Goal: Task Accomplishment & Management: Manage account settings

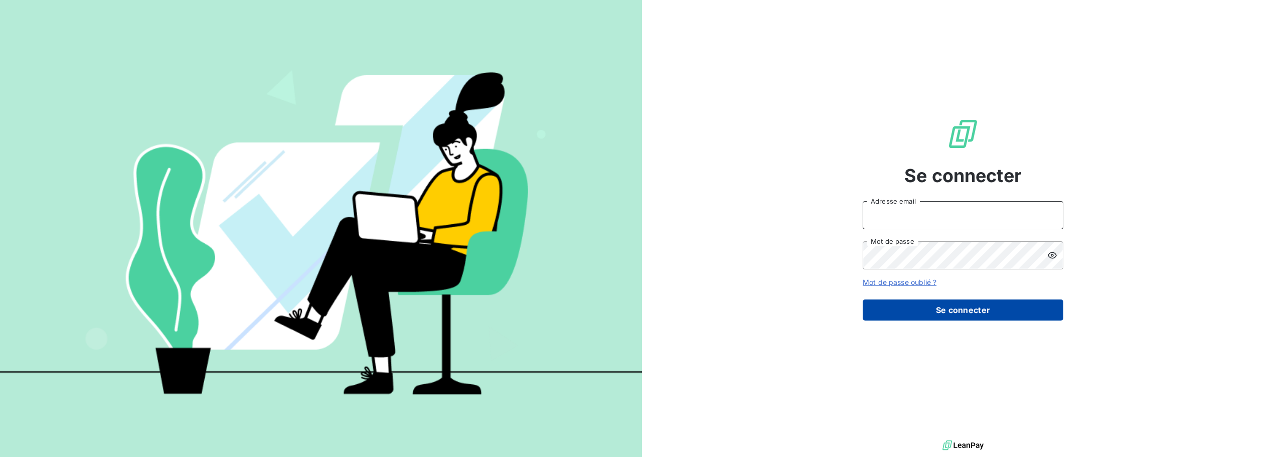
type input "[PERSON_NAME][EMAIL_ADDRESS][DOMAIN_NAME]"
click at [992, 317] on button "Se connecter" at bounding box center [962, 309] width 201 height 21
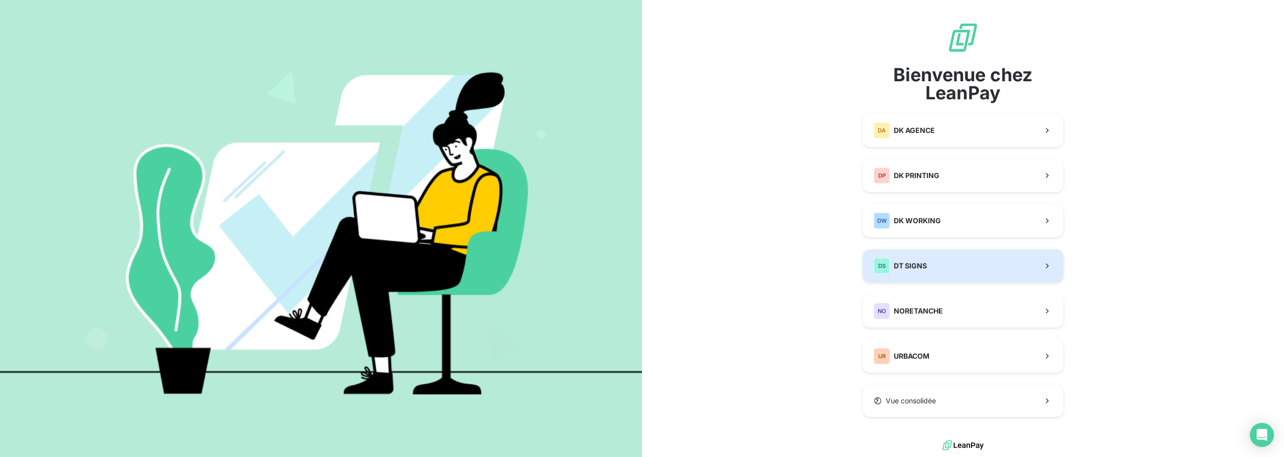
click at [933, 270] on button "DS DT SIGNS" at bounding box center [962, 265] width 201 height 33
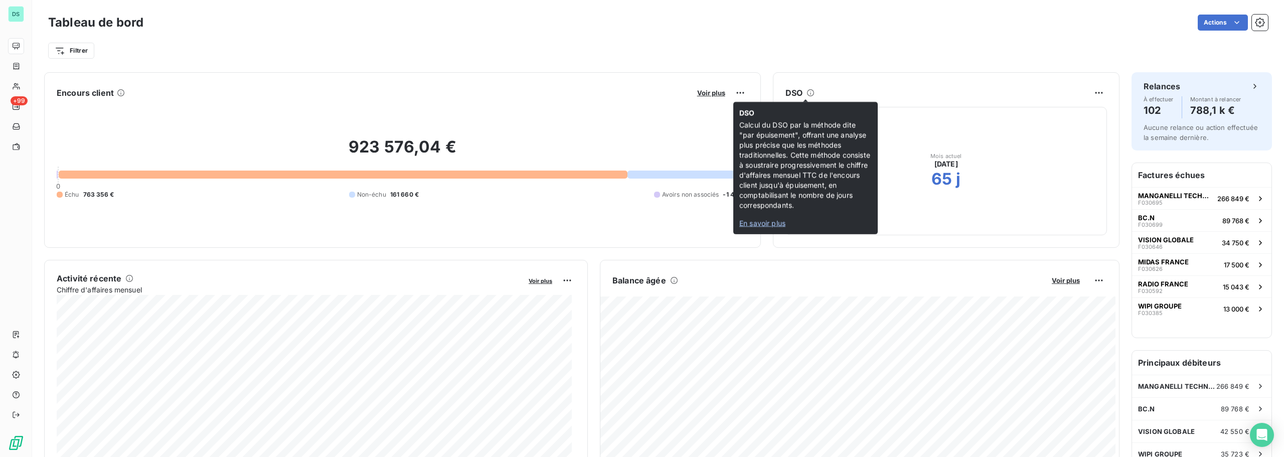
click at [482, 39] on div "Filtrer" at bounding box center [657, 46] width 1219 height 27
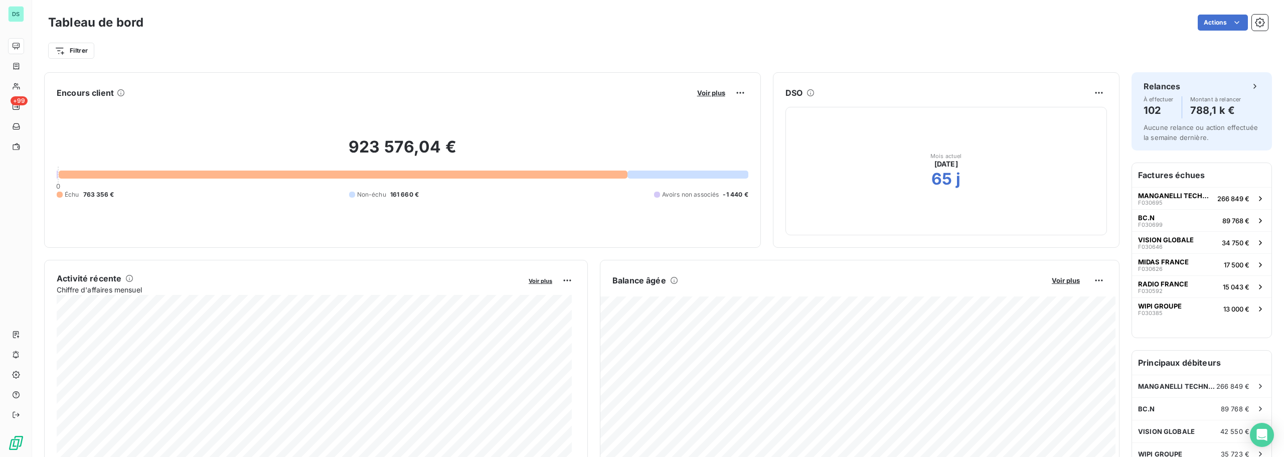
click at [874, 47] on div "Filtrer" at bounding box center [657, 50] width 1219 height 19
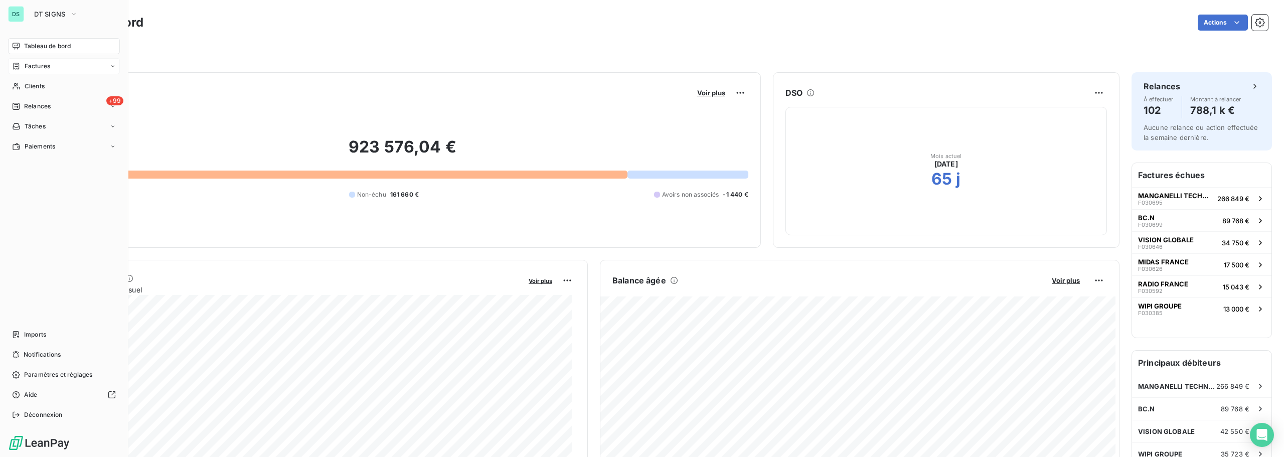
click at [52, 65] on div "Factures" at bounding box center [64, 66] width 112 height 16
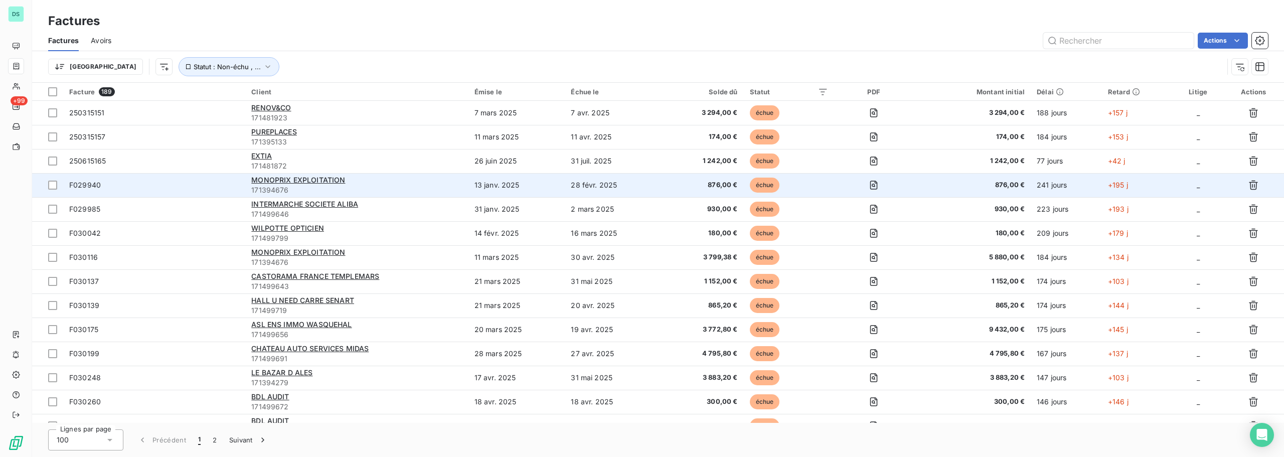
click at [164, 182] on span "F029940" at bounding box center [154, 185] width 170 height 10
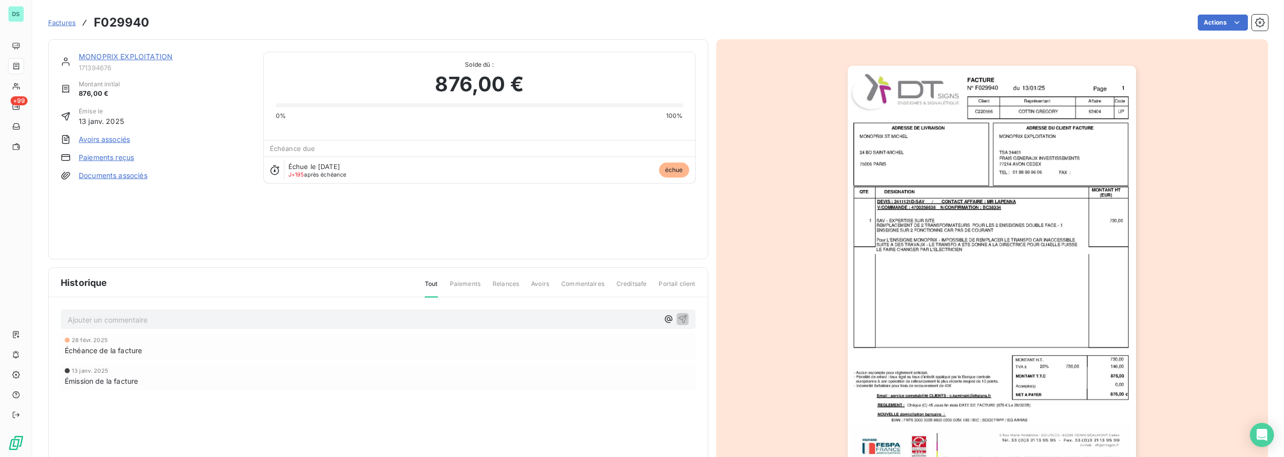
click at [148, 55] on link "MONOPRIX EXPLOITATION" at bounding box center [126, 56] width 94 height 9
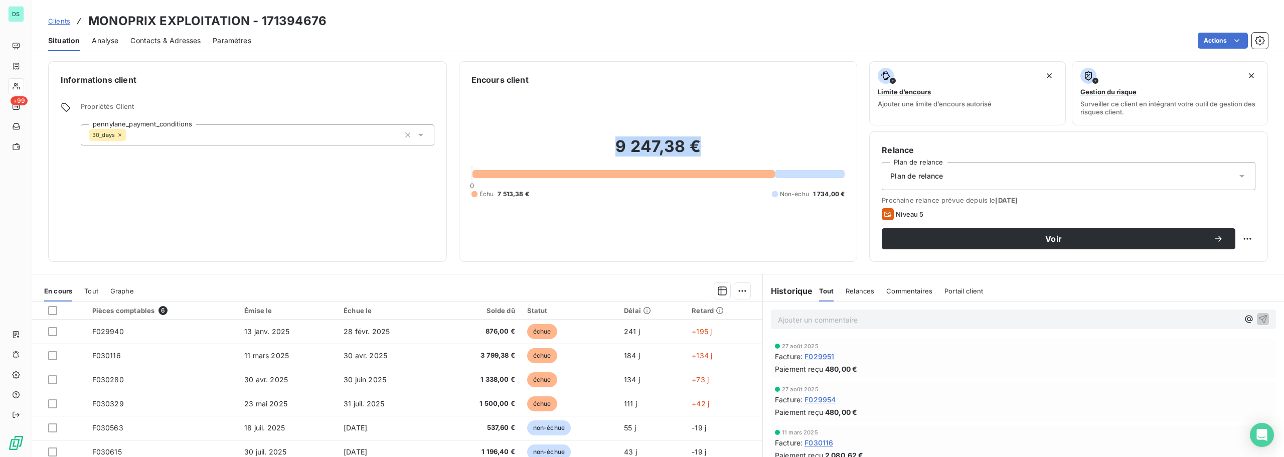
drag, startPoint x: 652, startPoint y: 142, endPoint x: 696, endPoint y: 140, distance: 44.2
click at [696, 140] on h2 "9 247,38 €" at bounding box center [658, 151] width 374 height 30
drag, startPoint x: 696, startPoint y: 140, endPoint x: 688, endPoint y: 153, distance: 15.6
click at [695, 140] on h2 "9 247,38 €" at bounding box center [658, 151] width 374 height 30
drag, startPoint x: 530, startPoint y: 190, endPoint x: 537, endPoint y: 189, distance: 7.0
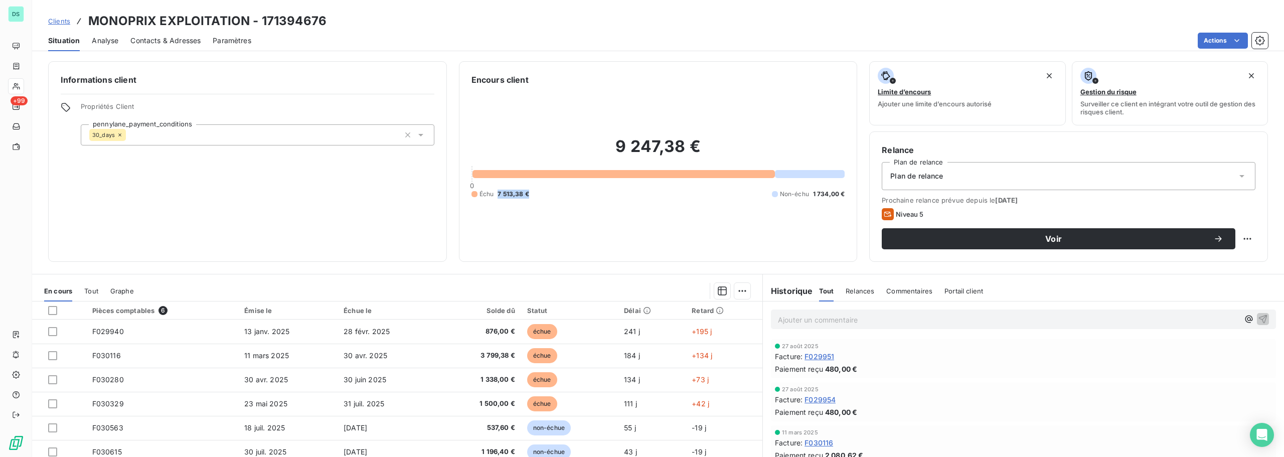
click at [537, 189] on div "9 247,38 € 0 Échu 7 513,38 € Non-échu 1 734,00 €" at bounding box center [658, 167] width 374 height 163
drag, startPoint x: 814, startPoint y: 191, endPoint x: 835, endPoint y: 189, distance: 21.6
click at [835, 189] on div "9 247,38 € 0 Échu 7 513,38 € Non-échu 1 734,00 €" at bounding box center [658, 167] width 374 height 163
drag, startPoint x: 835, startPoint y: 189, endPoint x: 801, endPoint y: 201, distance: 36.6
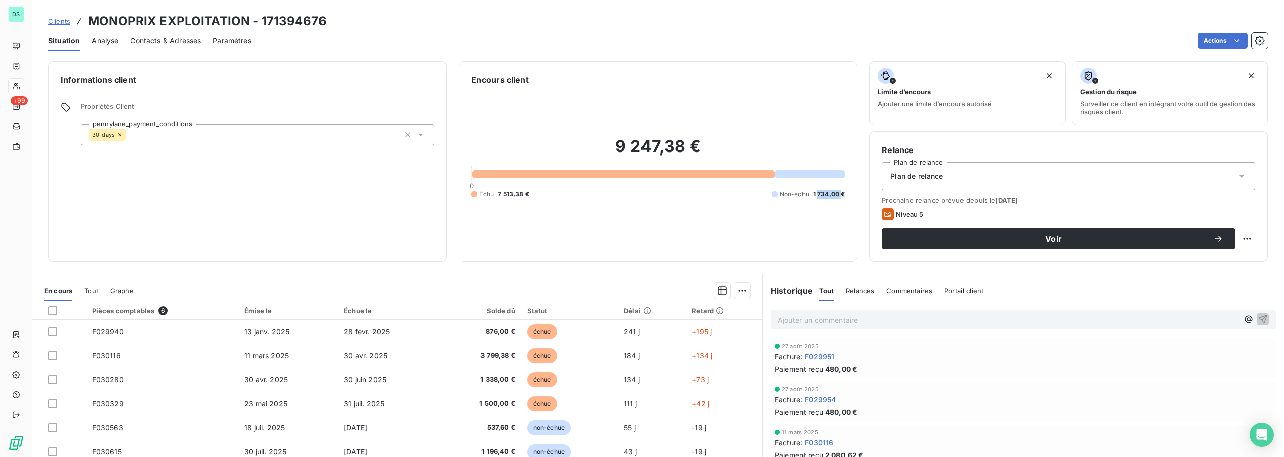
click at [834, 191] on div "9 247,38 € 0 Échu 7 513,38 € Non-échu 1 734,00 €" at bounding box center [658, 167] width 374 height 163
click at [109, 46] on div "Analyse" at bounding box center [105, 40] width 27 height 21
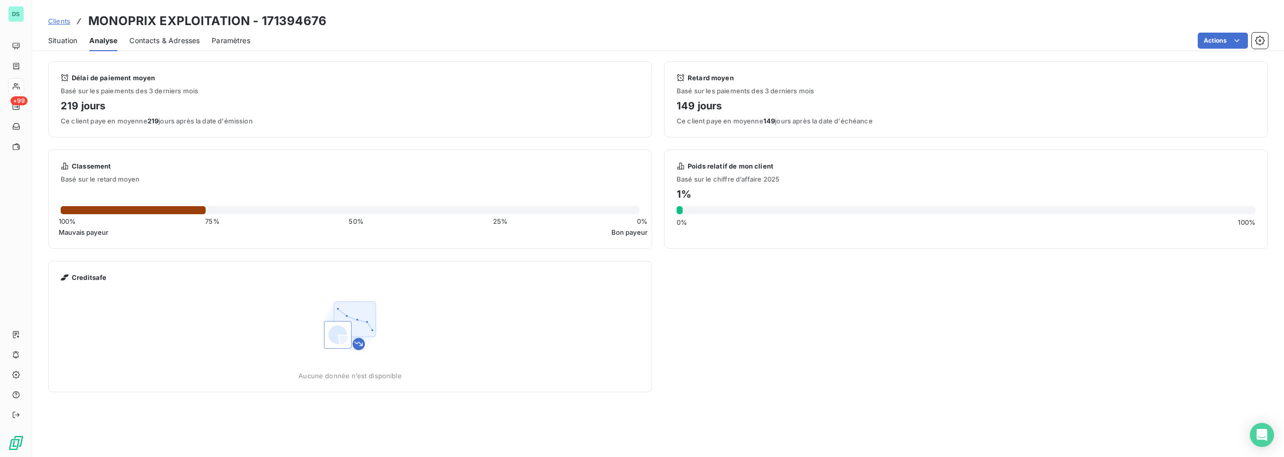
click at [195, 49] on div "Contacts & Adresses" at bounding box center [164, 40] width 70 height 21
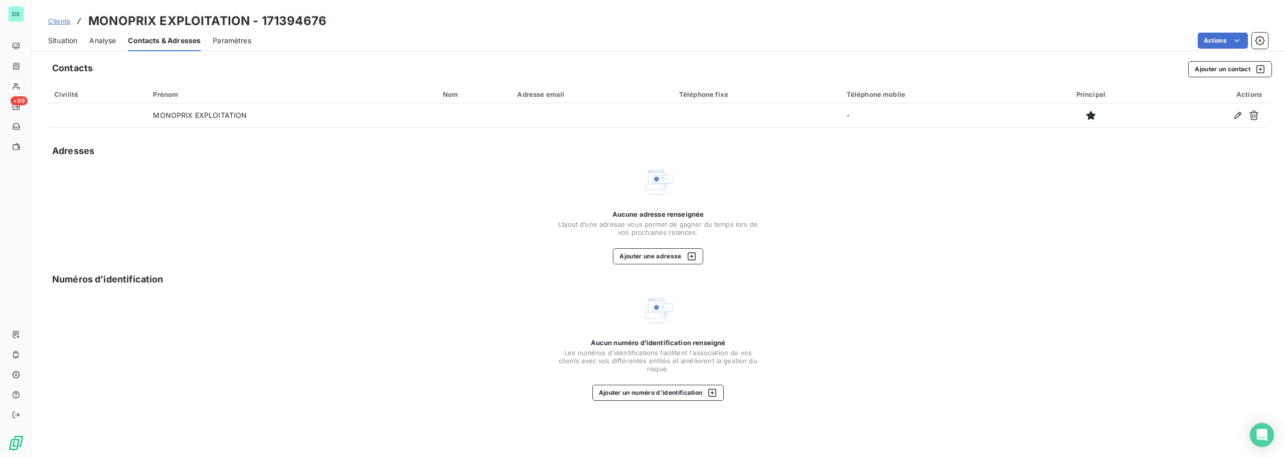
click at [232, 42] on span "Paramètres" at bounding box center [232, 41] width 39 height 10
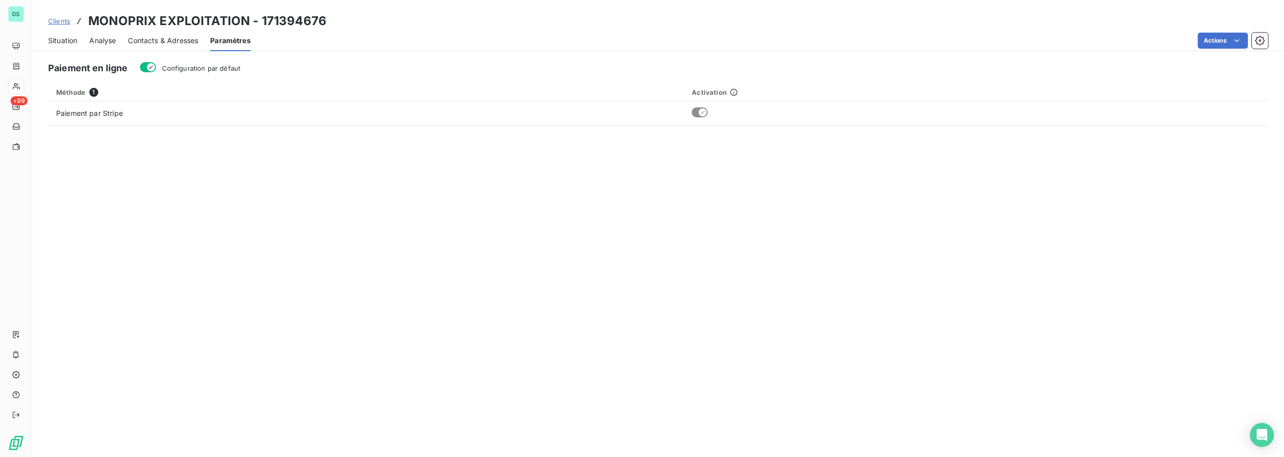
click at [179, 42] on span "Contacts & Adresses" at bounding box center [163, 41] width 70 height 10
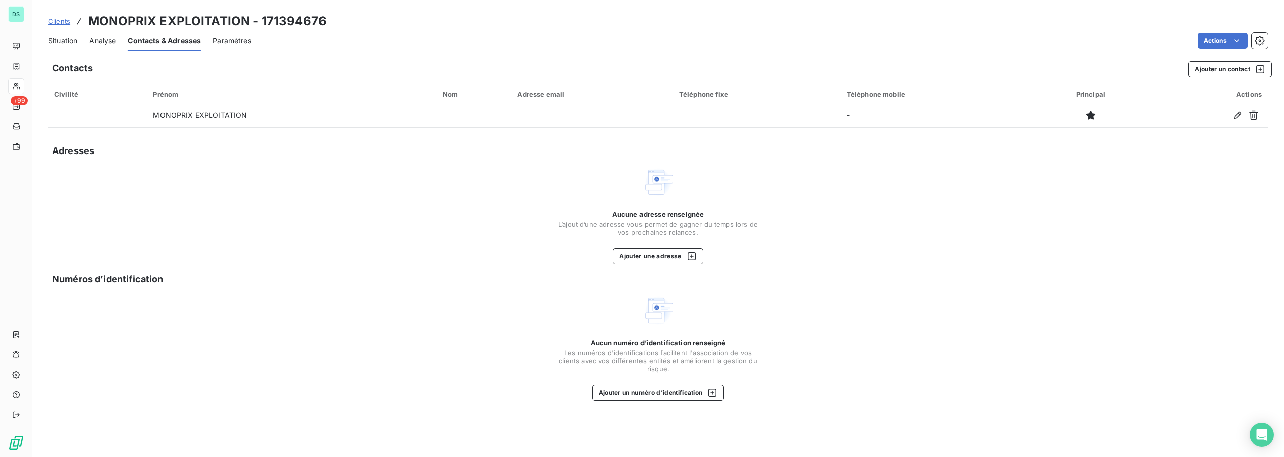
click at [231, 39] on span "Paramètres" at bounding box center [232, 41] width 39 height 10
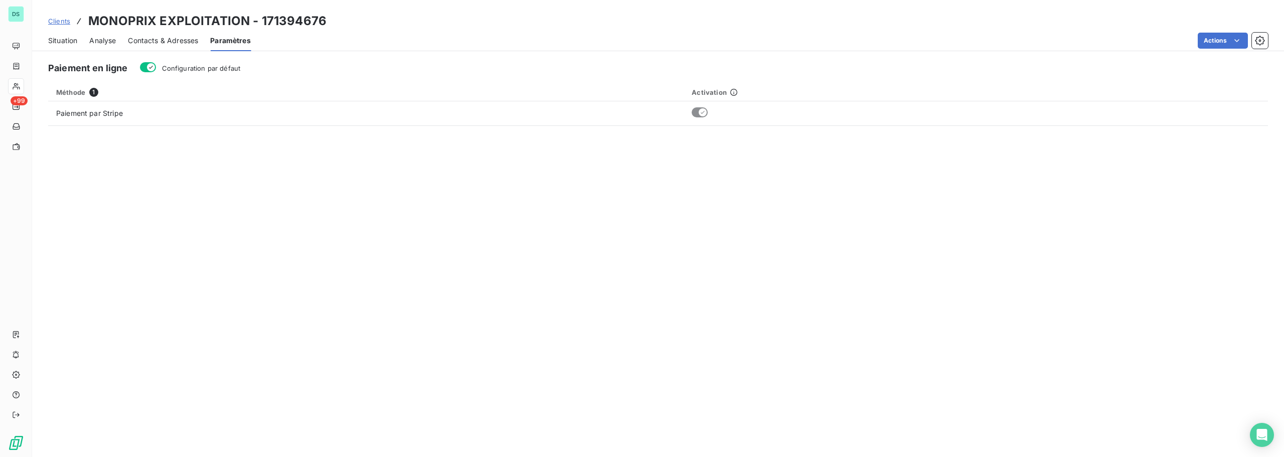
click at [153, 41] on span "Contacts & Adresses" at bounding box center [163, 41] width 70 height 10
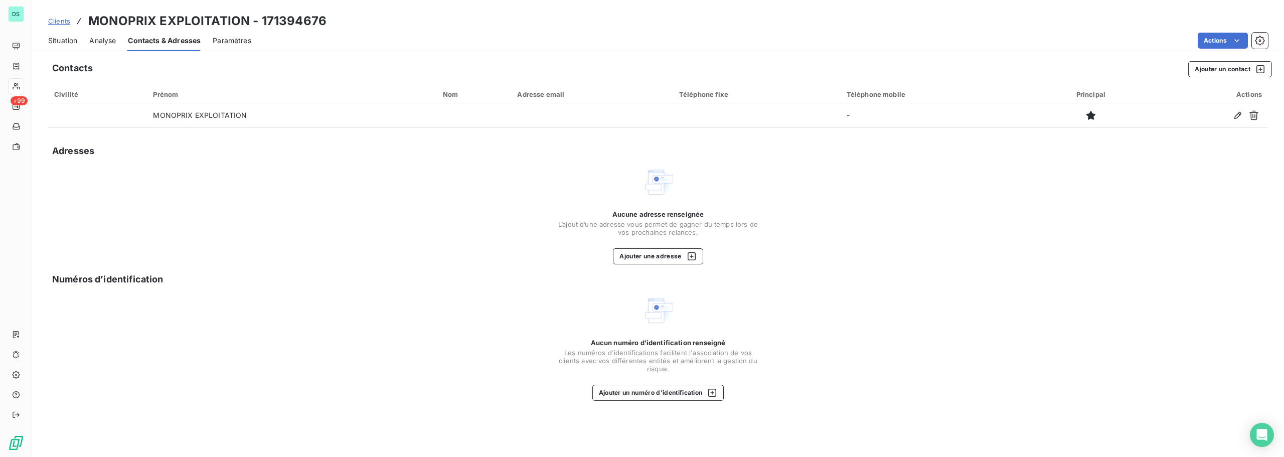
click at [60, 39] on span "Situation" at bounding box center [62, 41] width 29 height 10
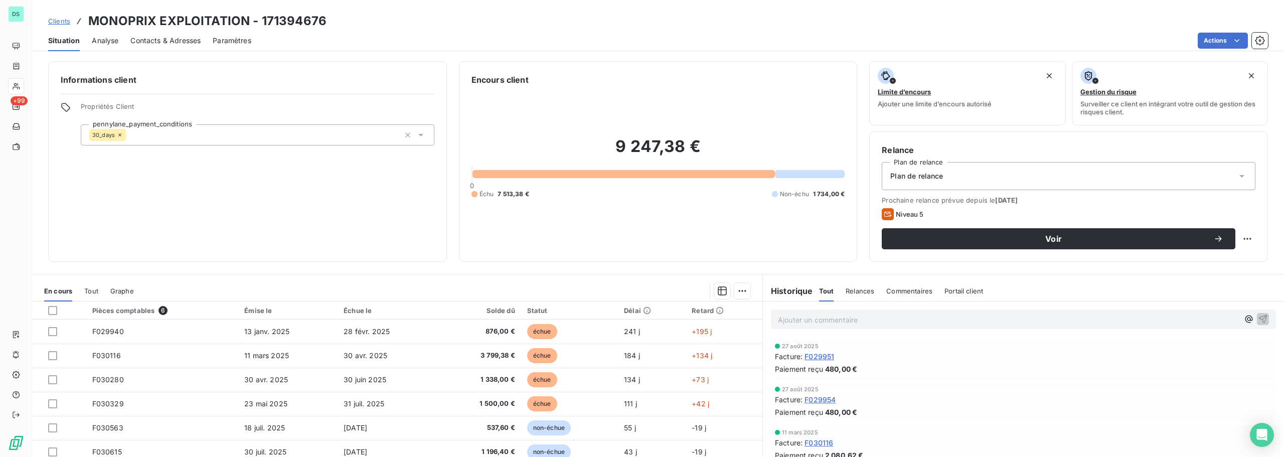
click at [66, 20] on span "Clients" at bounding box center [59, 21] width 22 height 8
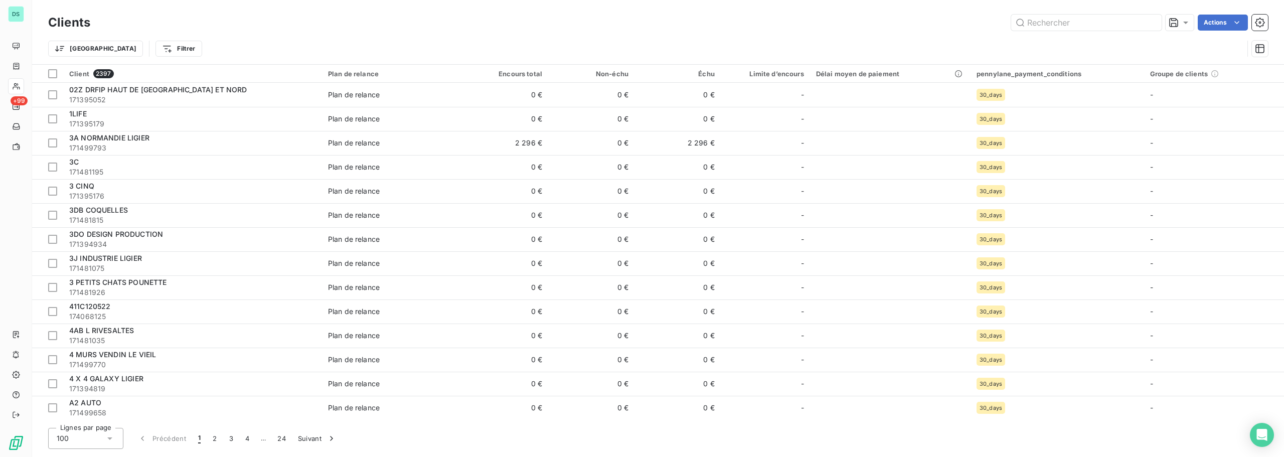
click at [653, 32] on div "Clients Actions" at bounding box center [657, 22] width 1219 height 21
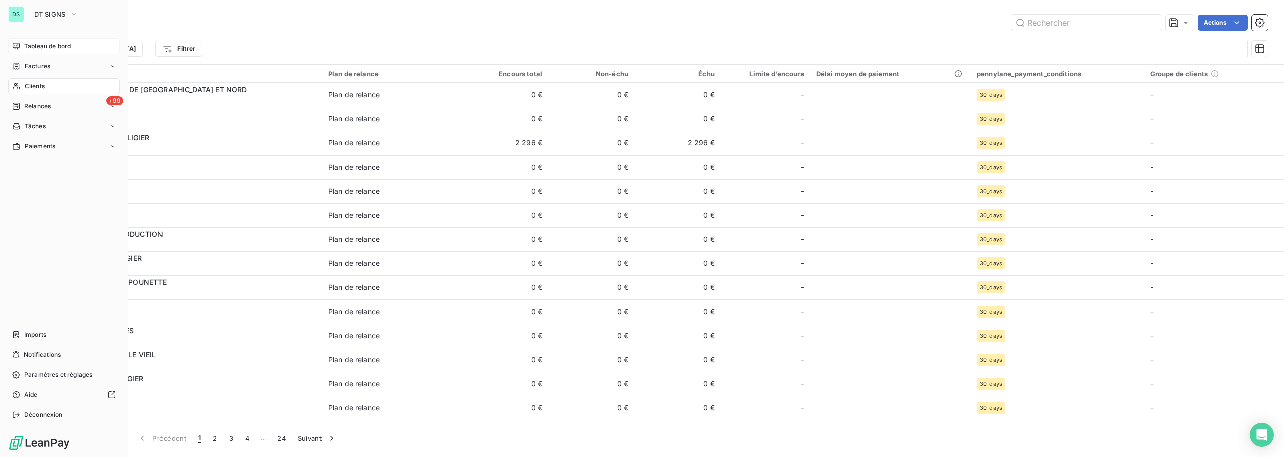
click at [21, 41] on div "Tableau de bord" at bounding box center [64, 46] width 112 height 16
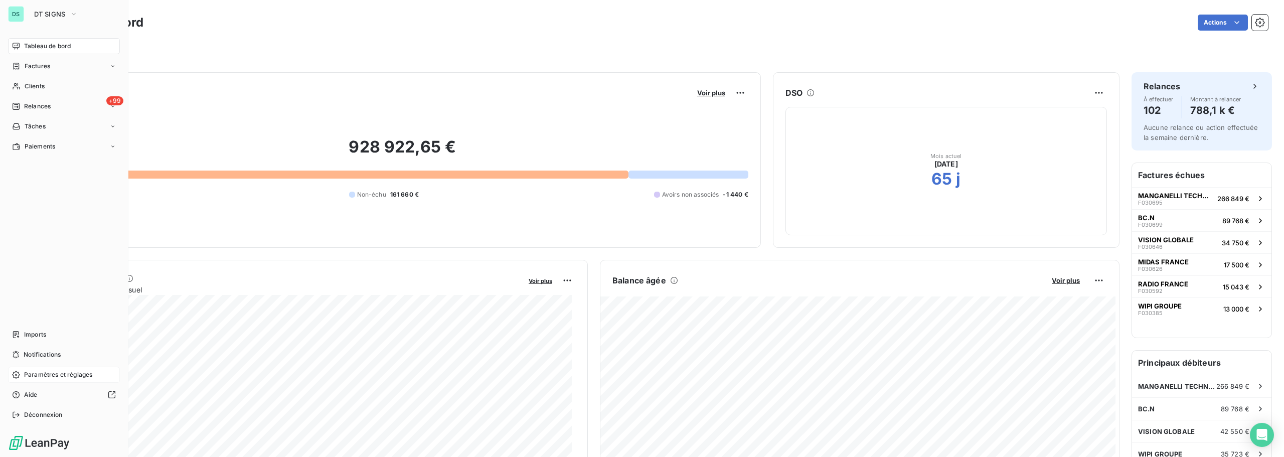
click at [42, 375] on span "Paramètres et réglages" at bounding box center [58, 374] width 68 height 9
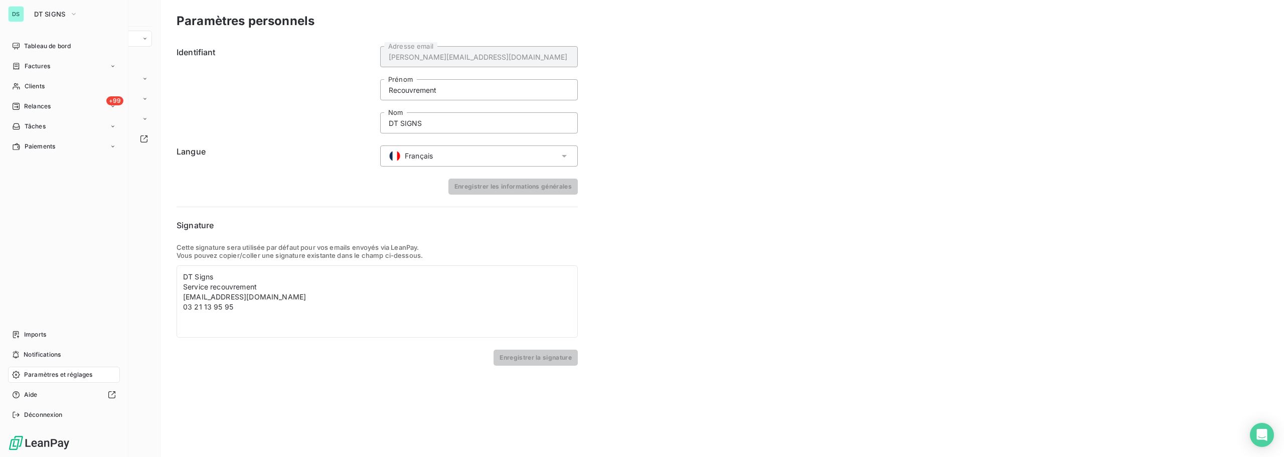
click at [16, 12] on div "DS" at bounding box center [16, 14] width 16 height 16
click at [73, 12] on icon "button" at bounding box center [74, 14] width 8 height 10
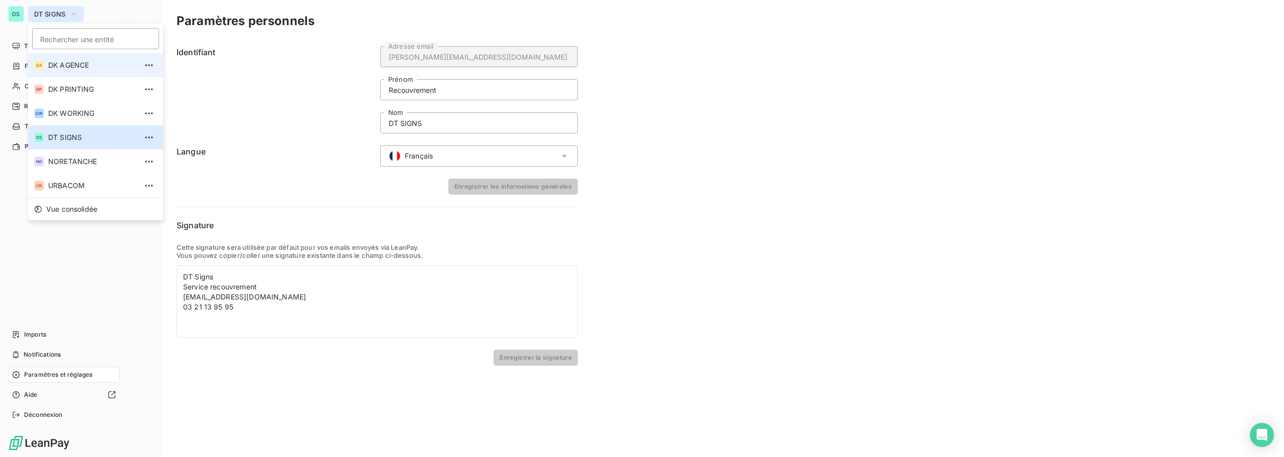
click at [83, 64] on span "DK AGENCE" at bounding box center [92, 65] width 89 height 10
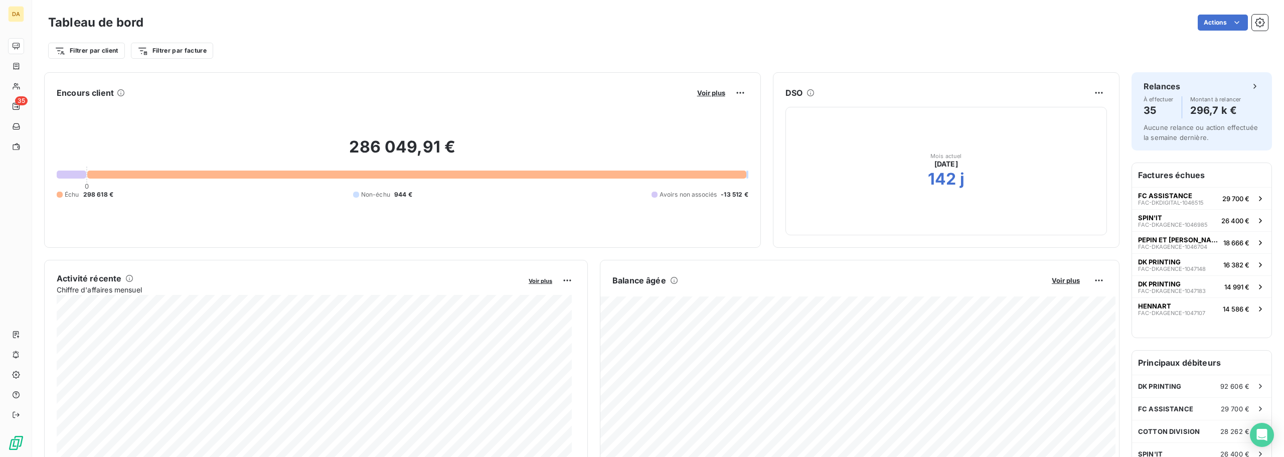
click at [121, 25] on h3 "Tableau de bord" at bounding box center [95, 23] width 95 height 18
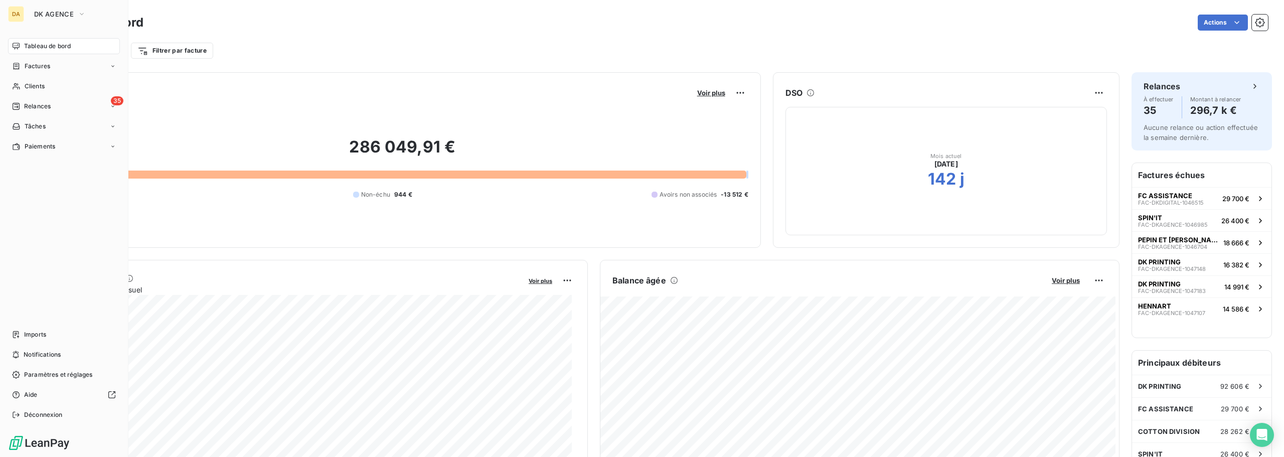
click at [20, 35] on div "DA DK AGENCE Tableau de bord Factures Clients 35 Relances Tâches Paiements Impo…" at bounding box center [64, 228] width 128 height 457
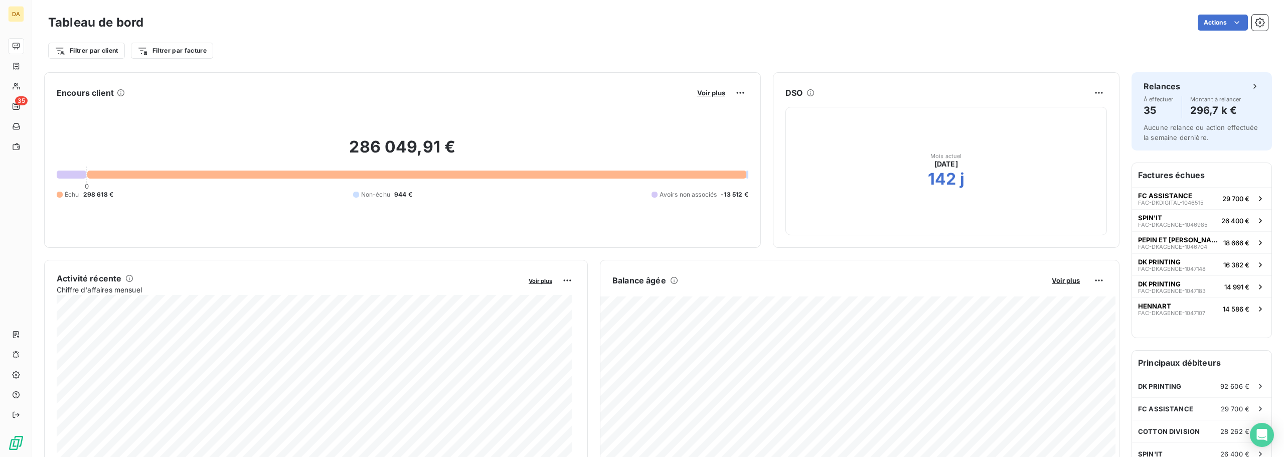
click at [298, 21] on div "Actions" at bounding box center [711, 23] width 1112 height 16
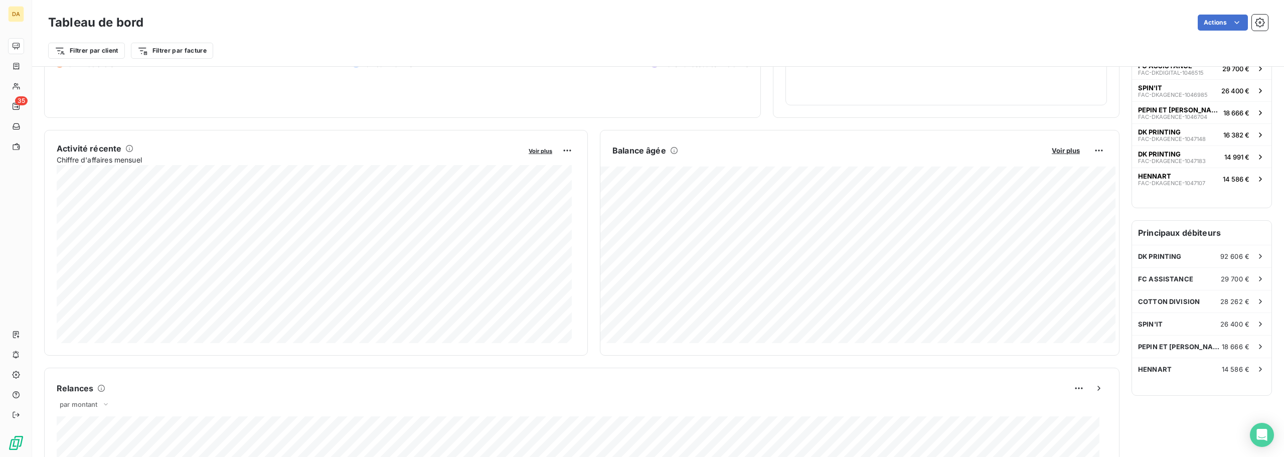
scroll to position [51, 0]
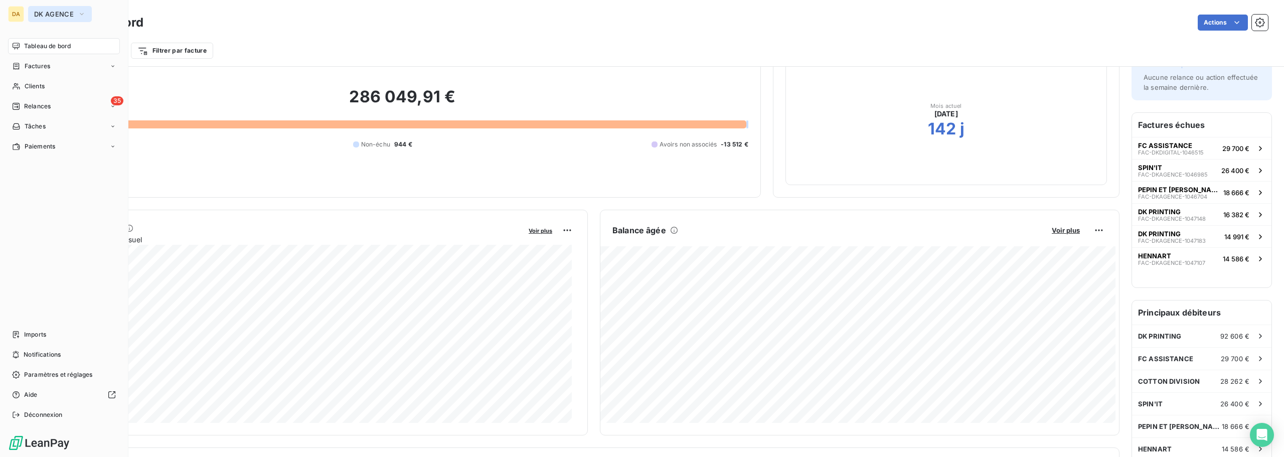
click at [42, 15] on span "DK AGENCE" at bounding box center [54, 14] width 40 height 8
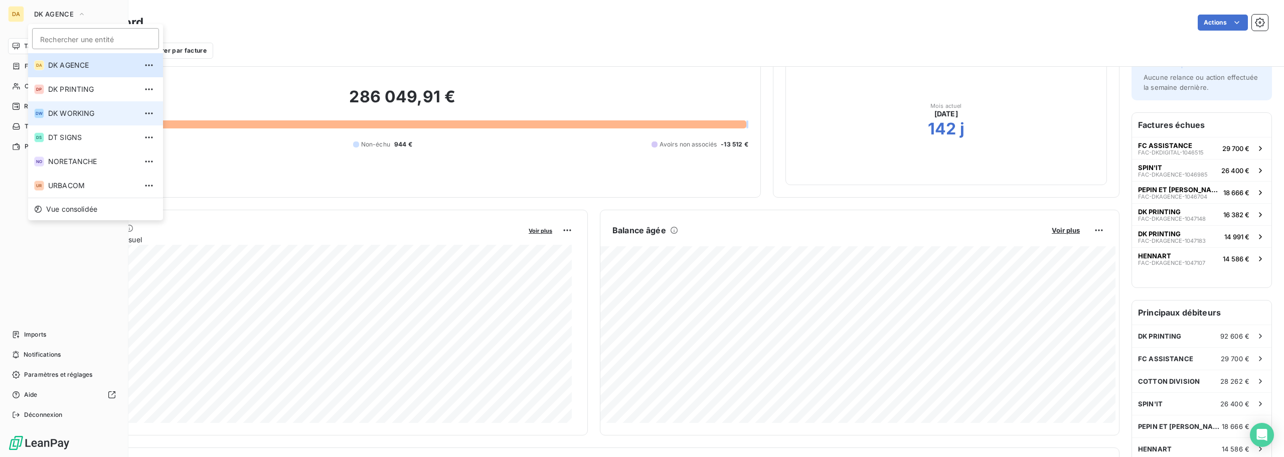
click at [66, 110] on span "DK WORKING" at bounding box center [92, 113] width 89 height 10
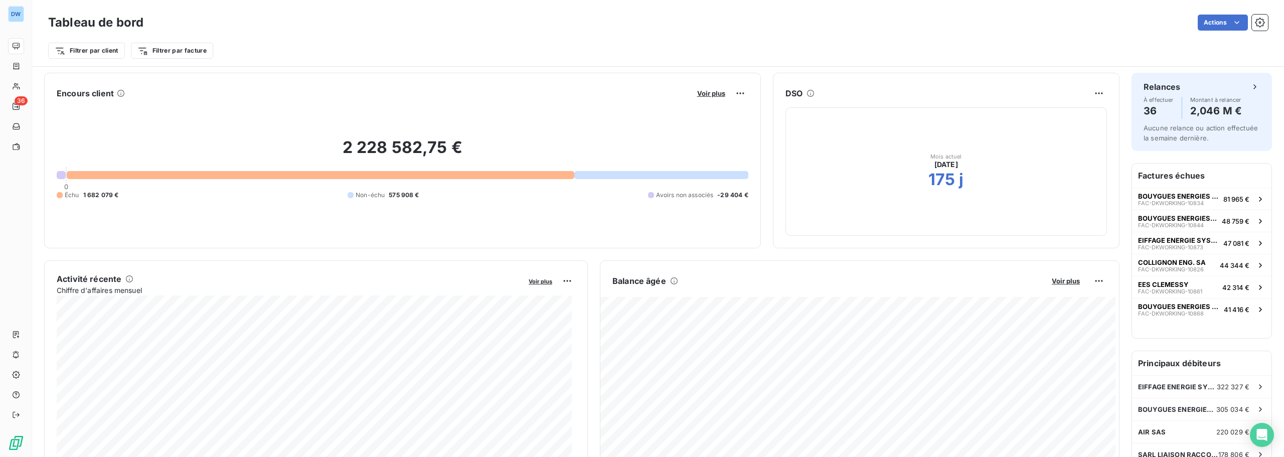
scroll to position [1, 0]
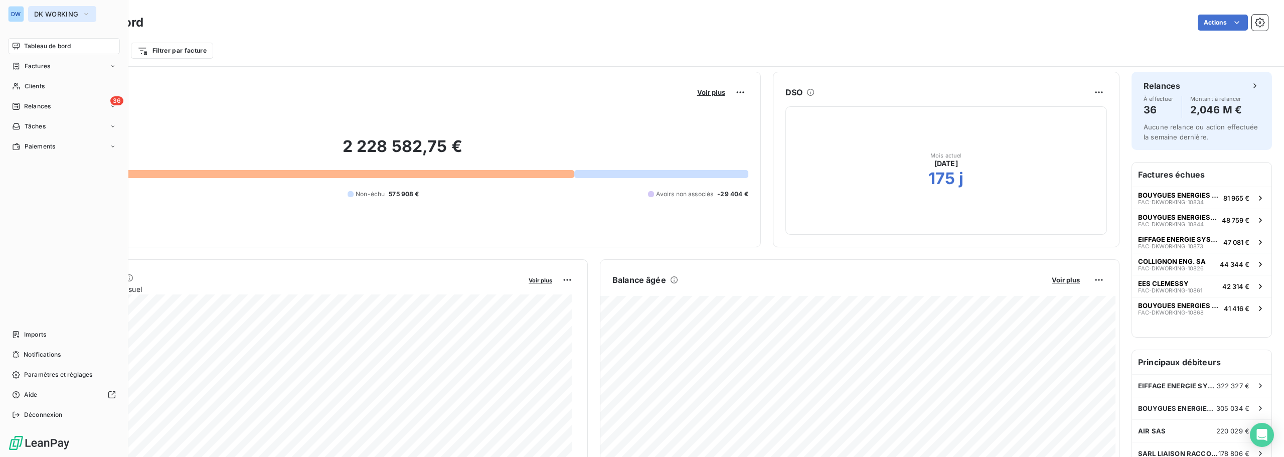
click at [52, 16] on span "DK WORKING" at bounding box center [56, 14] width 44 height 8
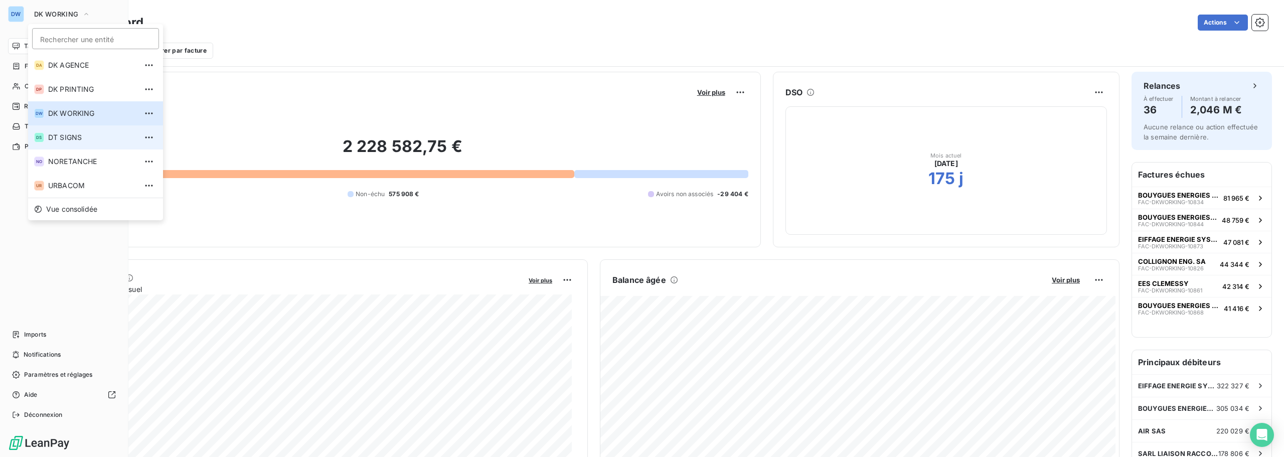
click at [73, 139] on span "DT SIGNS" at bounding box center [92, 137] width 89 height 10
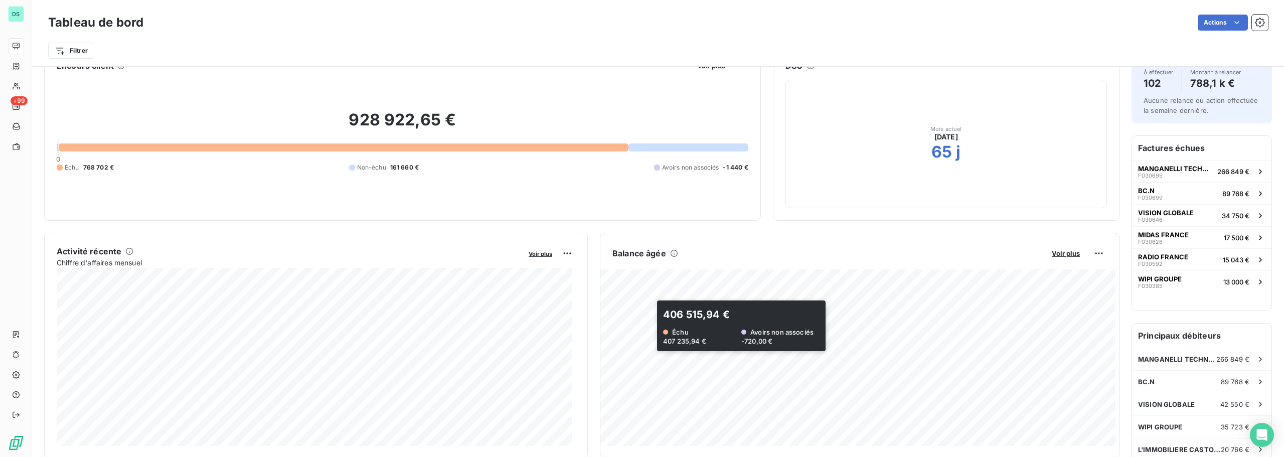
scroll to position [51, 0]
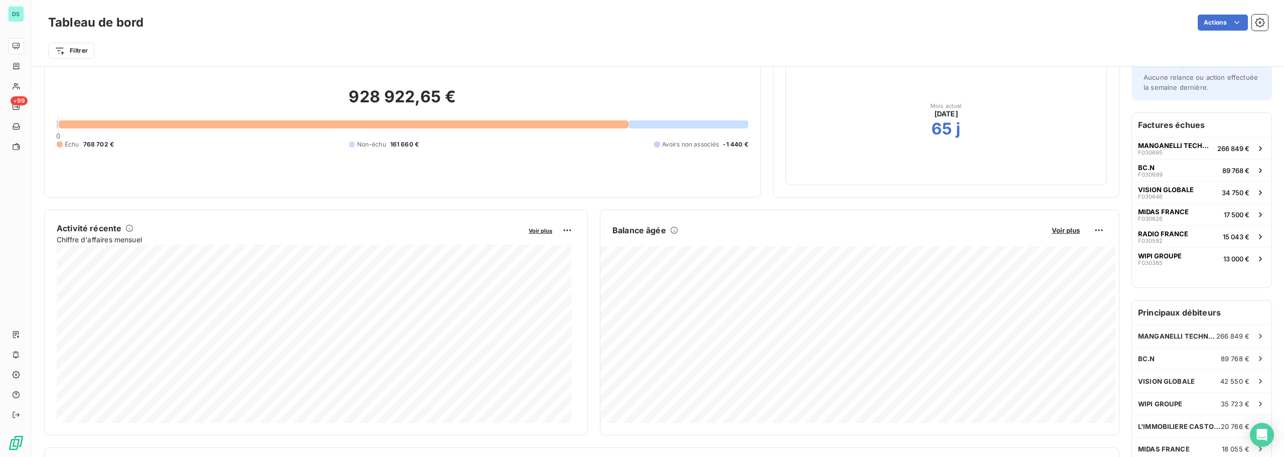
click at [1187, 120] on h6 "Factures échues" at bounding box center [1201, 125] width 139 height 24
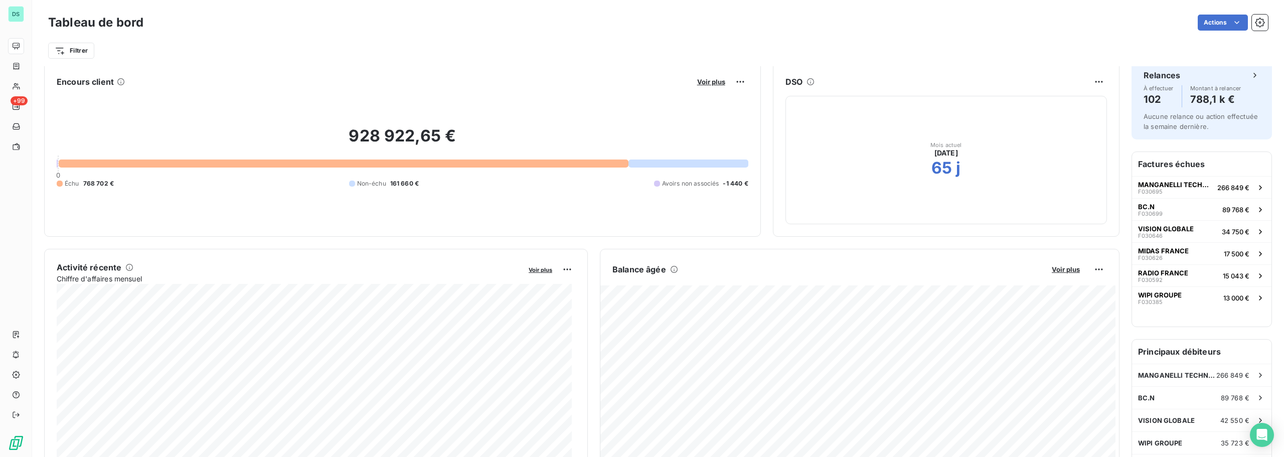
scroll to position [0, 0]
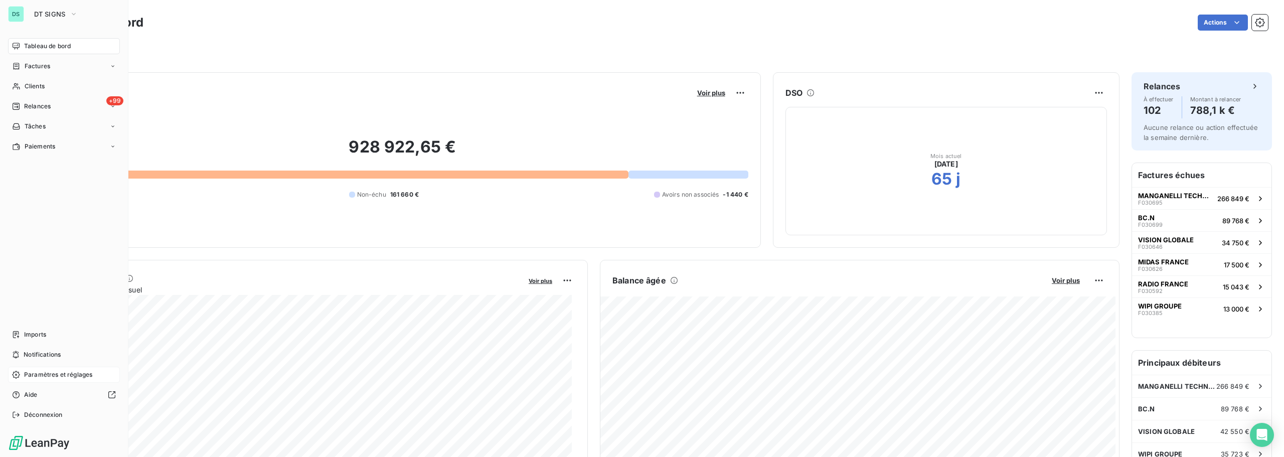
click at [27, 374] on span "Paramètres et réglages" at bounding box center [58, 374] width 68 height 9
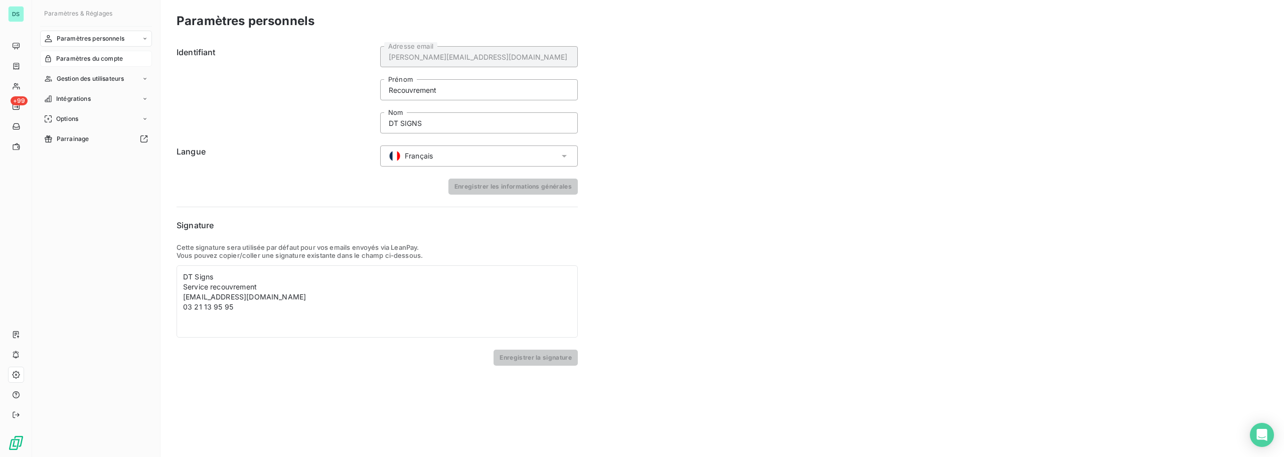
click at [97, 54] on div "Paramètres du compte" at bounding box center [96, 59] width 112 height 16
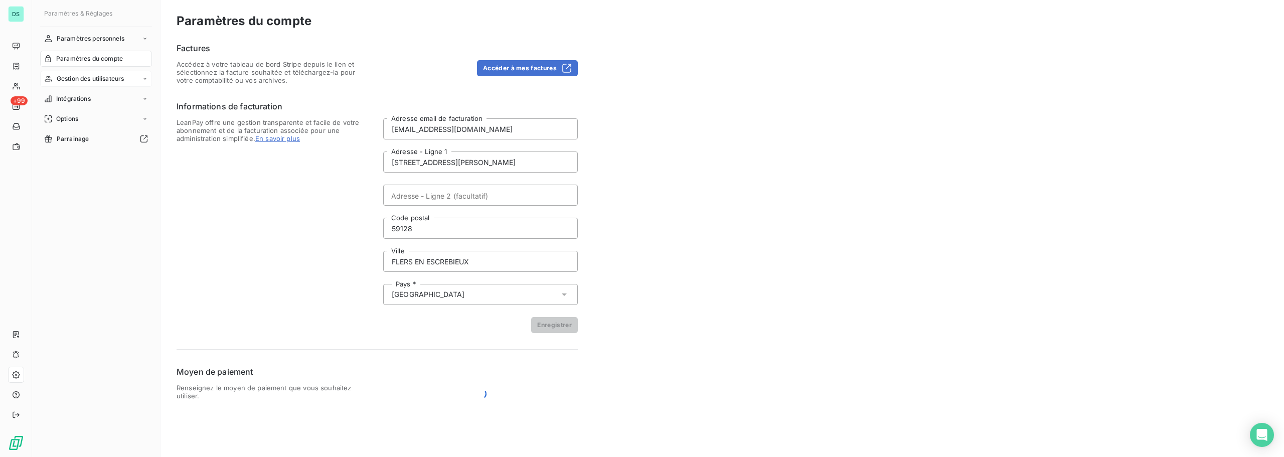
click at [91, 79] on span "Gestion des utilisateurs" at bounding box center [91, 78] width 68 height 9
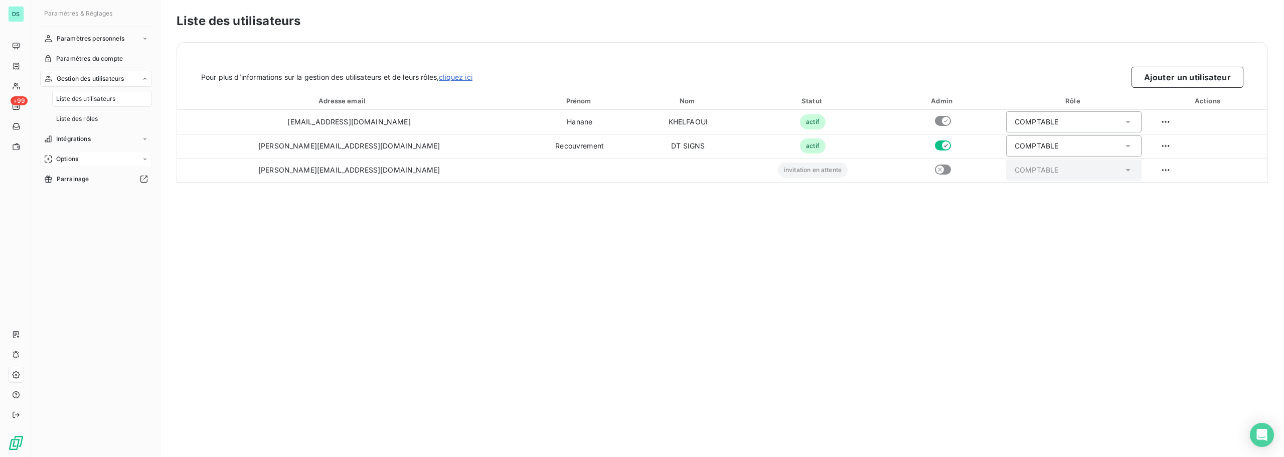
click at [78, 155] on span "Options" at bounding box center [67, 158] width 22 height 9
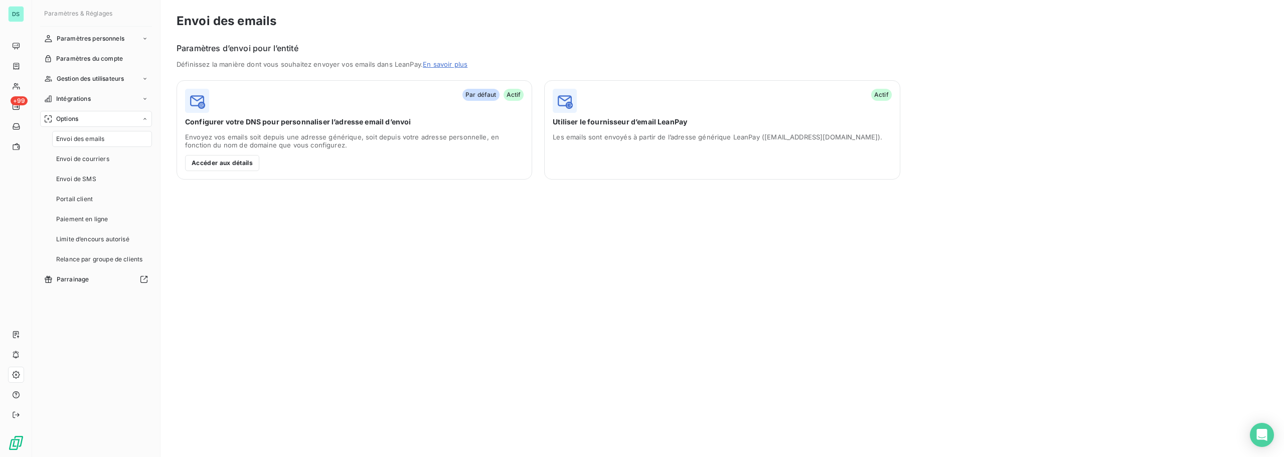
click at [86, 88] on nav "Paramètres personnels Paramètres du compte Gestion des utilisateurs Intégration…" at bounding box center [96, 159] width 112 height 257
click at [86, 95] on span "Intégrations" at bounding box center [73, 98] width 35 height 9
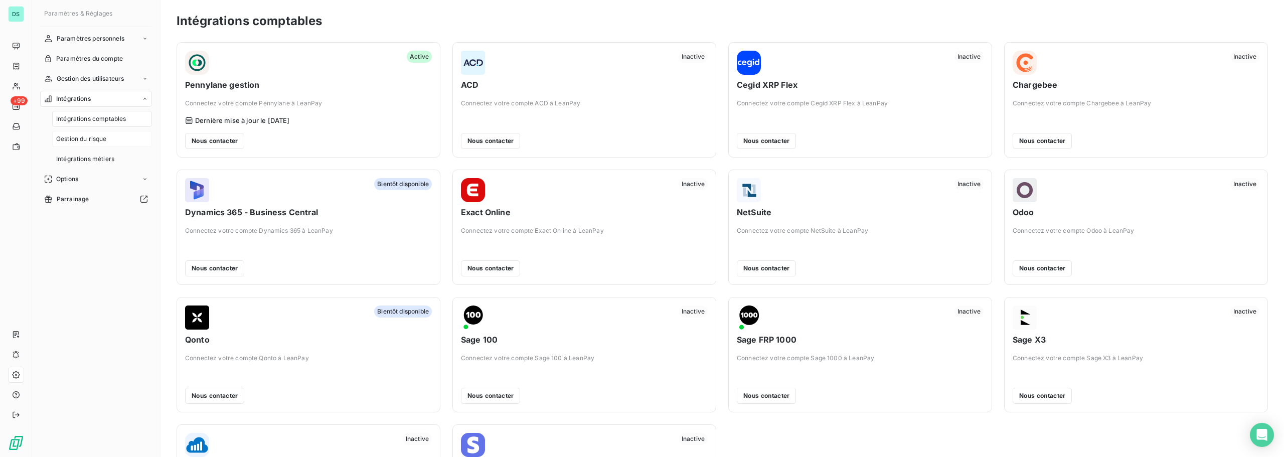
click at [93, 141] on span "Gestion du risque" at bounding box center [81, 138] width 51 height 9
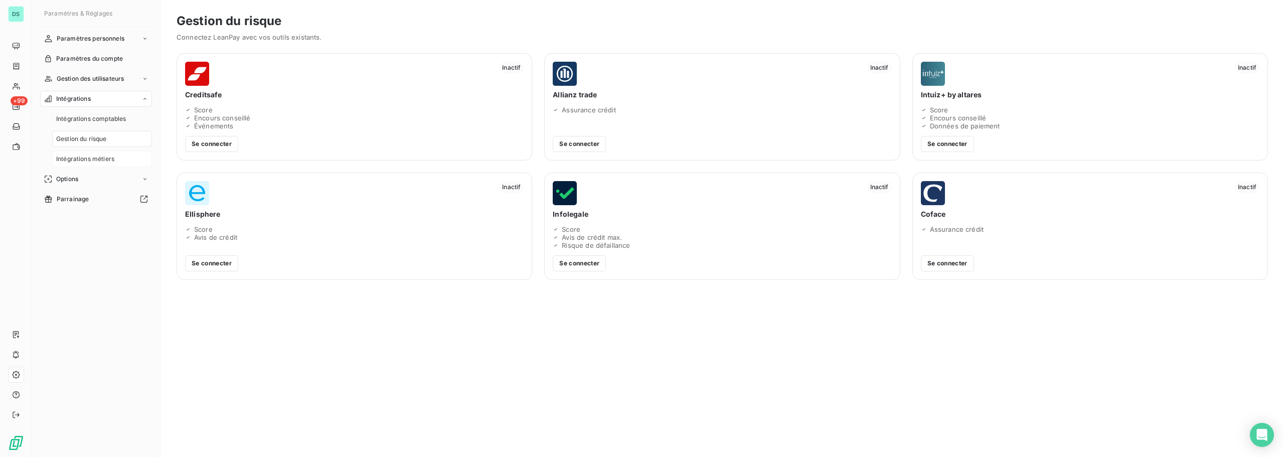
click at [84, 157] on span "Intégrations métiers" at bounding box center [85, 158] width 58 height 9
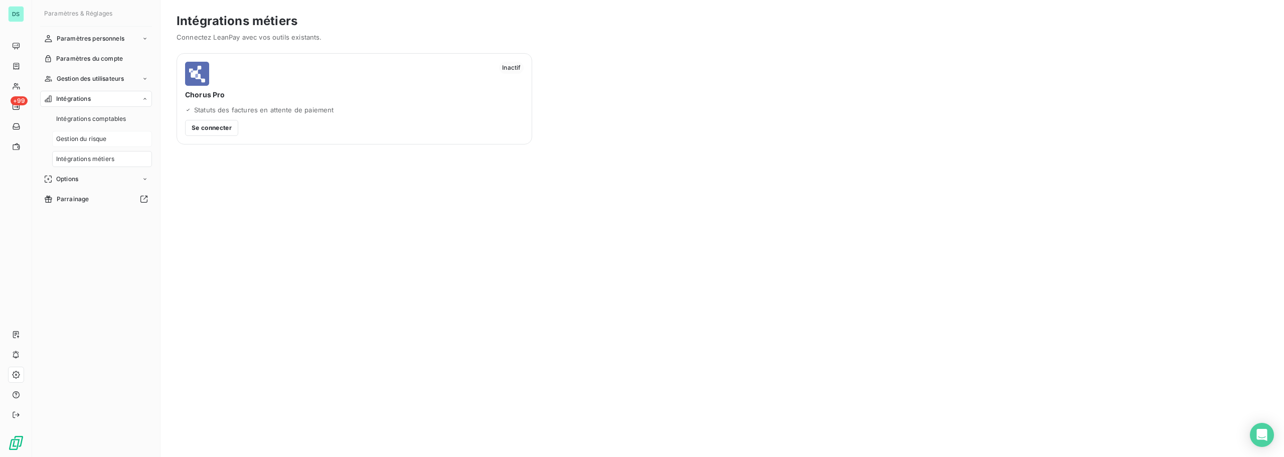
click at [115, 139] on div "Gestion du risque" at bounding box center [102, 139] width 100 height 16
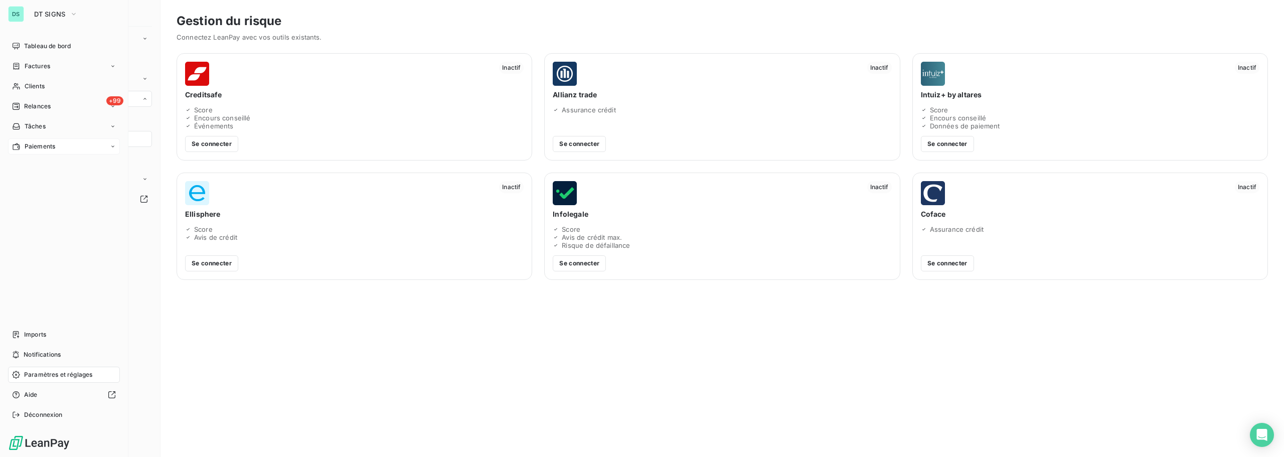
click at [22, 146] on div "Paiements" at bounding box center [33, 146] width 43 height 9
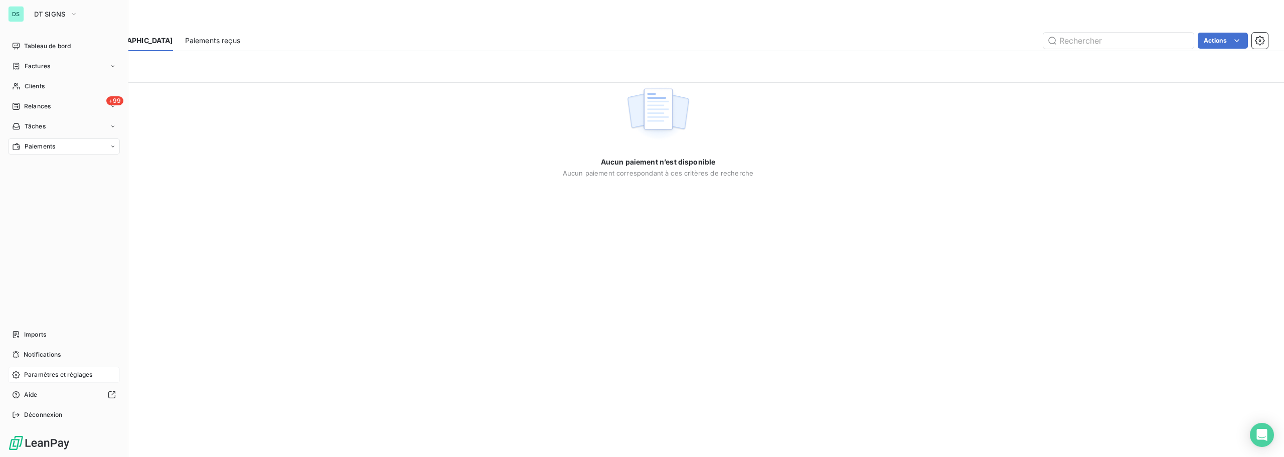
click at [27, 10] on div "DS DT SIGNS" at bounding box center [64, 14] width 112 height 16
click at [18, 14] on div "DS" at bounding box center [16, 14] width 16 height 16
click at [40, 49] on span "Tableau de bord" at bounding box center [47, 46] width 47 height 9
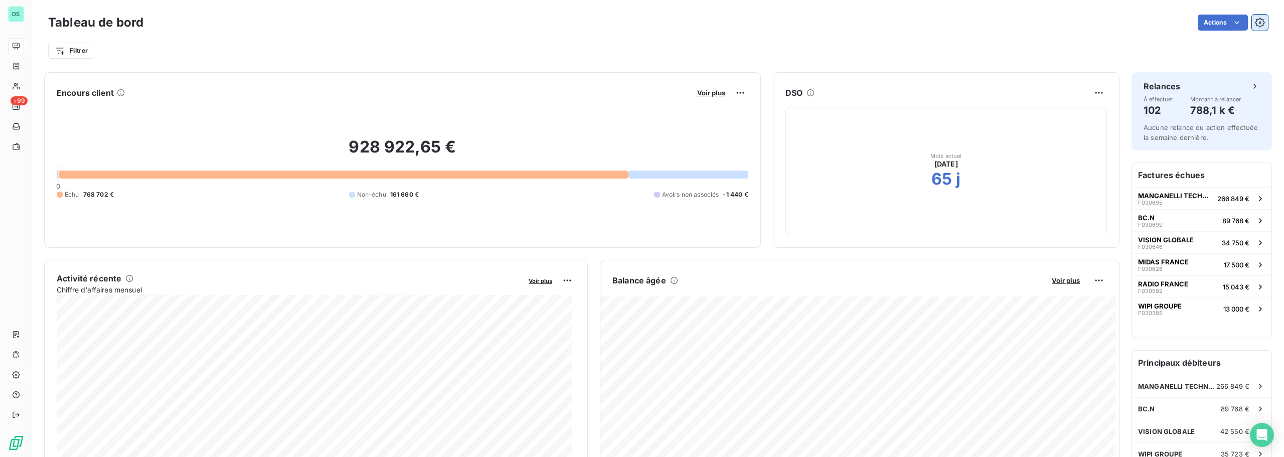
click at [1255, 22] on icon "button" at bounding box center [1260, 23] width 10 height 10
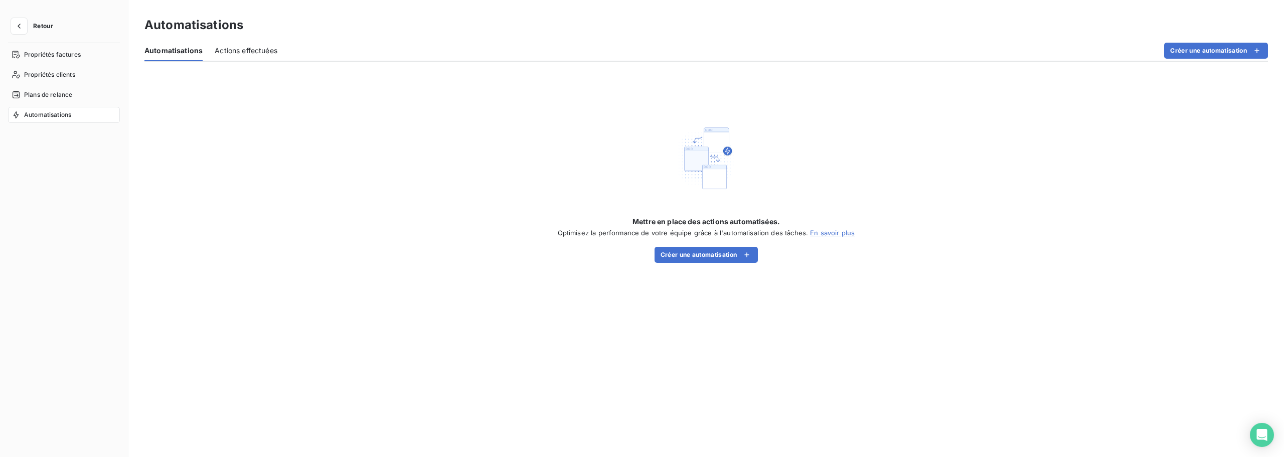
click at [230, 48] on span "Actions effectuées" at bounding box center [246, 51] width 63 height 10
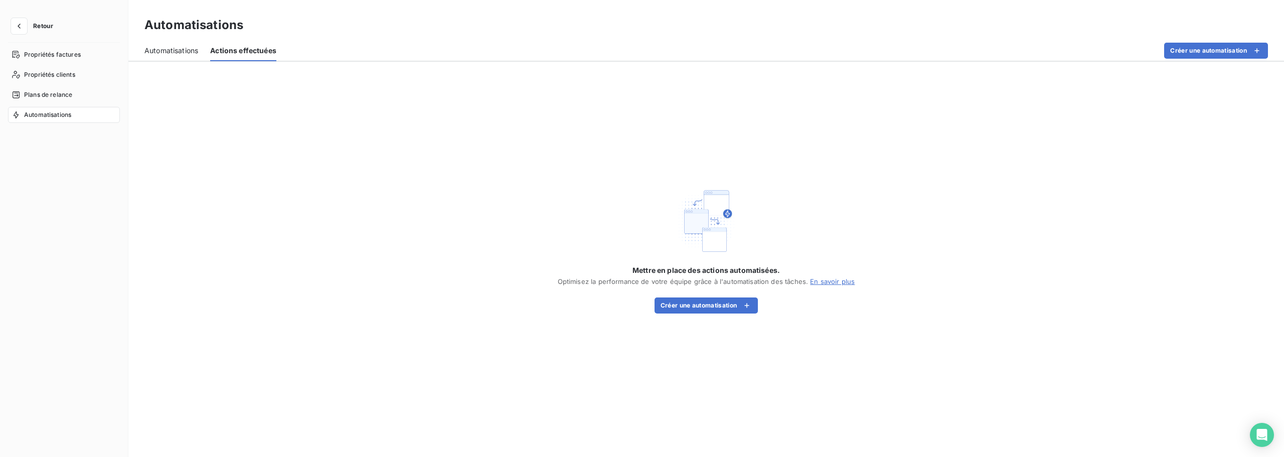
click at [176, 53] on span "Automatisations" at bounding box center [171, 51] width 54 height 10
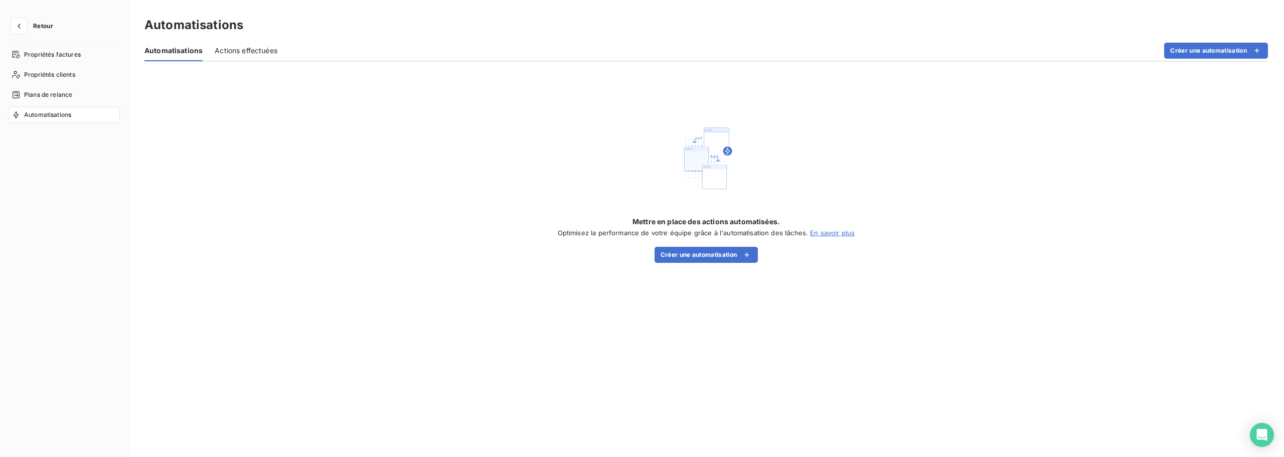
click at [40, 24] on span "Retour" at bounding box center [43, 26] width 20 height 6
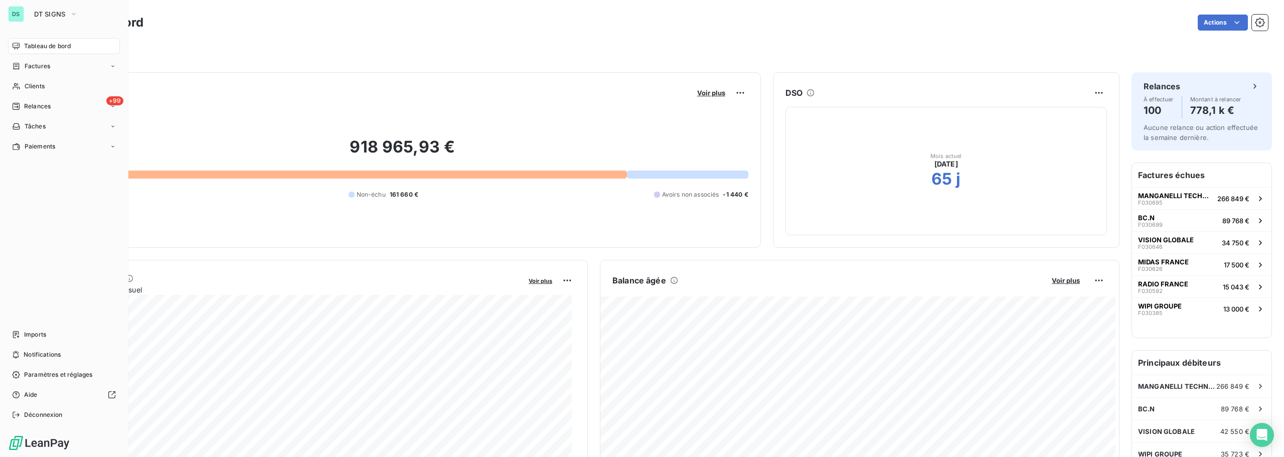
click at [28, 11] on div "DS DT SIGNS" at bounding box center [64, 14] width 112 height 16
click at [55, 7] on button "DT SIGNS" at bounding box center [56, 14] width 56 height 16
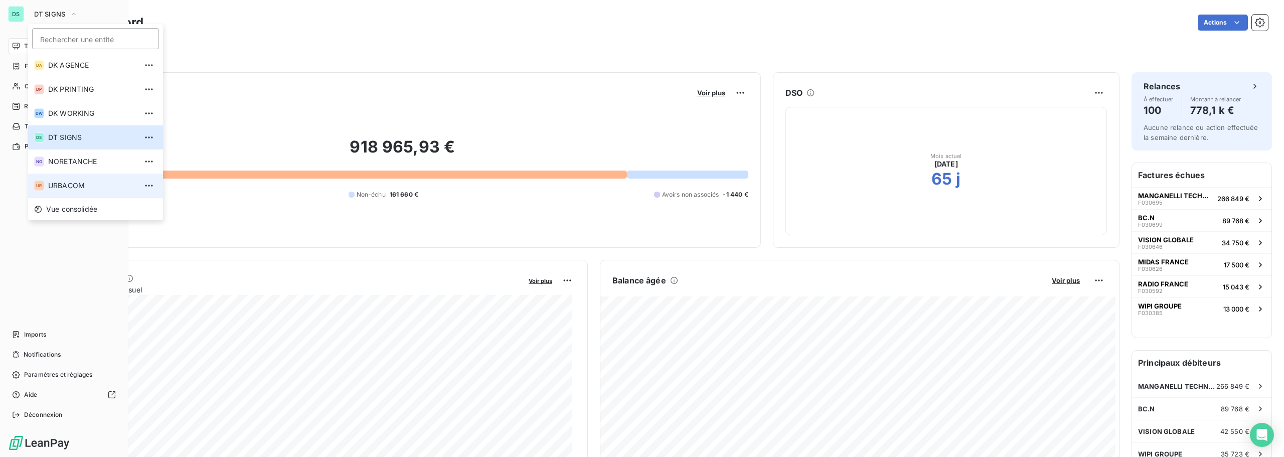
click at [75, 186] on span "URBACOM" at bounding box center [92, 186] width 89 height 10
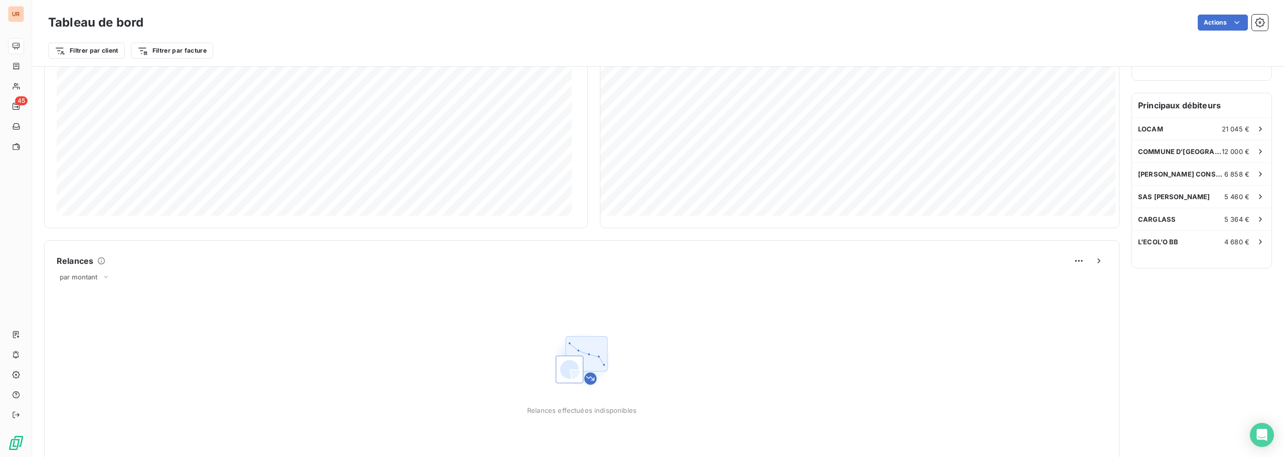
scroll to position [1, 0]
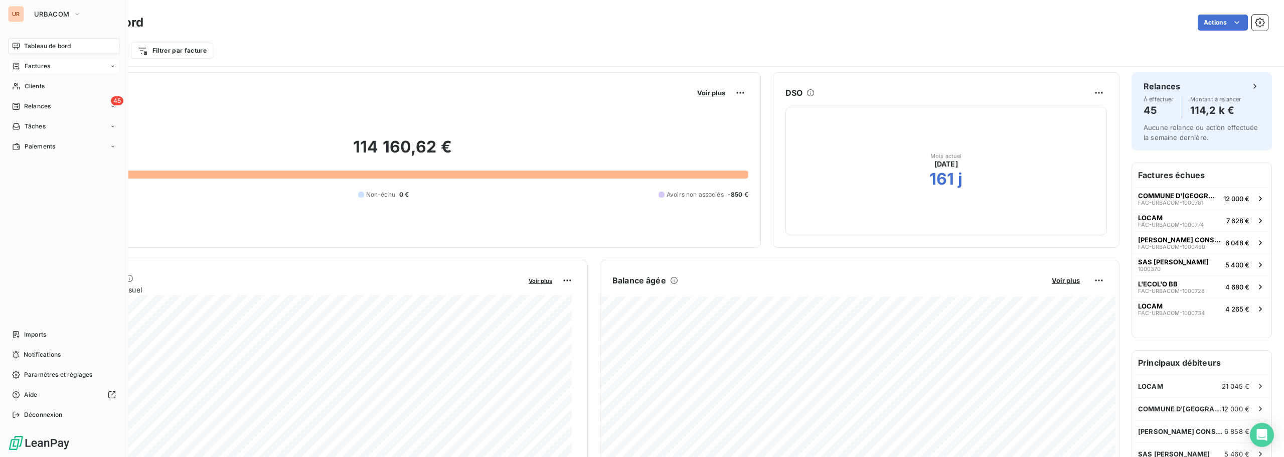
click at [41, 70] on span "Factures" at bounding box center [38, 66] width 26 height 9
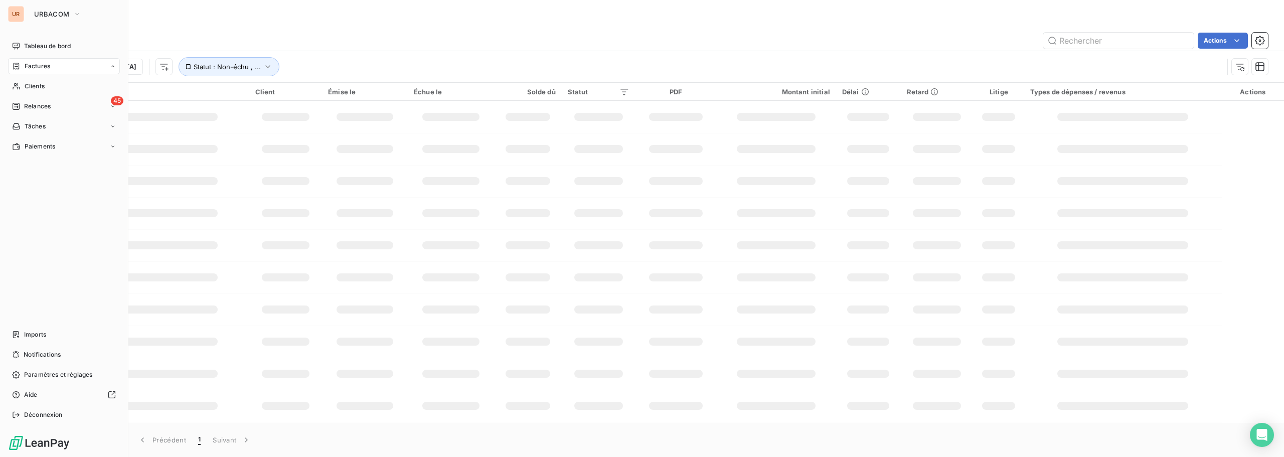
click at [0, 0] on div "Factures" at bounding box center [0, 0] width 0 height 0
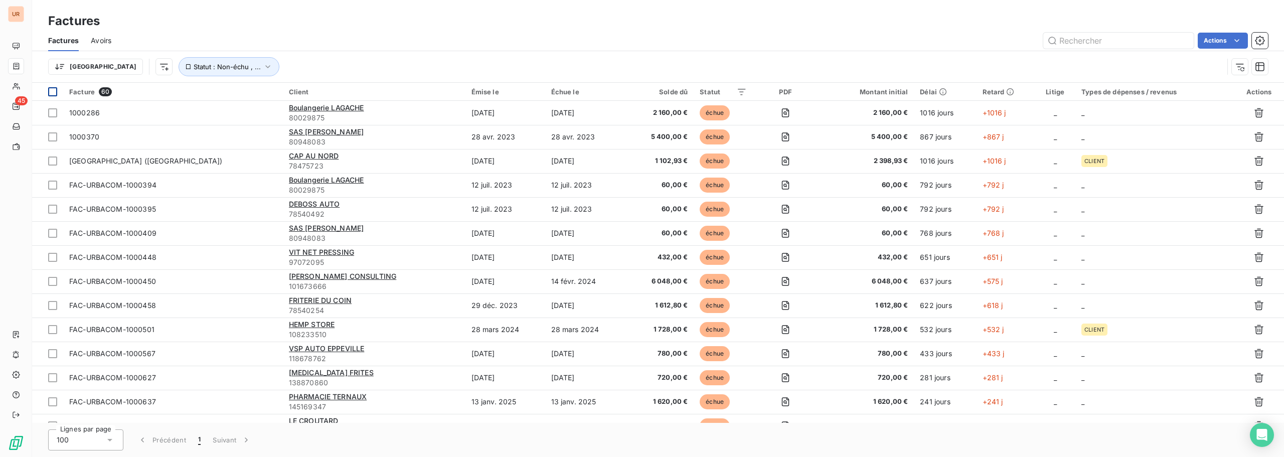
click at [51, 92] on div at bounding box center [52, 91] width 9 height 9
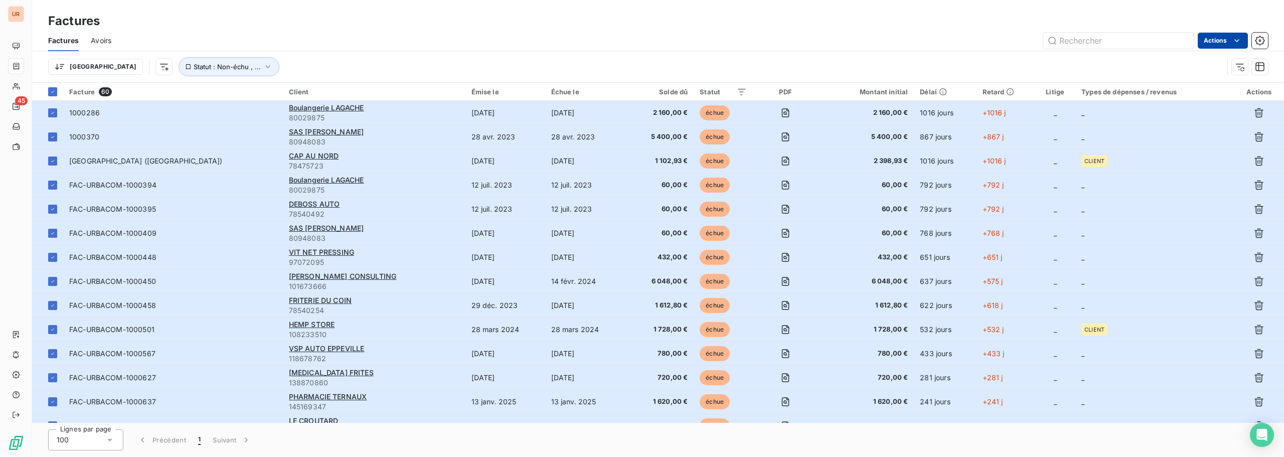
click at [1209, 34] on html "UR 45 Factures Factures Avoirs Actions Trier Statut : Non-échu , ... Facture 60…" at bounding box center [642, 228] width 1284 height 457
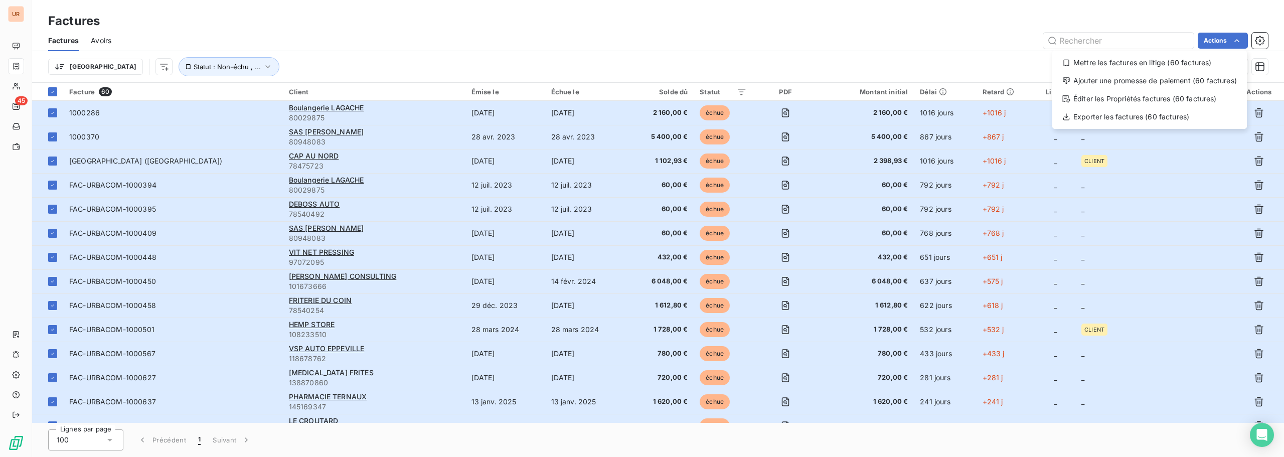
click at [1132, 22] on html "UR 45 Factures Factures Avoirs Actions Mettre les factures en litige (60 factur…" at bounding box center [642, 228] width 1284 height 457
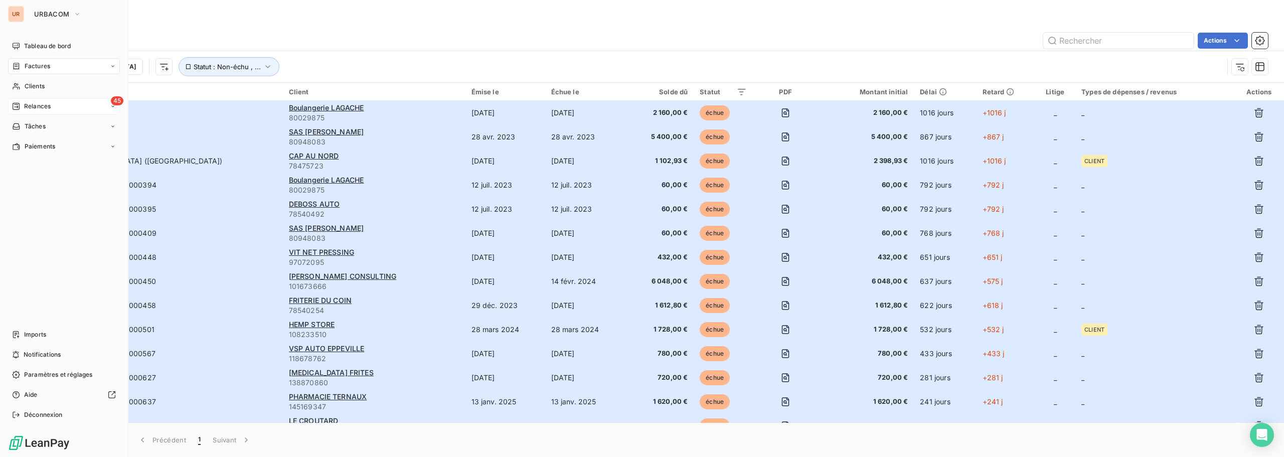
click at [28, 104] on span "Relances" at bounding box center [37, 106] width 27 height 9
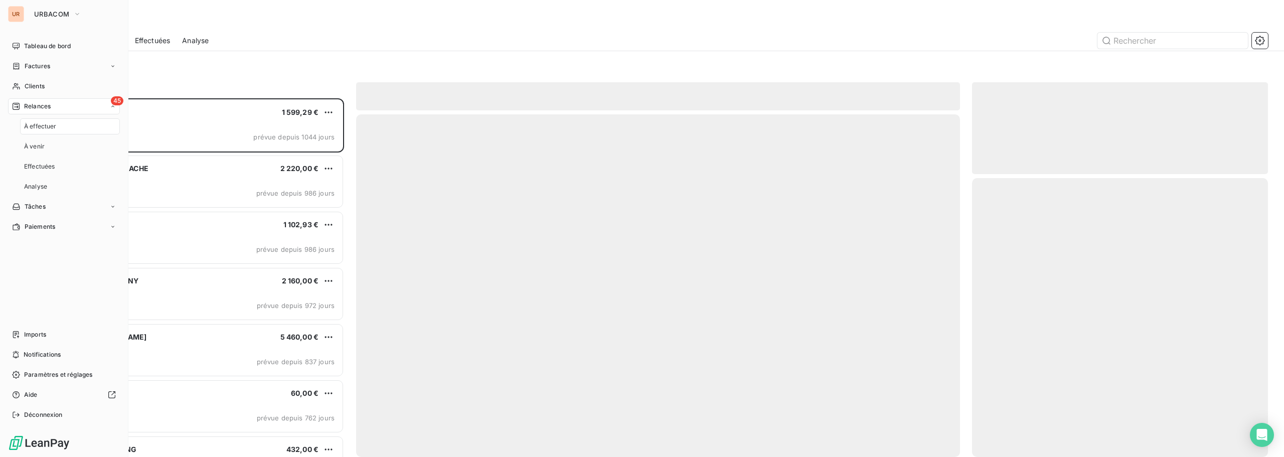
scroll to position [351, 288]
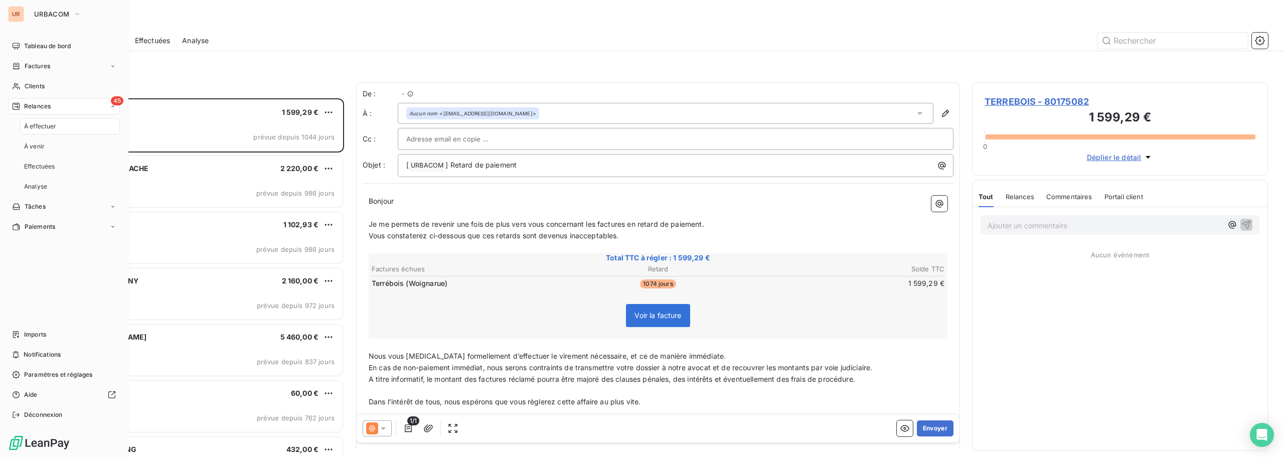
click at [43, 124] on span "À effectuer" at bounding box center [40, 126] width 33 height 9
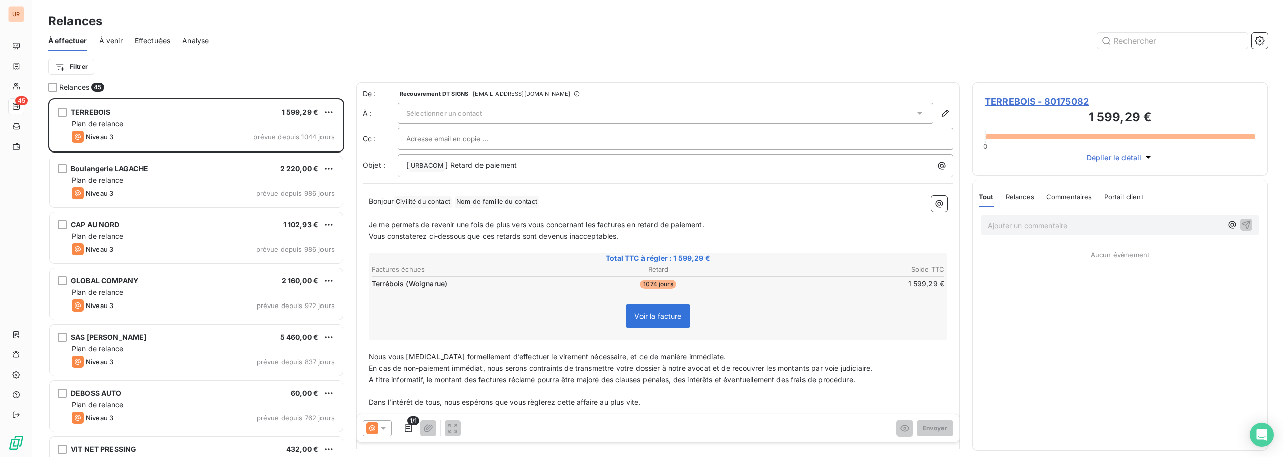
click at [454, 95] on span "Recouvrement DT SIGNS" at bounding box center [434, 94] width 69 height 6
click at [455, 64] on div "Filtrer" at bounding box center [657, 66] width 1219 height 19
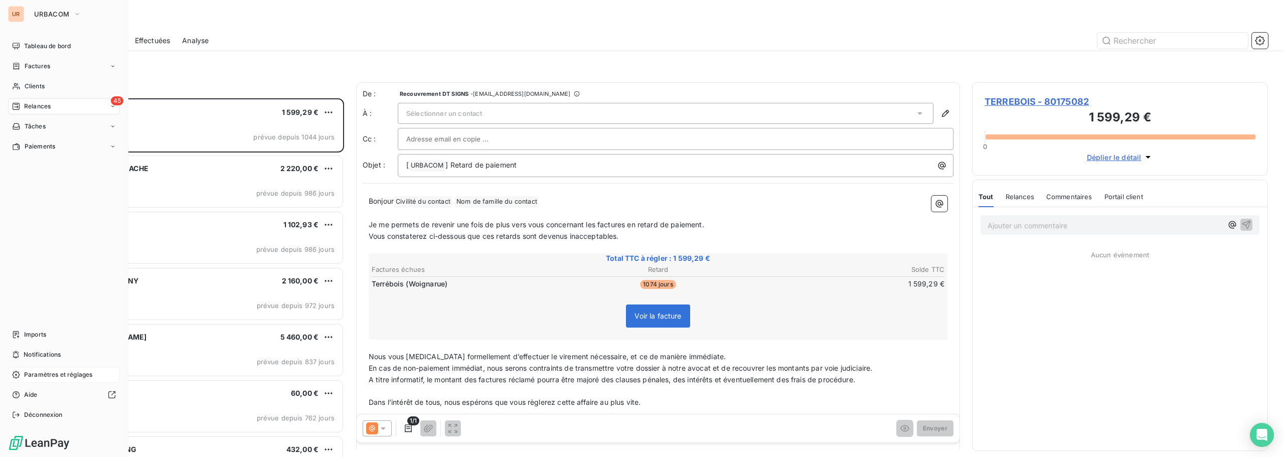
click at [38, 377] on span "Paramètres et réglages" at bounding box center [58, 374] width 68 height 9
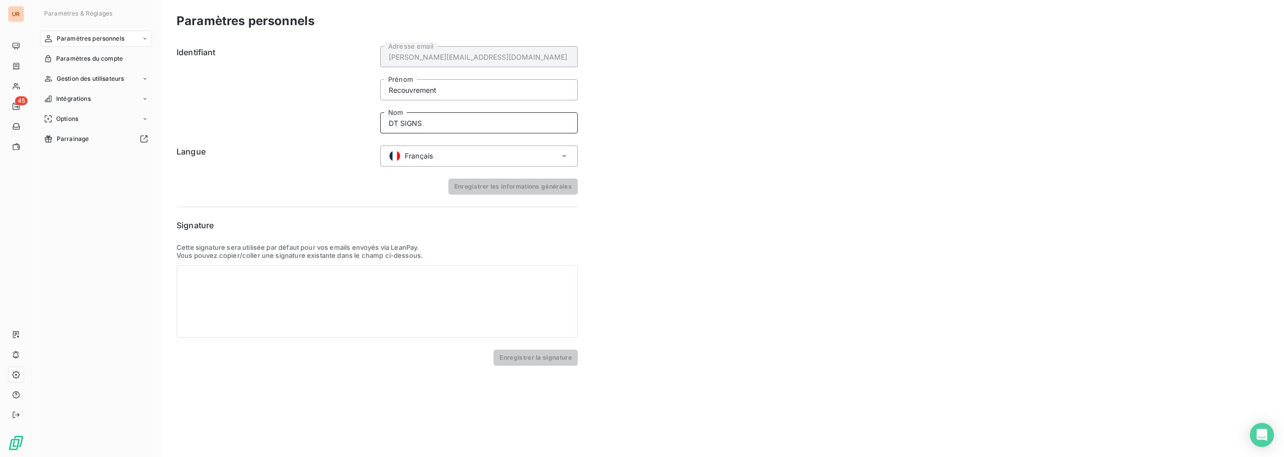
click at [409, 121] on input "DT SIGNS" at bounding box center [479, 122] width 198 height 21
click at [424, 94] on input "Recouvrement" at bounding box center [479, 89] width 198 height 21
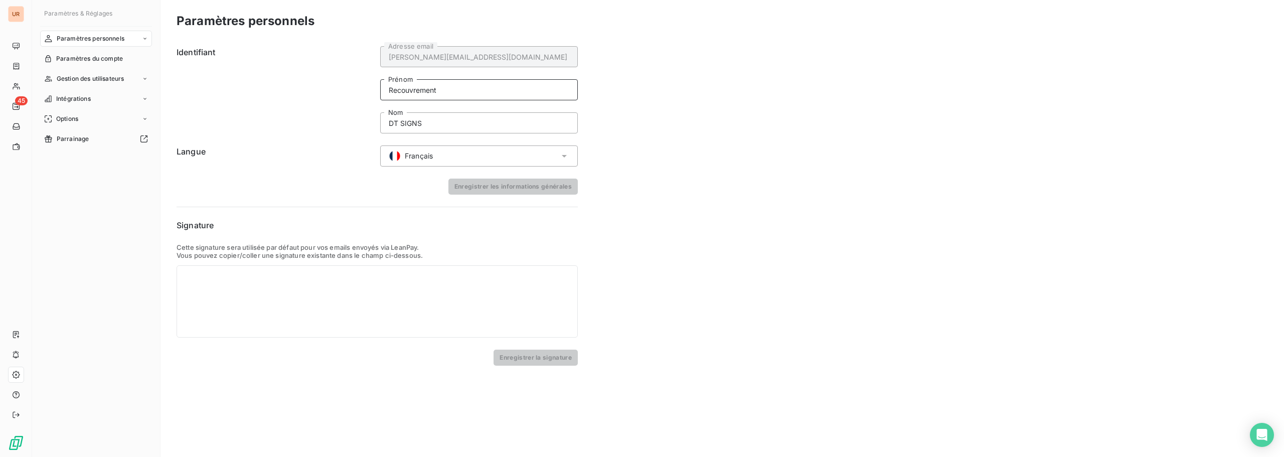
click at [424, 94] on input "Recouvrement" at bounding box center [479, 89] width 198 height 21
type input "Service"
type input "Recouvrement"
click at [474, 186] on button "Enregistrer les informations générales" at bounding box center [512, 187] width 129 height 16
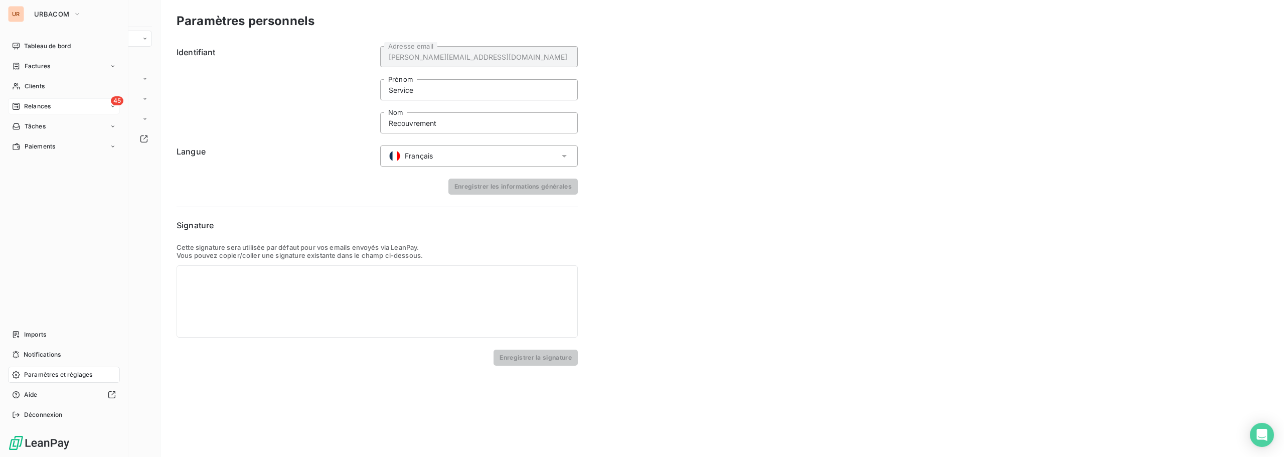
click at [61, 105] on div "45 Relances" at bounding box center [64, 106] width 112 height 16
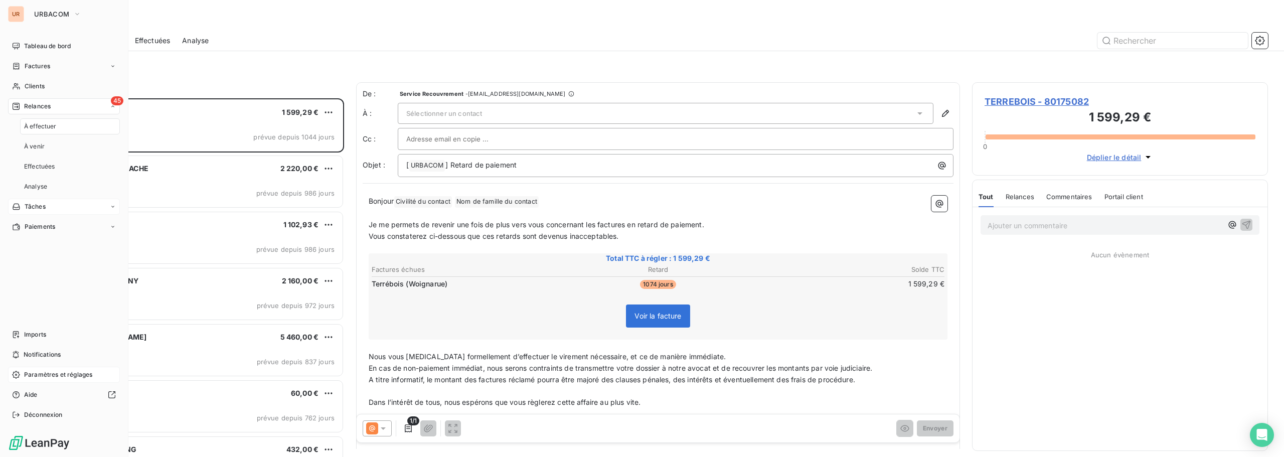
click at [53, 124] on nav "Tableau de bord Factures Clients 45 Relances À effectuer À venir Effectuées Ana…" at bounding box center [64, 136] width 112 height 197
click at [52, 108] on div "45 Relances" at bounding box center [64, 106] width 112 height 16
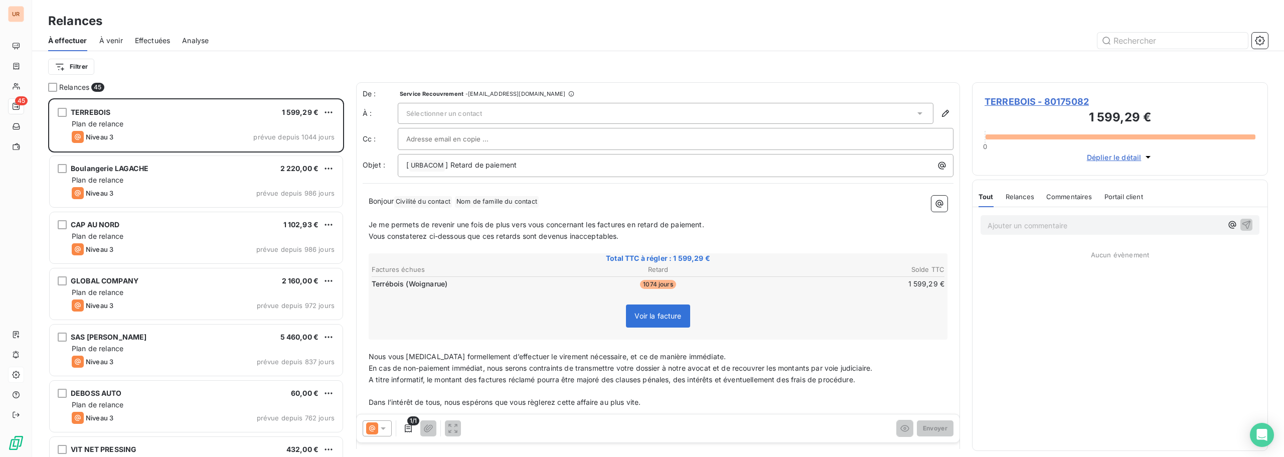
click at [446, 117] on span "Sélectionner un contact" at bounding box center [444, 113] width 76 height 8
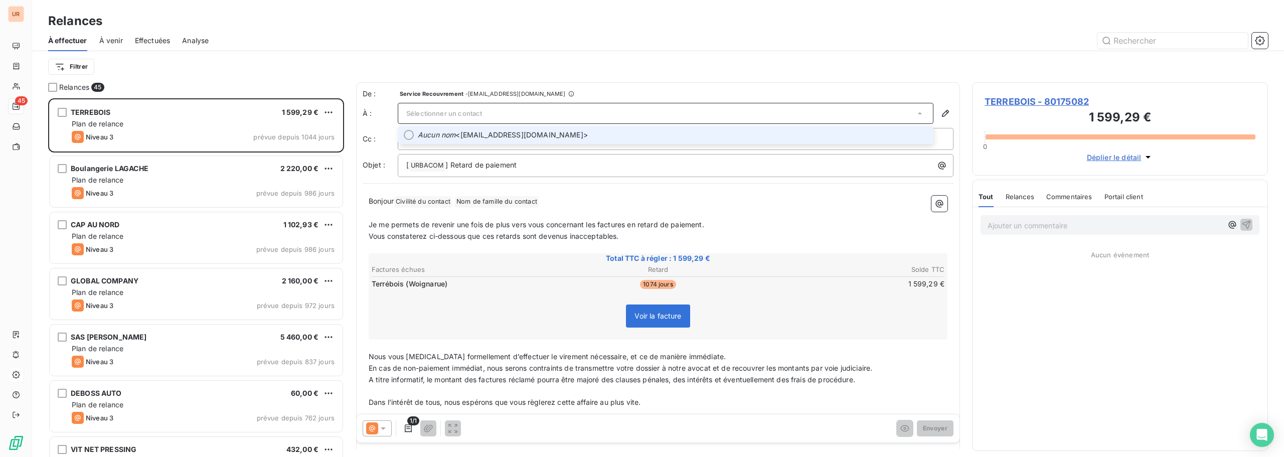
click at [458, 135] on span "Aucun nom <terrebois@outlook.fr>" at bounding box center [672, 135] width 509 height 10
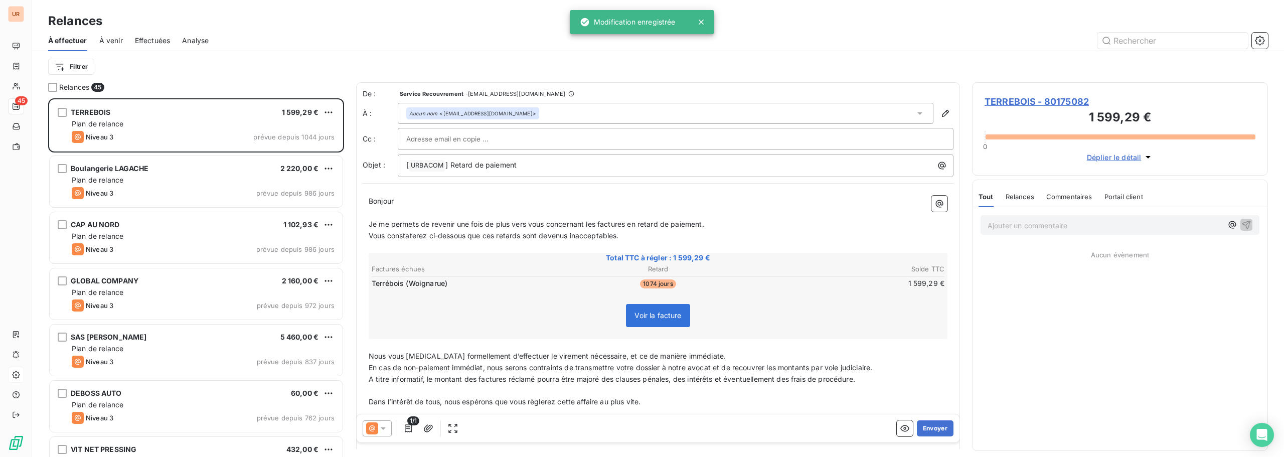
click at [258, 153] on div "TERREBOIS 1 599,29 € Plan de relance Niveau 3 prévue depuis 1044 jours" at bounding box center [196, 126] width 296 height 56
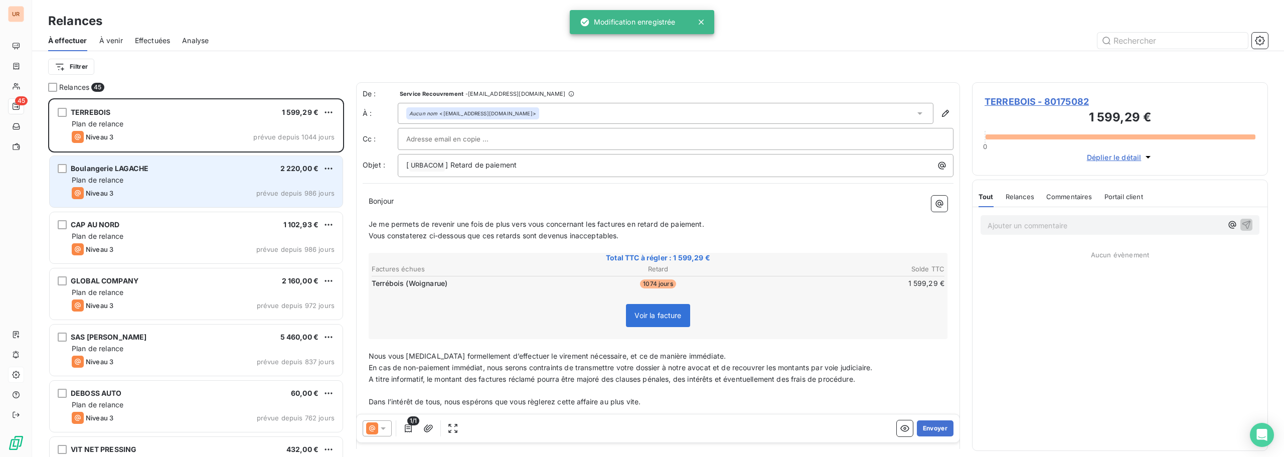
click at [257, 172] on div "Boulangerie LAGACHE 2 220,00 €" at bounding box center [203, 168] width 263 height 9
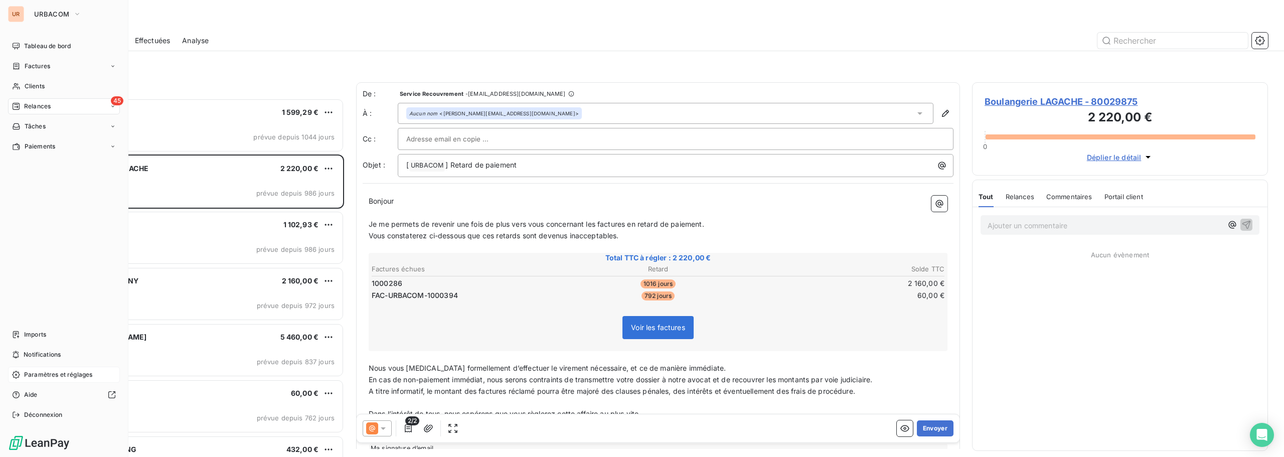
click at [47, 375] on span "Paramètres et réglages" at bounding box center [58, 374] width 68 height 9
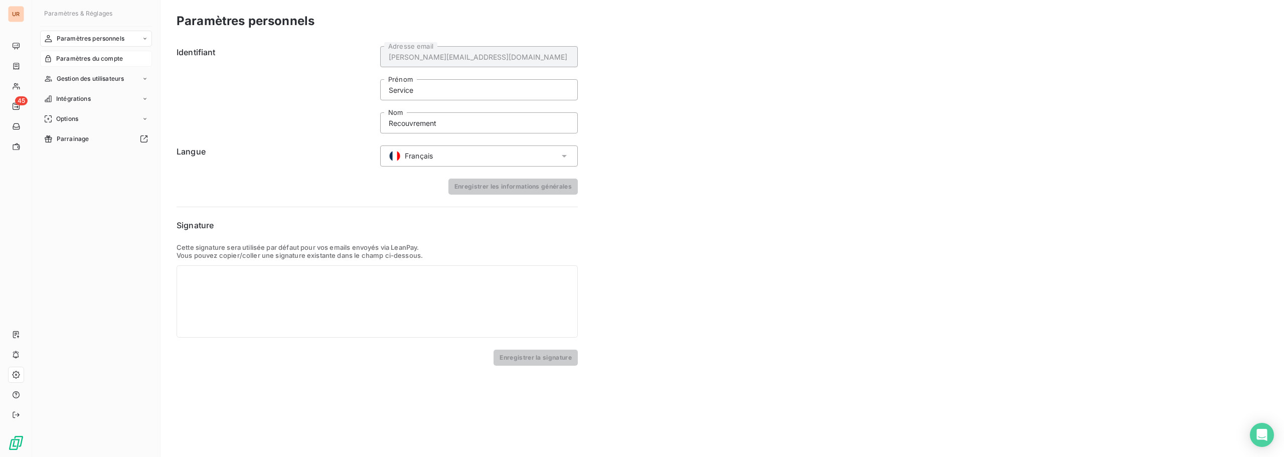
click at [106, 58] on span "Paramètres du compte" at bounding box center [89, 58] width 67 height 9
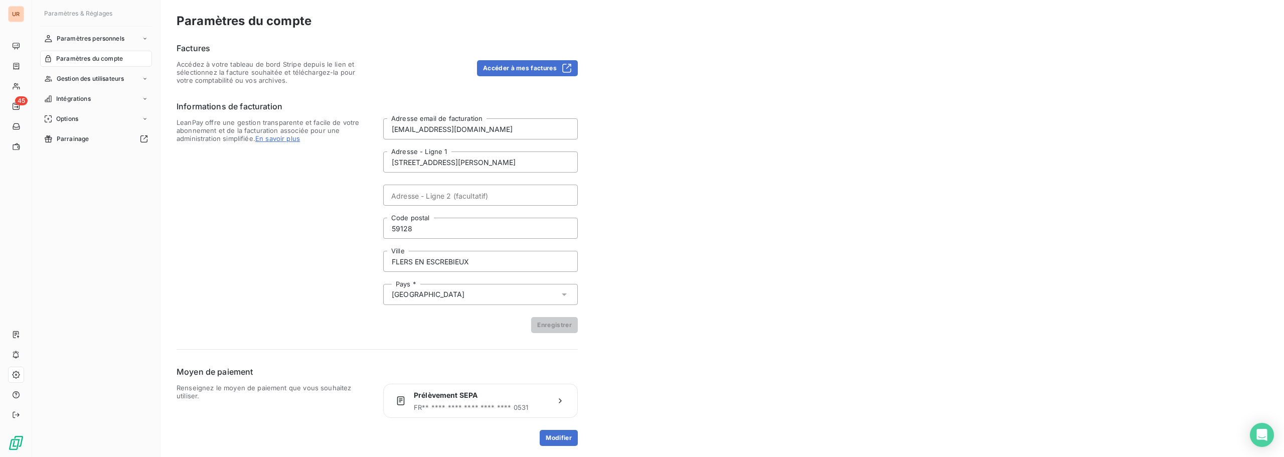
scroll to position [1, 0]
click at [110, 79] on span "Gestion des utilisateurs" at bounding box center [91, 78] width 68 height 9
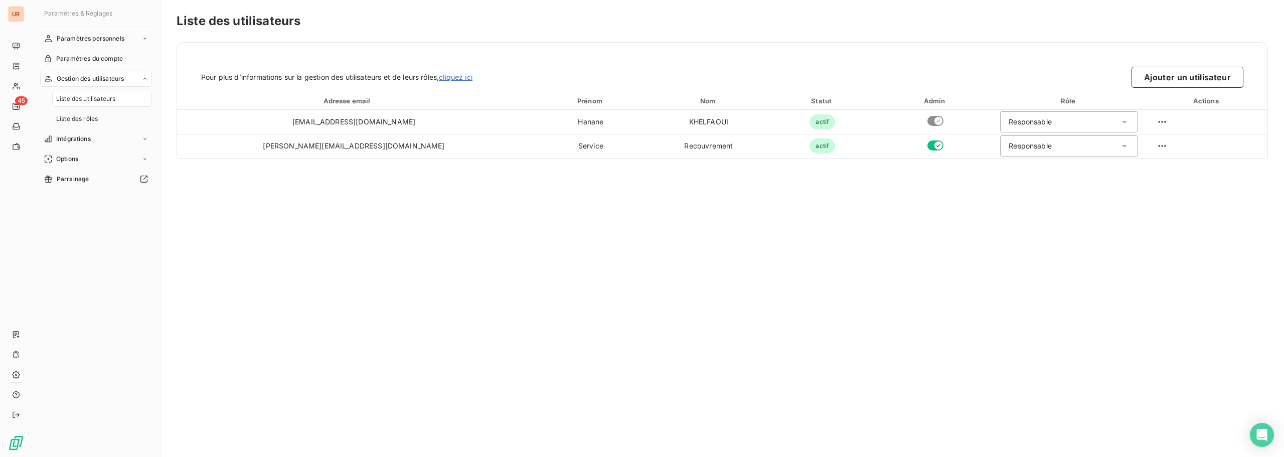
click at [102, 85] on div "Gestion des utilisateurs" at bounding box center [96, 79] width 112 height 16
click at [101, 90] on nav "Paramètres personnels Paramètres du compte Gestion des utilisateurs Intégration…" at bounding box center [96, 89] width 112 height 116
click at [110, 77] on span "Gestion des utilisateurs" at bounding box center [91, 78] width 68 height 9
click at [78, 160] on span "Options" at bounding box center [67, 158] width 22 height 9
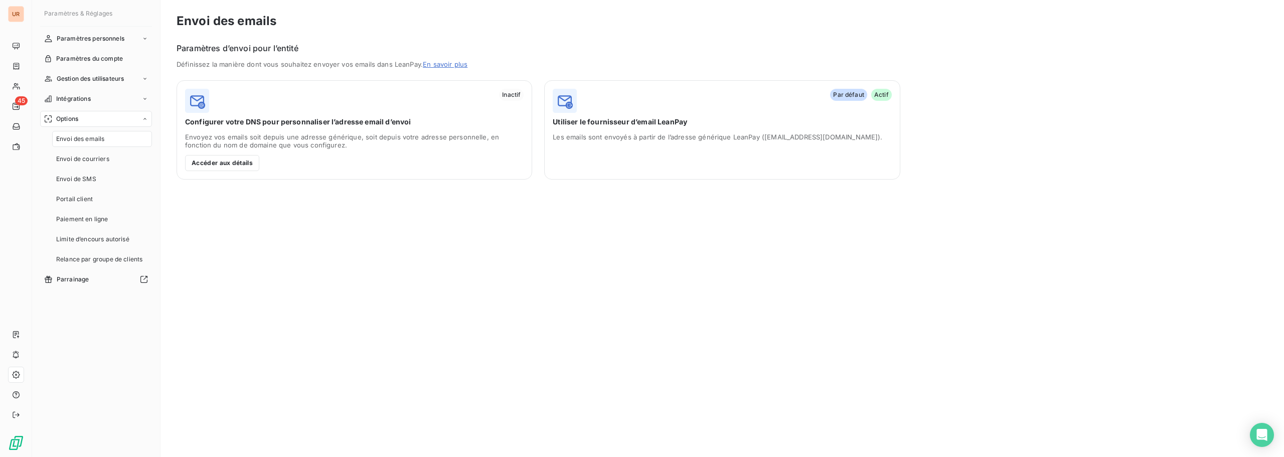
click at [100, 137] on span "Envoi des emails" at bounding box center [80, 138] width 48 height 9
click at [567, 96] on img at bounding box center [565, 101] width 24 height 24
drag, startPoint x: 577, startPoint y: 132, endPoint x: 687, endPoint y: 145, distance: 110.5
click at [687, 145] on div "Par défaut Actif Utiliser le fournisseur d’email LeanPay Les emails sont envoyé…" at bounding box center [721, 129] width 355 height 99
click at [687, 145] on div "Les emails sont envoyés à partir de l’adresse générique LeanPay ([EMAIL_ADDRESS…" at bounding box center [722, 152] width 338 height 38
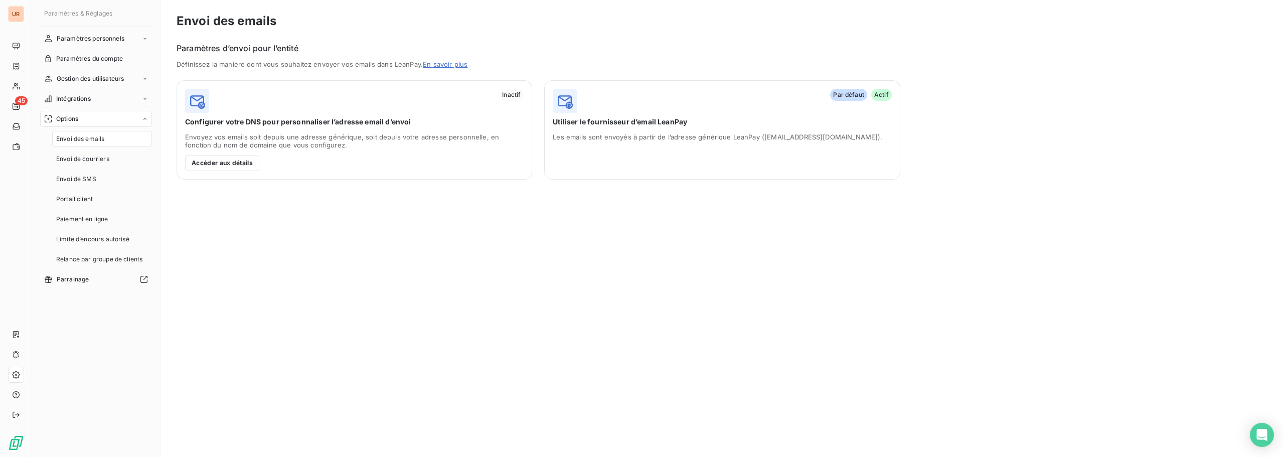
click at [687, 145] on div "Les emails sont envoyés à partir de l’adresse générique LeanPay ([EMAIL_ADDRESS…" at bounding box center [722, 152] width 338 height 38
drag, startPoint x: 687, startPoint y: 145, endPoint x: 665, endPoint y: 148, distance: 21.8
click at [686, 146] on div "Les emails sont envoyés à partir de l’adresse générique LeanPay ([EMAIL_ADDRESS…" at bounding box center [722, 152] width 338 height 38
click at [228, 161] on button "Accéder aux détails" at bounding box center [222, 163] width 74 height 16
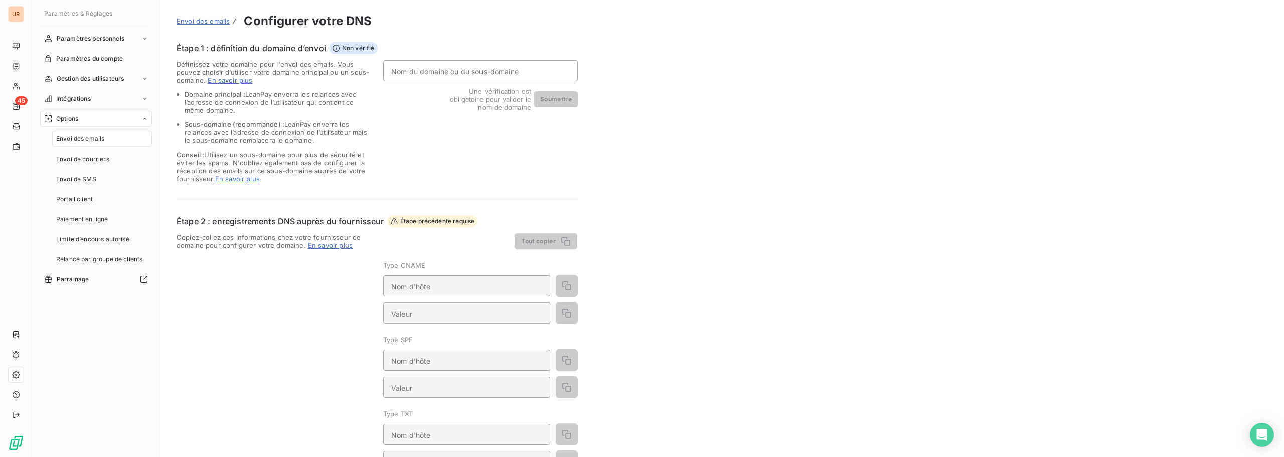
click at [426, 76] on input "Nom du domaine ou du sous-domaine" at bounding box center [480, 70] width 195 height 21
type input "urbacom.fr"
click at [550, 107] on button "Soumettre" at bounding box center [556, 99] width 44 height 16
type input "email.urbacom.fr"
type input "eu.mailgun.org"
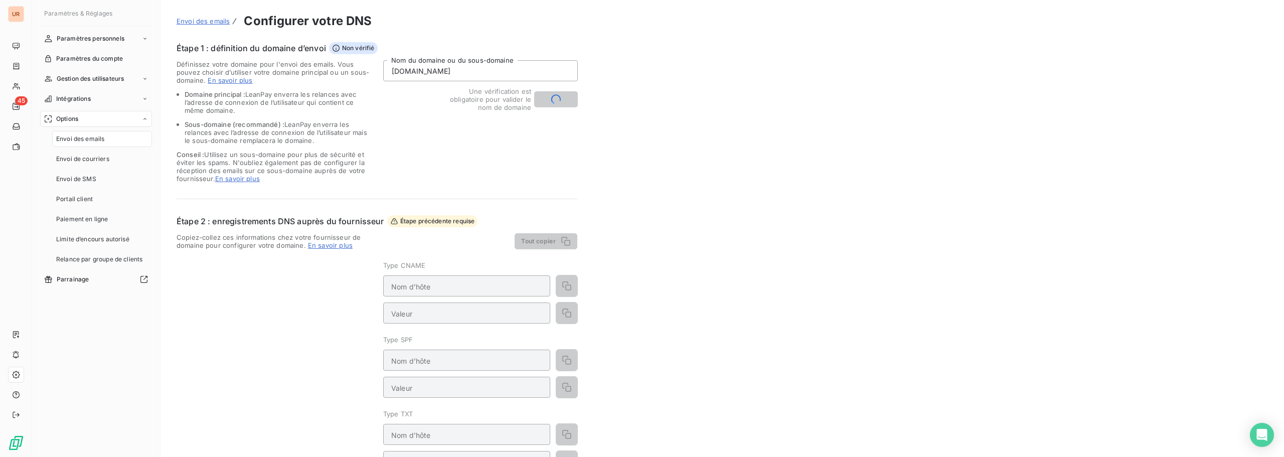
type input "urbacom.fr"
type input "v=spf1 include:mailgun.org ~all"
type input "email._domainkey.urbacom.fr"
type input "k=rsa; p=MIGfMA0GCSqGSIb3DQEBAQUAA4GNADCBiQKBgQDEIbnBA8tgKQd76WJNBqccTtDZBvUJyg…"
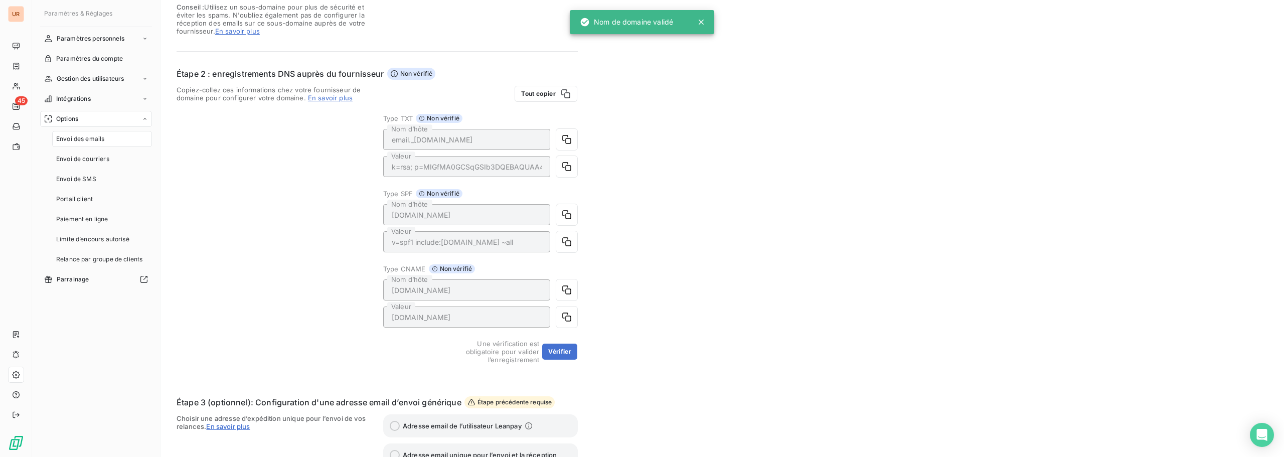
scroll to position [150, 0]
click at [565, 139] on icon "button" at bounding box center [567, 136] width 10 height 10
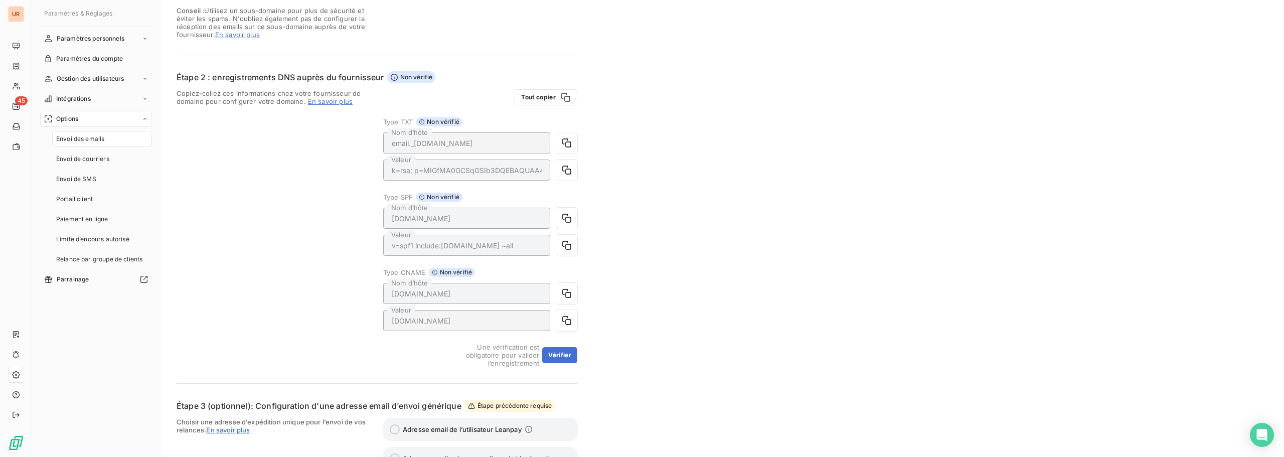
scroll to position [0, 0]
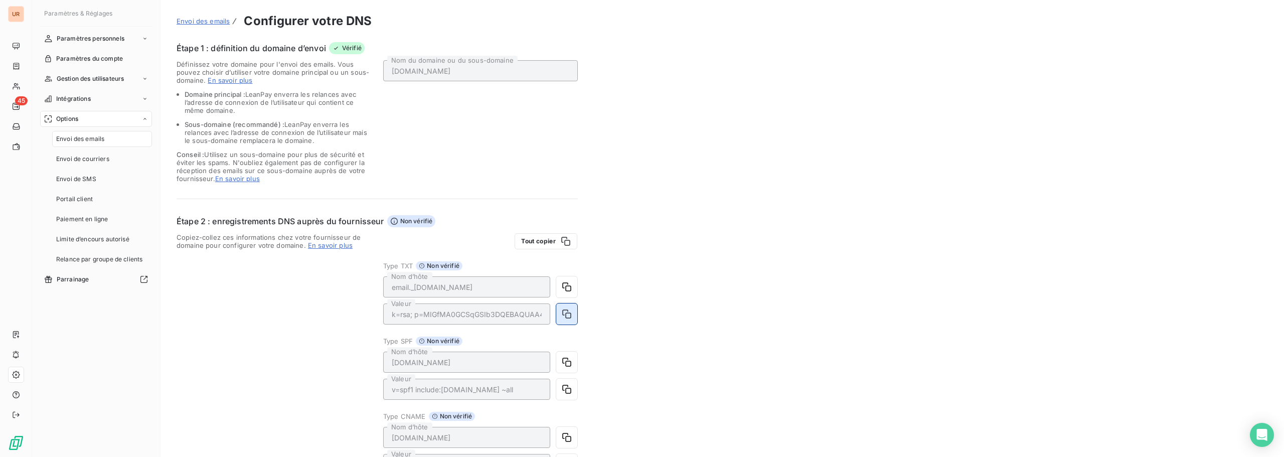
click at [566, 311] on icon "button" at bounding box center [567, 314] width 10 height 10
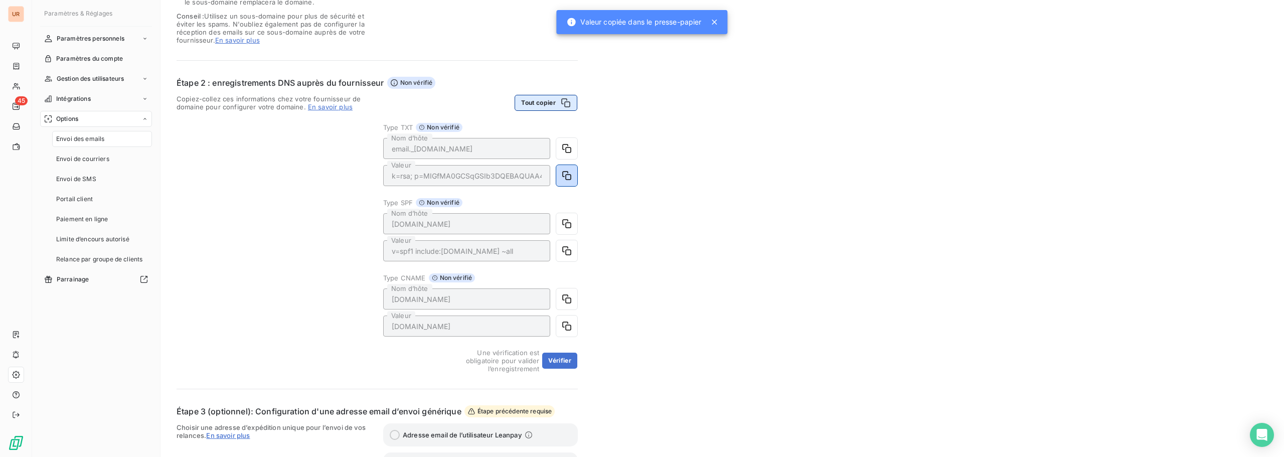
scroll to position [150, 0]
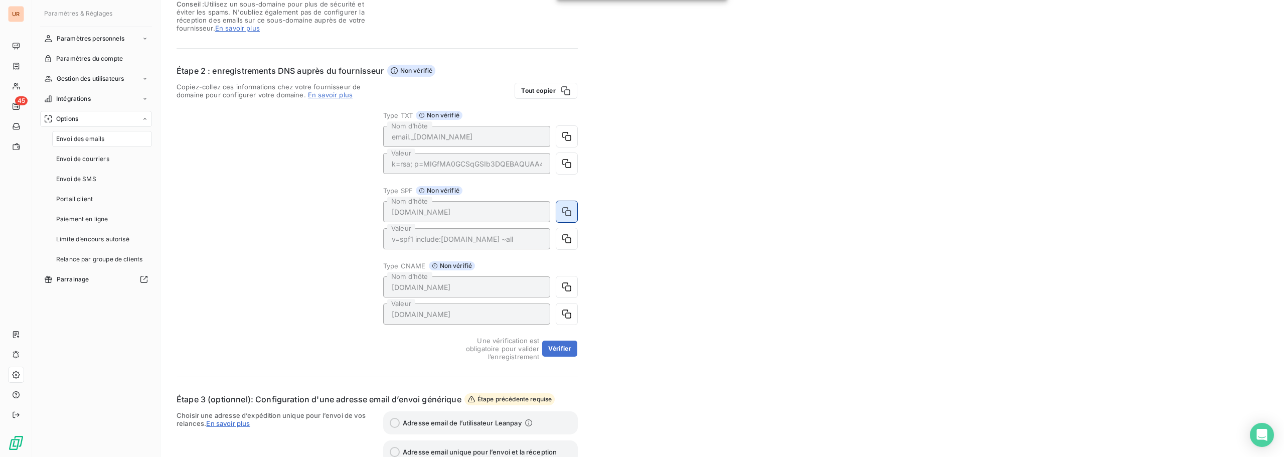
click at [563, 212] on icon "button" at bounding box center [567, 212] width 10 height 10
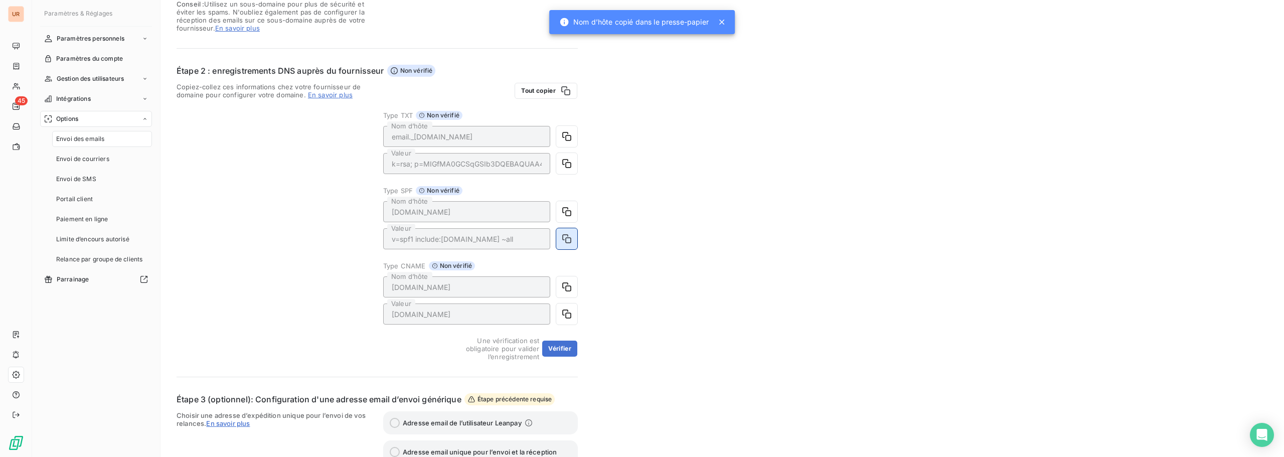
click at [574, 237] on button "button" at bounding box center [566, 238] width 21 height 21
click at [565, 282] on icon "button" at bounding box center [567, 287] width 10 height 10
click at [564, 318] on icon "button" at bounding box center [567, 314] width 10 height 10
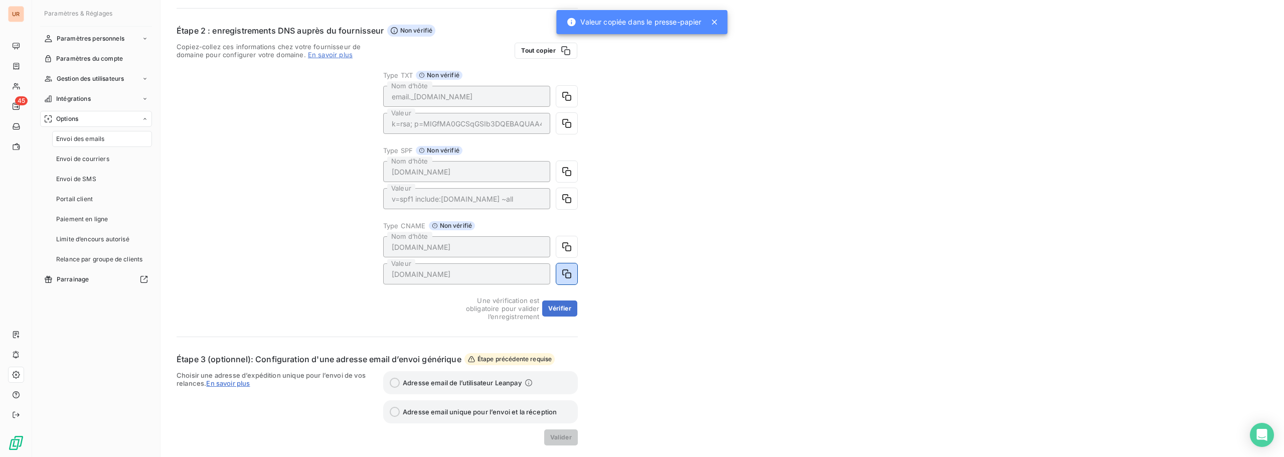
scroll to position [240, 0]
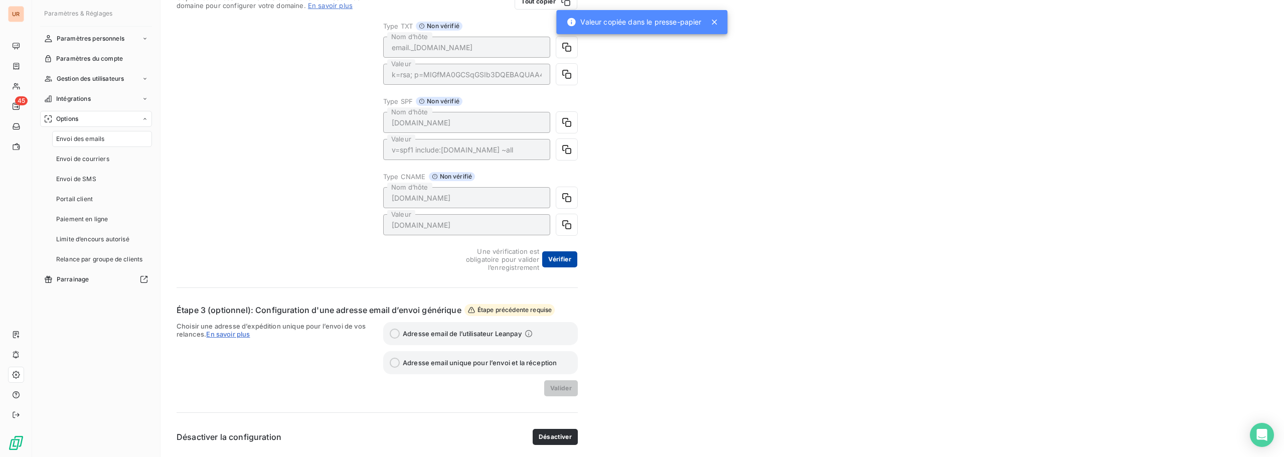
click at [556, 257] on button "Vérifier" at bounding box center [559, 259] width 35 height 16
click at [559, 261] on button "Vérifier" at bounding box center [559, 259] width 35 height 16
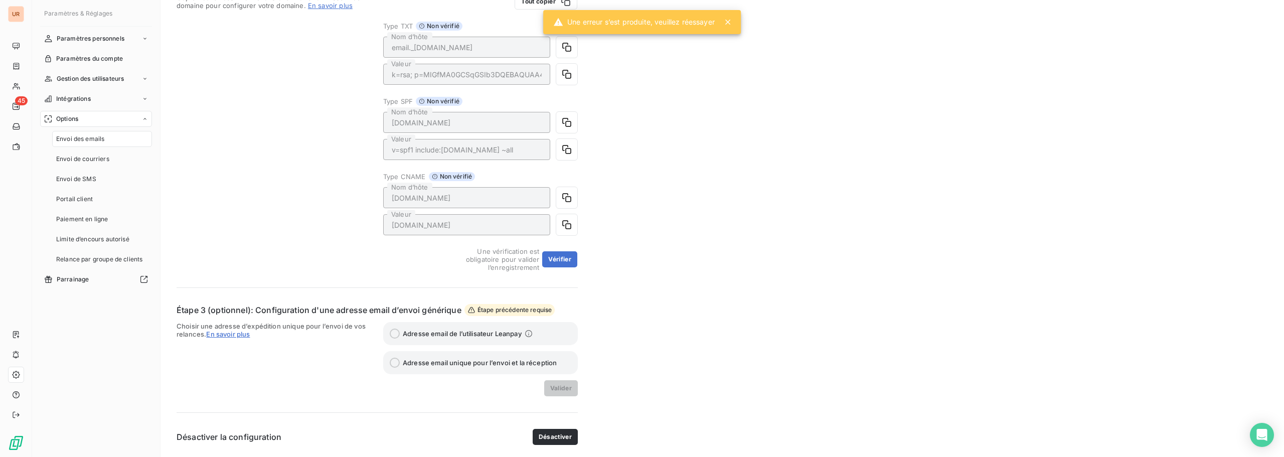
click at [451, 337] on label "Adresse email de l’utilisateur Leanpay" at bounding box center [480, 333] width 195 height 23
click at [458, 360] on span "Adresse email unique pour l’envoi et la réception" at bounding box center [480, 363] width 154 height 8
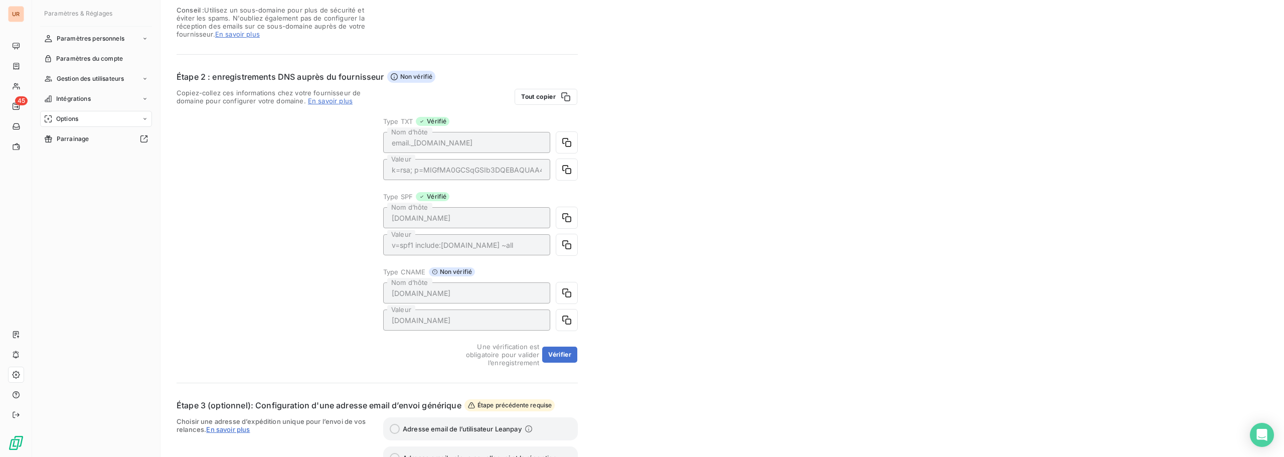
scroll to position [240, 0]
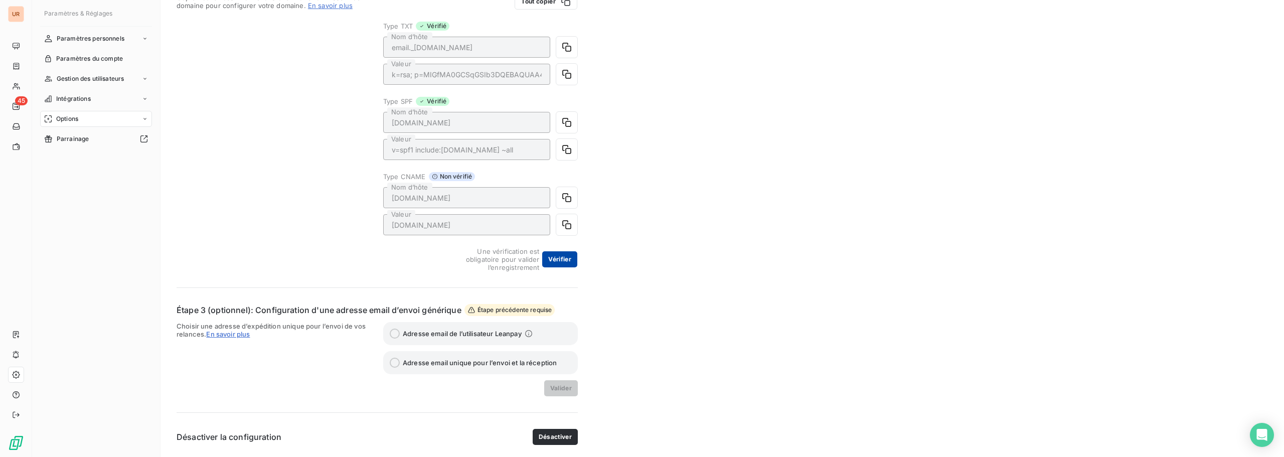
click at [561, 258] on button "Vérifier" at bounding box center [559, 259] width 35 height 16
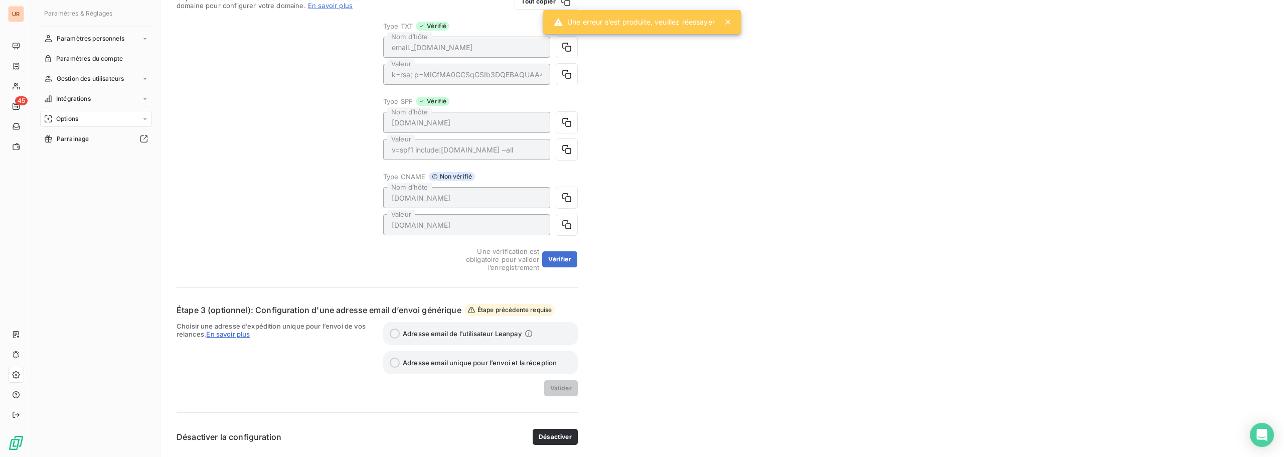
click at [698, 152] on div "Envoi des emails Configurer votre DNS Étape 1 : définition du domaine d’envoi V…" at bounding box center [721, 108] width 1123 height 696
click at [568, 198] on icon "button" at bounding box center [567, 198] width 10 height 10
click at [533, 262] on span "Une vérification est obligatoire pour valider l’enregistrement" at bounding box center [491, 259] width 96 height 24
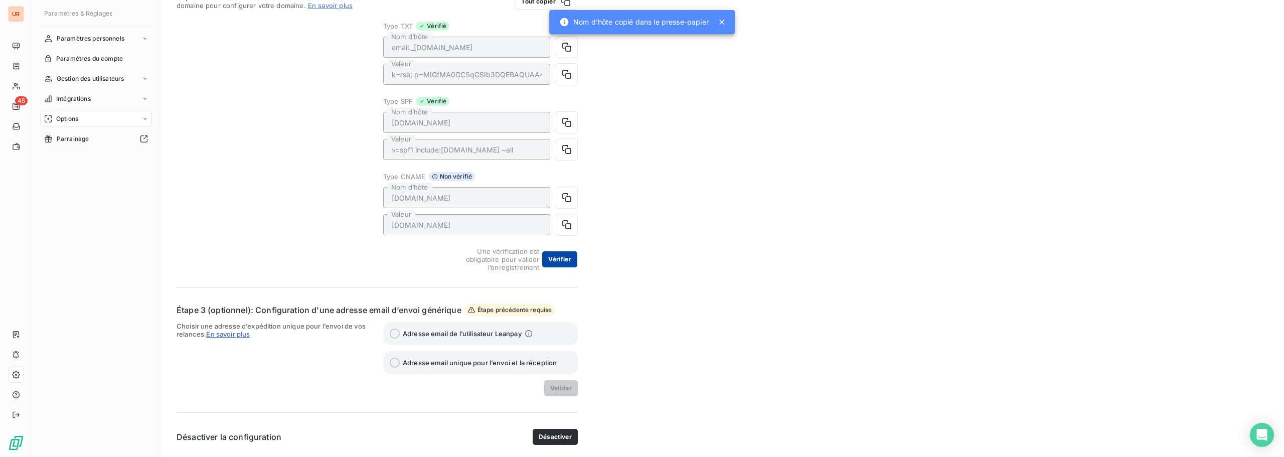
click at [556, 259] on button "Vérifier" at bounding box center [559, 259] width 35 height 16
click at [554, 258] on button "Vérifier" at bounding box center [559, 259] width 35 height 16
click at [563, 262] on button "Vérifier" at bounding box center [559, 259] width 35 height 16
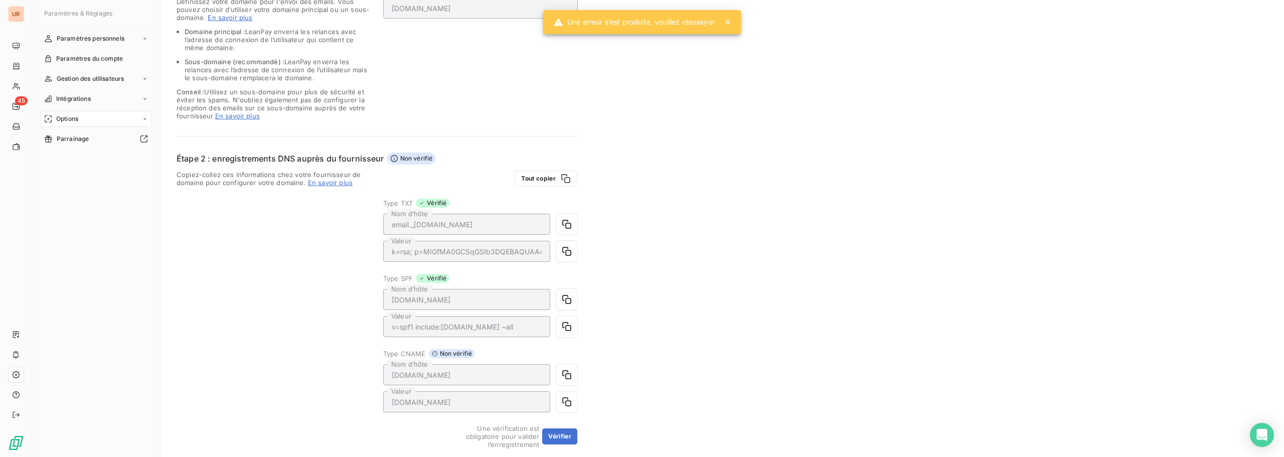
scroll to position [0, 0]
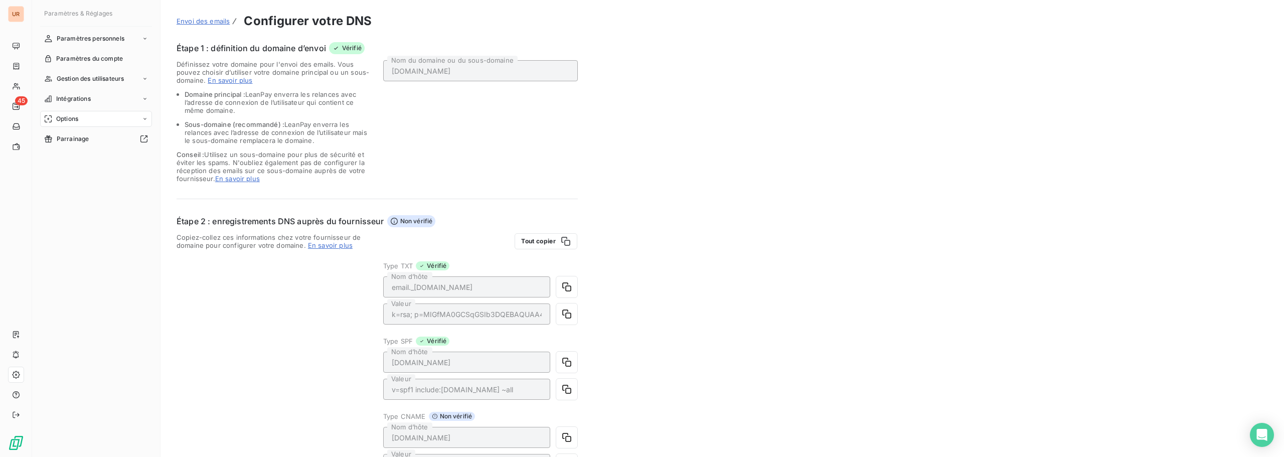
scroll to position [201, 0]
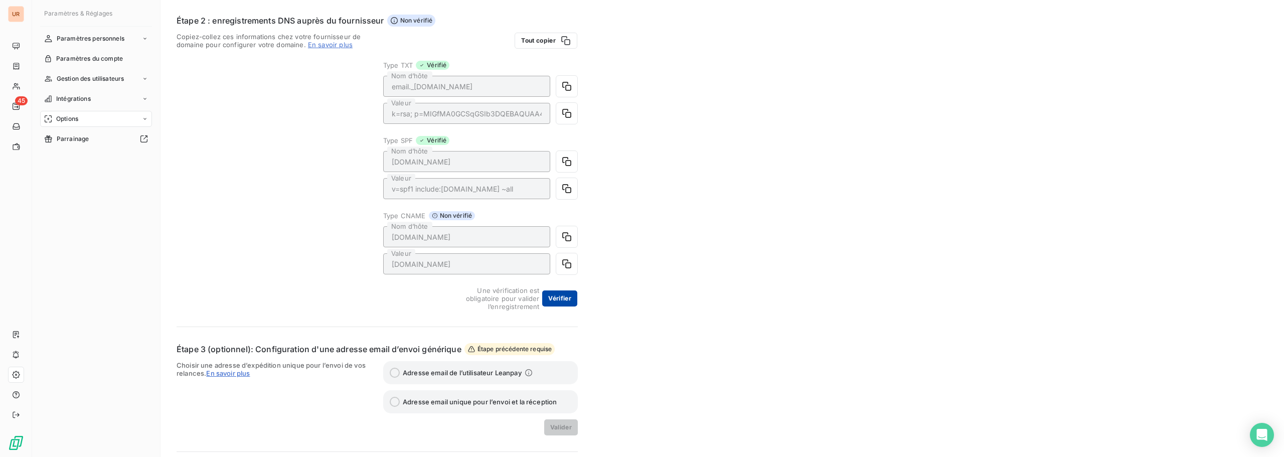
click at [565, 301] on button "Vérifier" at bounding box center [559, 298] width 35 height 16
click at [570, 300] on button "Vérifier" at bounding box center [559, 298] width 35 height 16
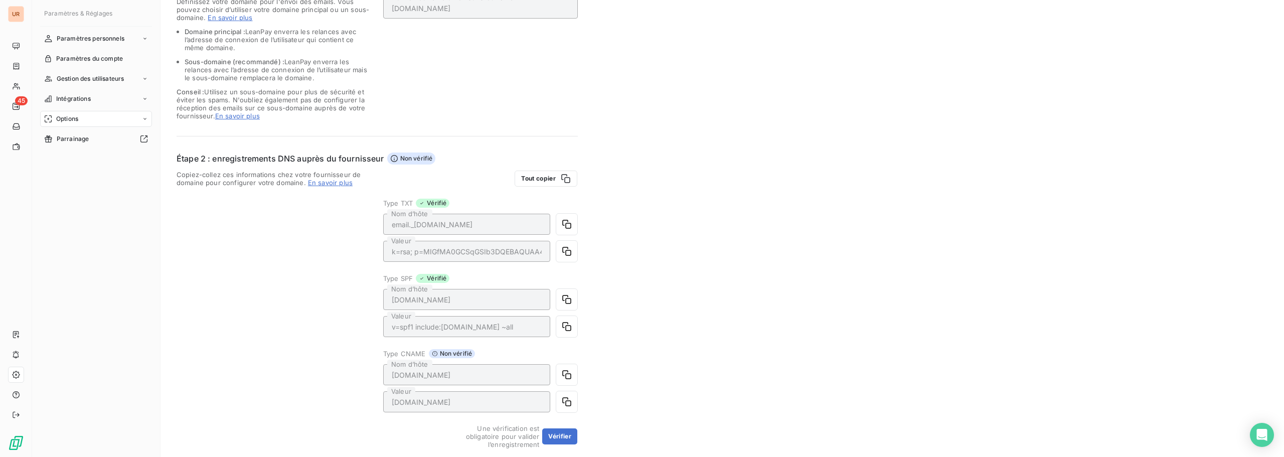
scroll to position [201, 0]
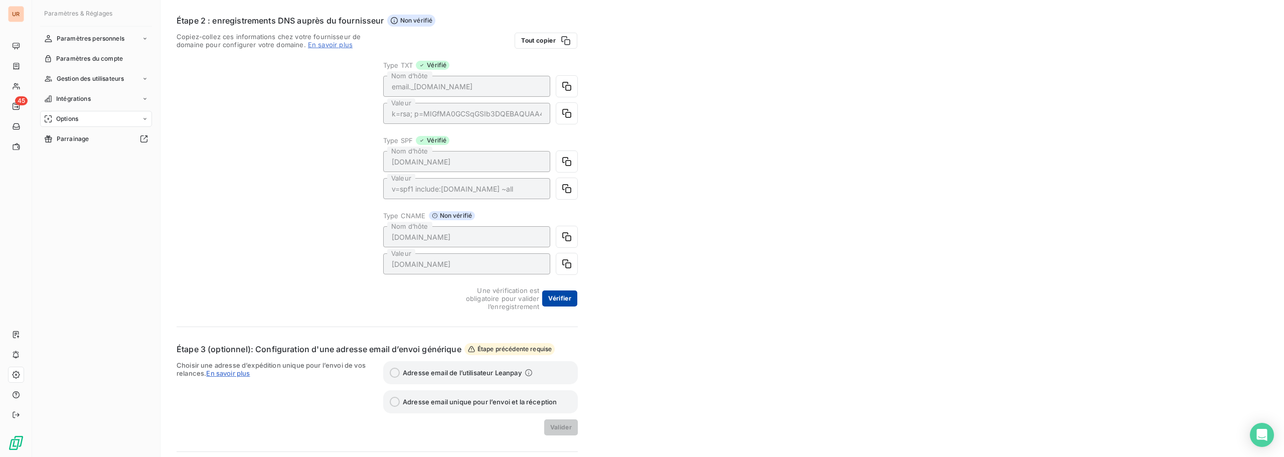
click at [559, 302] on button "Vérifier" at bounding box center [559, 298] width 35 height 16
click at [558, 309] on div "Une vérification est obligatoire pour valider l’enregistrement Vérifier" at bounding box center [480, 298] width 194 height 24
click at [559, 299] on button "Vérifier" at bounding box center [559, 298] width 35 height 16
click at [703, 21] on icon at bounding box center [701, 22] width 10 height 10
drag, startPoint x: 721, startPoint y: 163, endPoint x: 713, endPoint y: 154, distance: 12.1
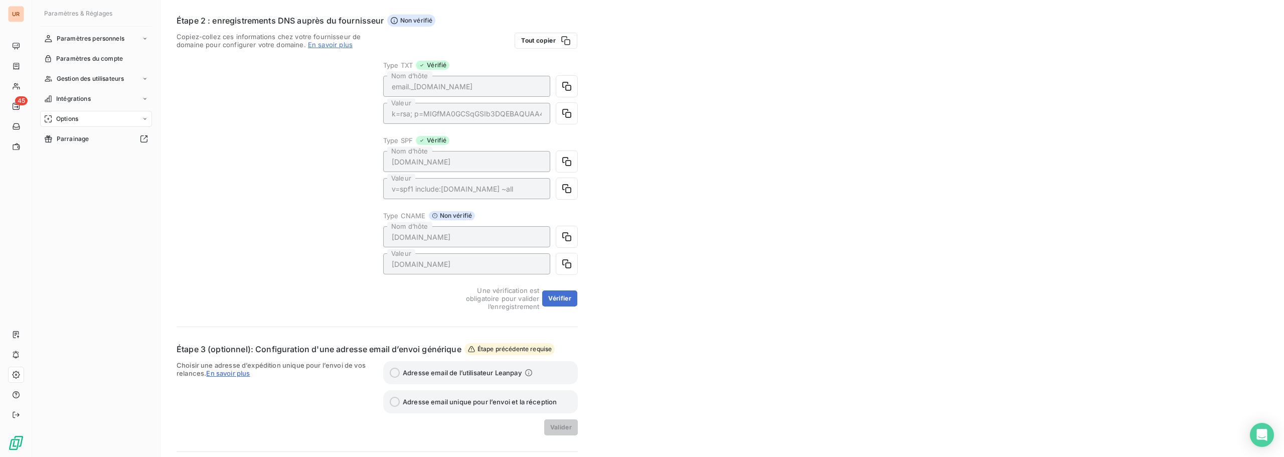
click at [721, 163] on div "Envoi des emails Configurer votre DNS Étape 1 : définition du domaine d’envoi V…" at bounding box center [721, 147] width 1123 height 696
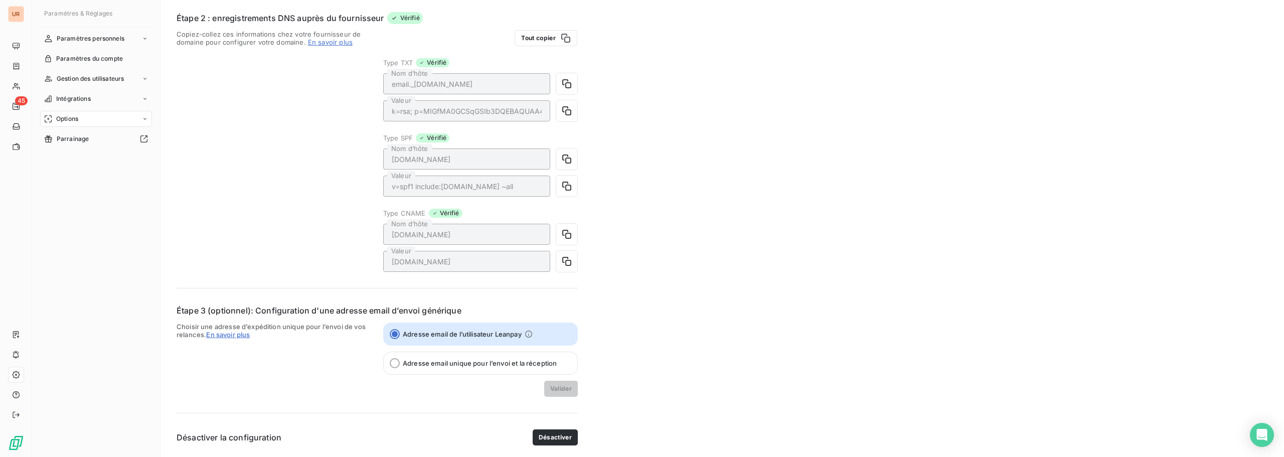
scroll to position [204, 0]
click at [418, 367] on label "Adresse email unique pour l’envoi et la réception" at bounding box center [480, 362] width 195 height 23
click at [400, 367] on input "Adresse email unique pour l’envoi et la réception" at bounding box center [395, 363] width 10 height 10
radio input "true"
radio input "false"
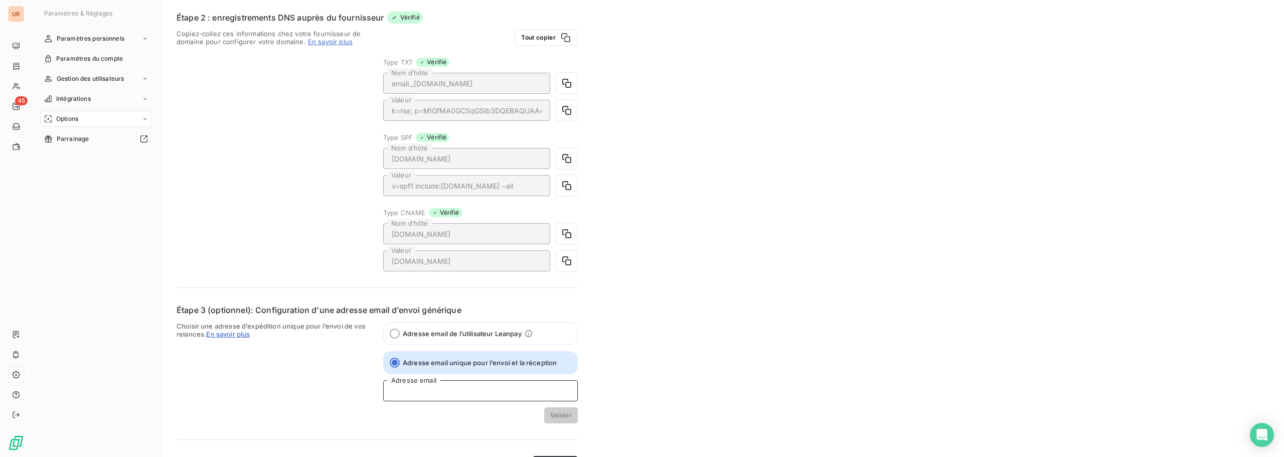
click at [520, 397] on input "Adresse email" at bounding box center [480, 390] width 195 height 21
type input "[EMAIL_ADDRESS][DOMAIN_NAME]"
click at [592, 352] on div "Envoi des emails Configurer votre DNS Étape 1 : définition du domaine d’envoi V…" at bounding box center [721, 139] width 1123 height 687
click at [566, 419] on button "Valider" at bounding box center [561, 415] width 34 height 16
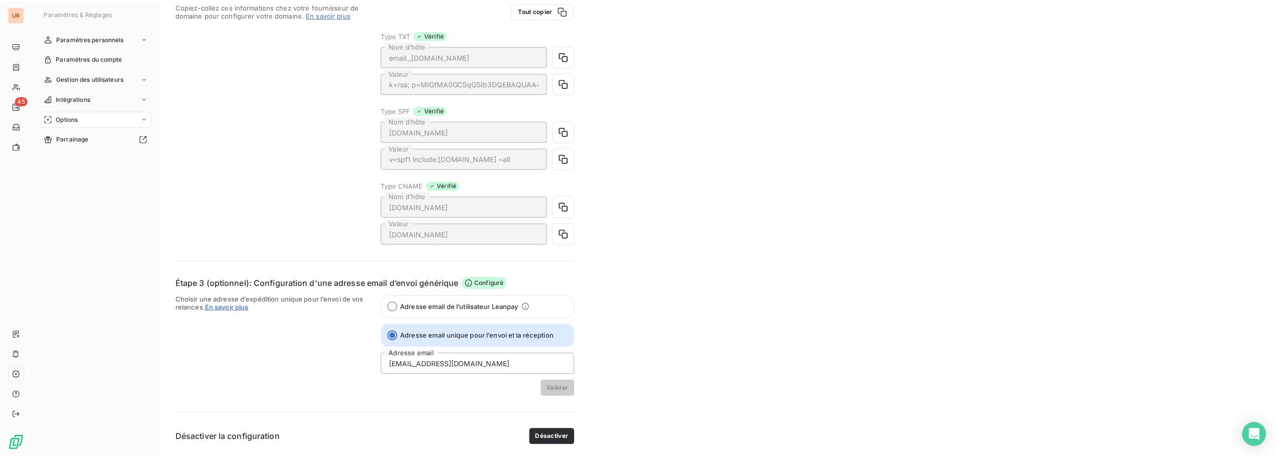
scroll to position [0, 0]
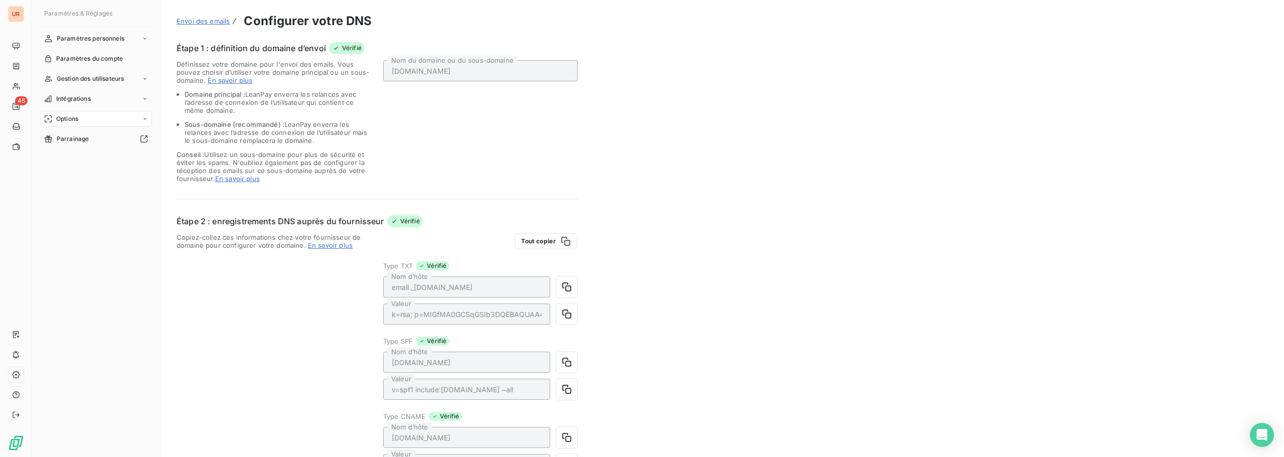
click at [90, 115] on div "Options" at bounding box center [96, 119] width 112 height 16
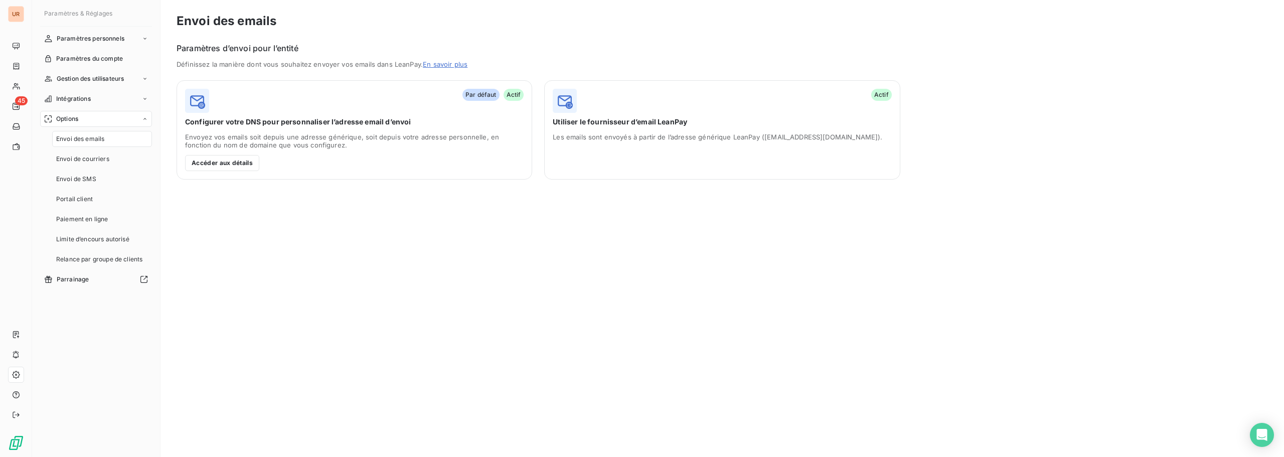
click at [93, 138] on span "Envoi des emails" at bounding box center [80, 138] width 48 height 9
click at [105, 166] on div "Envoi de courriers" at bounding box center [102, 159] width 100 height 16
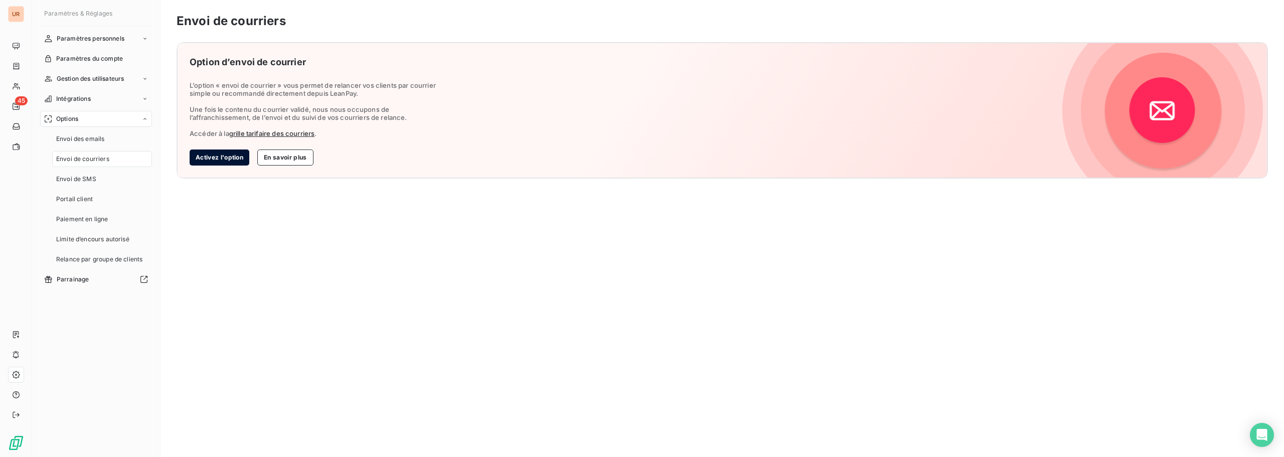
click at [230, 158] on button "Activez l'option" at bounding box center [220, 157] width 60 height 16
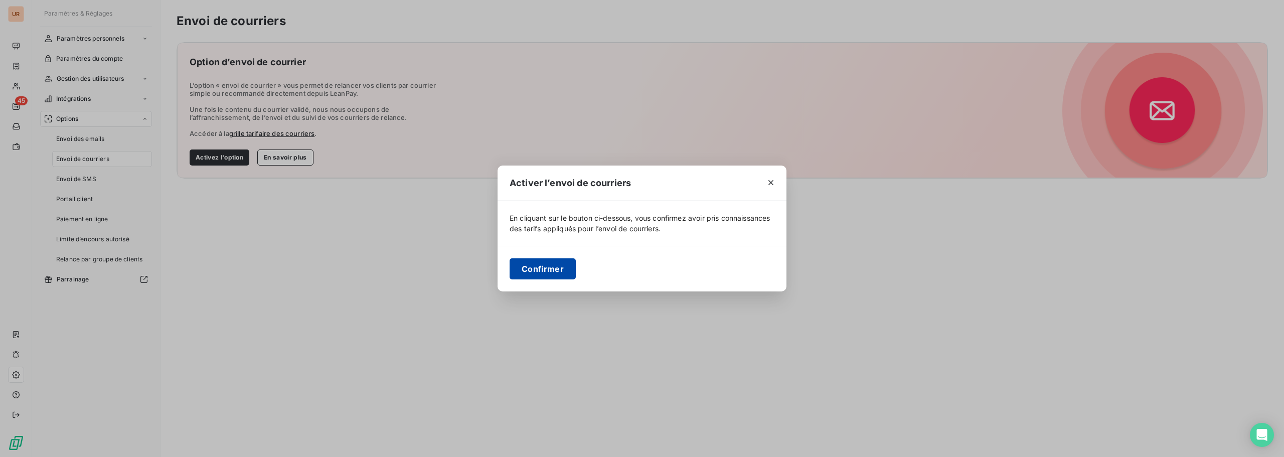
click at [540, 262] on button "Confirmer" at bounding box center [542, 268] width 66 height 21
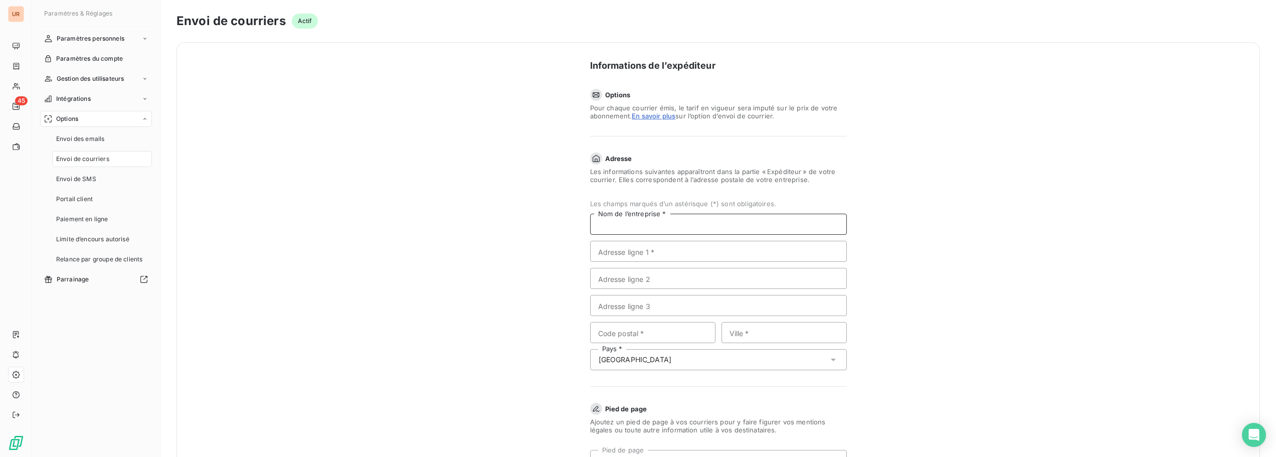
click at [650, 224] on input "Nom de l’entreprise *" at bounding box center [718, 224] width 257 height 21
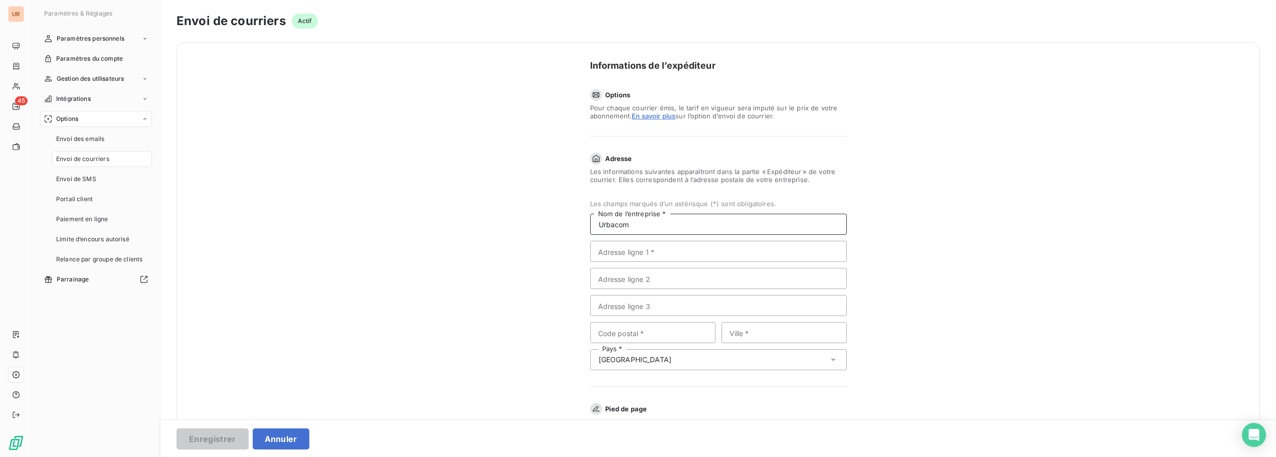
type input "Urbacom"
type input "[STREET_ADDRESS][PERSON_NAME]"
type input "59128"
type input "Flers en escrebieux"
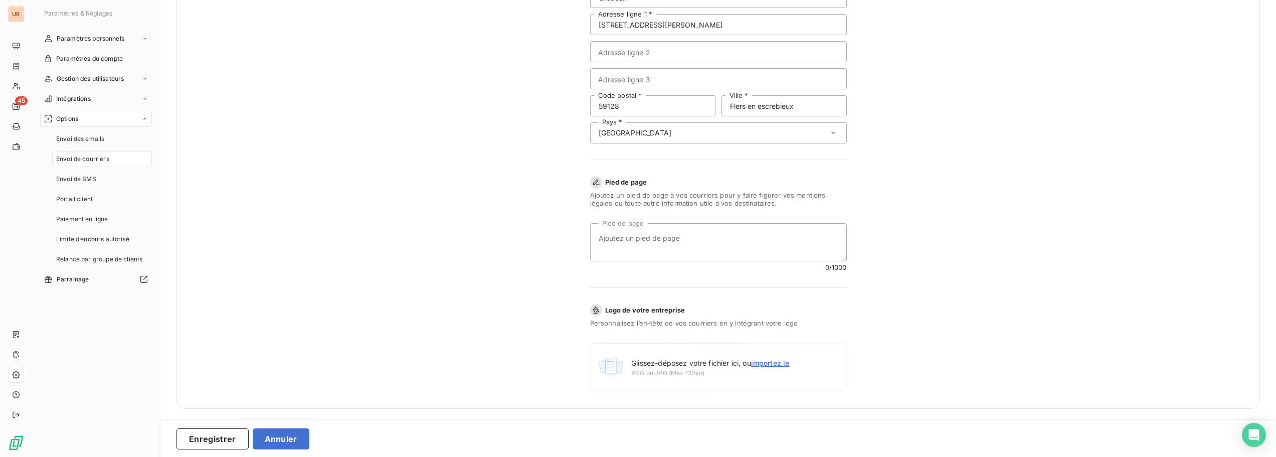
scroll to position [228, 0]
click at [658, 253] on textarea "Pied de page" at bounding box center [718, 241] width 257 height 38
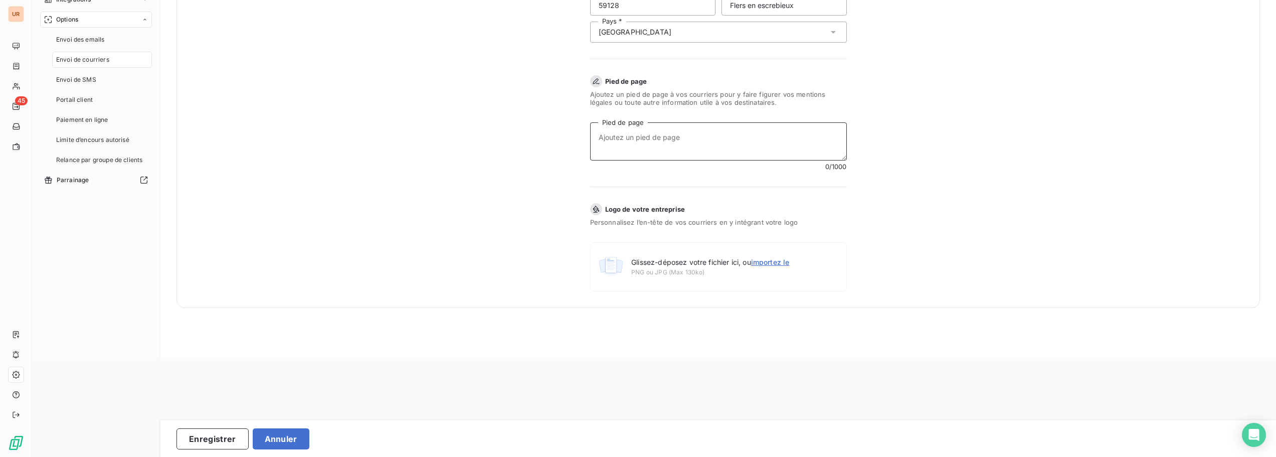
scroll to position [100, 0]
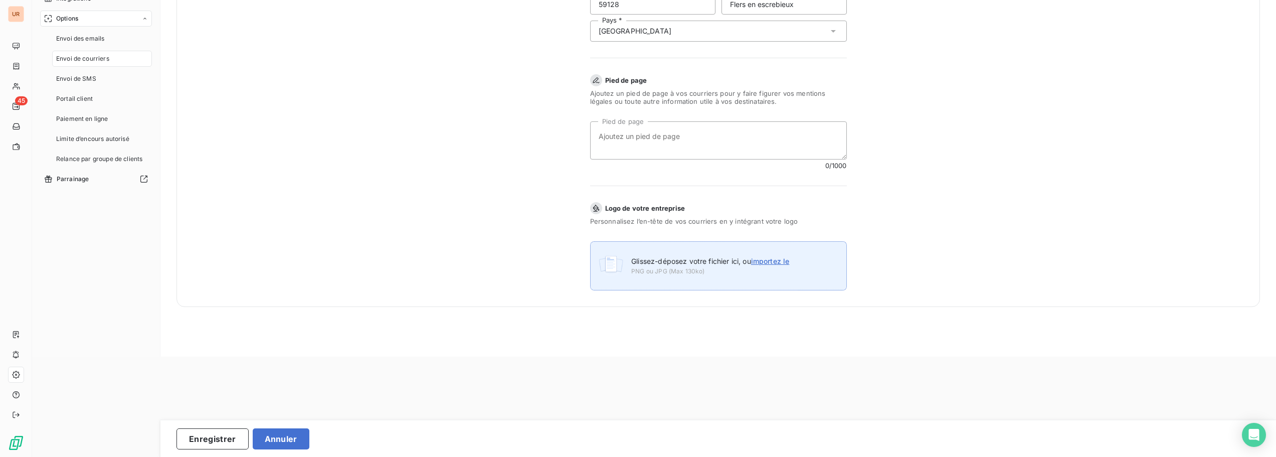
click at [667, 271] on span "PNG ou JPG (Max 130ko)" at bounding box center [710, 271] width 158 height 9
click at [777, 265] on span "importez le" at bounding box center [770, 261] width 39 height 9
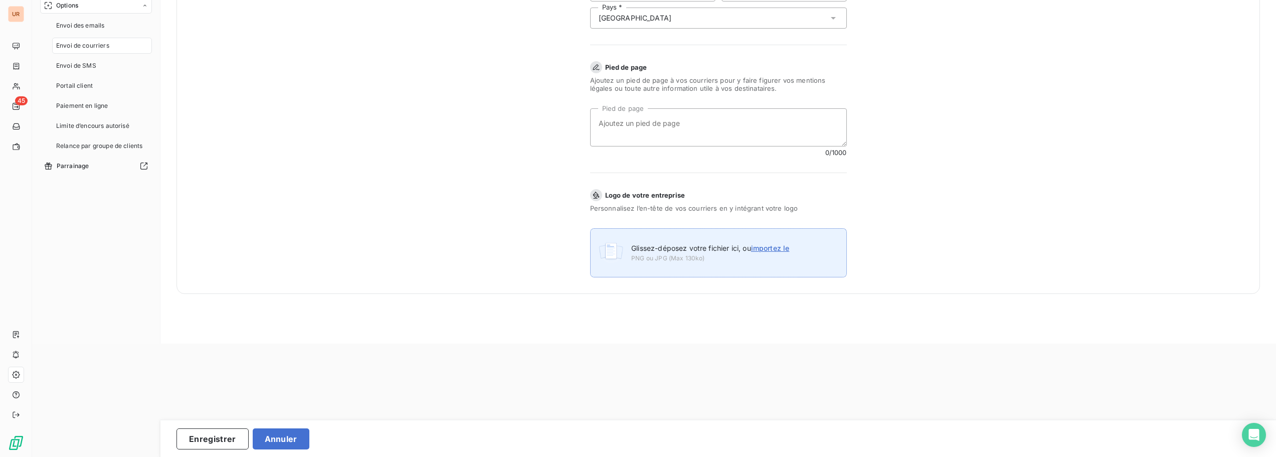
click at [764, 246] on span "importez le" at bounding box center [770, 248] width 39 height 9
click at [591, 456] on input "Glissez-déposez votre fichier ici, ou importez le" at bounding box center [590, 456] width 1 height 1
click at [702, 251] on span "Glissez-déposez votre fichier ici, ou importez le" at bounding box center [710, 248] width 158 height 9
click at [591, 456] on input "Glissez-déposez votre fichier ici, ou importez le" at bounding box center [590, 456] width 1 height 1
type input "C:\fakepath\urbacom_logo.png"
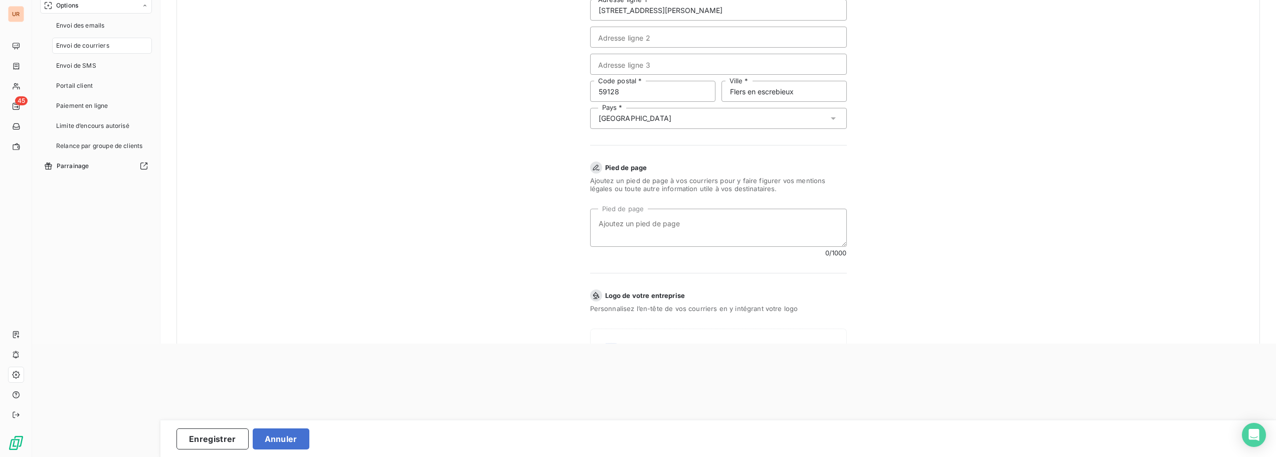
scroll to position [0, 0]
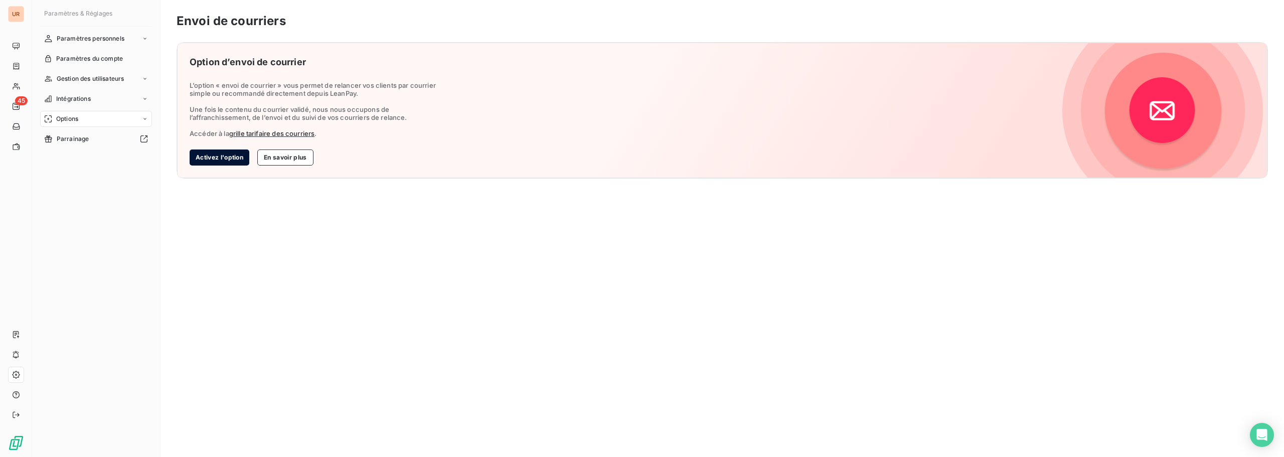
click at [230, 155] on button "Activez l'option" at bounding box center [220, 157] width 60 height 16
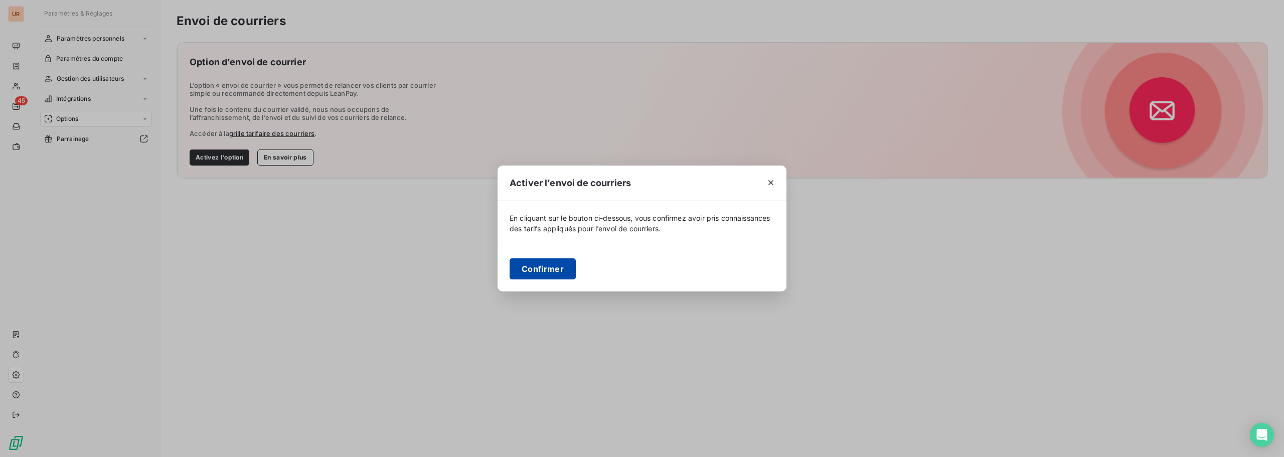
click at [552, 269] on button "Confirmer" at bounding box center [542, 268] width 66 height 21
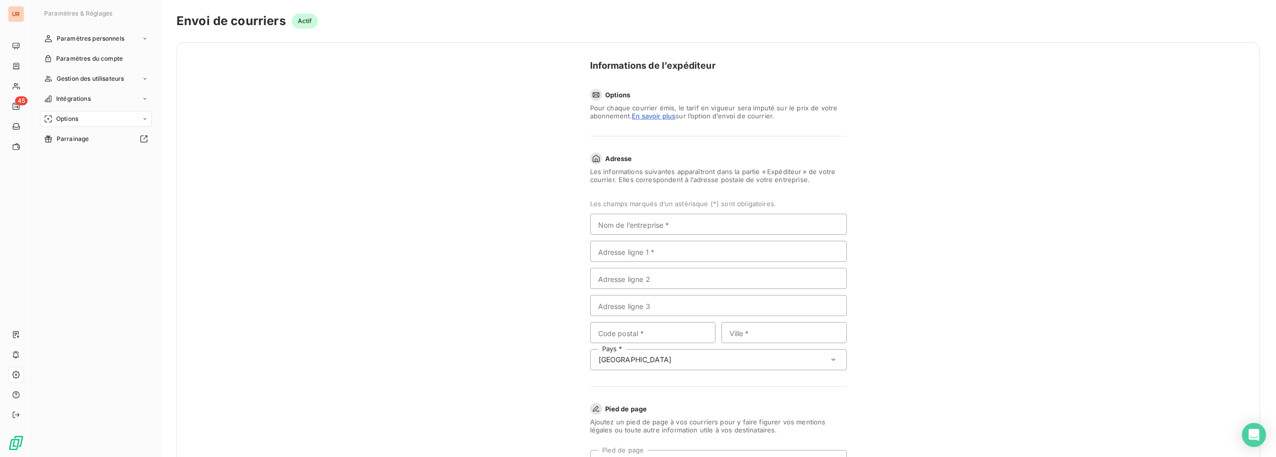
click at [645, 235] on section "Les champs marqués d’un astérisque (*) sont obligatoires. Nom de l’entreprise *…" at bounding box center [718, 285] width 257 height 170
click at [646, 229] on input "Nom de l’entreprise *" at bounding box center [718, 224] width 257 height 21
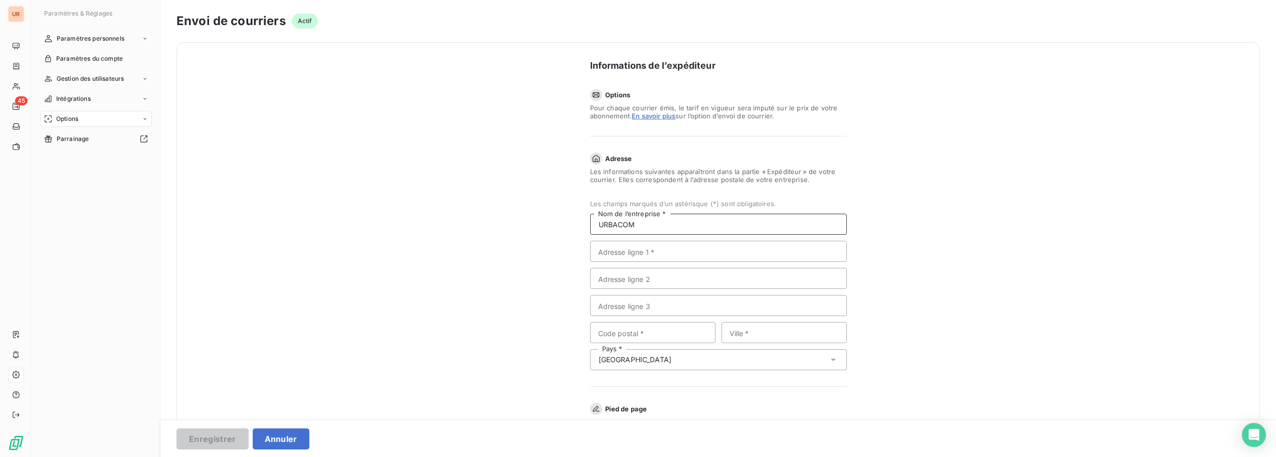
type input "URBACOM"
type input "[STREET_ADDRESS][PERSON_NAME]"
type input "59128"
type input "FLERS EN ESCREBIEUX"
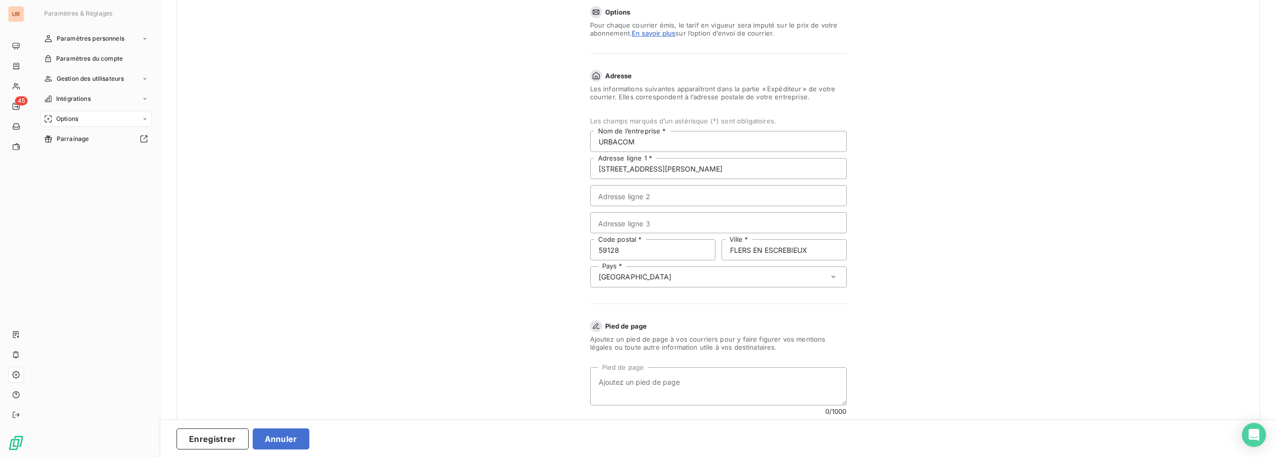
scroll to position [201, 0]
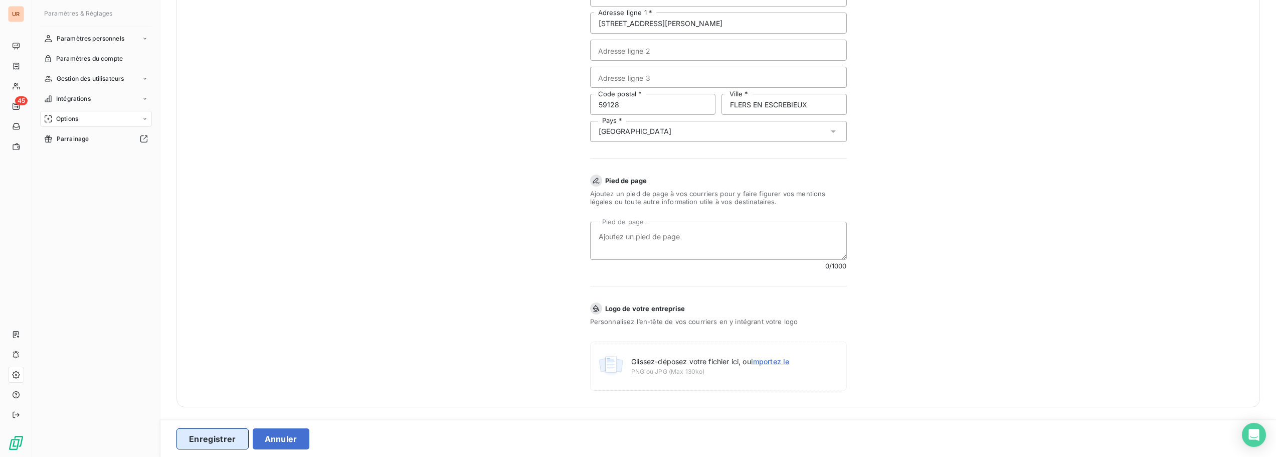
click at [215, 439] on button "Enregistrer" at bounding box center [212, 438] width 72 height 21
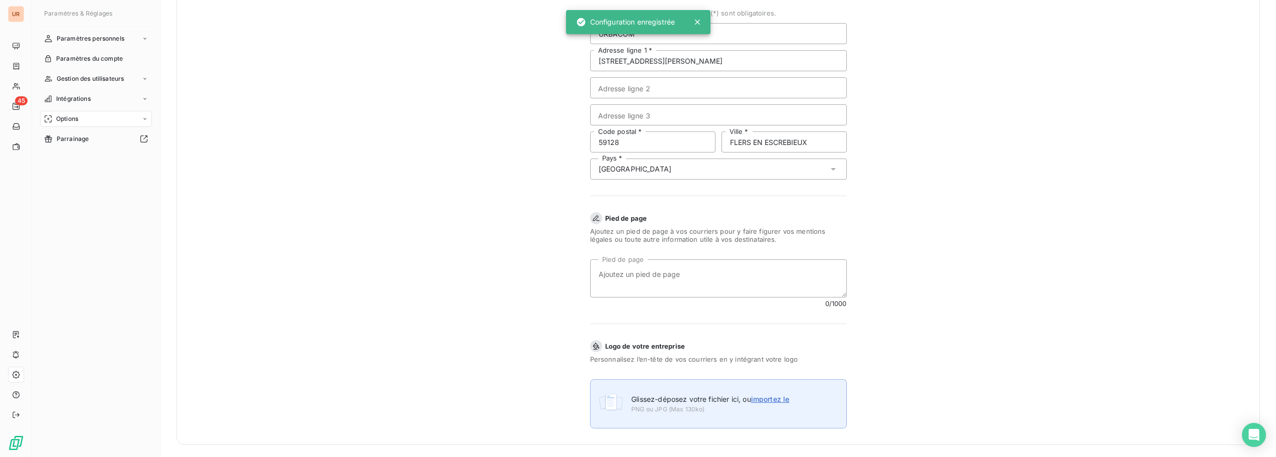
click at [687, 410] on span "PNG ou JPG (Max 130ko)" at bounding box center [710, 409] width 158 height 9
type input "C:\fakepath\urbacom_logo.png"
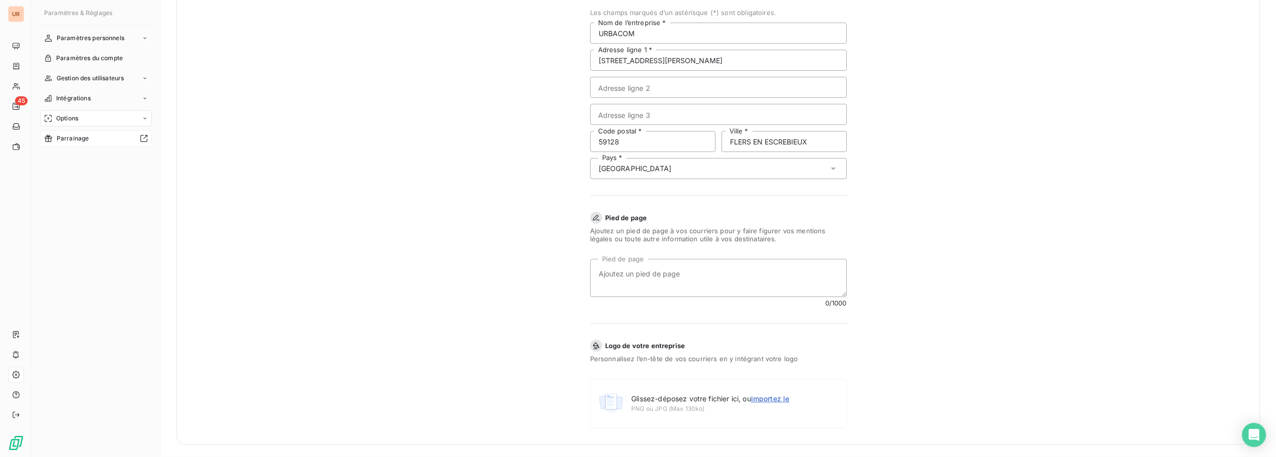
scroll to position [0, 0]
click at [105, 111] on div "Options" at bounding box center [96, 119] width 112 height 16
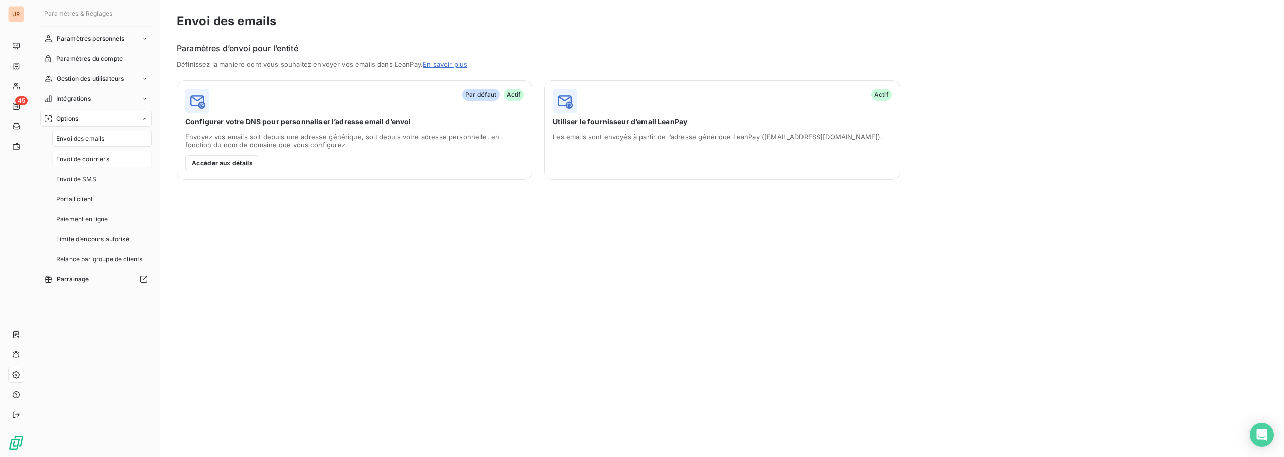
click at [90, 161] on span "Envoi de courriers" at bounding box center [82, 158] width 53 height 9
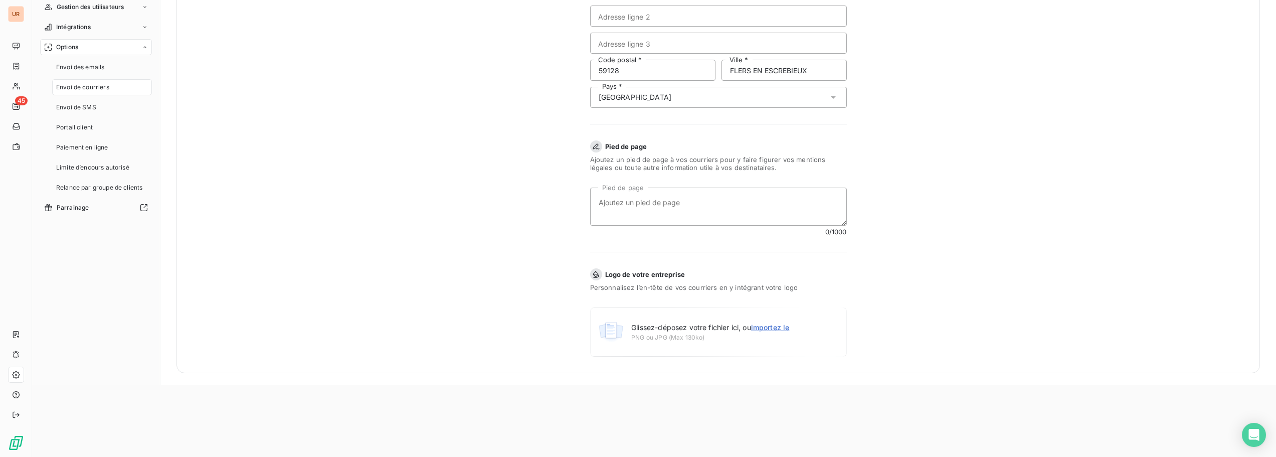
scroll to position [113, 0]
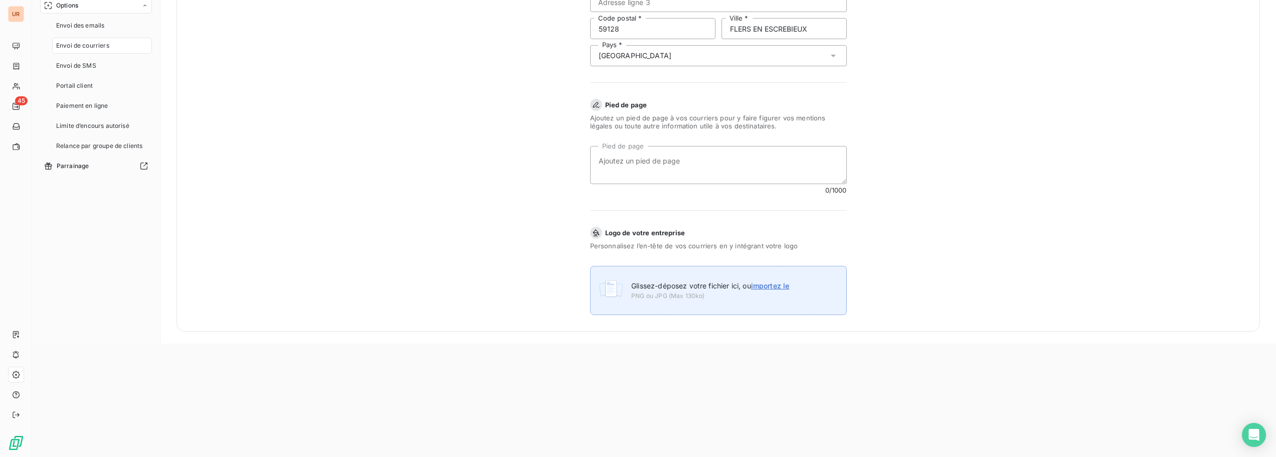
click at [677, 293] on span "PNG ou JPG (Max 130ko)" at bounding box center [710, 295] width 158 height 9
type input "C:\fakepath\urbacom_logo.png"
click at [766, 284] on span "importez le" at bounding box center [770, 285] width 39 height 9
click at [591, 456] on input "Glissez-déposez votre fichier ici, ou importez le" at bounding box center [590, 456] width 1 height 1
type input "C:\fakepath\urbacom_logo.png"
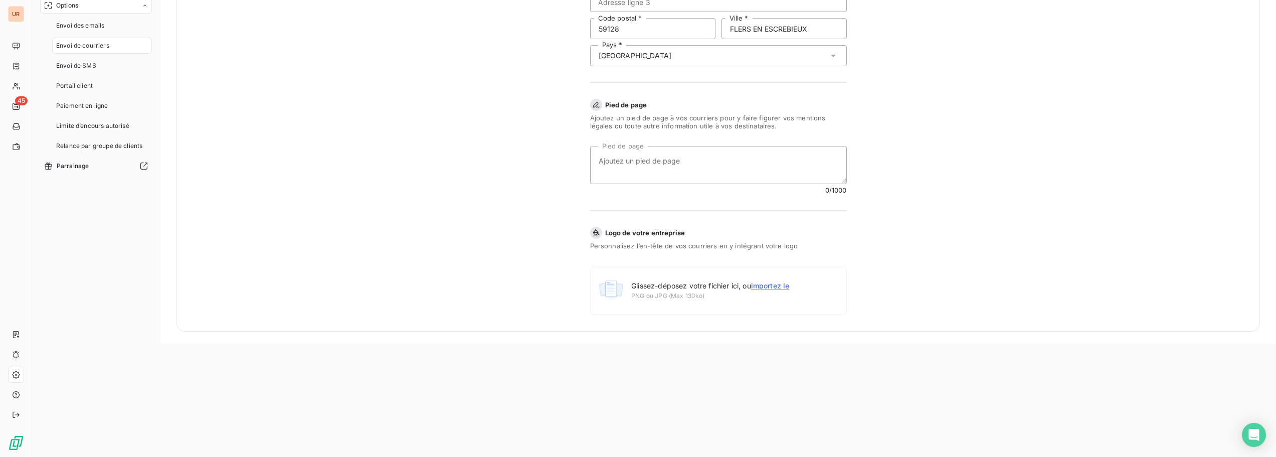
click at [401, 259] on div "Informations de l’expéditeur Options Pour chaque courrier émis, le tarif en vig…" at bounding box center [718, 34] width 1084 height 593
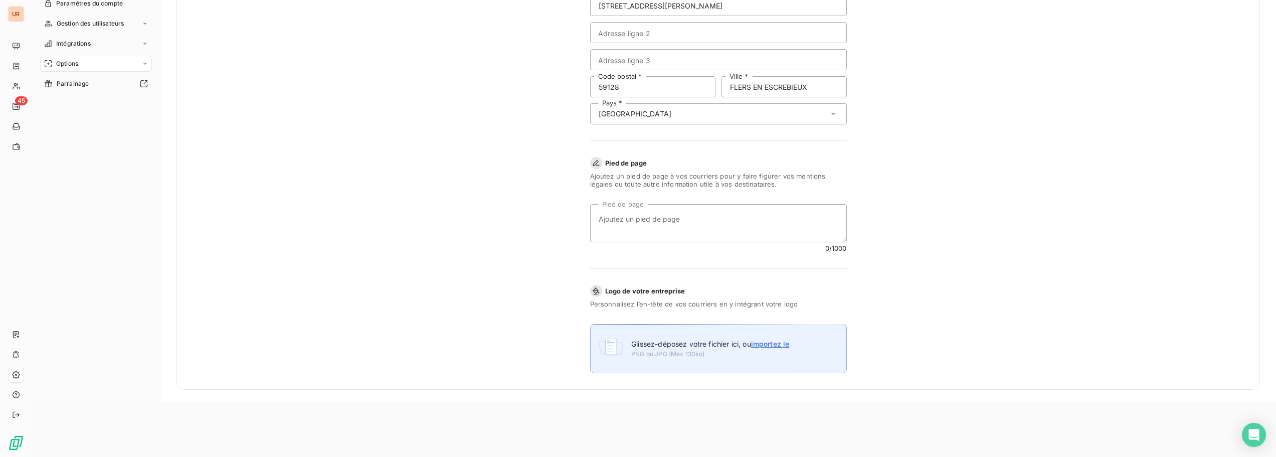
scroll to position [113, 0]
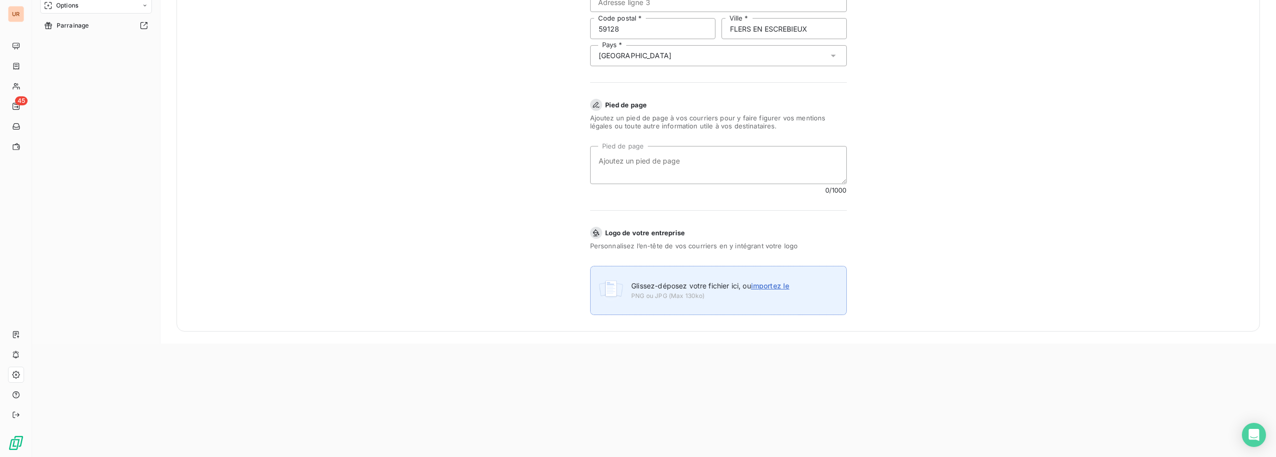
click at [760, 288] on span "importez le" at bounding box center [770, 285] width 39 height 9
click at [591, 456] on input "Glissez-déposez votre fichier ici, ou importez le" at bounding box center [590, 456] width 1 height 1
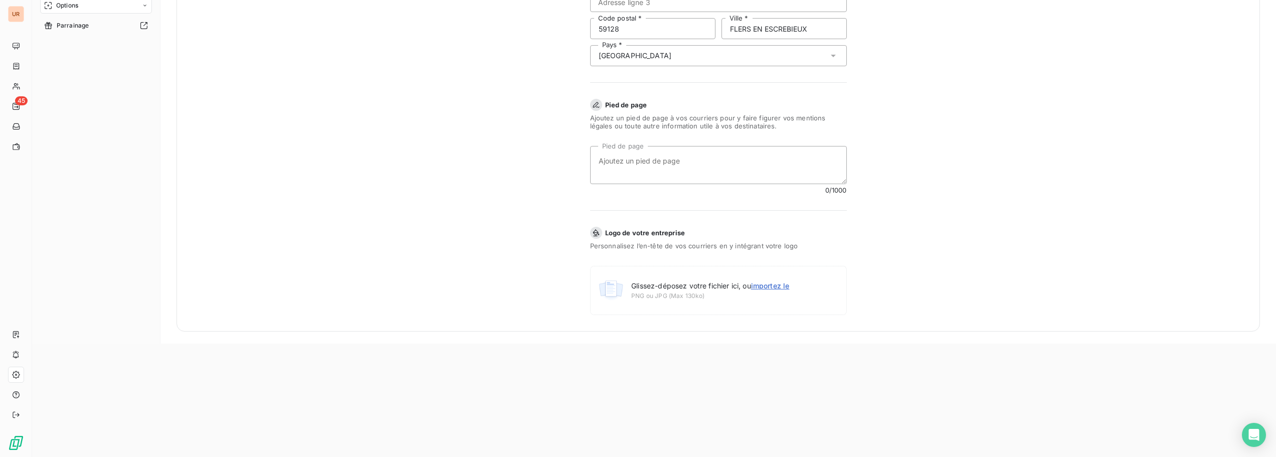
click at [686, 251] on form "Informations de l’expéditeur Options Pour chaque courrier émis, le tarif en vig…" at bounding box center [718, 35] width 401 height 592
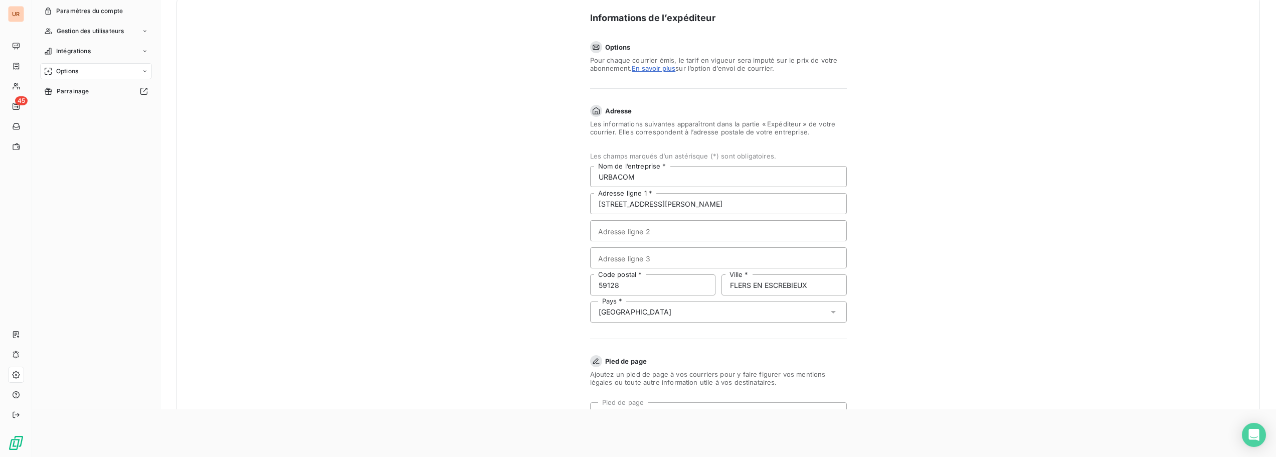
scroll to position [0, 0]
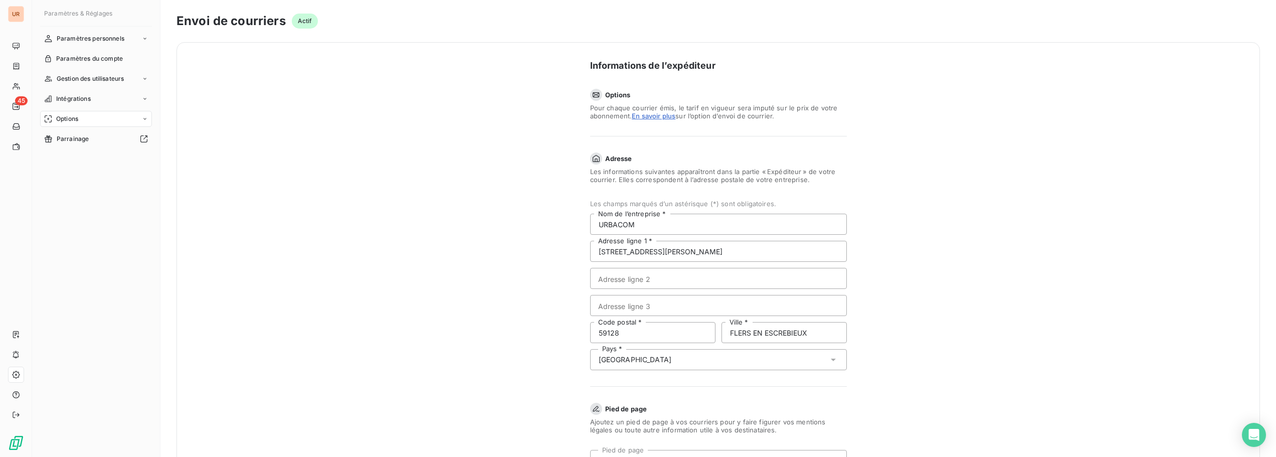
click at [95, 113] on div "Options" at bounding box center [96, 119] width 112 height 16
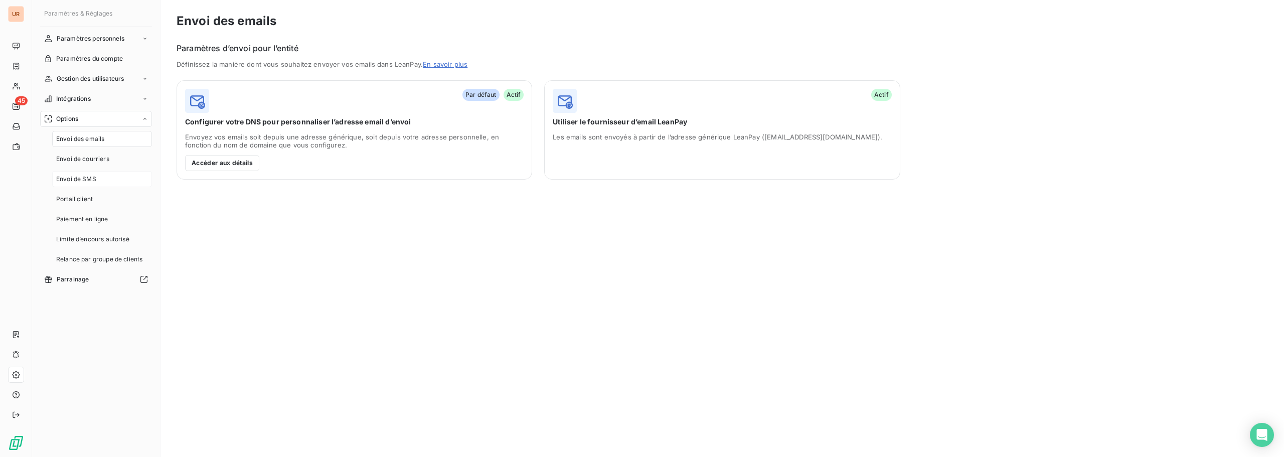
click at [97, 180] on div "Envoi de SMS" at bounding box center [102, 179] width 100 height 16
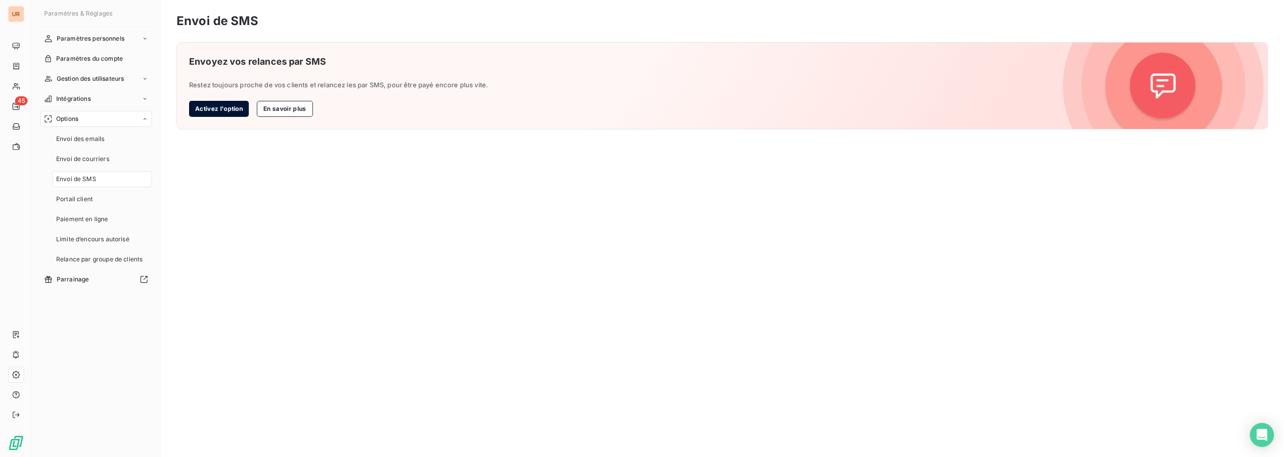
click at [235, 110] on button "Activez l'option" at bounding box center [219, 109] width 60 height 16
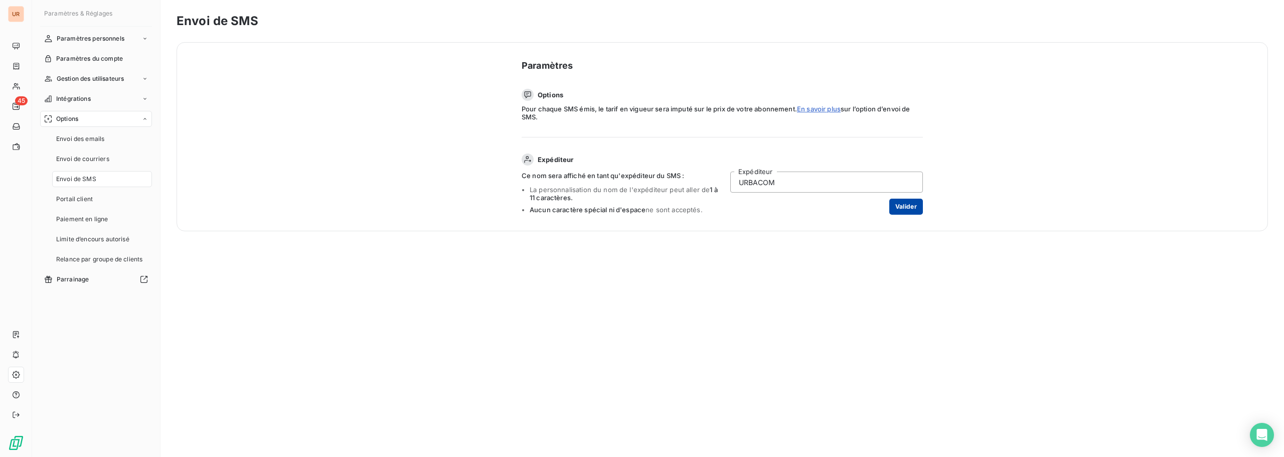
click at [912, 209] on button "Valider" at bounding box center [906, 207] width 34 height 16
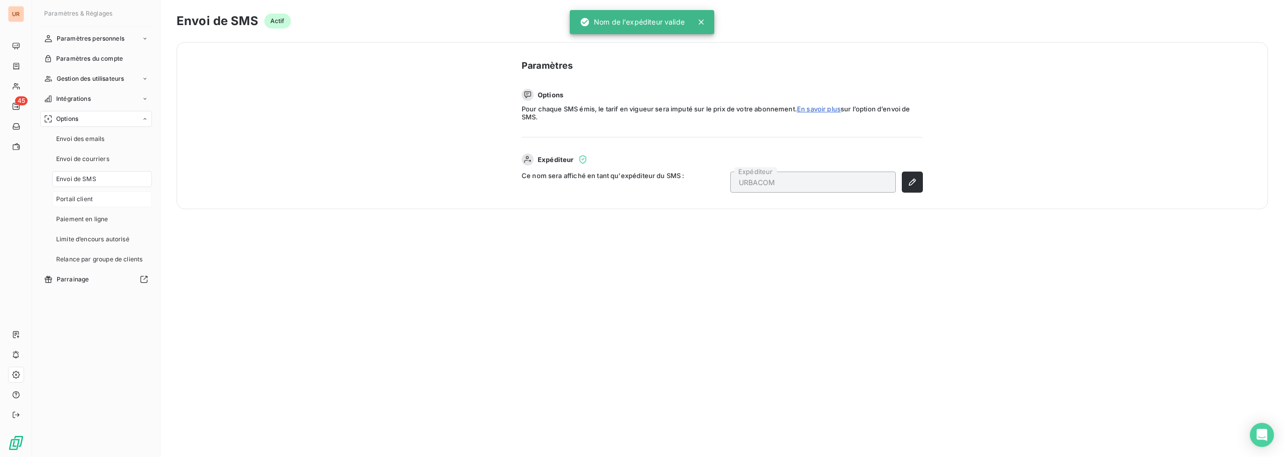
click at [74, 194] on div "Portail client" at bounding box center [102, 199] width 100 height 16
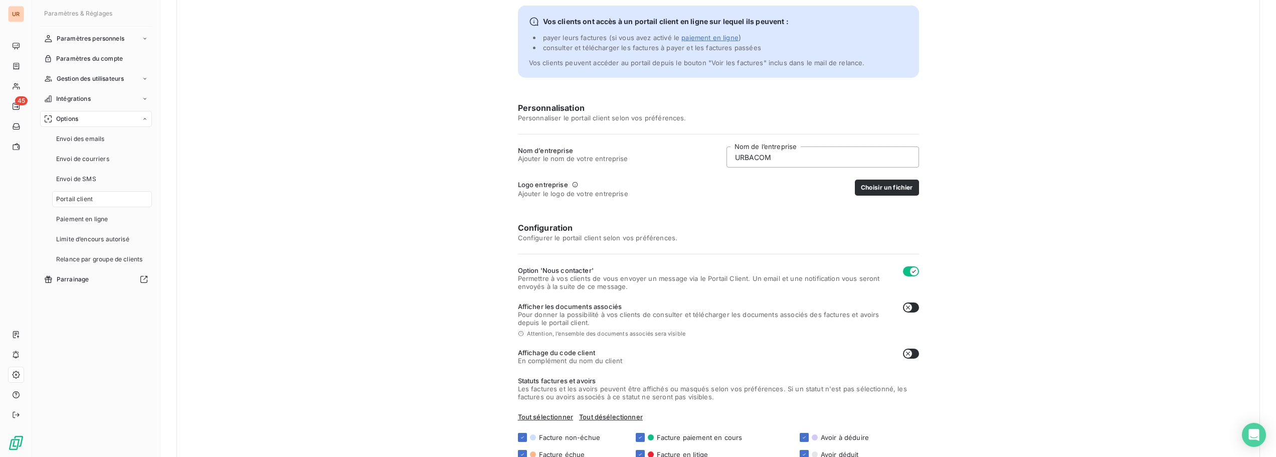
scroll to position [163, 0]
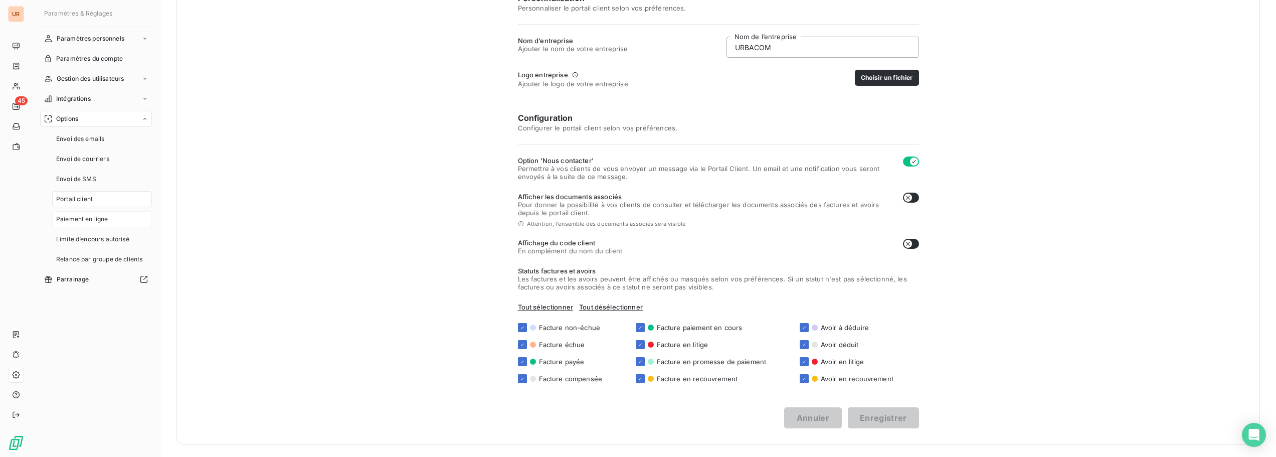
click at [99, 224] on div "Paiement en ligne" at bounding box center [102, 219] width 100 height 16
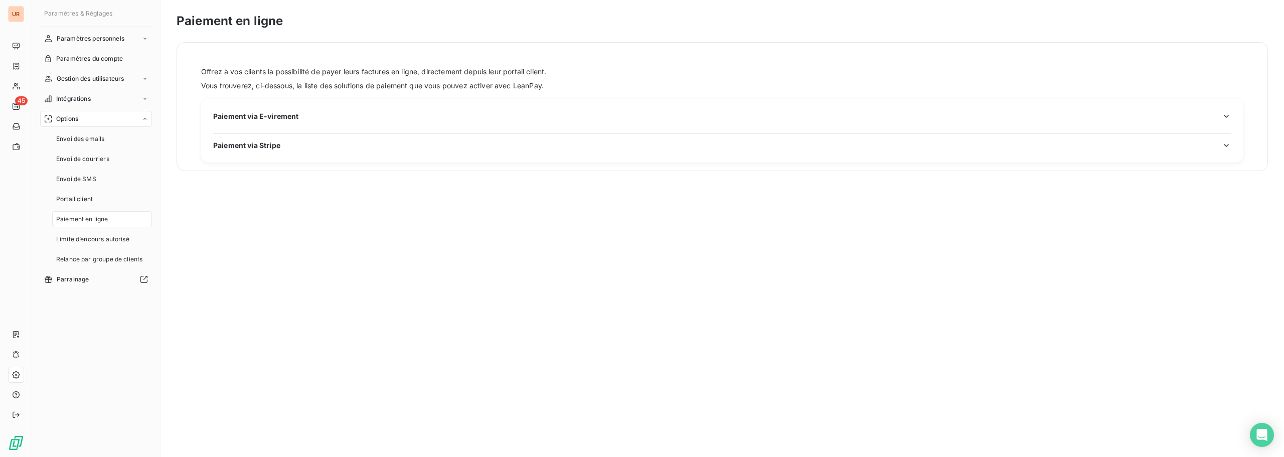
click at [285, 153] on h3 "Paiement via Stripe" at bounding box center [722, 148] width 1018 height 17
click at [256, 138] on div "Paiement via E-virement Paiement via Stripe" at bounding box center [722, 131] width 1042 height 64
click at [254, 146] on span "Paiement via Stripe" at bounding box center [246, 145] width 67 height 11
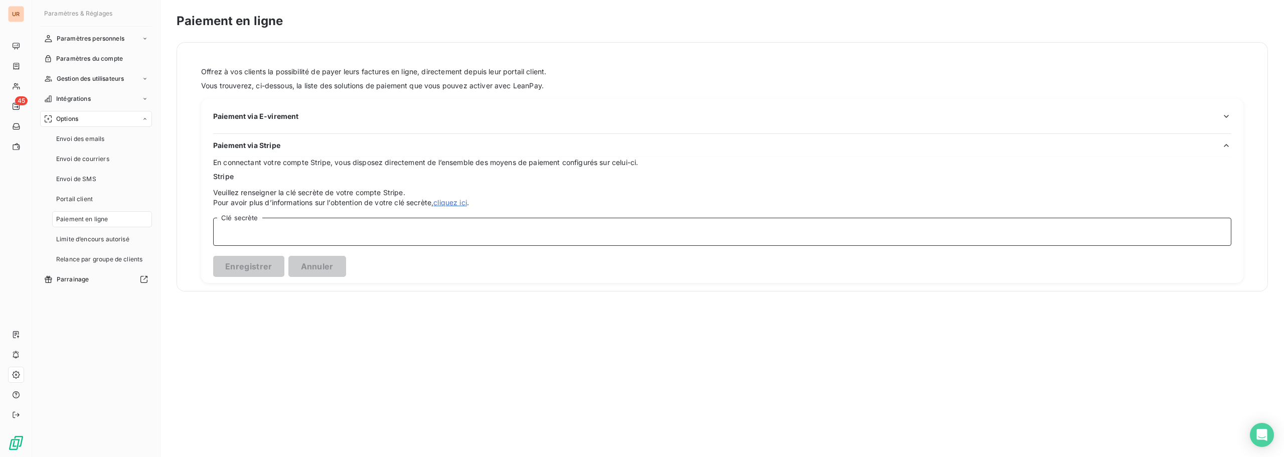
click at [255, 229] on input "Clé secrète" at bounding box center [722, 232] width 1018 height 28
click at [250, 197] on span "Veuillez renseigner la clé secrète de votre compte Stripe." at bounding box center [722, 193] width 1018 height 10
click at [79, 238] on span "Limite d’encours autorisé" at bounding box center [92, 239] width 73 height 9
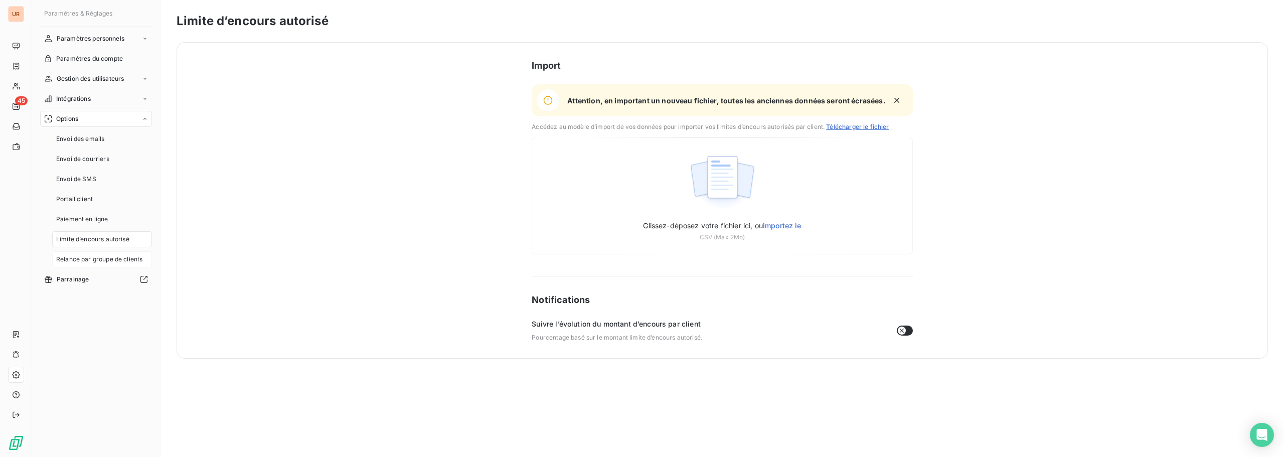
click at [93, 255] on span "Relance par groupe de clients" at bounding box center [99, 259] width 86 height 9
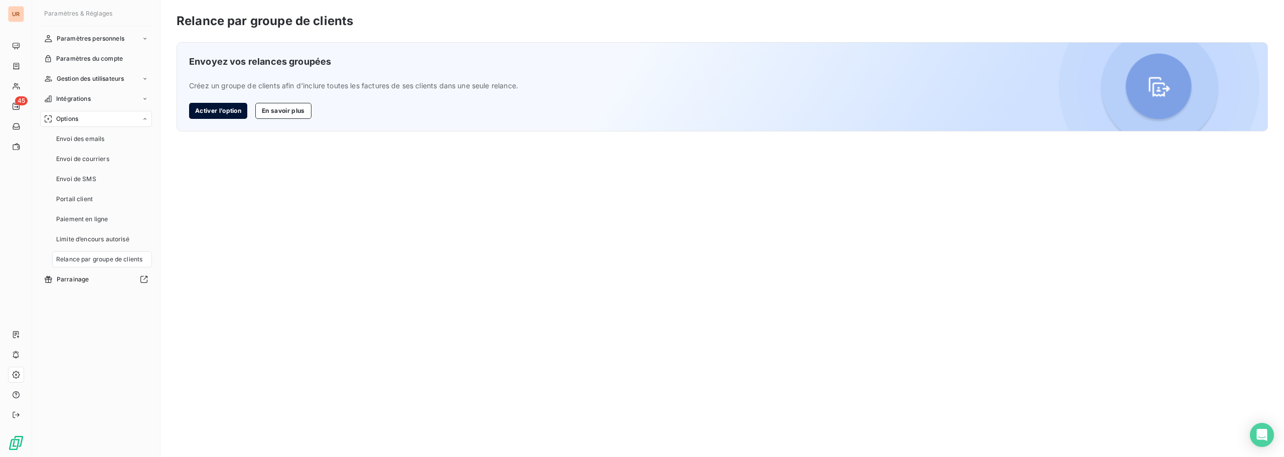
click at [211, 116] on button "Activer l’option" at bounding box center [218, 111] width 58 height 16
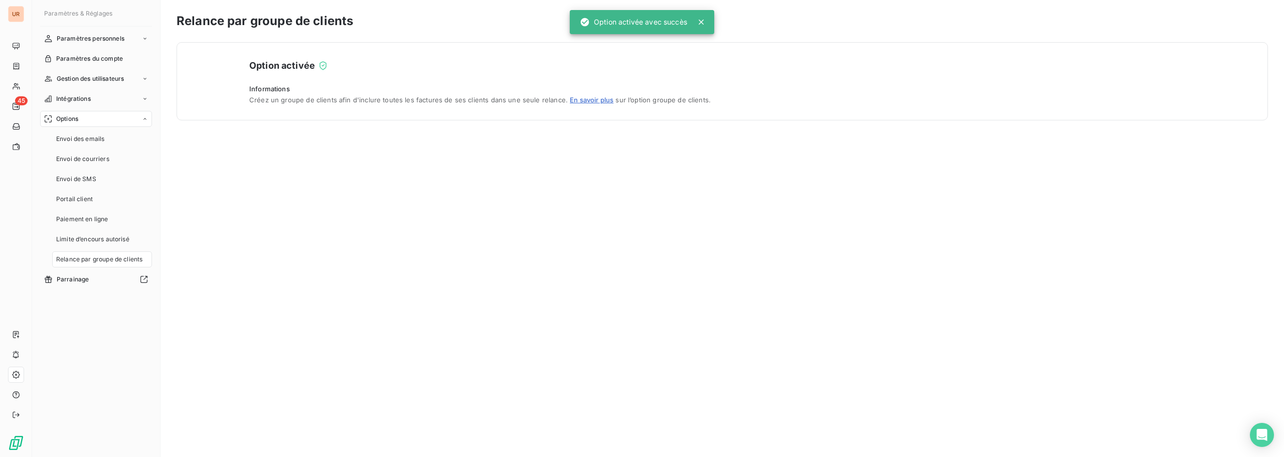
click at [222, 117] on div "Option activée Informations Créez un groupe de clients afin d'inclure toutes le…" at bounding box center [721, 81] width 1091 height 78
click at [85, 165] on div "Envoi de courriers" at bounding box center [102, 159] width 100 height 16
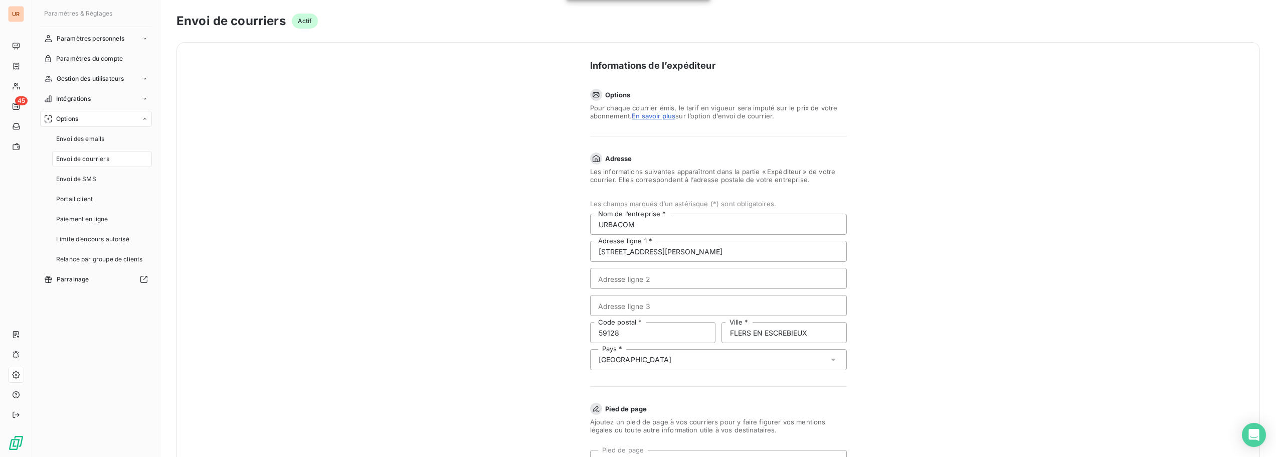
scroll to position [191, 0]
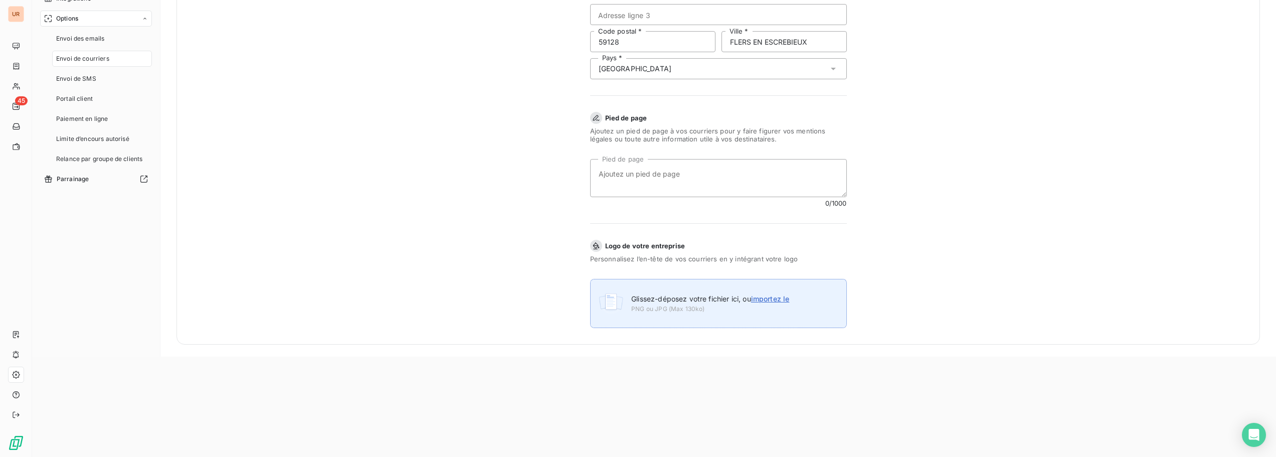
click at [669, 298] on span "Glissez-déposez votre fichier ici, ou importez le" at bounding box center [710, 298] width 158 height 9
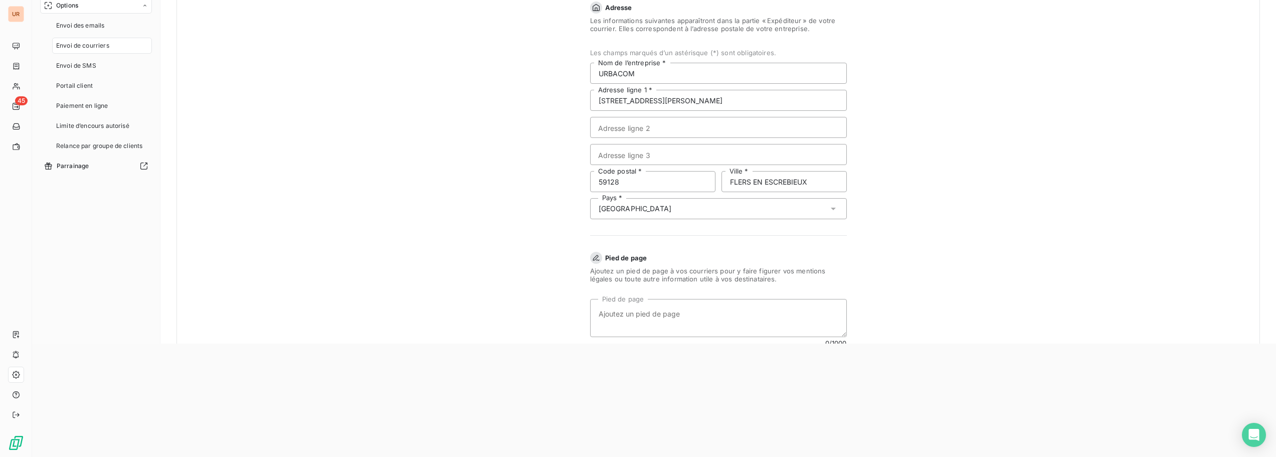
scroll to position [50, 0]
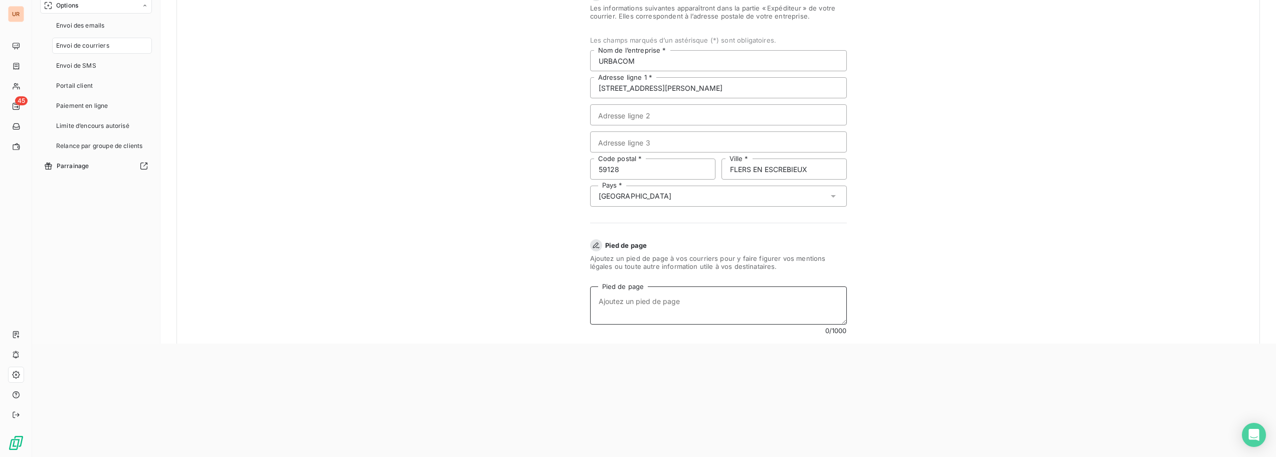
click at [662, 297] on textarea "Pied de page" at bounding box center [718, 305] width 257 height 38
paste textarea "Urbacom - [STREET_ADDRESS][PERSON_NAME] Siret : 80081549000019 - Naf : 7311Z - …"
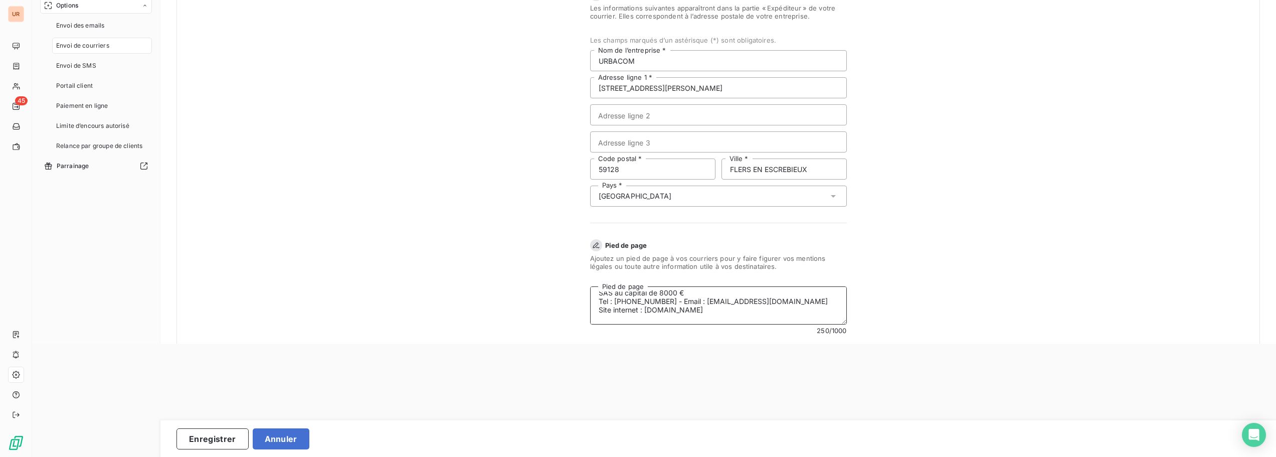
scroll to position [43, 0]
click at [213, 439] on button "Enregistrer" at bounding box center [212, 438] width 72 height 21
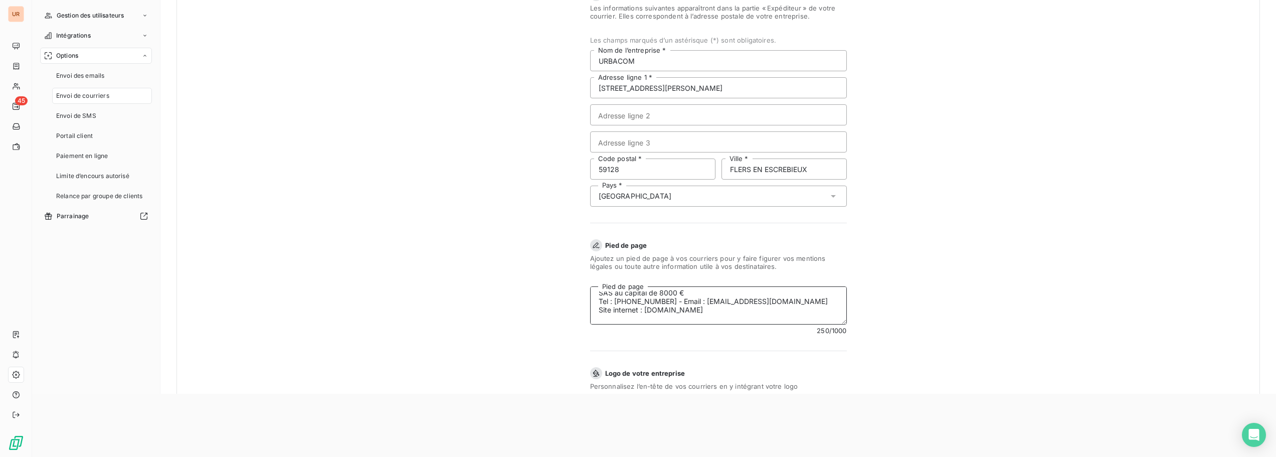
click at [658, 294] on textarea "Urbacom - [STREET_ADDRESS][PERSON_NAME] Siret : 80081549000019 - Naf : 7311Z - …" at bounding box center [718, 305] width 257 height 38
click at [733, 300] on textarea "Urbacom - [STREET_ADDRESS][PERSON_NAME] Siret : 80081549000019 - Naf : 7311Z - …" at bounding box center [718, 305] width 257 height 38
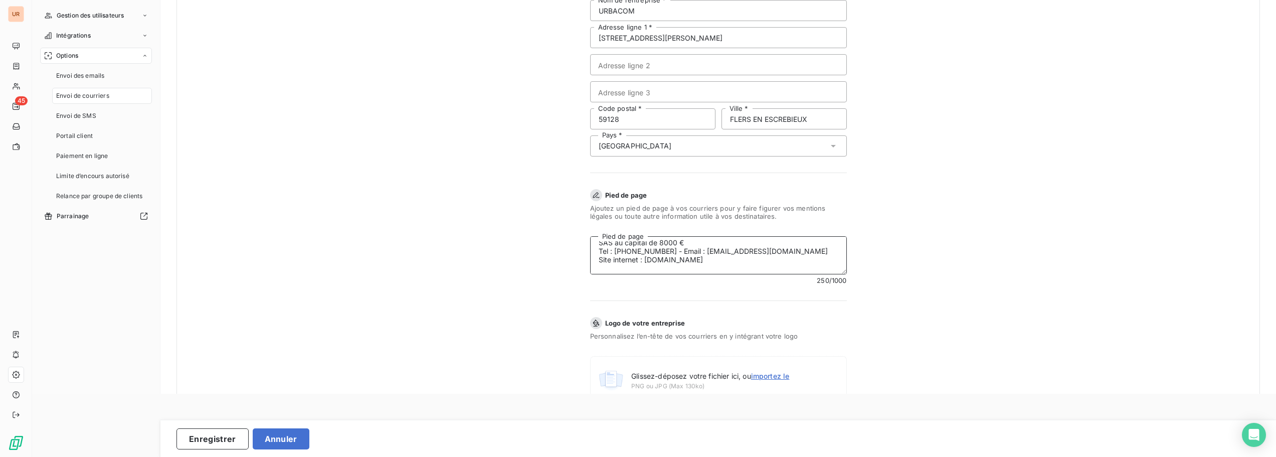
scroll to position [0, 0]
type textarea "Urbacom - [STREET_ADDRESS][PERSON_NAME] Siret : 80081549000019 - Naf : 7311Z - …"
click at [218, 436] on button "Enregistrer" at bounding box center [212, 438] width 72 height 21
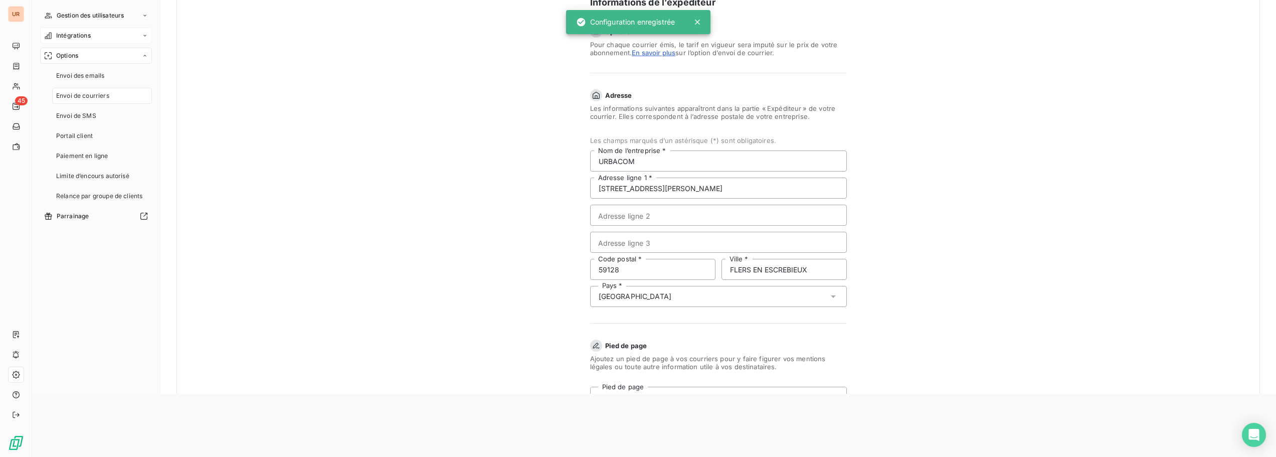
click at [89, 34] on span "Intégrations" at bounding box center [73, 35] width 35 height 9
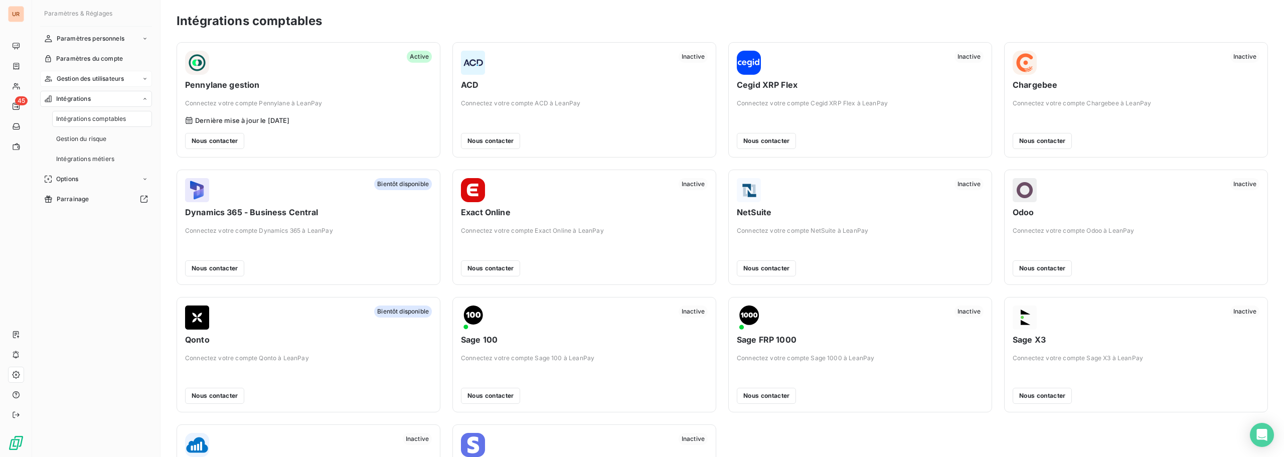
click at [100, 79] on span "Gestion des utilisateurs" at bounding box center [91, 78] width 68 height 9
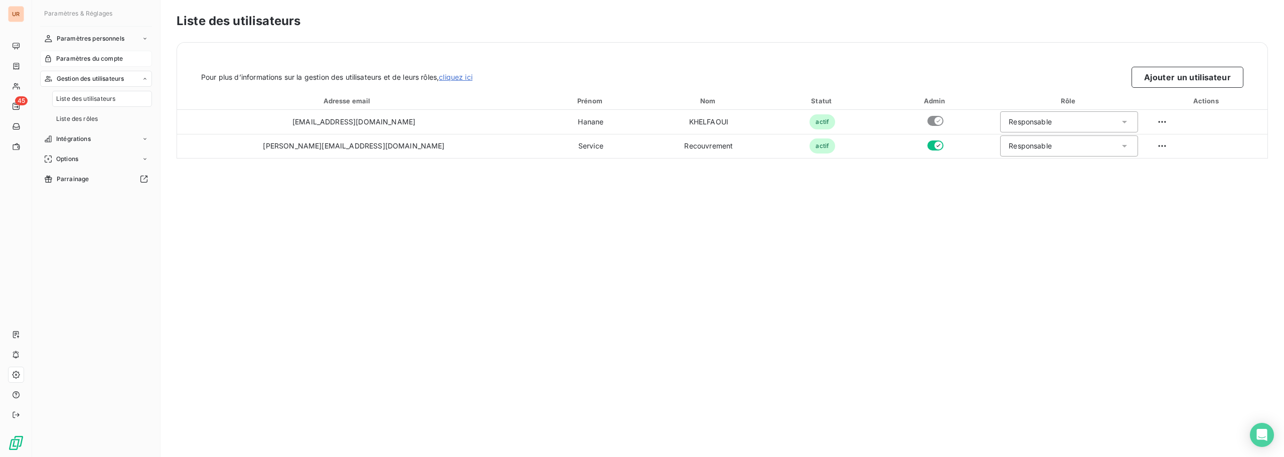
click at [102, 58] on span "Paramètres du compte" at bounding box center [89, 58] width 67 height 9
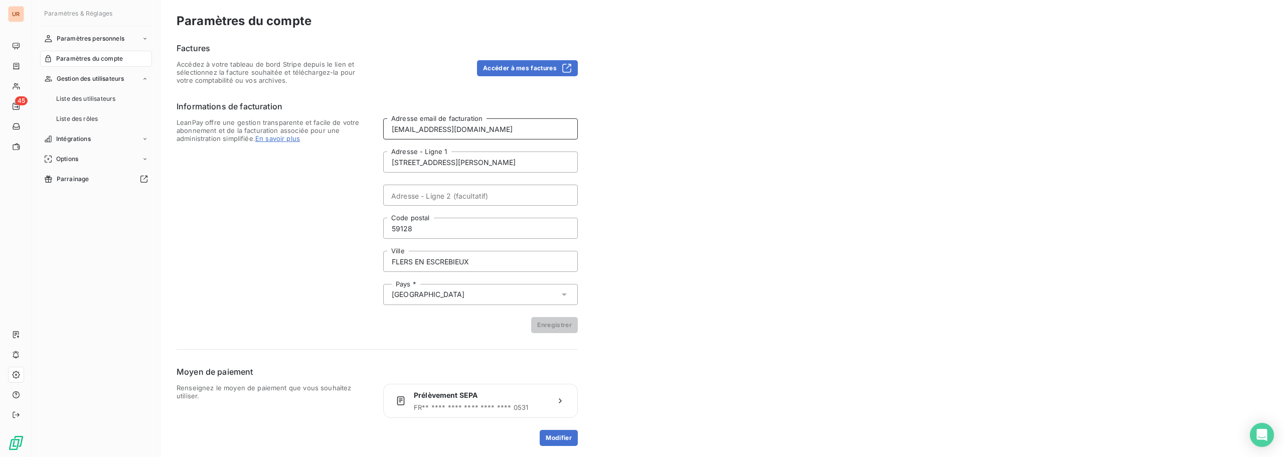
click at [454, 128] on input "[EMAIL_ADDRESS][DOMAIN_NAME]" at bounding box center [480, 128] width 195 height 21
type input "[EMAIL_ADDRESS][DOMAIN_NAME]"
click at [557, 327] on button "Enregistrer" at bounding box center [554, 325] width 47 height 16
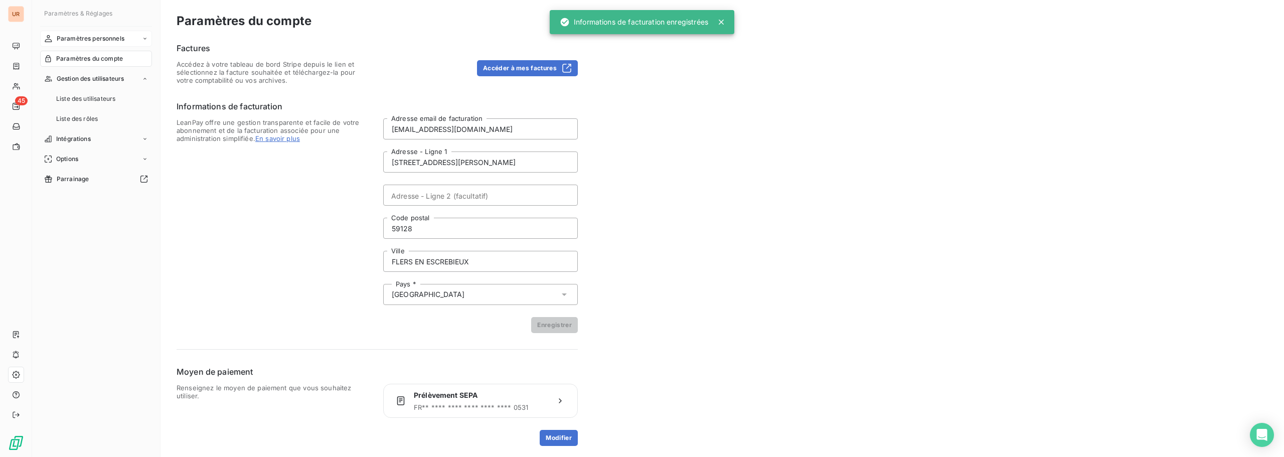
drag, startPoint x: 87, startPoint y: 56, endPoint x: 85, endPoint y: 40, distance: 16.1
click at [86, 56] on span "Paramètres du compte" at bounding box center [89, 58] width 67 height 9
click at [85, 35] on span "Paramètres personnels" at bounding box center [91, 38] width 68 height 9
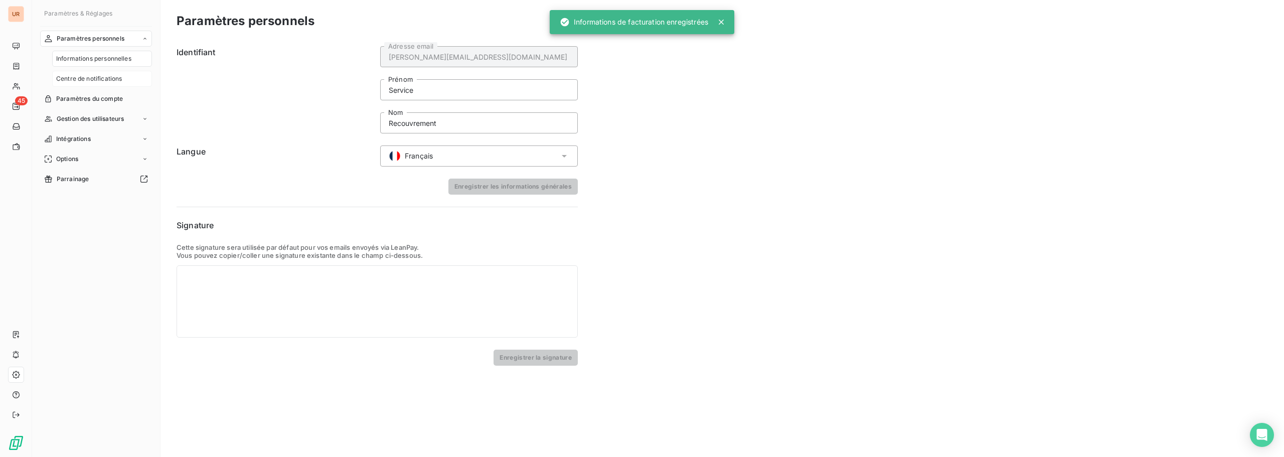
click at [83, 72] on div "Centre de notifications" at bounding box center [102, 79] width 100 height 16
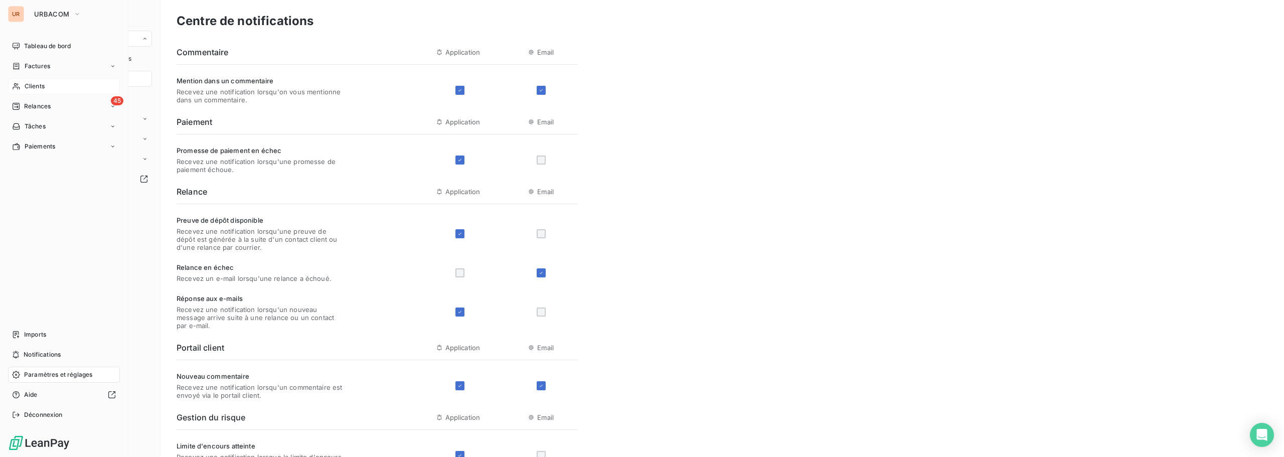
click at [28, 85] on span "Clients" at bounding box center [35, 86] width 20 height 9
click at [43, 106] on span "Relances" at bounding box center [37, 106] width 27 height 9
click at [41, 126] on span "À effectuer" at bounding box center [40, 126] width 33 height 9
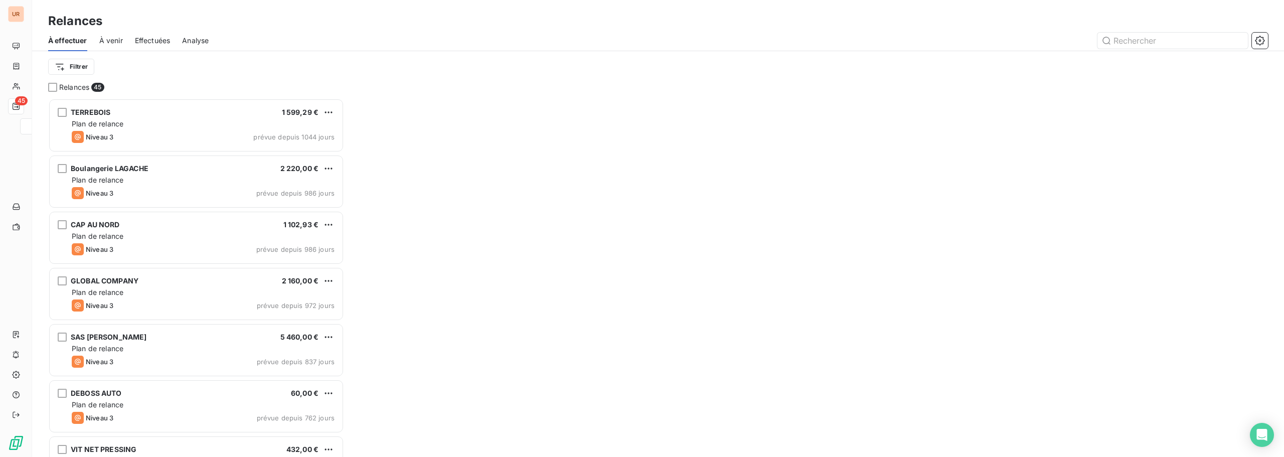
scroll to position [351, 288]
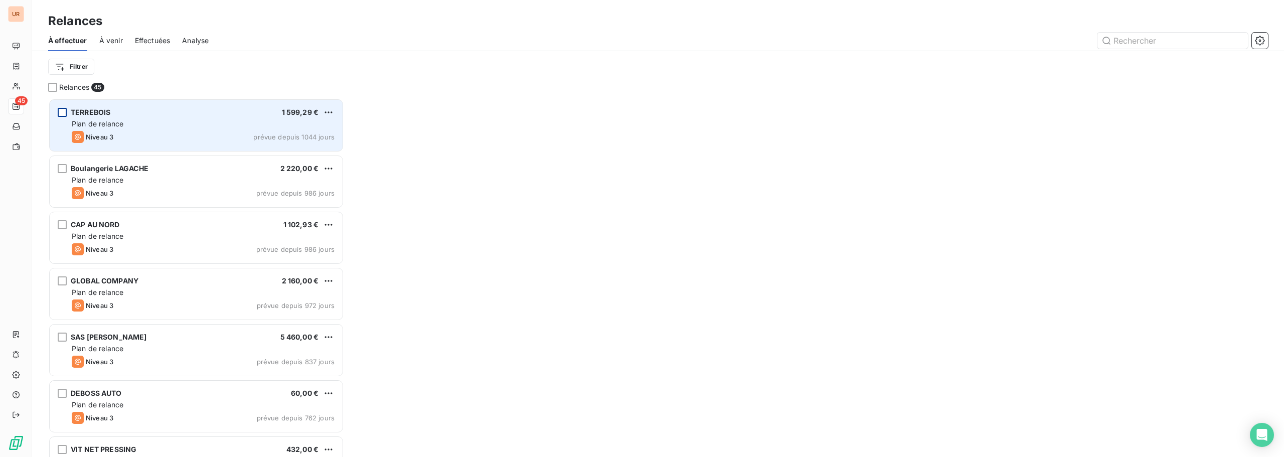
click at [61, 112] on div "grid" at bounding box center [62, 112] width 9 height 9
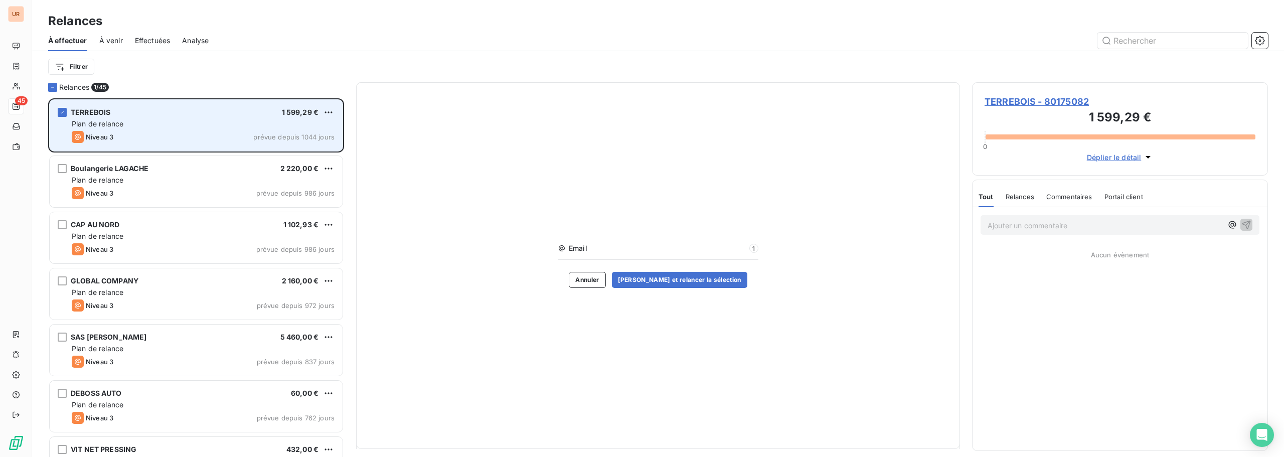
click at [184, 124] on div "Plan de relance" at bounding box center [203, 124] width 263 height 10
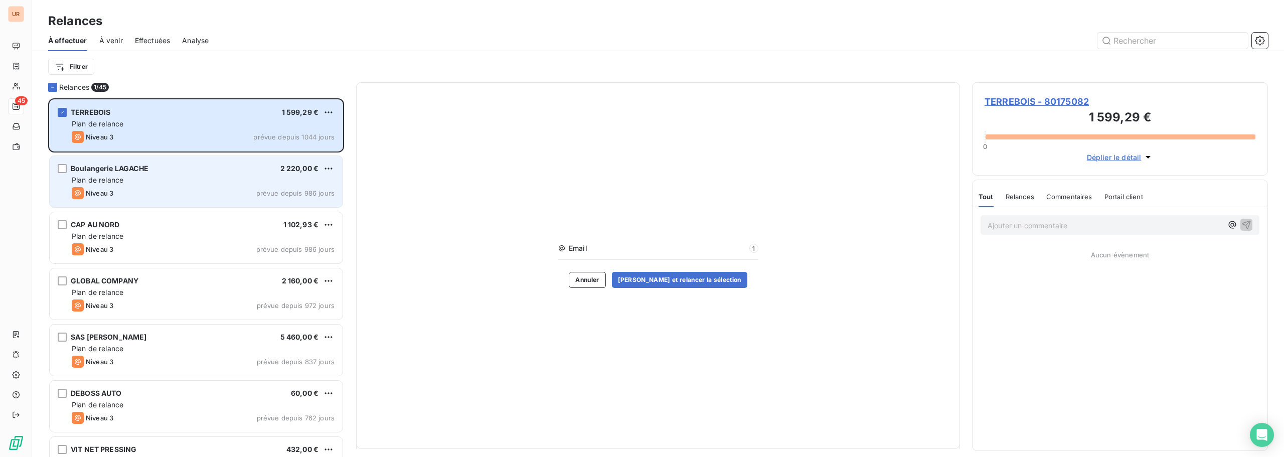
click at [227, 200] on div "Boulangerie LAGACHE 2 220,00 € Plan de relance Niveau 3 prévue depuis 986 jours" at bounding box center [196, 181] width 293 height 51
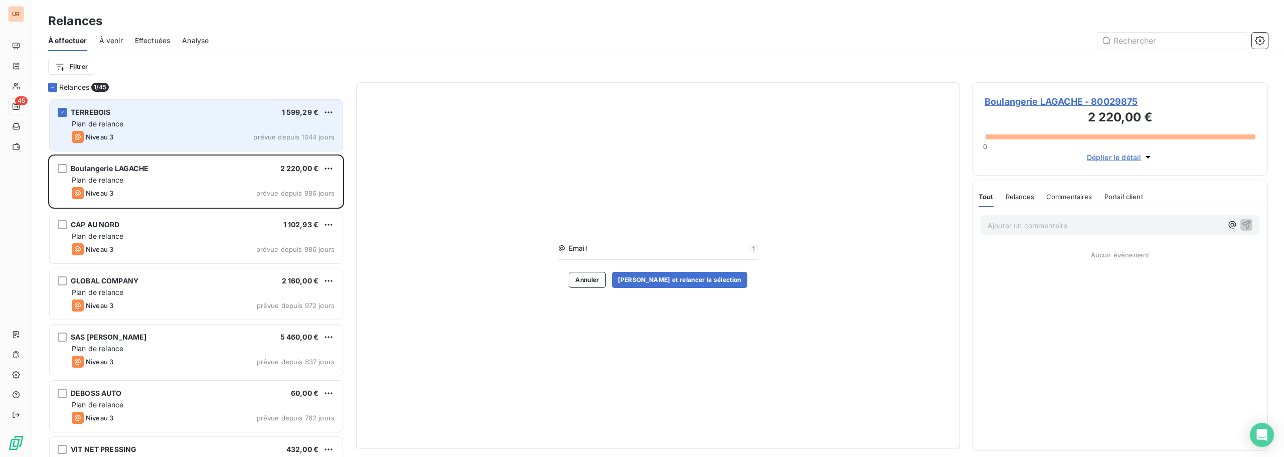
click at [105, 116] on span "TERREBOIS" at bounding box center [91, 112] width 40 height 9
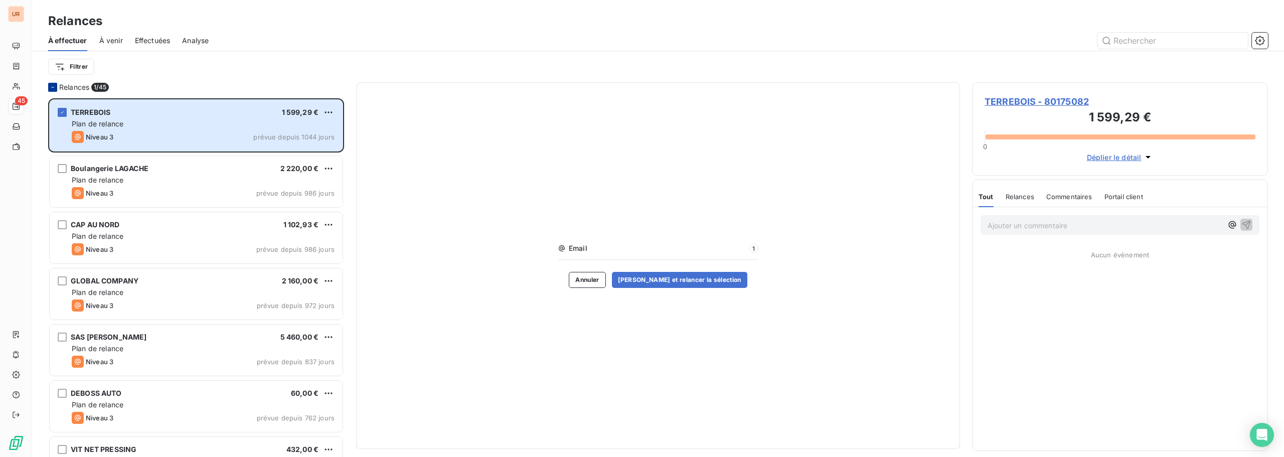
click at [52, 87] on icon at bounding box center [53, 87] width 6 height 6
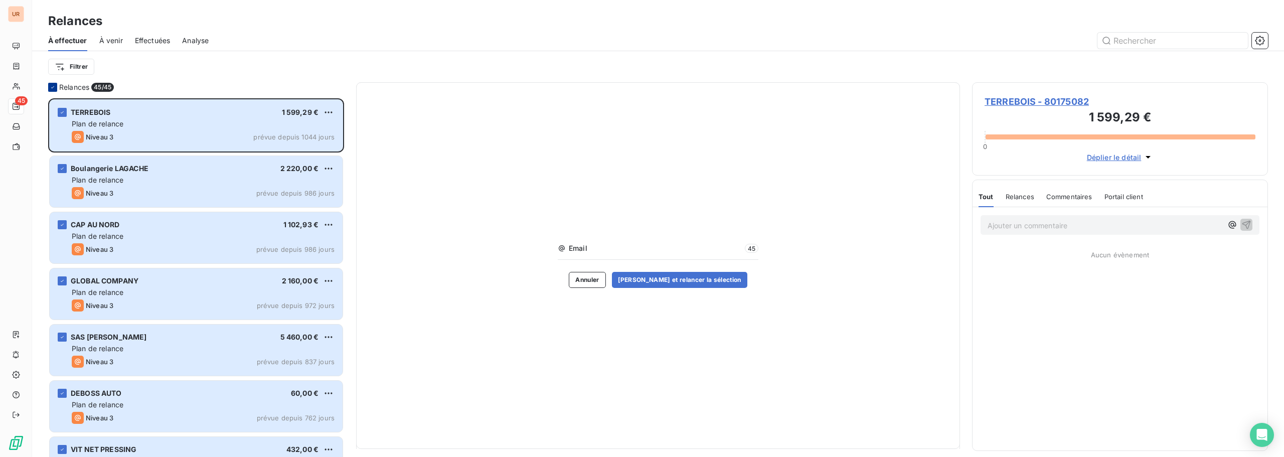
click at [49, 86] on div at bounding box center [52, 87] width 9 height 9
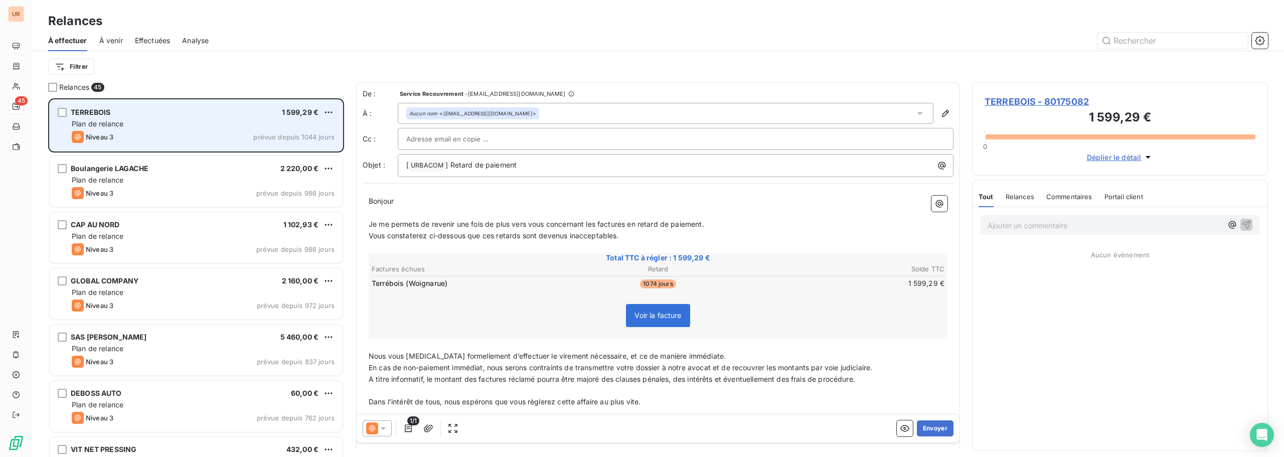
click at [138, 131] on div "Niveau 3 prévue depuis 1044 jours" at bounding box center [203, 137] width 263 height 12
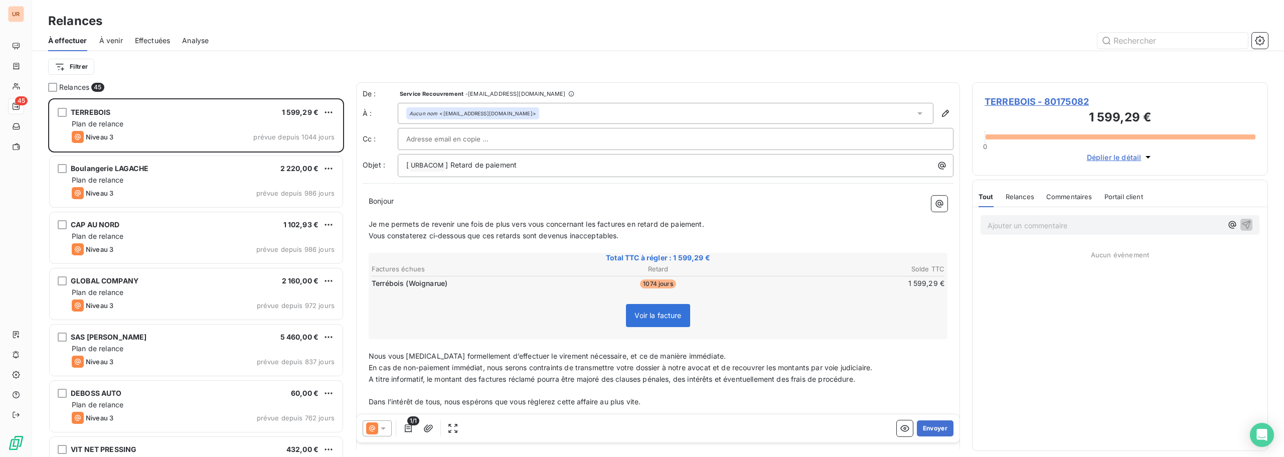
click at [454, 227] on span "Je me permets de revenir une fois de plus vers vous concernant les factures en …" at bounding box center [536, 224] width 335 height 9
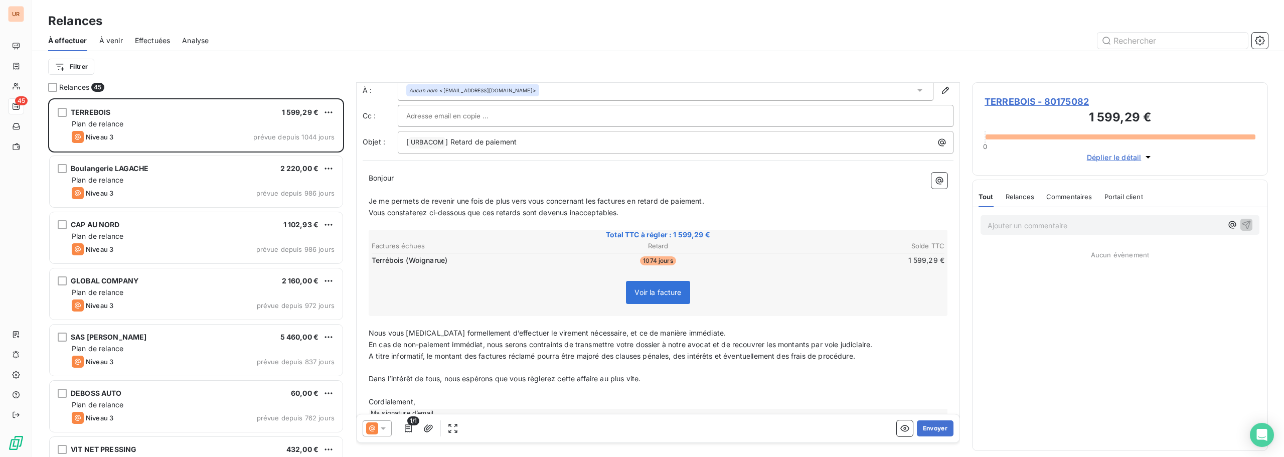
scroll to position [46, 0]
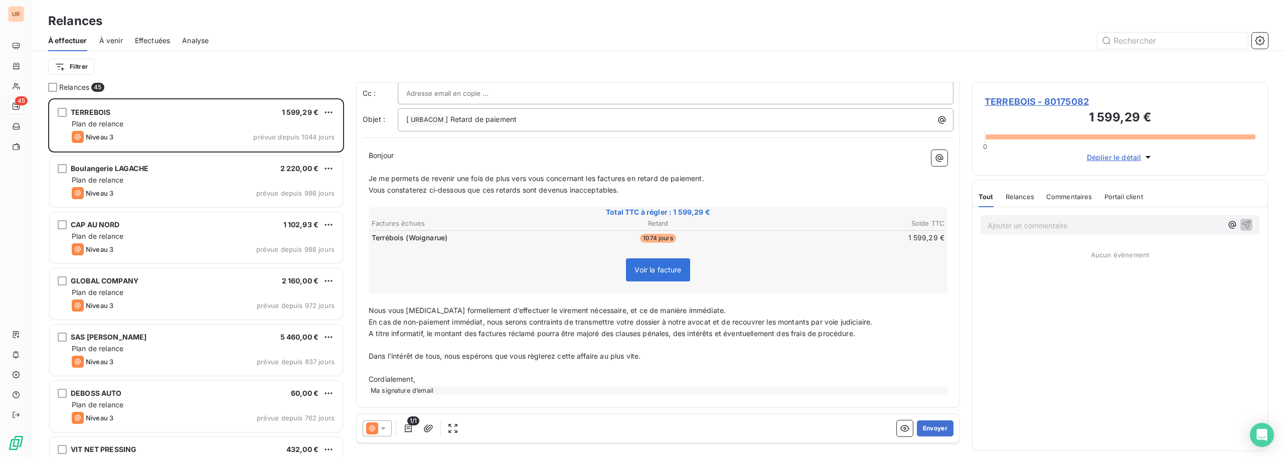
click at [604, 324] on span "En cas de non-paiement immédiat, nous serons contraints de transmettre votre do…" at bounding box center [620, 321] width 503 height 9
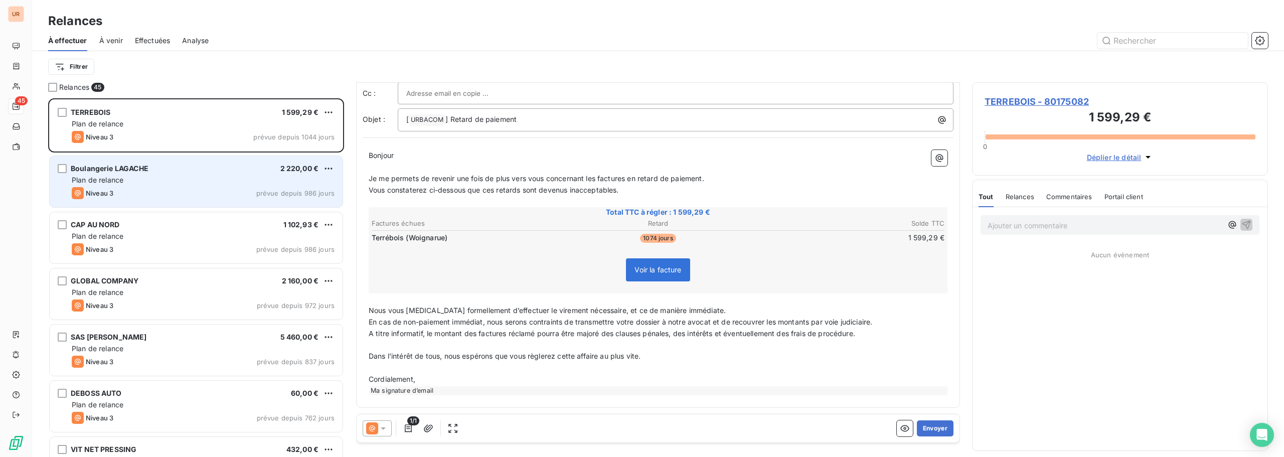
click at [199, 193] on div "Niveau 3 prévue depuis 986 jours" at bounding box center [203, 193] width 263 height 12
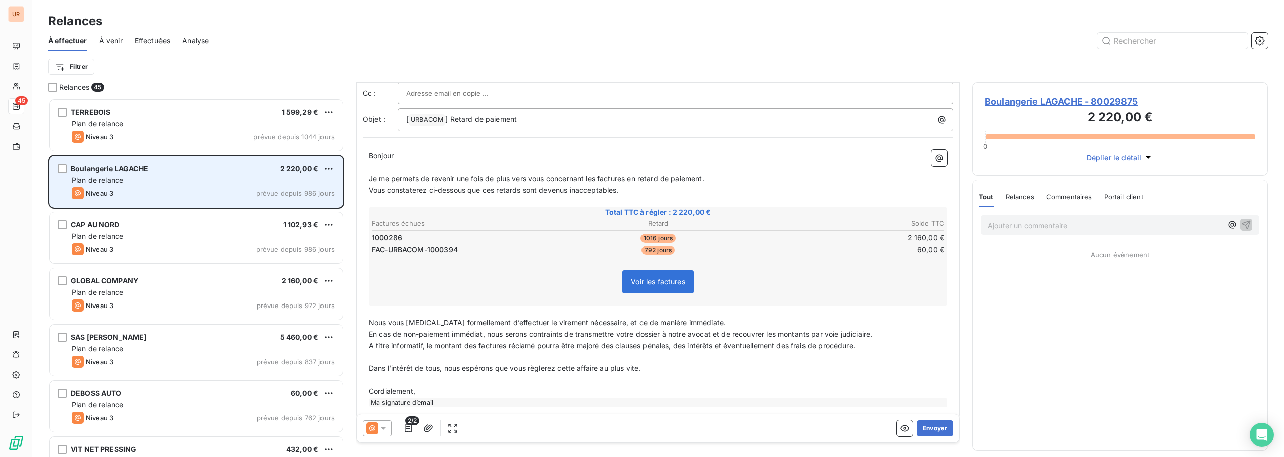
scroll to position [10, 0]
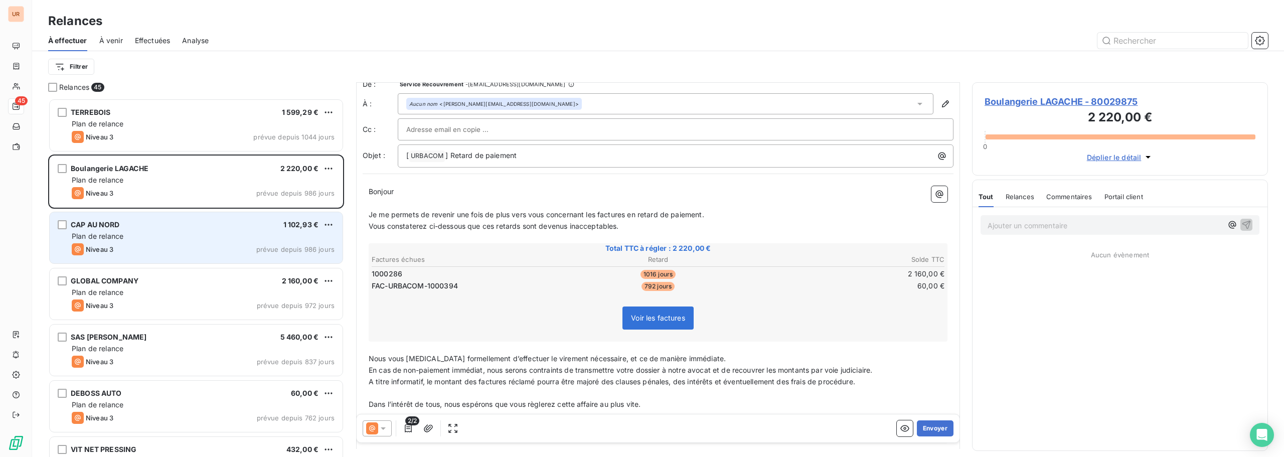
click at [231, 237] on div "Plan de relance" at bounding box center [203, 236] width 263 height 10
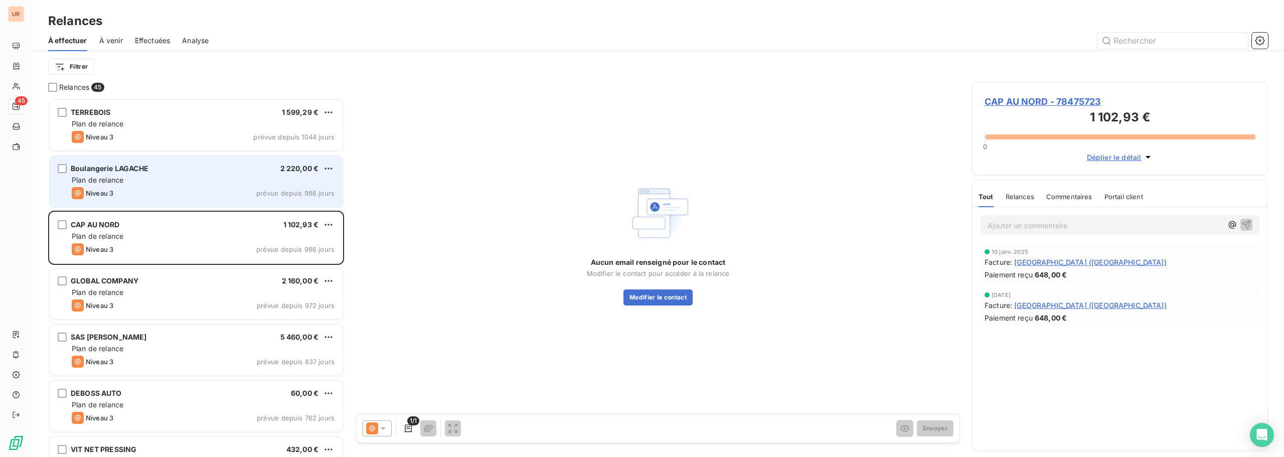
click at [245, 182] on div "Plan de relance" at bounding box center [203, 180] width 263 height 10
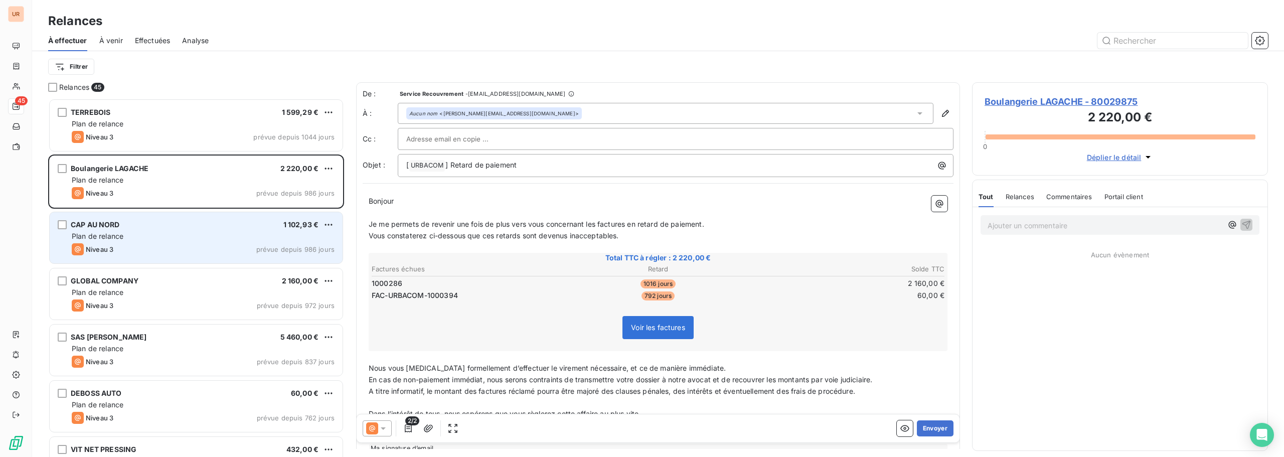
click at [220, 231] on div "Plan de relance" at bounding box center [203, 236] width 263 height 10
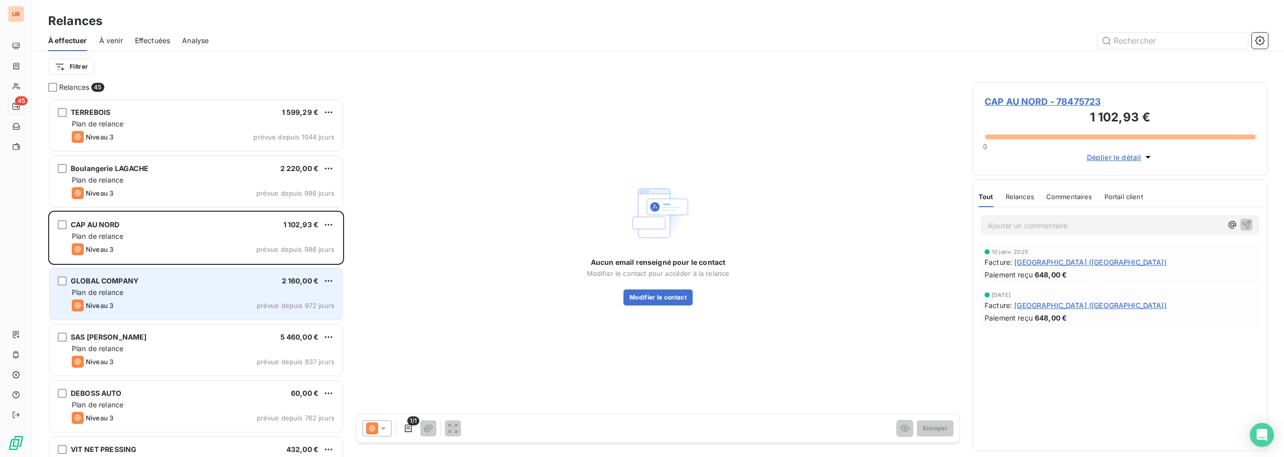
click at [208, 300] on div "Niveau 3 prévue depuis 972 jours" at bounding box center [203, 305] width 263 height 12
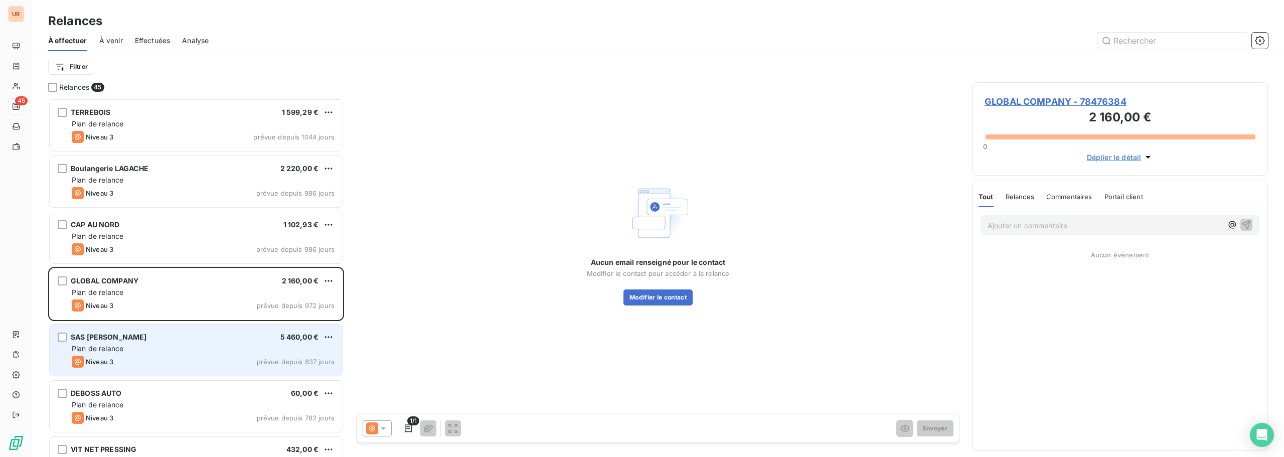
click at [206, 344] on div "Plan de relance" at bounding box center [203, 348] width 263 height 10
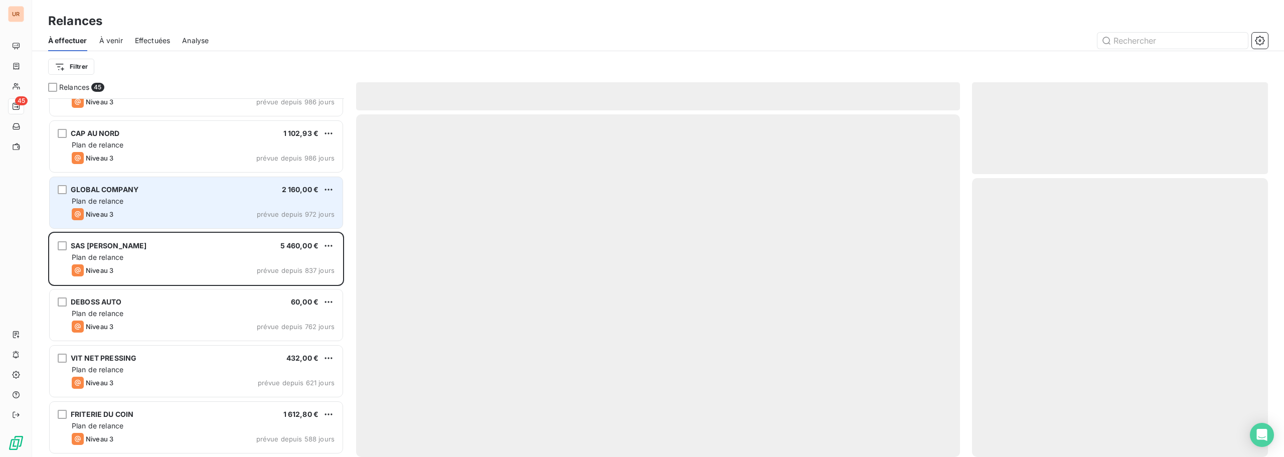
scroll to position [101, 0]
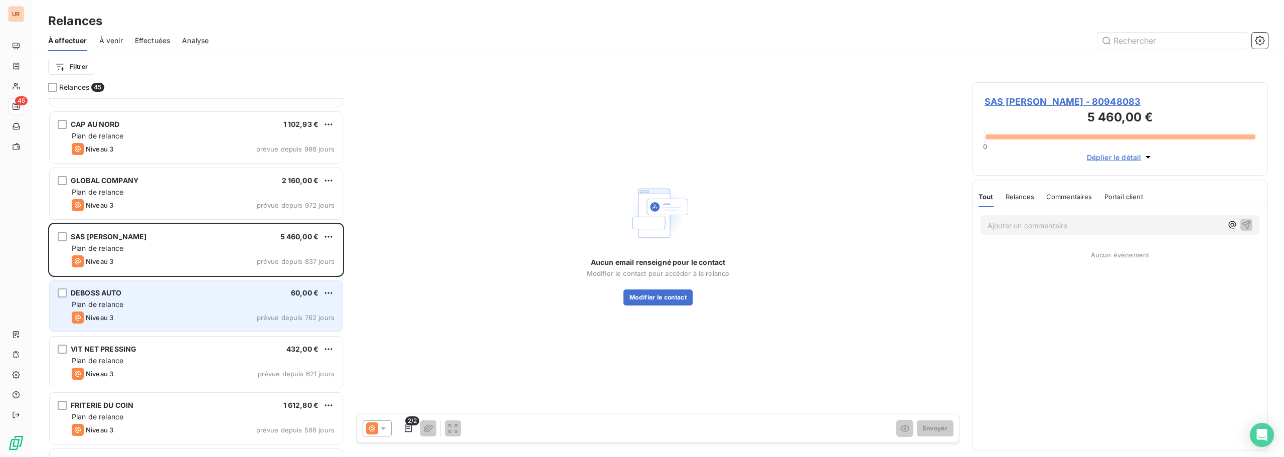
click at [207, 300] on div "Plan de relance" at bounding box center [203, 304] width 263 height 10
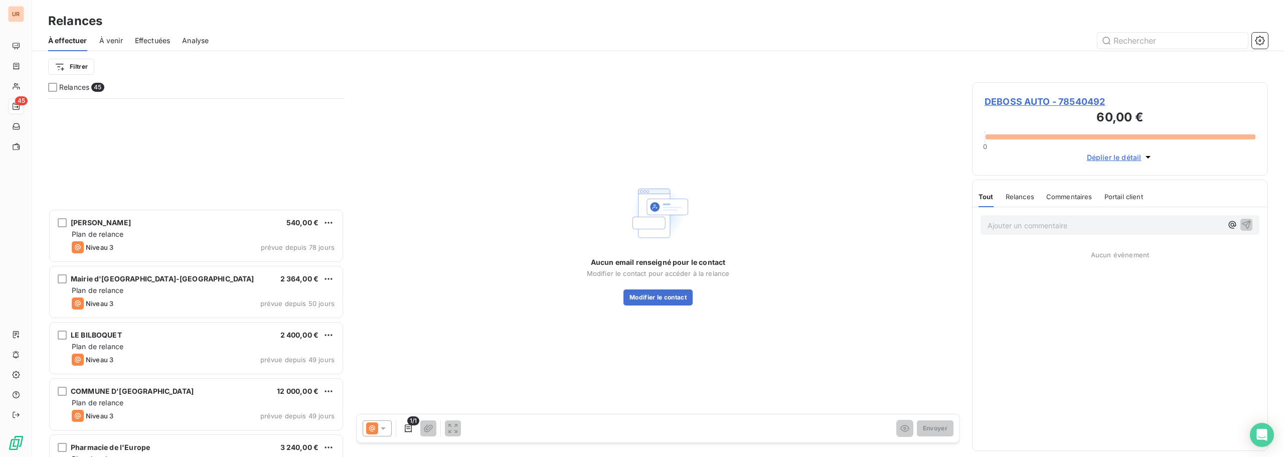
scroll to position [2169, 0]
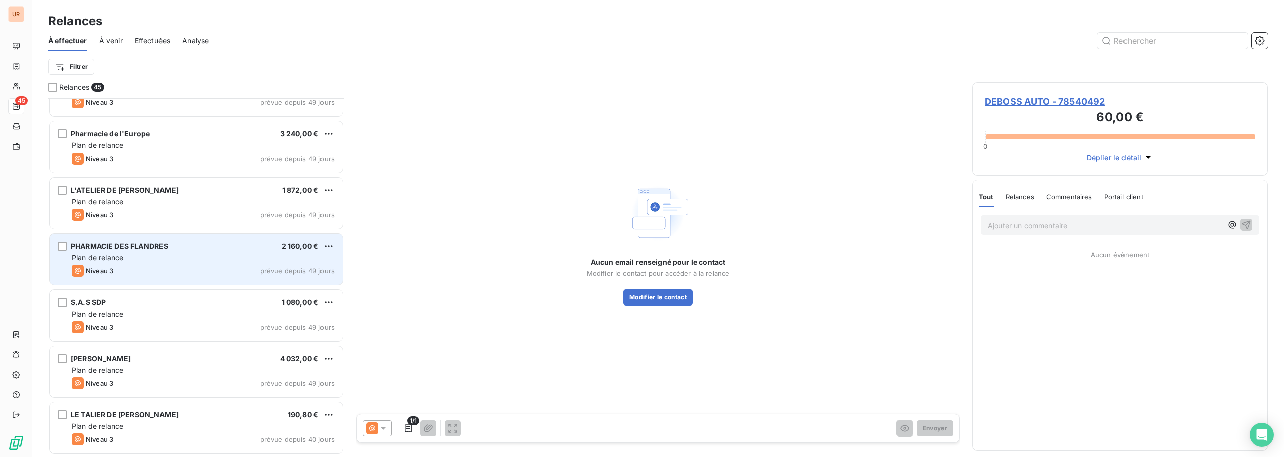
click at [191, 237] on div "PHARMACIE DES FLANDRES 2 160,00 € Plan de relance Niveau 3 prévue depuis 49 jou…" at bounding box center [196, 259] width 293 height 51
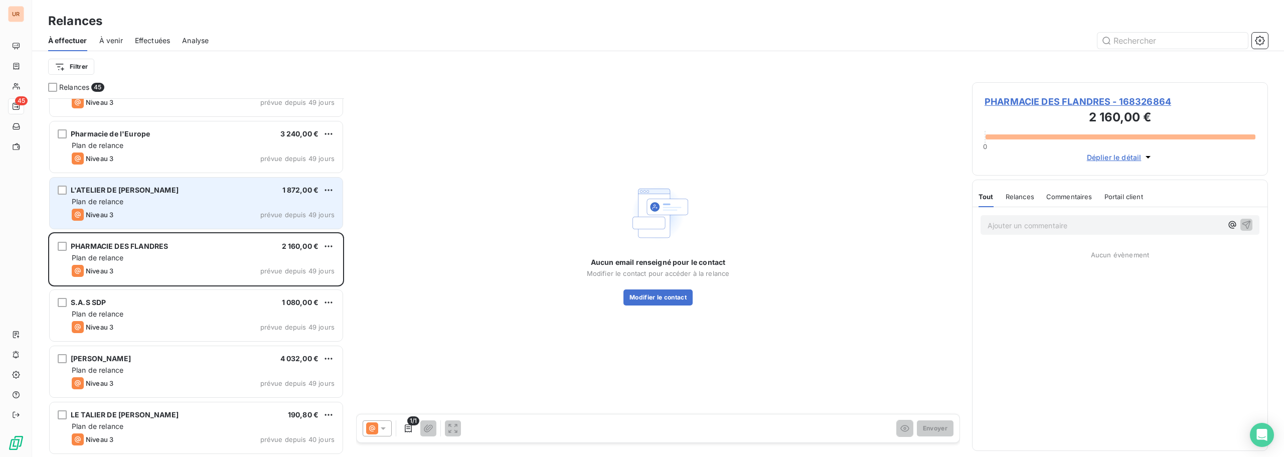
click at [205, 204] on div "Plan de relance" at bounding box center [203, 202] width 263 height 10
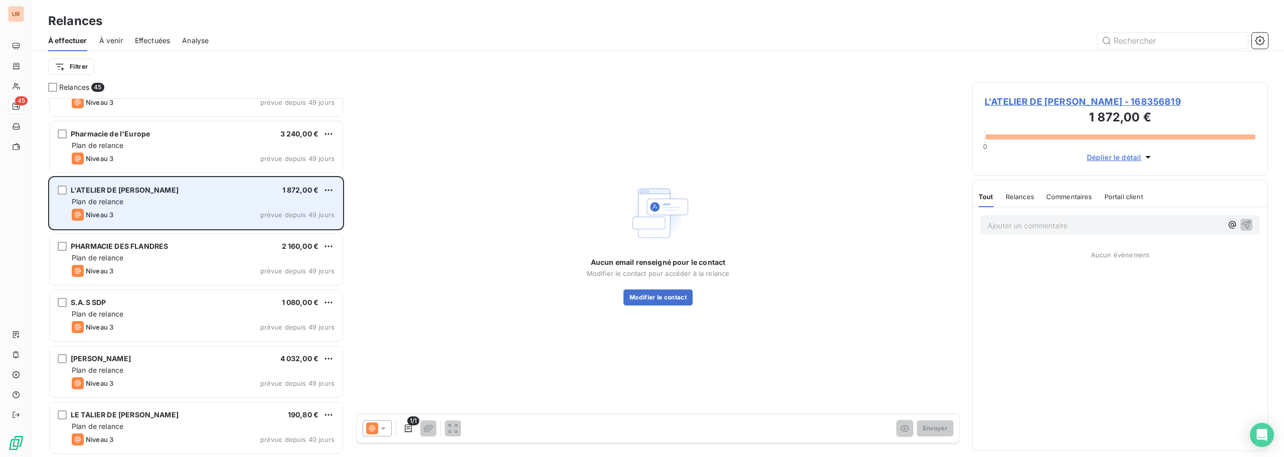
scroll to position [1969, 0]
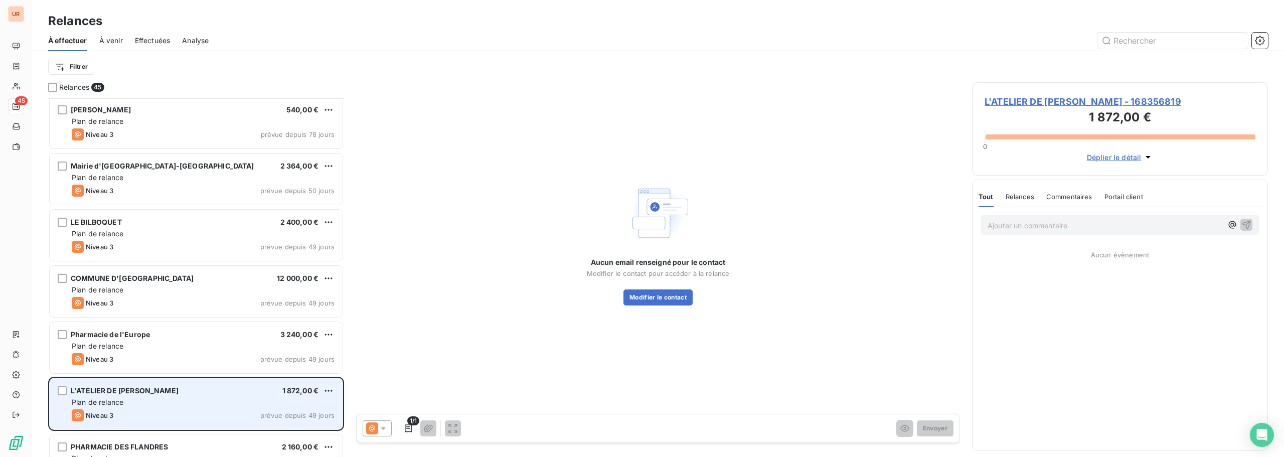
click at [205, 204] on div "Mairie d'Aulnoye-[GEOGRAPHIC_DATA] 2 364,00 € Plan de relance Niveau 3 prévue d…" at bounding box center [196, 178] width 293 height 51
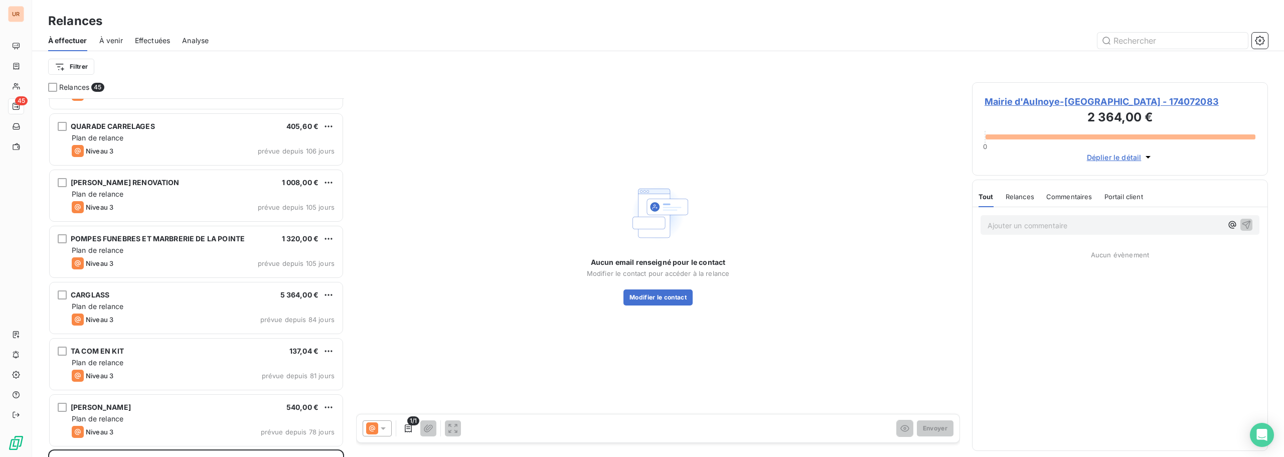
scroll to position [1668, 0]
click at [215, 236] on div "POMPES FUNEBRES ET MARBRERIE DE LA POINTE 1 320,00 € Plan de relance Niveau 3 p…" at bounding box center [196, 255] width 293 height 51
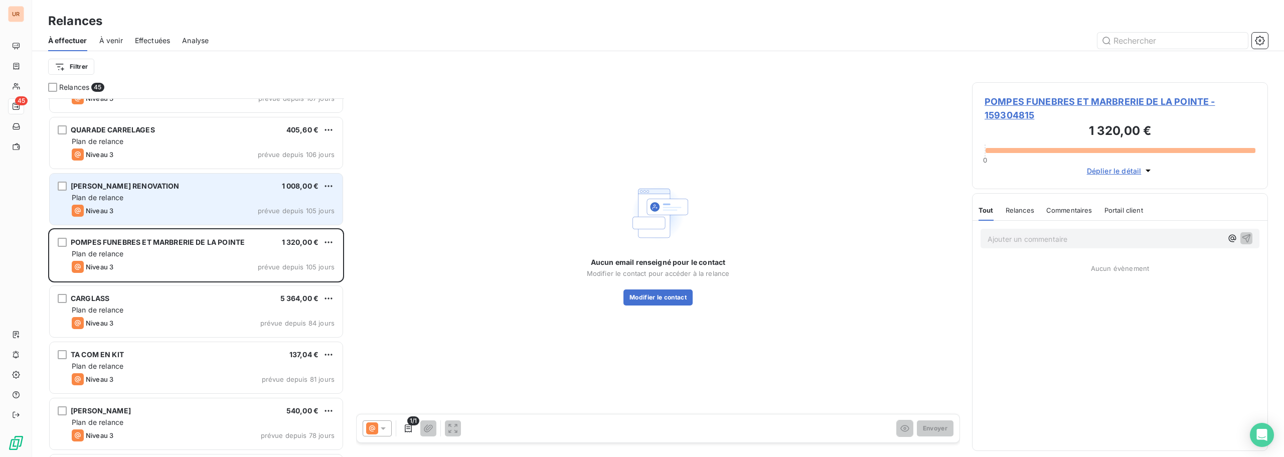
click at [198, 198] on div "Plan de relance" at bounding box center [203, 198] width 263 height 10
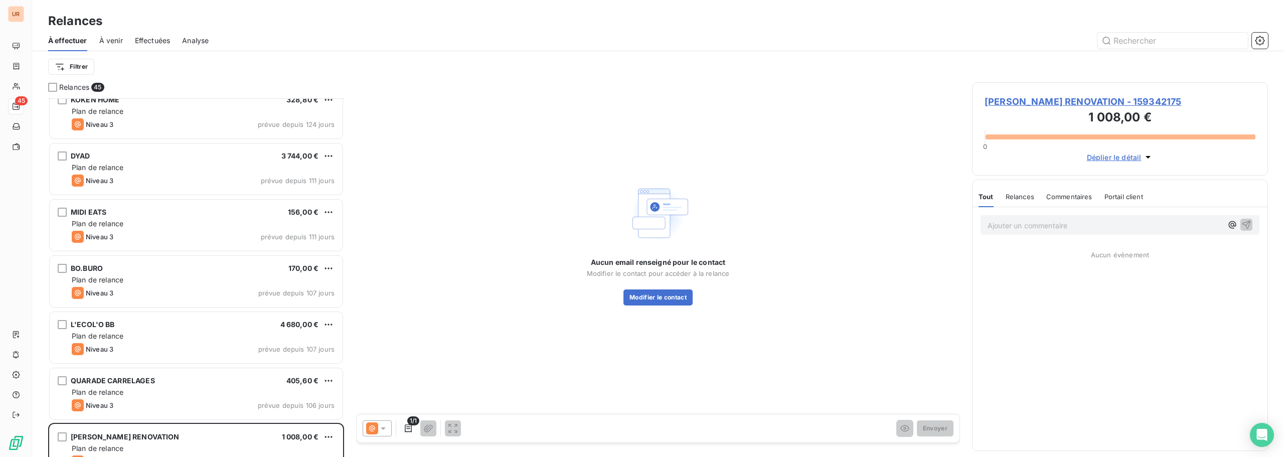
scroll to position [1166, 0]
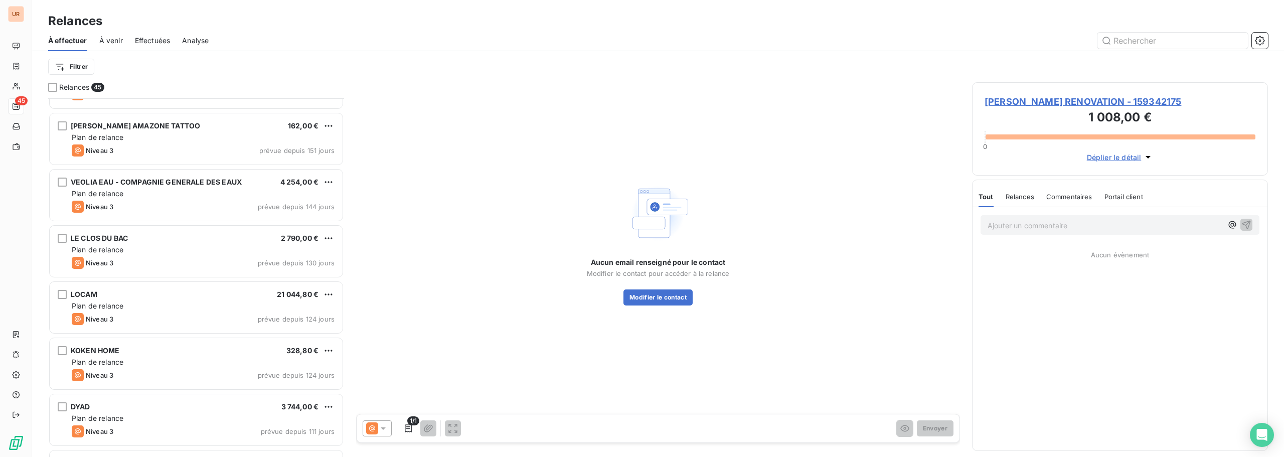
click at [218, 260] on div "VSP AUTO EPPEVILLE 780,00 € Plan de relance Niveau 3 prévue depuis 403 jours [M…" at bounding box center [196, 277] width 296 height 359
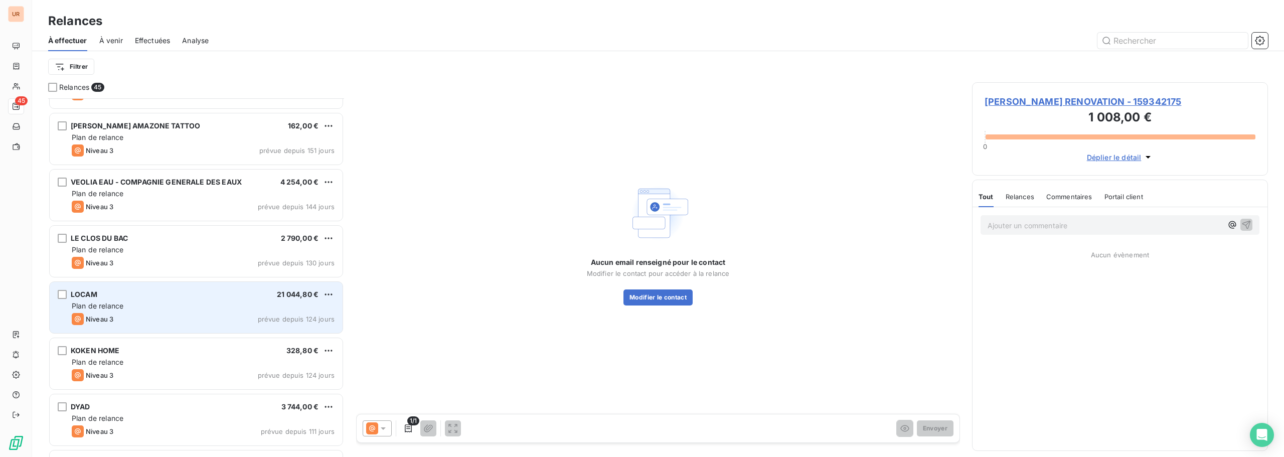
click at [213, 322] on div "Niveau 3 prévue depuis 124 jours" at bounding box center [203, 319] width 263 height 12
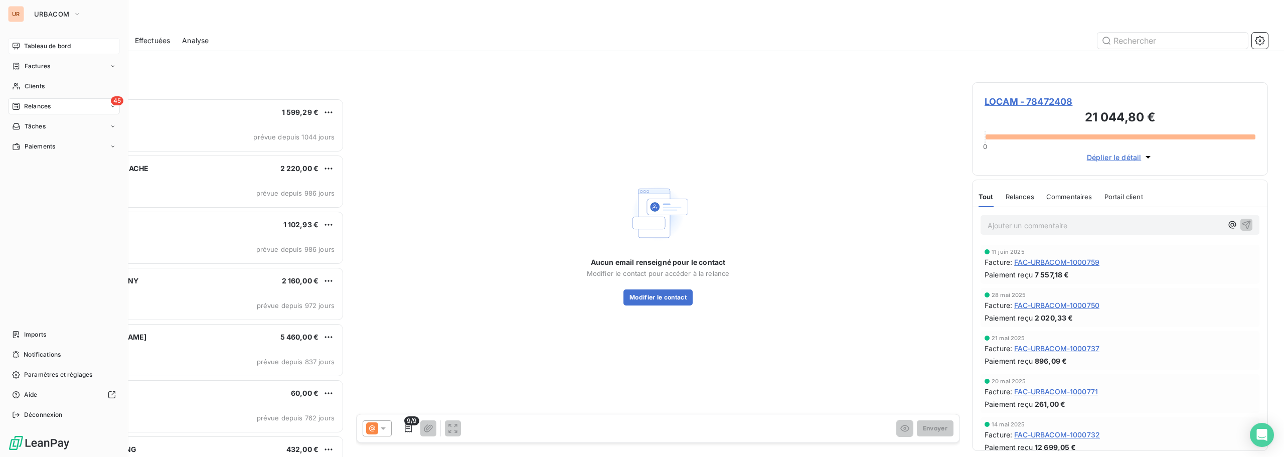
click at [19, 44] on icon at bounding box center [16, 46] width 8 height 8
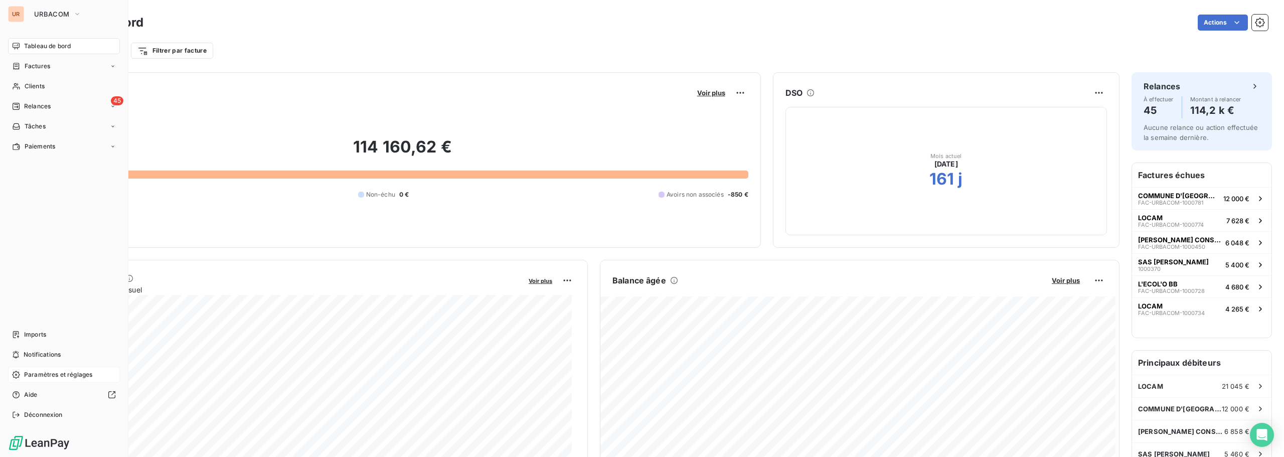
click at [65, 371] on span "Paramètres et réglages" at bounding box center [58, 374] width 68 height 9
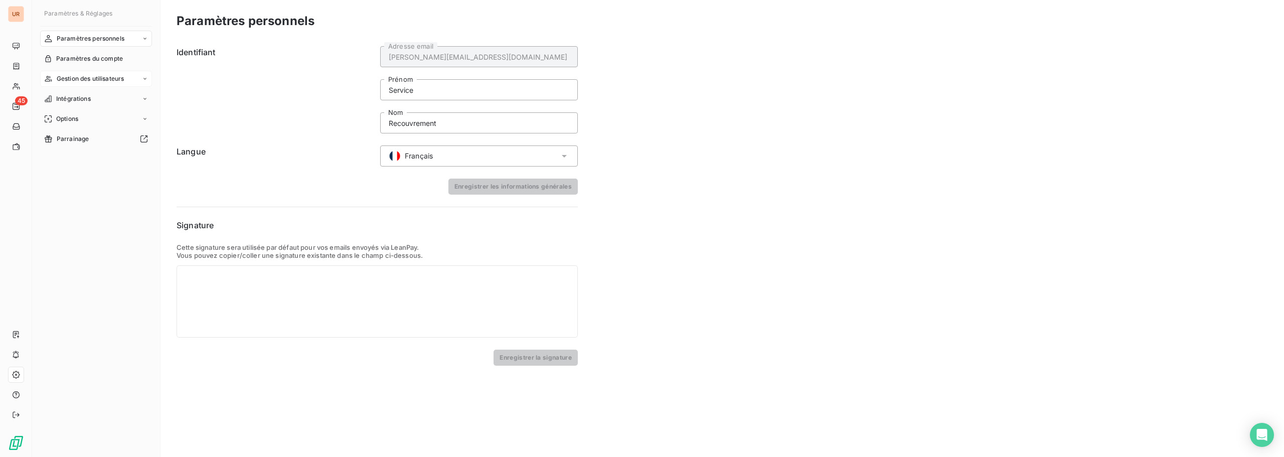
click at [85, 77] on span "Gestion des utilisateurs" at bounding box center [91, 78] width 68 height 9
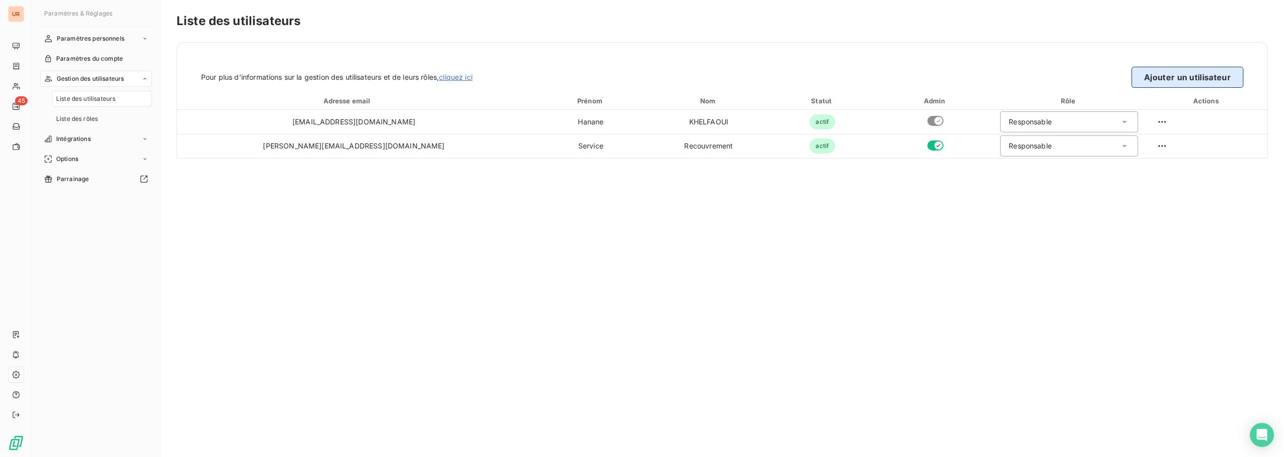
click at [1144, 75] on button "Ajouter un utilisateur" at bounding box center [1187, 77] width 112 height 21
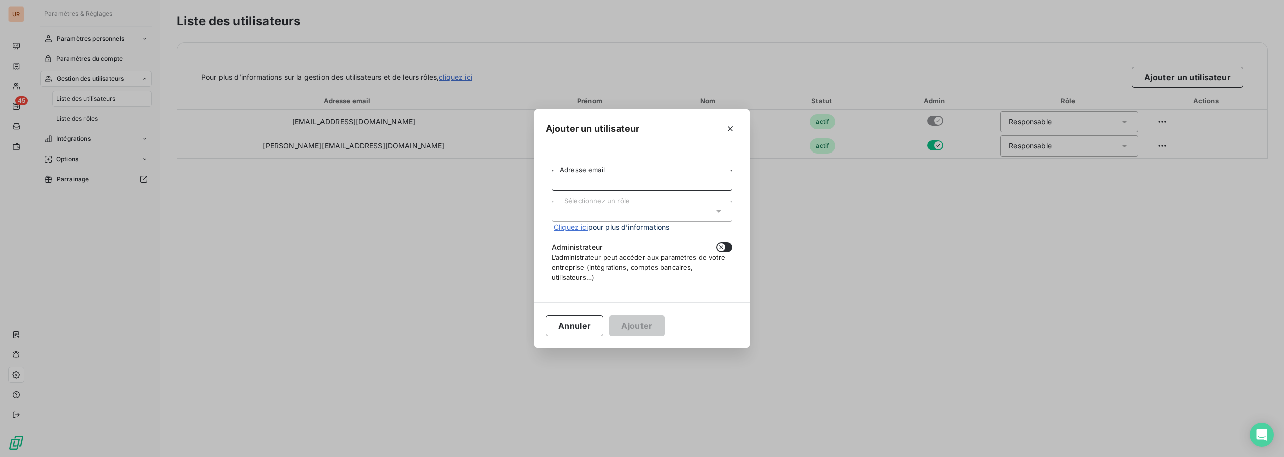
click at [579, 183] on input "Adresse email" at bounding box center [642, 179] width 181 height 21
paste input "[PERSON_NAME] <[EMAIL_ADDRESS][DOMAIN_NAME]>"
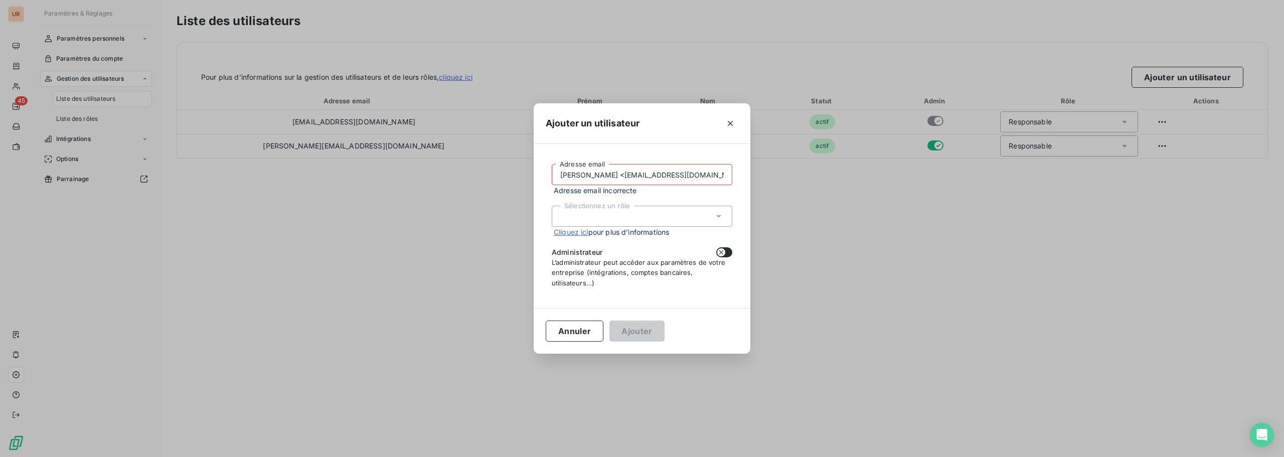
drag, startPoint x: 602, startPoint y: 174, endPoint x: 478, endPoint y: 170, distance: 124.4
click at [478, 171] on div "Ajouter un utilisateur [PERSON_NAME] <[EMAIL_ADDRESS][DOMAIN_NAME]> Adresse ema…" at bounding box center [642, 228] width 1284 height 457
click at [693, 177] on input "[EMAIL_ADDRESS][DOMAIN_NAME]>" at bounding box center [642, 174] width 181 height 21
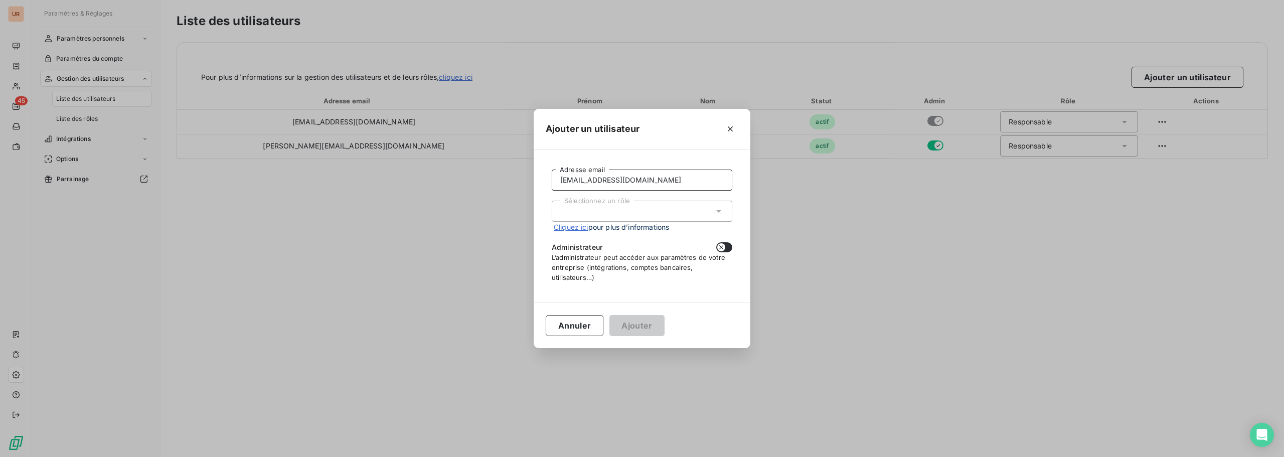
type input "[EMAIL_ADDRESS][DOMAIN_NAME]"
click at [663, 213] on div "Sélectionnez un rôle" at bounding box center [642, 211] width 181 height 21
click at [633, 236] on li "Responsable" at bounding box center [642, 233] width 181 height 18
click at [640, 321] on button "Ajouter" at bounding box center [636, 325] width 55 height 21
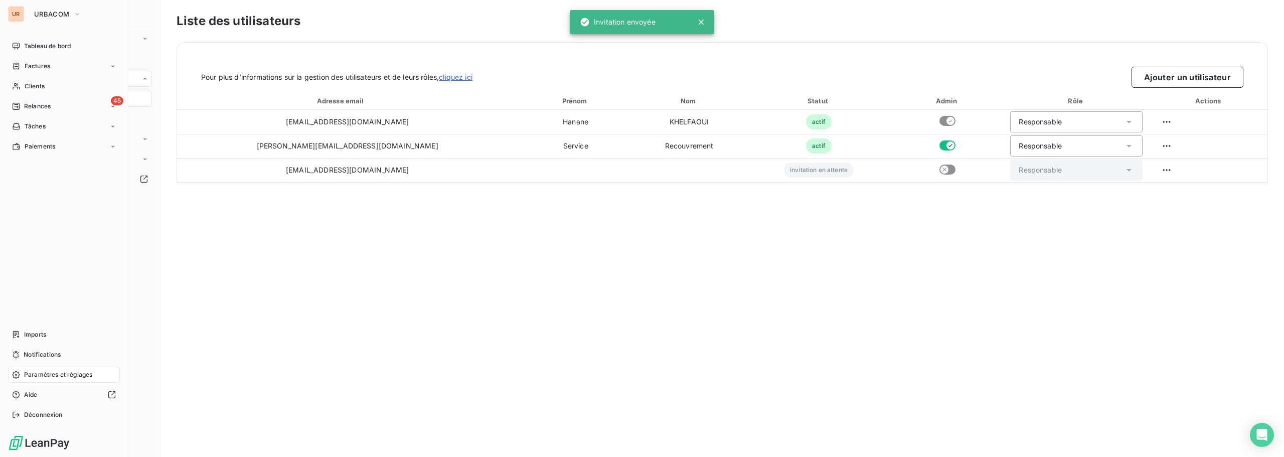
click at [14, 15] on div "UR" at bounding box center [16, 14] width 16 height 16
click at [48, 10] on span "URBACOM" at bounding box center [51, 14] width 35 height 8
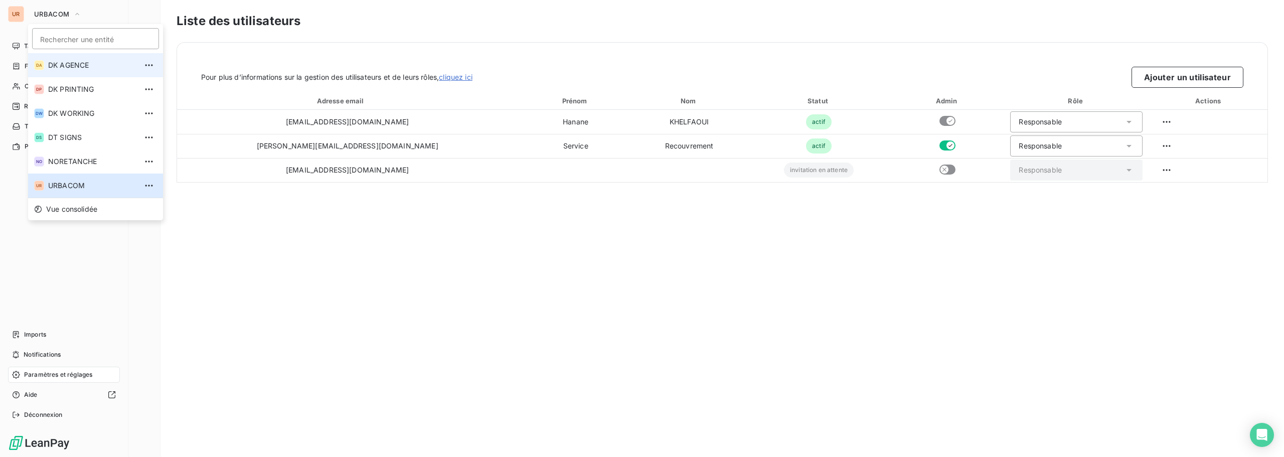
click at [67, 68] on span "DK AGENCE" at bounding box center [92, 65] width 89 height 10
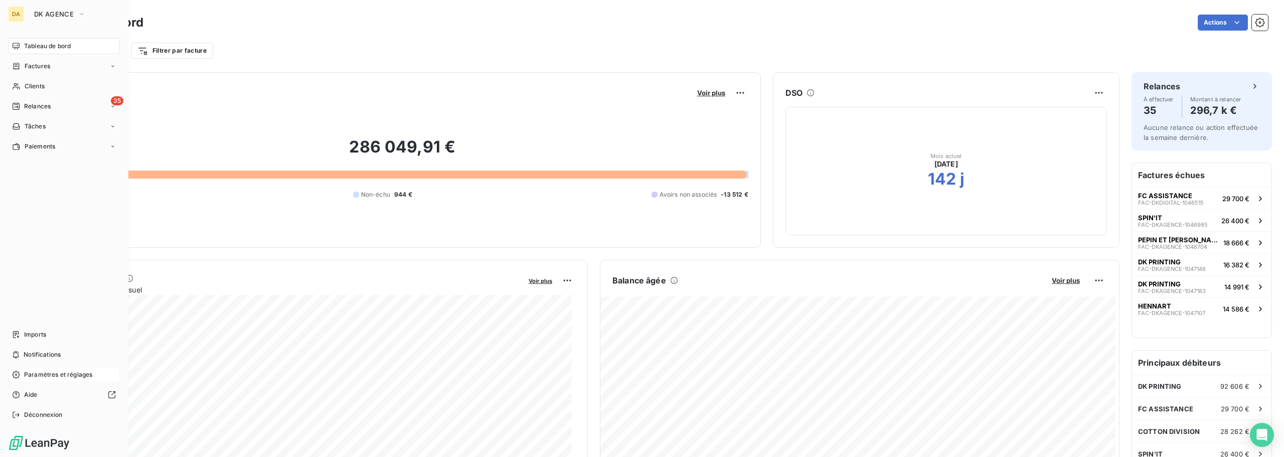
click at [68, 371] on span "Paramètres et réglages" at bounding box center [58, 374] width 68 height 9
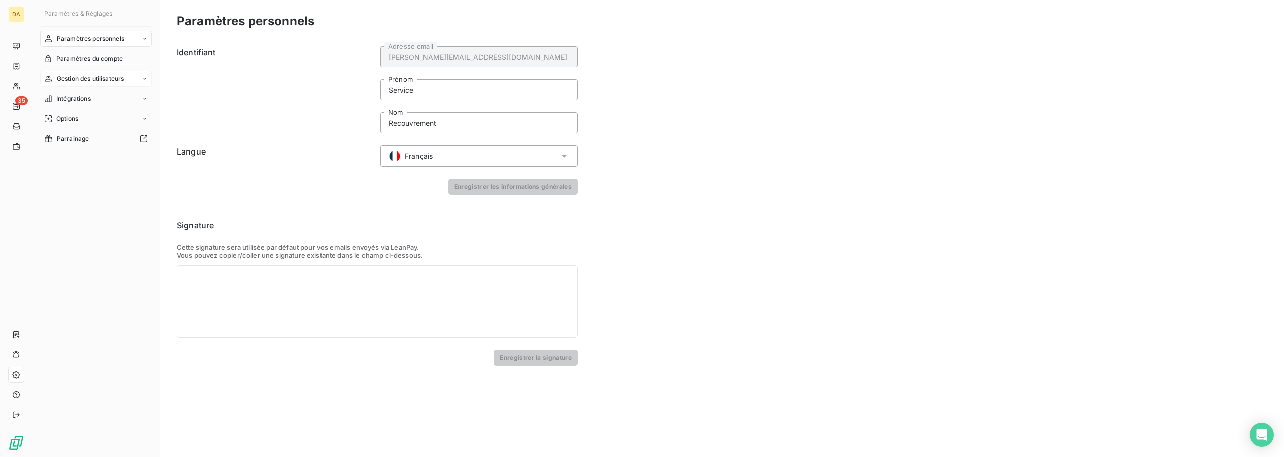
click at [99, 83] on span "Gestion des utilisateurs" at bounding box center [91, 78] width 68 height 9
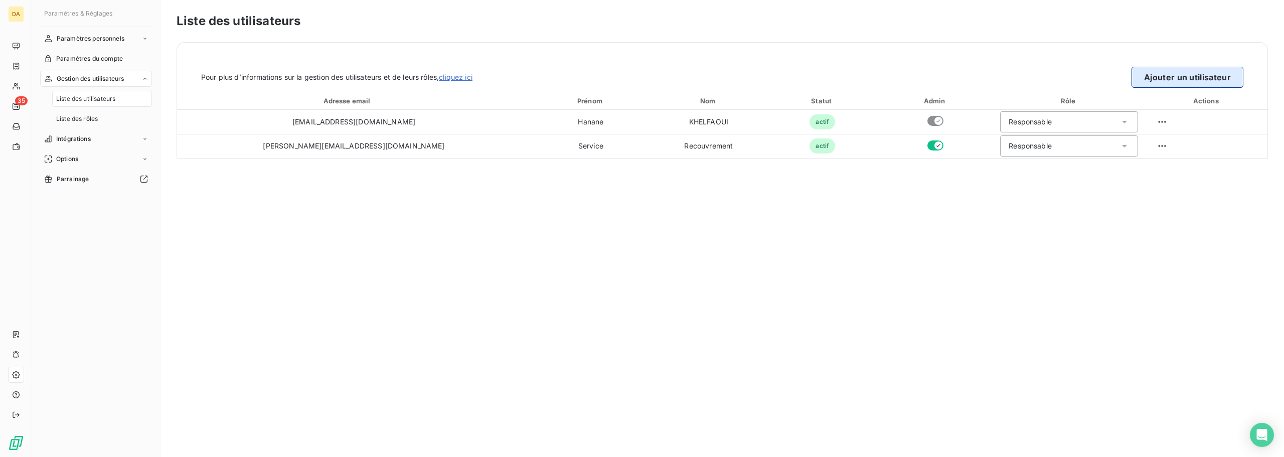
click at [1175, 74] on button "Ajouter un utilisateur" at bounding box center [1187, 77] width 112 height 21
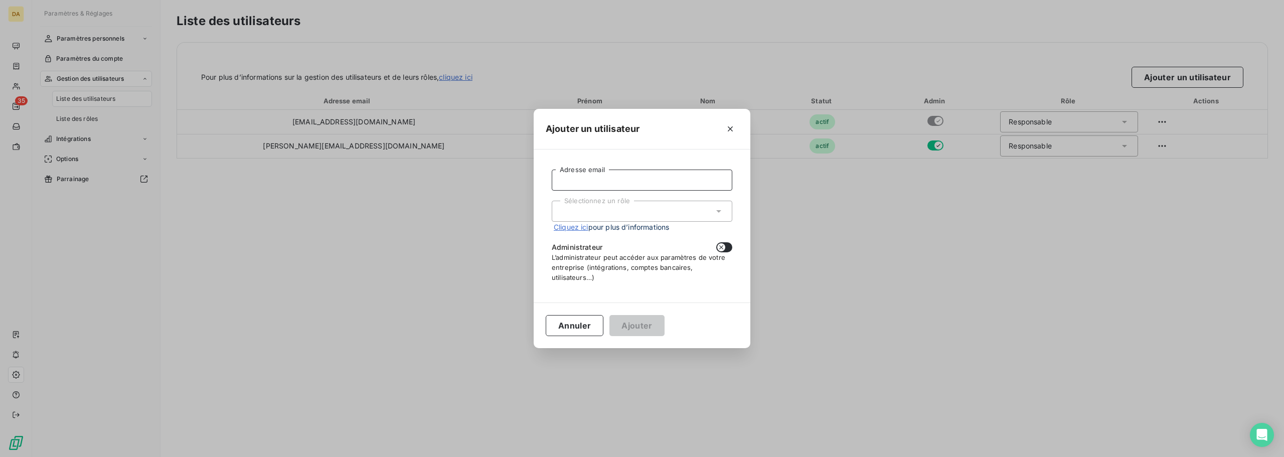
click at [660, 183] on input "Adresse email" at bounding box center [642, 179] width 181 height 21
paste input "[PERSON_NAME] <[EMAIL_ADDRESS][DOMAIN_NAME]>"
drag, startPoint x: 602, startPoint y: 184, endPoint x: 493, endPoint y: 172, distance: 109.4
click at [493, 173] on div "Ajouter un utilisateur [PERSON_NAME] <[EMAIL_ADDRESS][DOMAIN_NAME]> Adresse ema…" at bounding box center [642, 228] width 1284 height 457
click at [702, 186] on input "[EMAIL_ADDRESS][DOMAIN_NAME]>" at bounding box center [642, 179] width 181 height 21
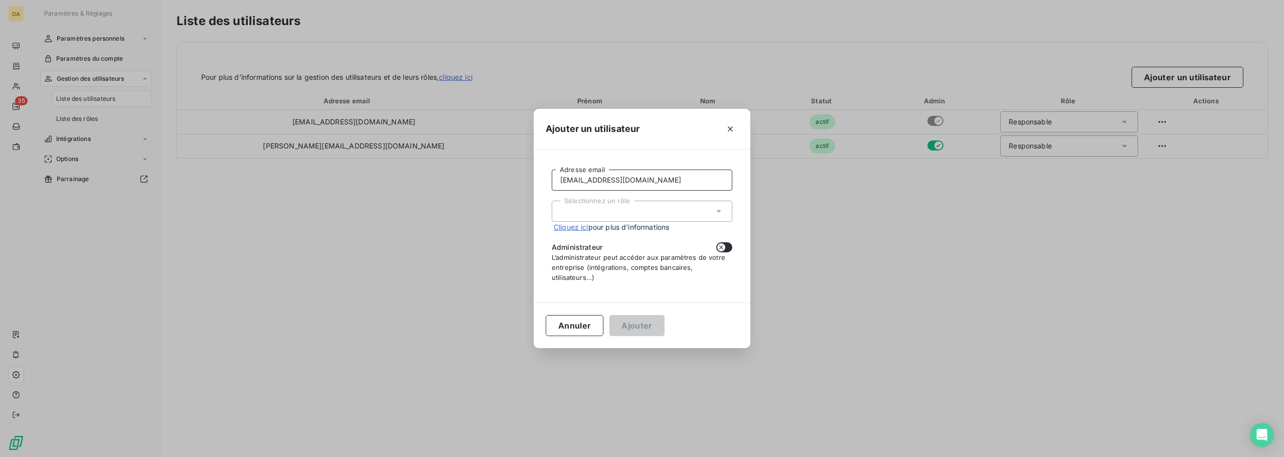
drag, startPoint x: 695, startPoint y: 186, endPoint x: 507, endPoint y: 191, distance: 188.6
click at [507, 191] on div "Ajouter un utilisateur [EMAIL_ADDRESS][DOMAIN_NAME] Adresse email Sélectionnez …" at bounding box center [642, 228] width 1284 height 457
type input "[EMAIL_ADDRESS][DOMAIN_NAME]"
click at [575, 216] on div "Sélectionnez un rôle" at bounding box center [642, 211] width 181 height 21
click at [586, 231] on li "Responsable" at bounding box center [642, 233] width 181 height 18
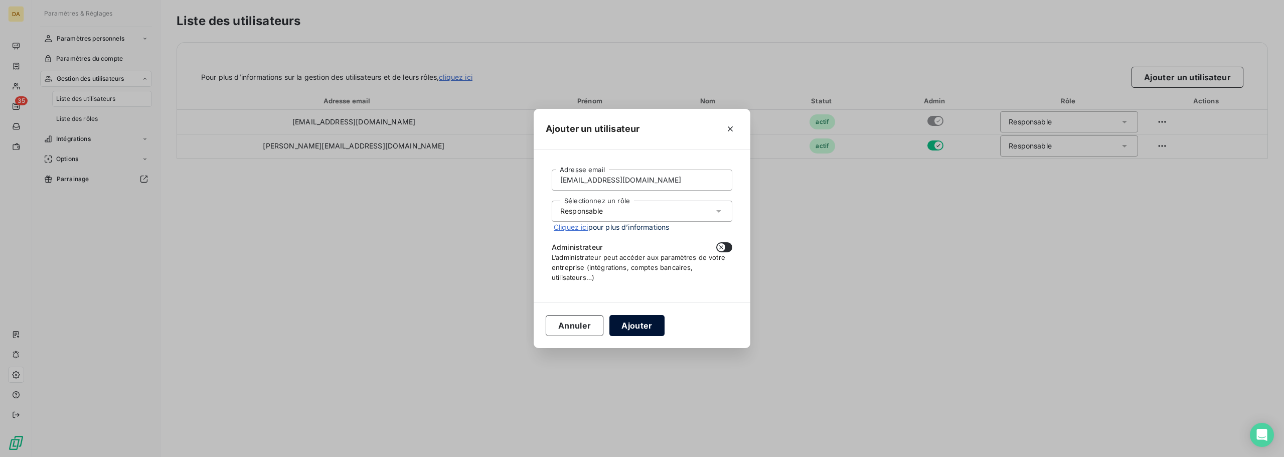
click at [621, 322] on button "Ajouter" at bounding box center [636, 325] width 55 height 21
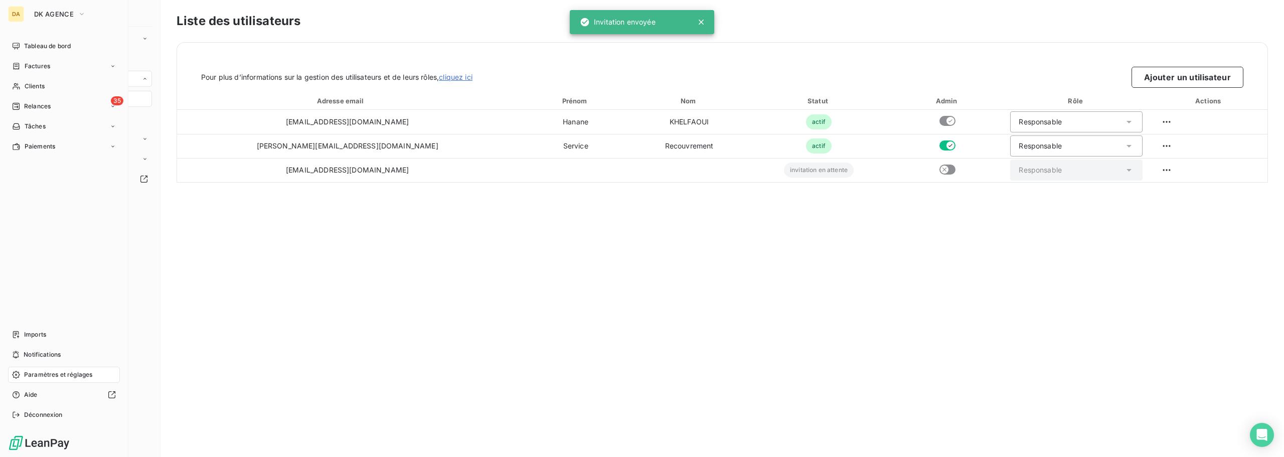
click at [20, 12] on div "DA" at bounding box center [16, 14] width 16 height 16
click at [40, 16] on span "DK AGENCE" at bounding box center [54, 14] width 40 height 8
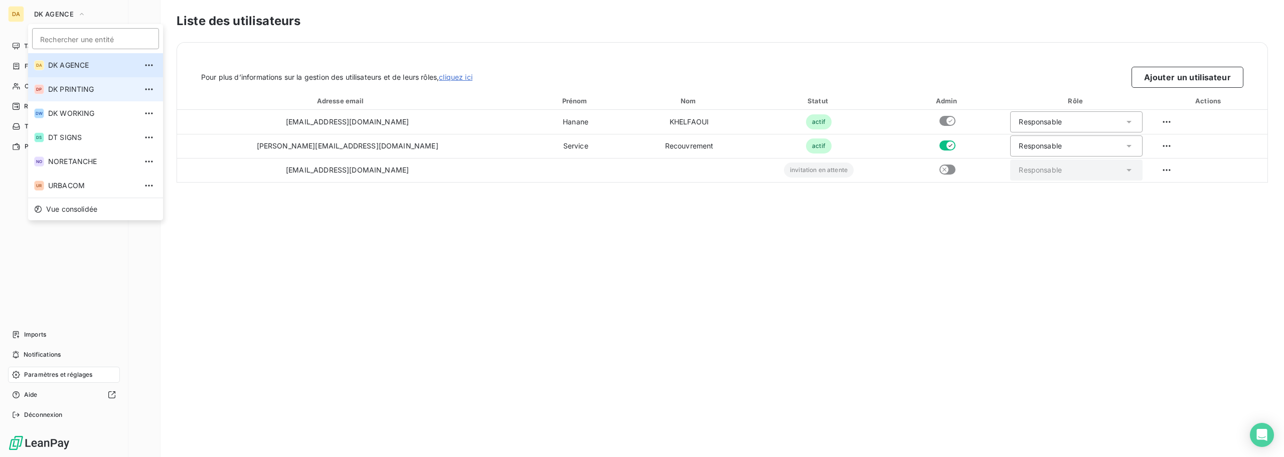
click at [68, 87] on span "DK PRINTING" at bounding box center [92, 89] width 89 height 10
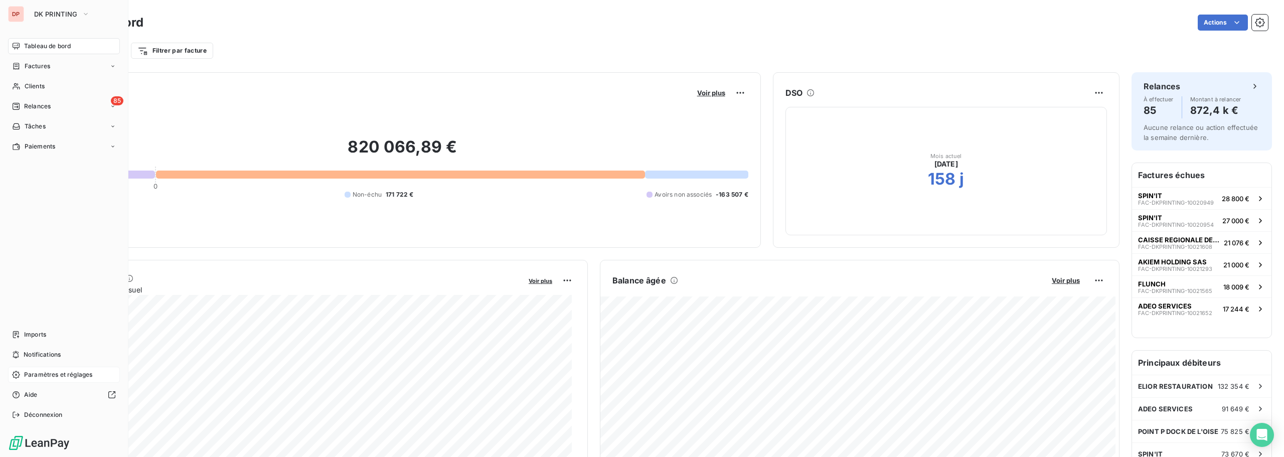
click at [43, 376] on span "Paramètres et réglages" at bounding box center [58, 374] width 68 height 9
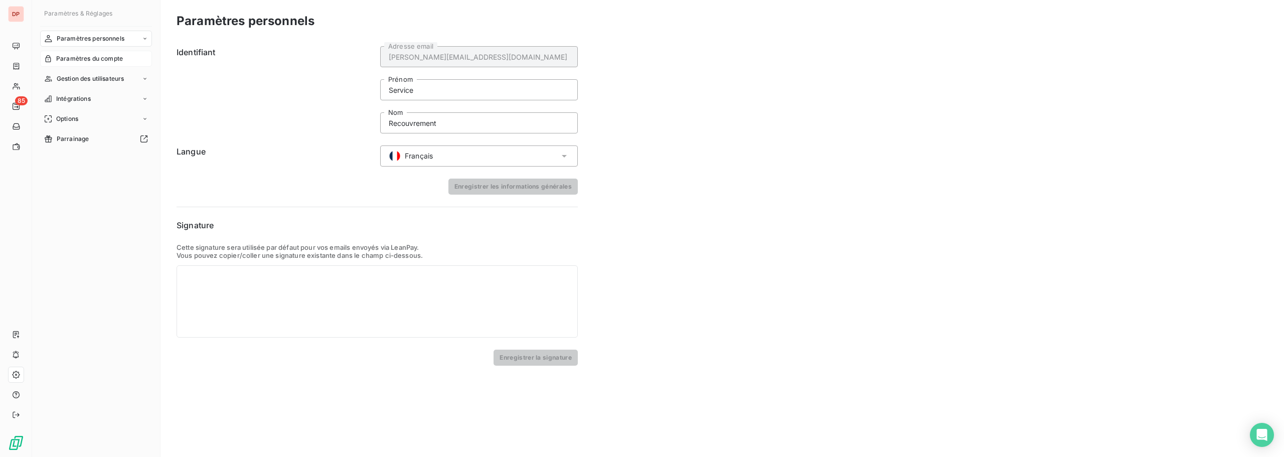
click at [97, 60] on span "Paramètres du compte" at bounding box center [89, 58] width 67 height 9
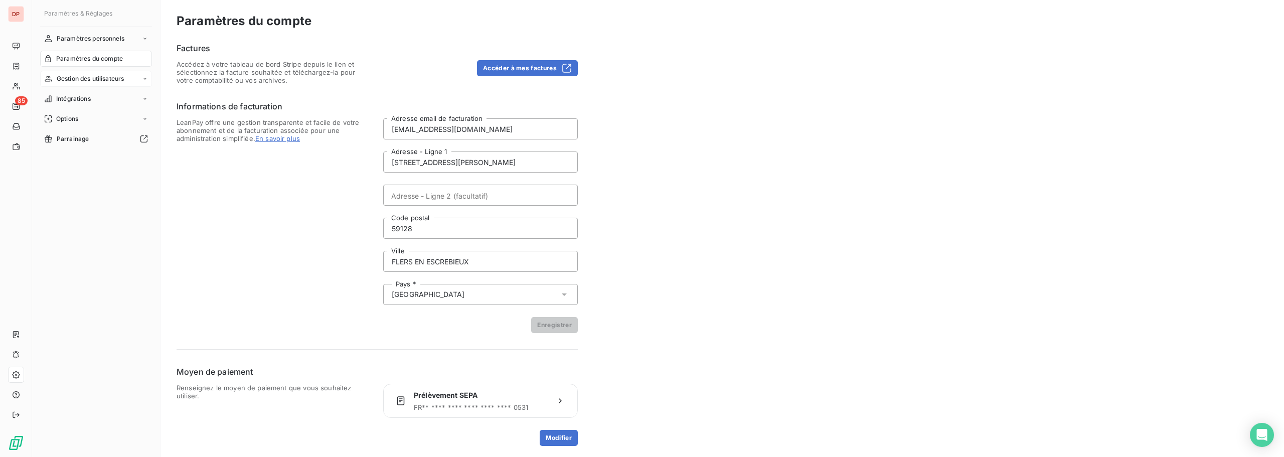
click at [100, 76] on span "Gestion des utilisateurs" at bounding box center [91, 78] width 68 height 9
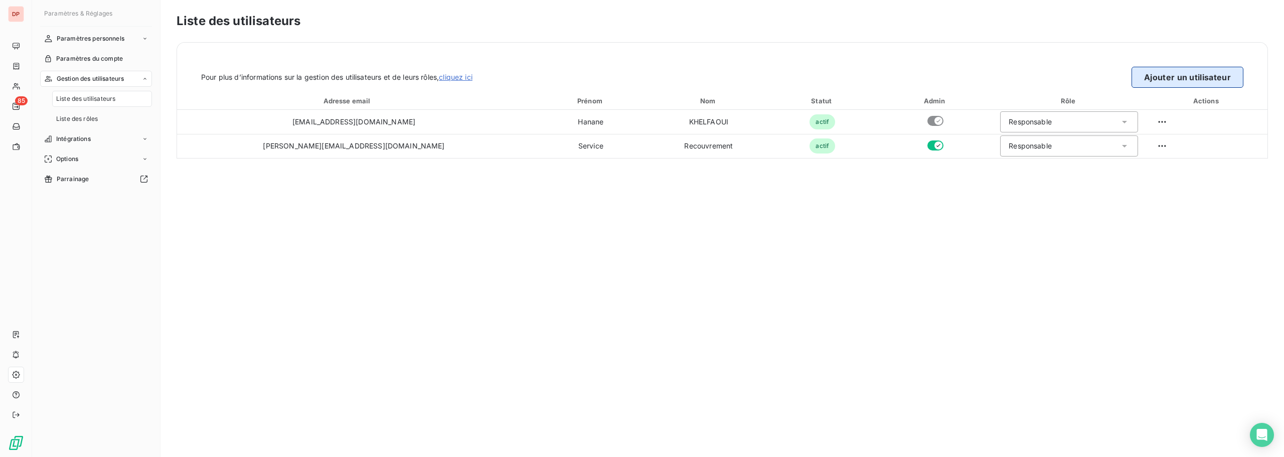
click at [1165, 80] on button "Ajouter un utilisateur" at bounding box center [1187, 77] width 112 height 21
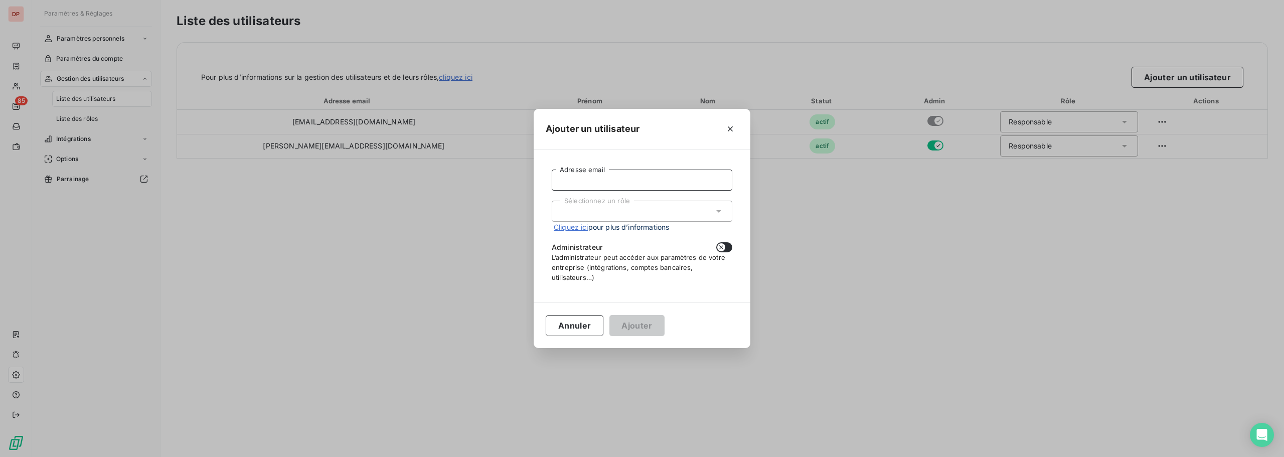
click at [682, 184] on input "Adresse email" at bounding box center [642, 179] width 181 height 21
paste input "[EMAIL_ADDRESS][DOMAIN_NAME]"
type input "[EMAIL_ADDRESS][DOMAIN_NAME]"
click at [606, 215] on div "Sélectionnez un rôle" at bounding box center [642, 211] width 181 height 21
click at [605, 236] on li "Responsable" at bounding box center [642, 233] width 181 height 18
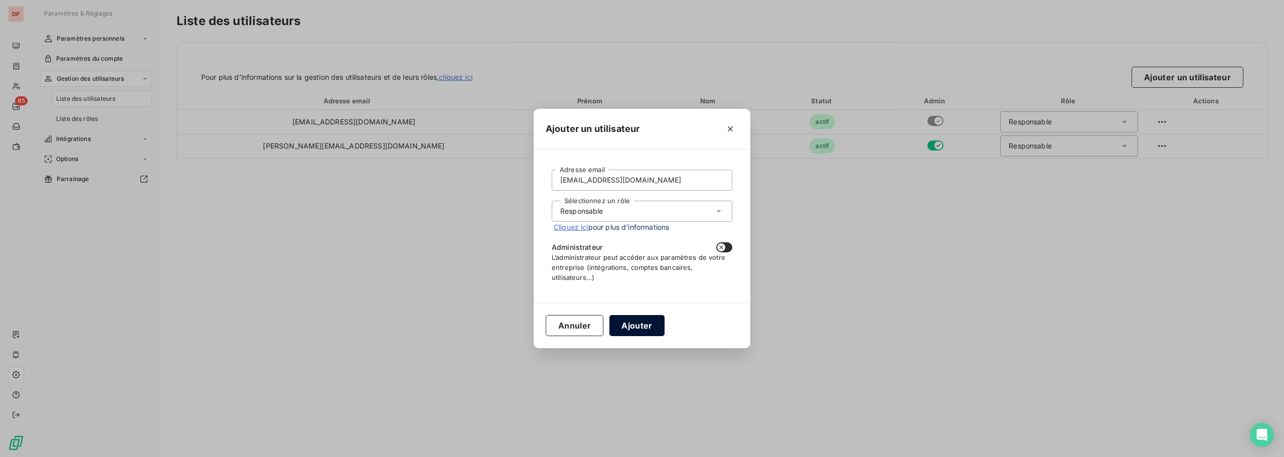
click at [627, 322] on button "Ajouter" at bounding box center [636, 325] width 55 height 21
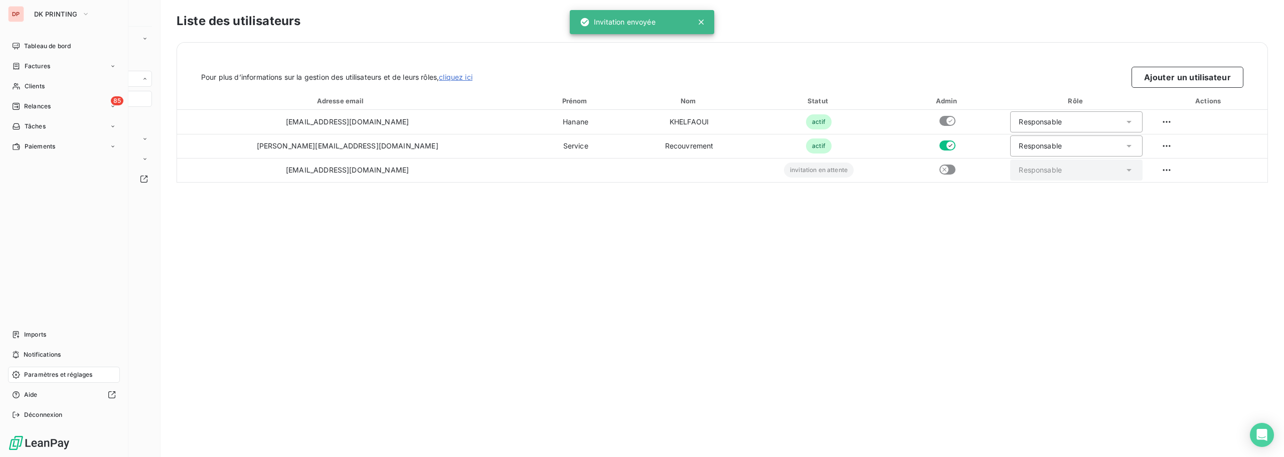
click at [22, 13] on div "DP" at bounding box center [16, 14] width 16 height 16
click at [47, 13] on span "DK PRINTING" at bounding box center [56, 14] width 44 height 8
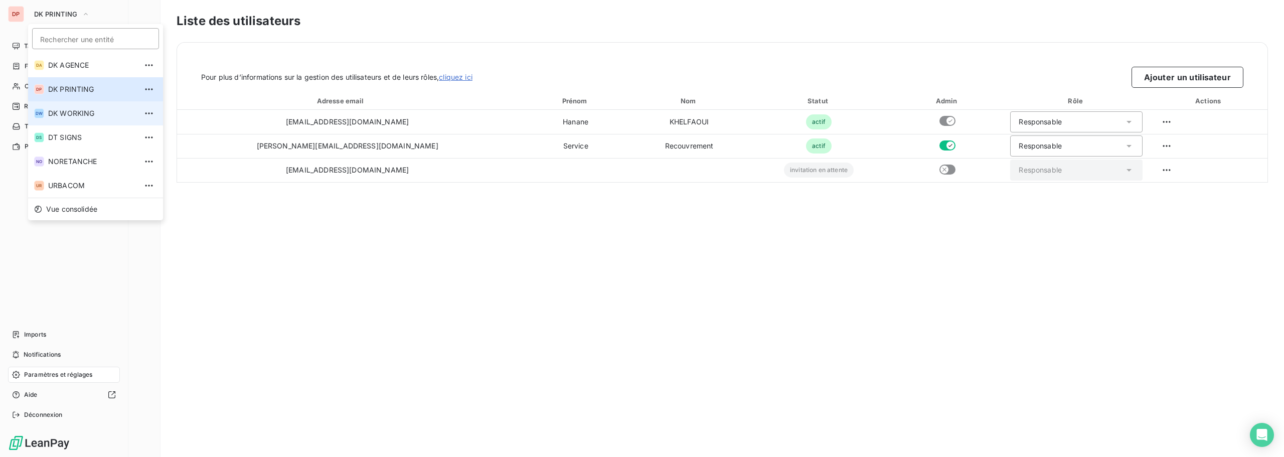
click at [72, 114] on span "DK WORKING" at bounding box center [92, 113] width 89 height 10
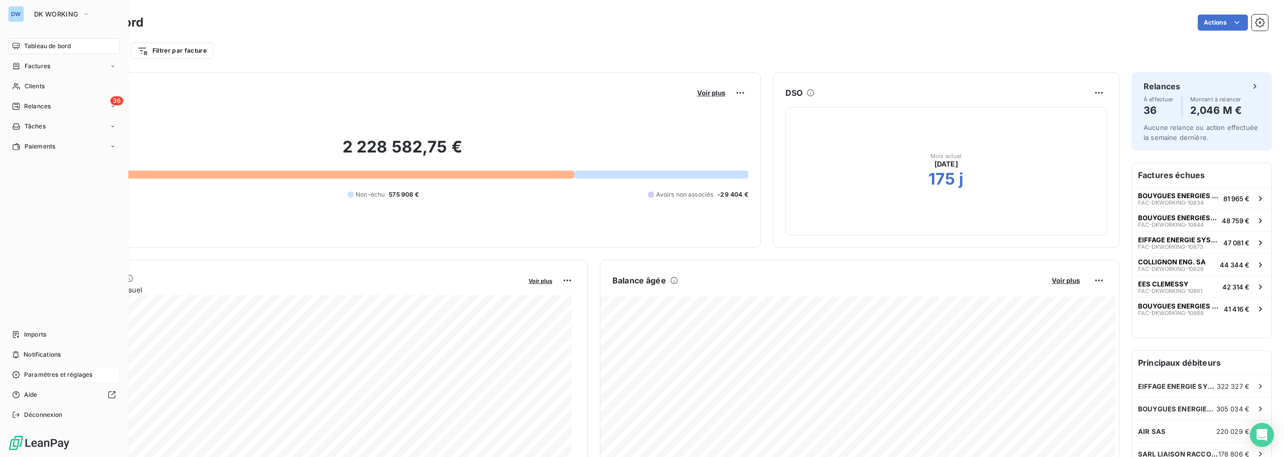
click at [57, 374] on span "Paramètres et réglages" at bounding box center [58, 374] width 68 height 9
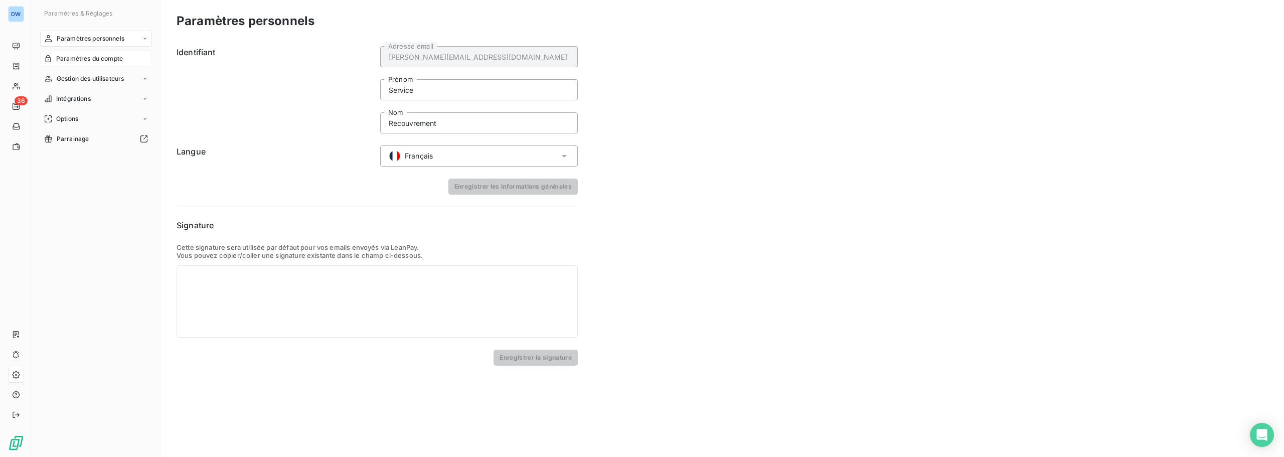
click at [122, 59] on span "Paramètres du compte" at bounding box center [89, 58] width 67 height 9
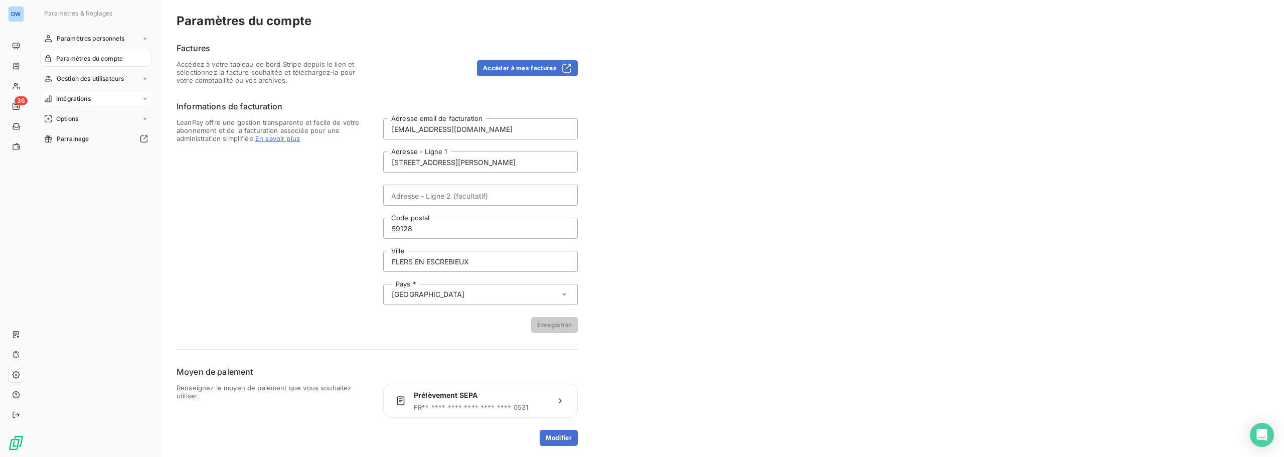
click at [103, 92] on div "Intégrations" at bounding box center [96, 99] width 112 height 16
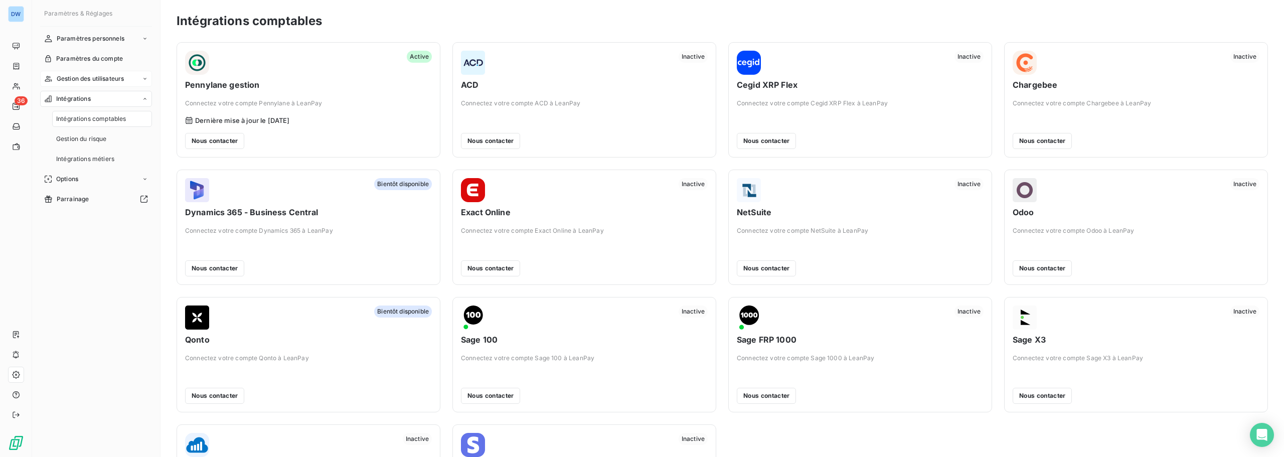
click at [106, 80] on span "Gestion des utilisateurs" at bounding box center [91, 78] width 68 height 9
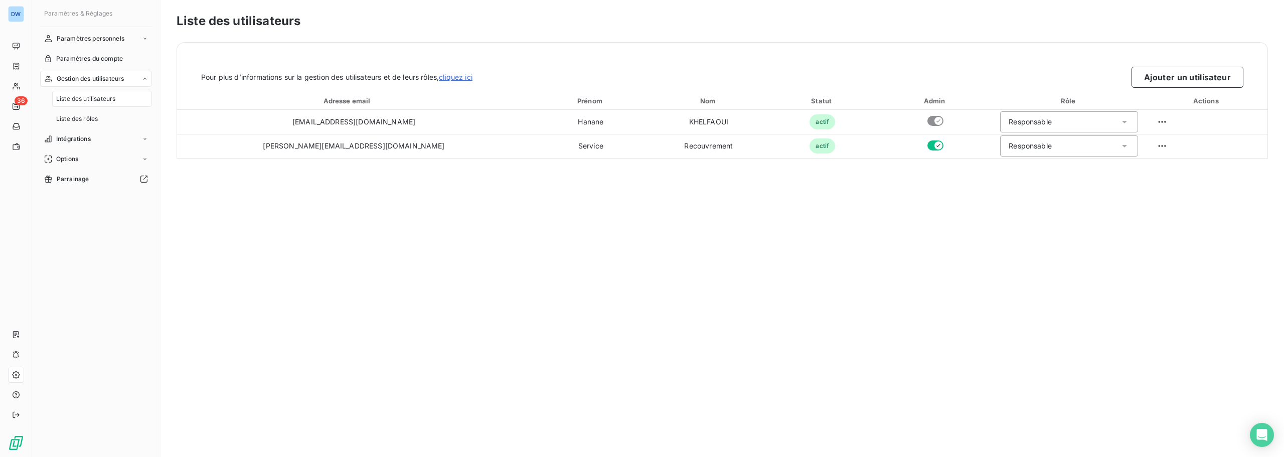
click at [95, 79] on span "Gestion des utilisateurs" at bounding box center [91, 78] width 68 height 9
click at [93, 82] on span "Gestion des utilisateurs" at bounding box center [91, 78] width 68 height 9
click at [85, 102] on span "Liste des utilisateurs" at bounding box center [85, 98] width 59 height 9
click at [1209, 73] on button "Ajouter un utilisateur" at bounding box center [1187, 77] width 112 height 21
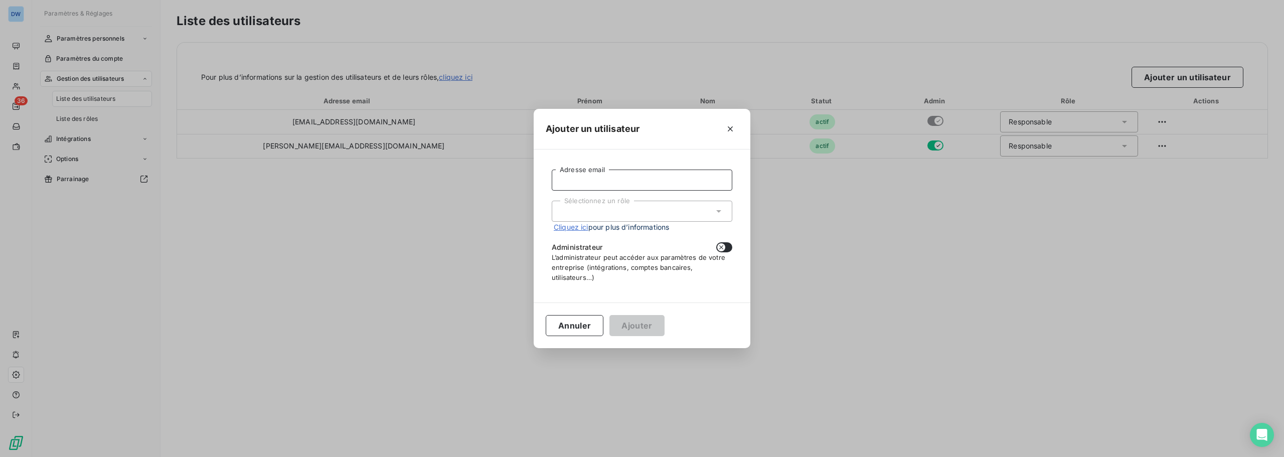
click at [642, 188] on input "Adresse email" at bounding box center [642, 179] width 181 height 21
paste input "[EMAIL_ADDRESS][DOMAIN_NAME]"
type input "[EMAIL_ADDRESS][DOMAIN_NAME]"
click at [588, 208] on div "Sélectionnez un rôle" at bounding box center [642, 211] width 181 height 21
click at [591, 228] on li "Responsable" at bounding box center [642, 233] width 181 height 18
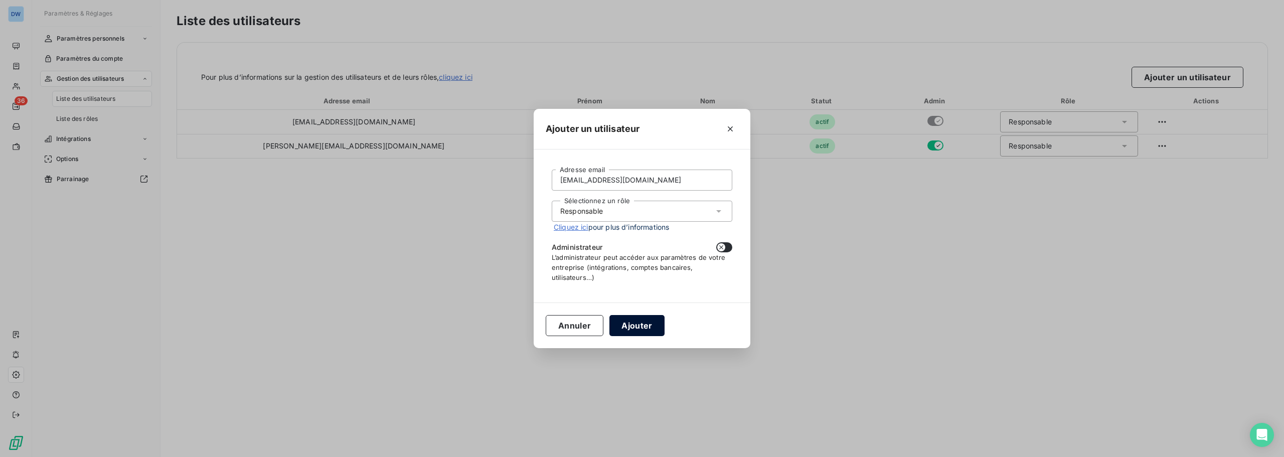
click at [621, 321] on button "Ajouter" at bounding box center [636, 325] width 55 height 21
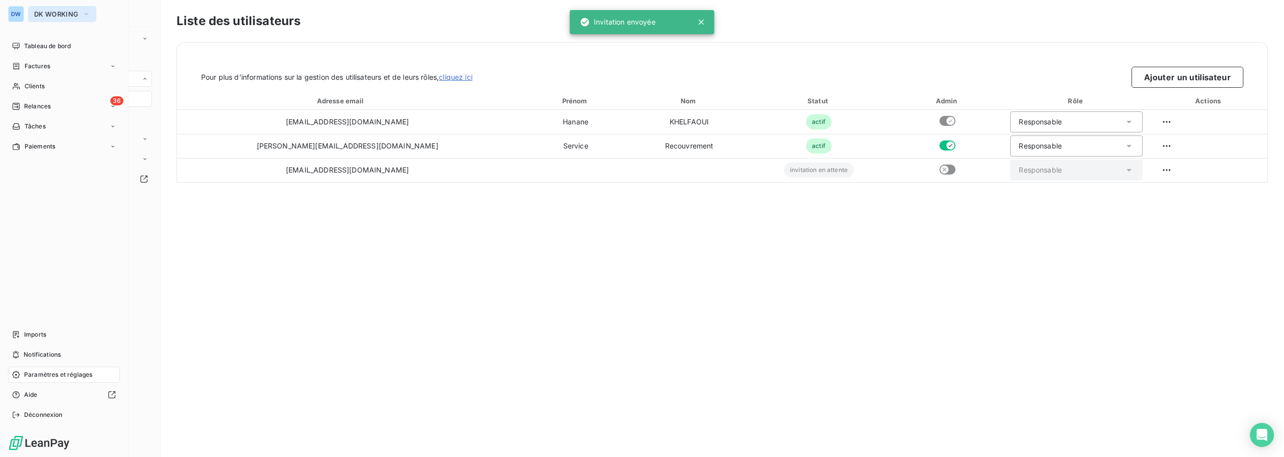
click at [69, 15] on span "DK WORKING" at bounding box center [56, 14] width 44 height 8
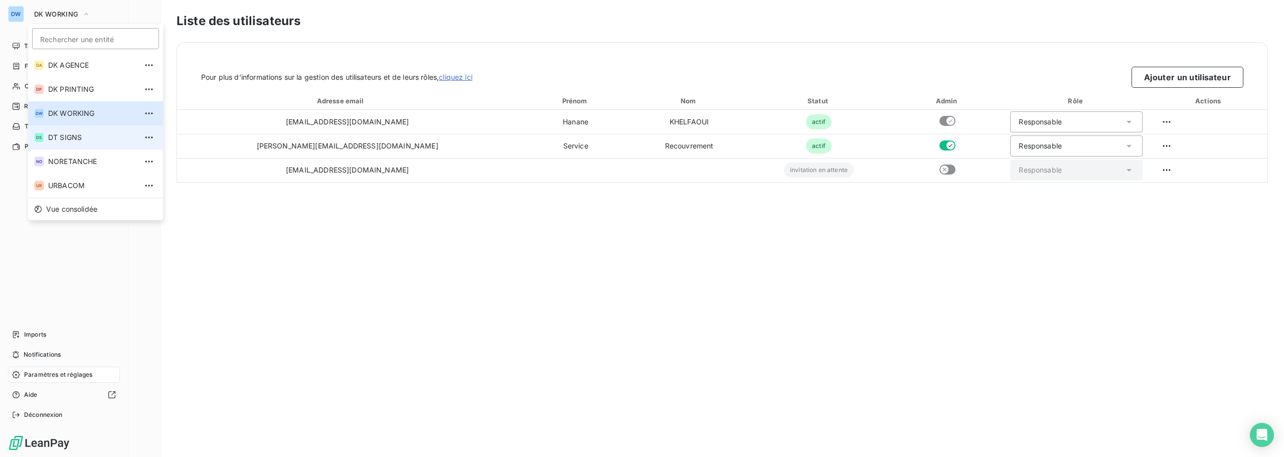
click at [72, 142] on span "DT SIGNS" at bounding box center [92, 137] width 89 height 10
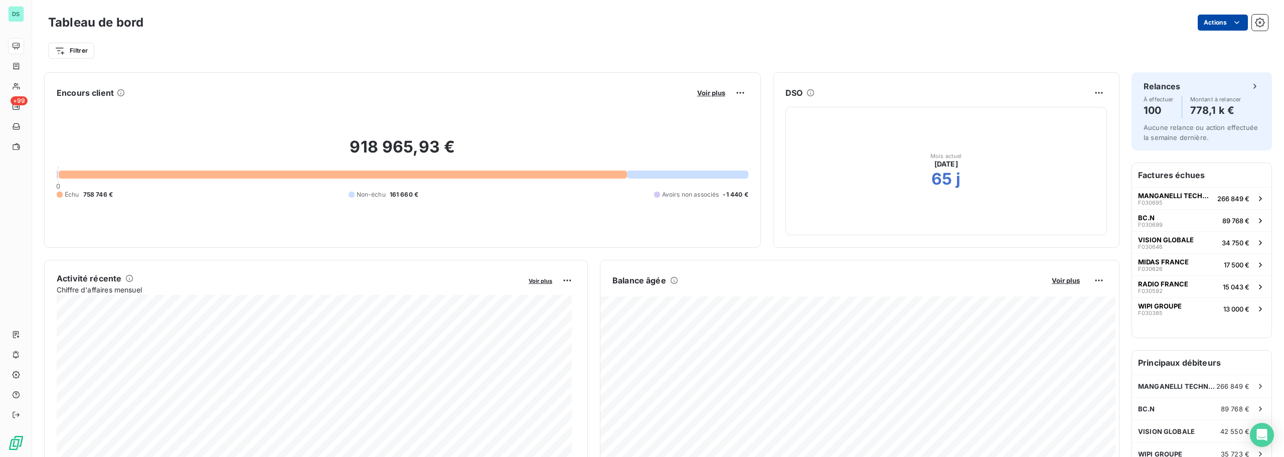
click at [1201, 22] on html "DS +99 Tableau de bord Actions Filtrer Encours client Voir plus 918 965,93 € 0 …" at bounding box center [642, 228] width 1284 height 457
click at [14, 382] on html "DS +99 Tableau de bord Actions Exporter le tableau de bord Filtrer Encours clie…" at bounding box center [642, 228] width 1284 height 457
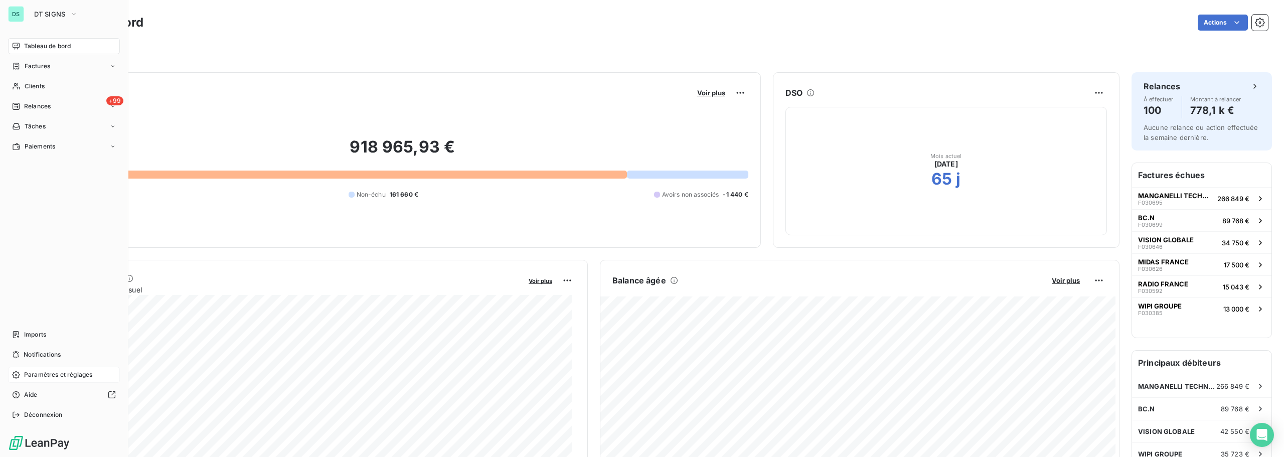
click at [37, 374] on span "Paramètres et réglages" at bounding box center [58, 374] width 68 height 9
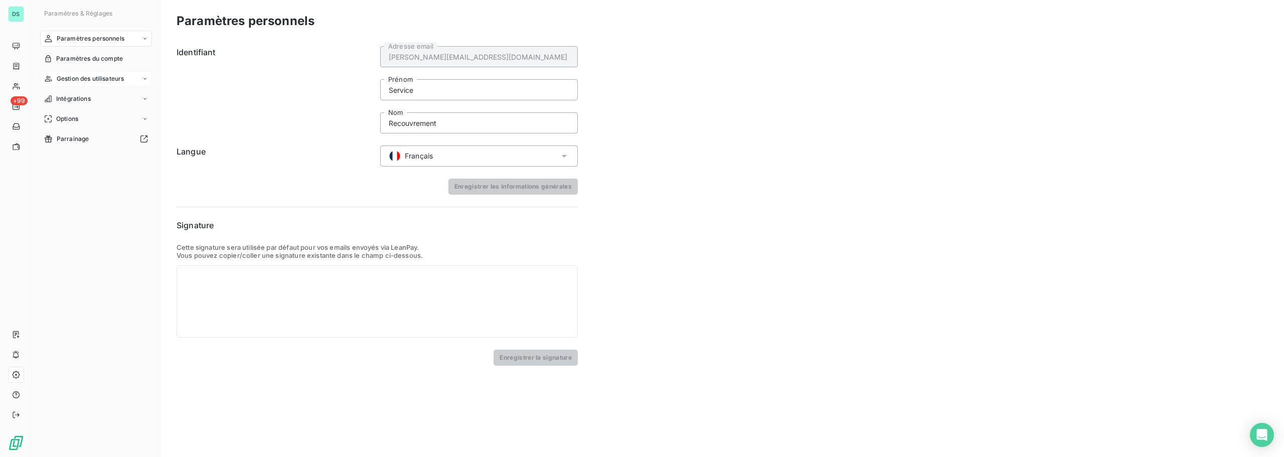
click at [83, 81] on span "Gestion des utilisateurs" at bounding box center [91, 78] width 68 height 9
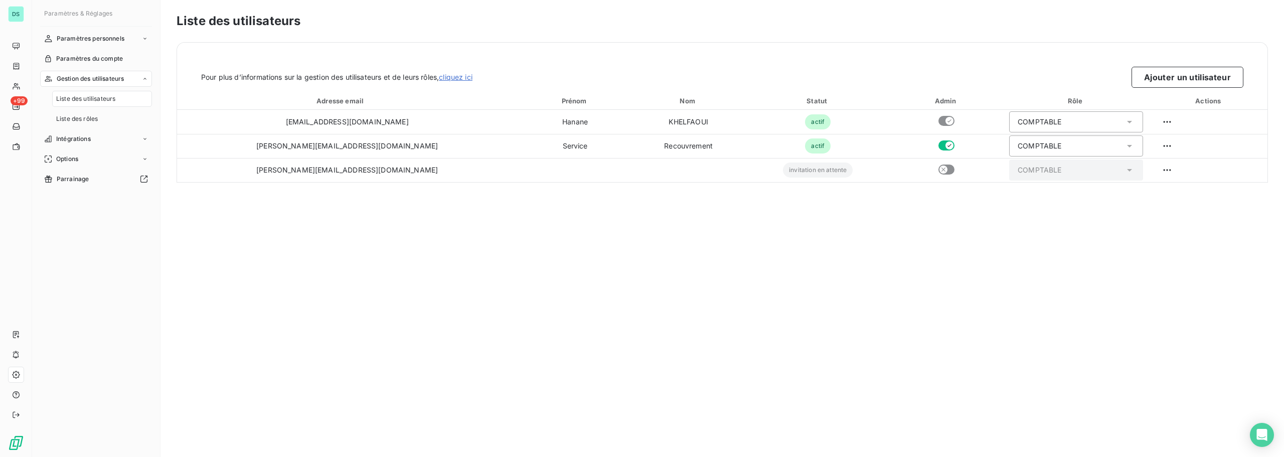
click at [83, 96] on span "Liste des utilisateurs" at bounding box center [85, 98] width 59 height 9
click at [1165, 75] on button "Ajouter un utilisateur" at bounding box center [1187, 77] width 112 height 21
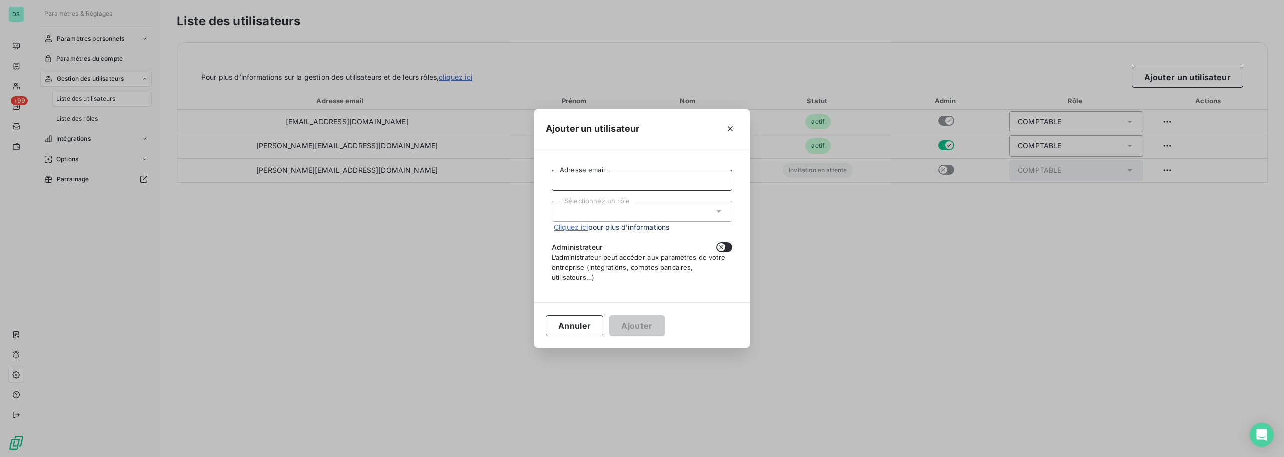
drag, startPoint x: 643, startPoint y: 185, endPoint x: 636, endPoint y: 191, distance: 8.5
click at [643, 185] on input "Adresse email" at bounding box center [642, 179] width 181 height 21
paste input "[EMAIL_ADDRESS][DOMAIN_NAME]"
type input "[EMAIL_ADDRESS][DOMAIN_NAME]"
click at [602, 208] on div "Sélectionnez un rôle" at bounding box center [642, 211] width 181 height 21
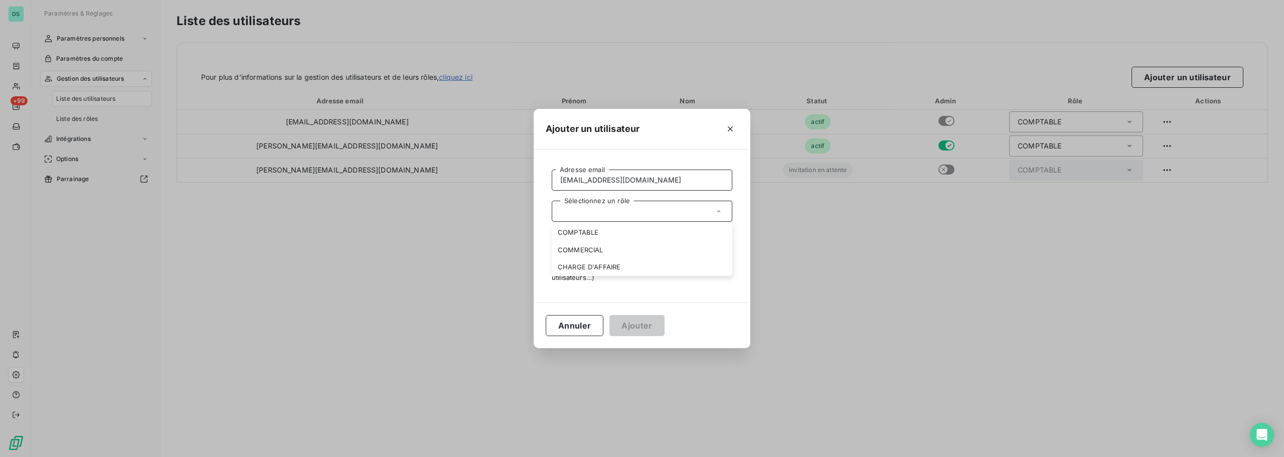
click at [604, 181] on input "[EMAIL_ADDRESS][DOMAIN_NAME]" at bounding box center [642, 179] width 181 height 21
click at [607, 213] on div "Sélectionnez un rôle" at bounding box center [642, 211] width 181 height 21
click at [604, 248] on li "COMMERCIAL" at bounding box center [642, 250] width 181 height 18
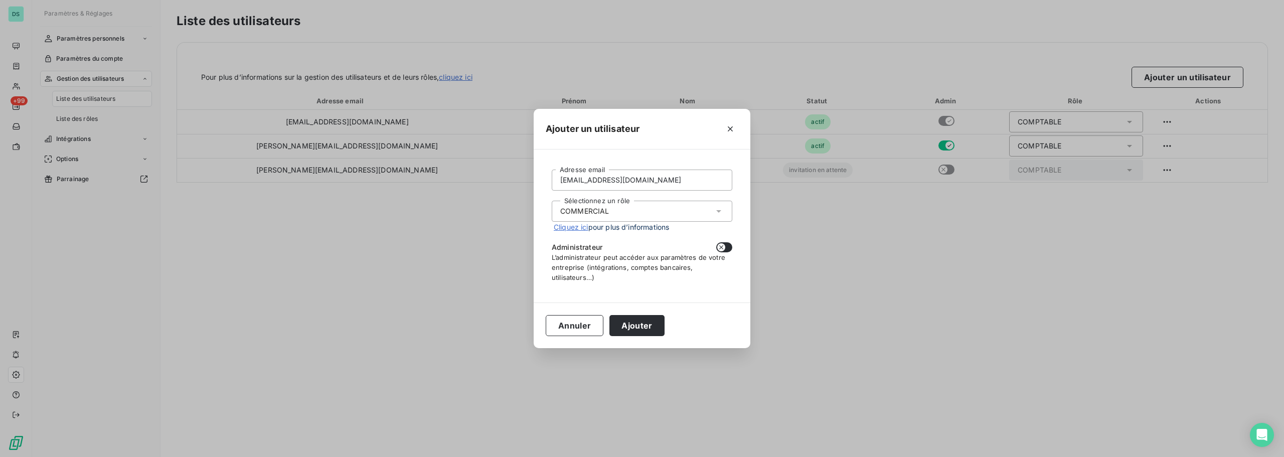
click at [608, 212] on div "COMMERCIAL" at bounding box center [584, 211] width 49 height 10
click at [606, 233] on li "COMPTABLE" at bounding box center [642, 233] width 181 height 18
click at [633, 323] on button "Ajouter" at bounding box center [636, 325] width 55 height 21
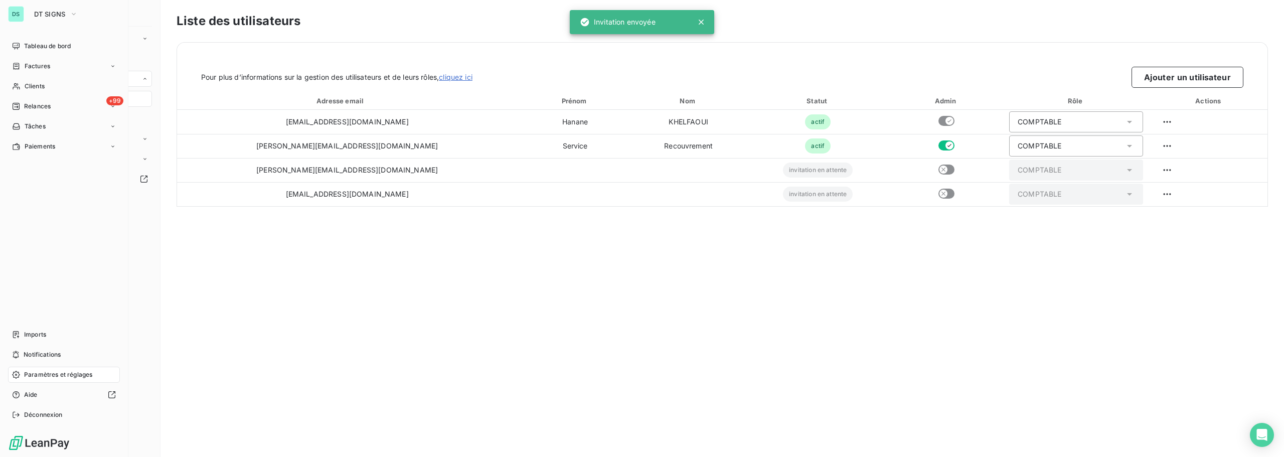
click at [9, 15] on div "DS" at bounding box center [16, 14] width 16 height 16
click at [34, 10] on button "DT SIGNS" at bounding box center [56, 14] width 56 height 16
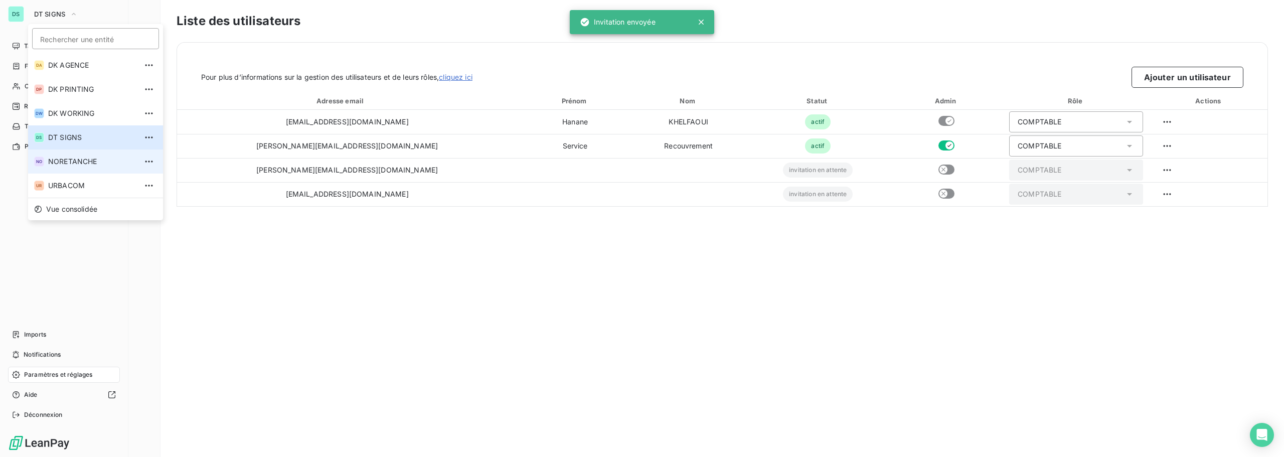
click at [77, 160] on span "NORETANCHE" at bounding box center [92, 161] width 89 height 10
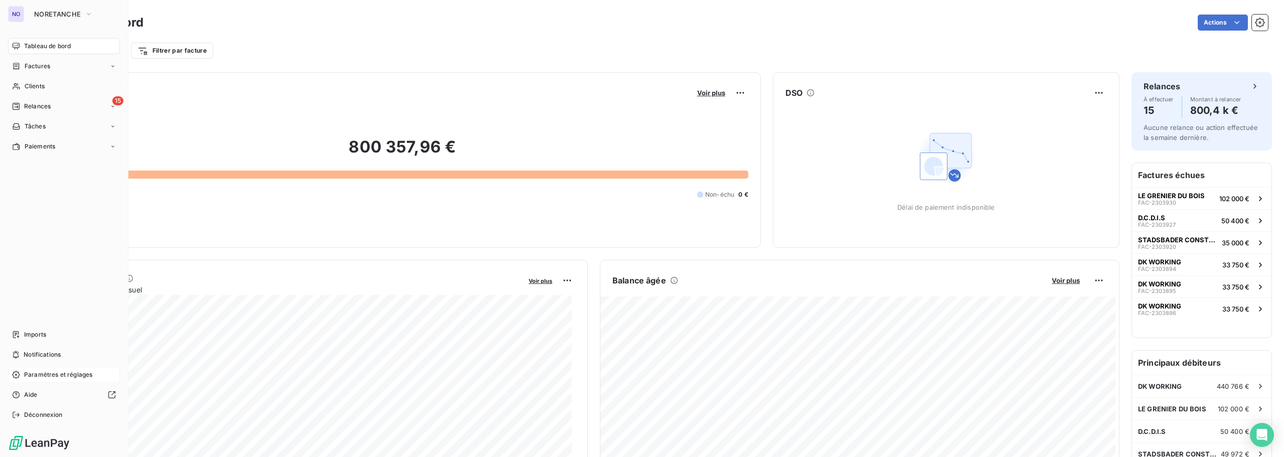
click at [57, 373] on span "Paramètres et réglages" at bounding box center [58, 374] width 68 height 9
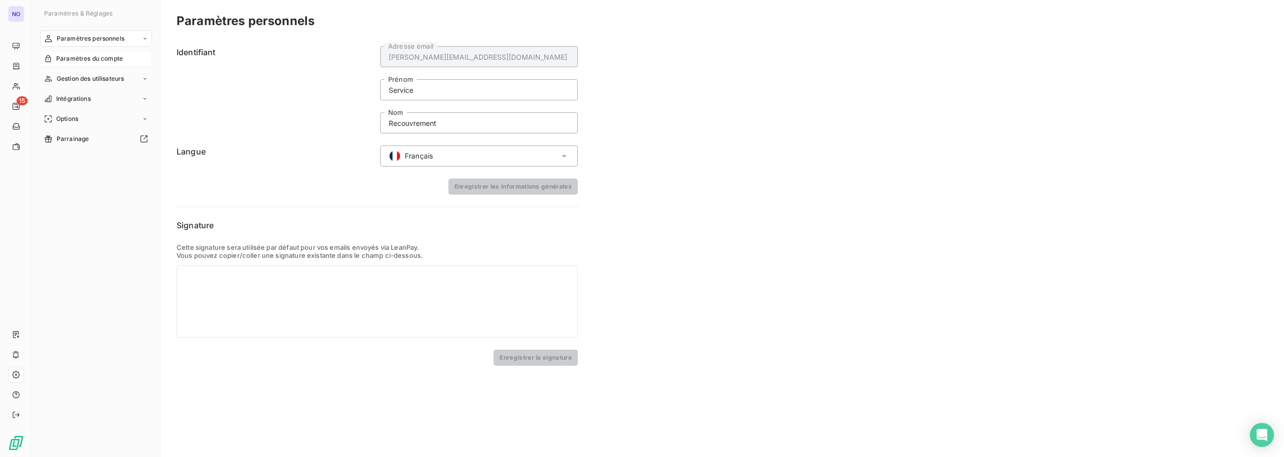
click at [99, 55] on span "Paramètres du compte" at bounding box center [89, 58] width 67 height 9
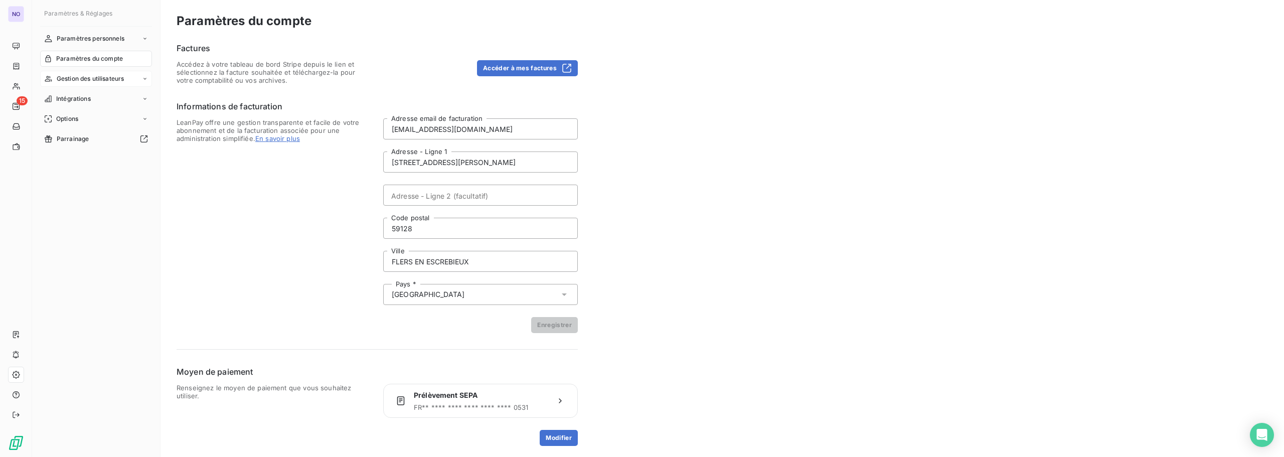
click at [96, 75] on span "Gestion des utilisateurs" at bounding box center [91, 78] width 68 height 9
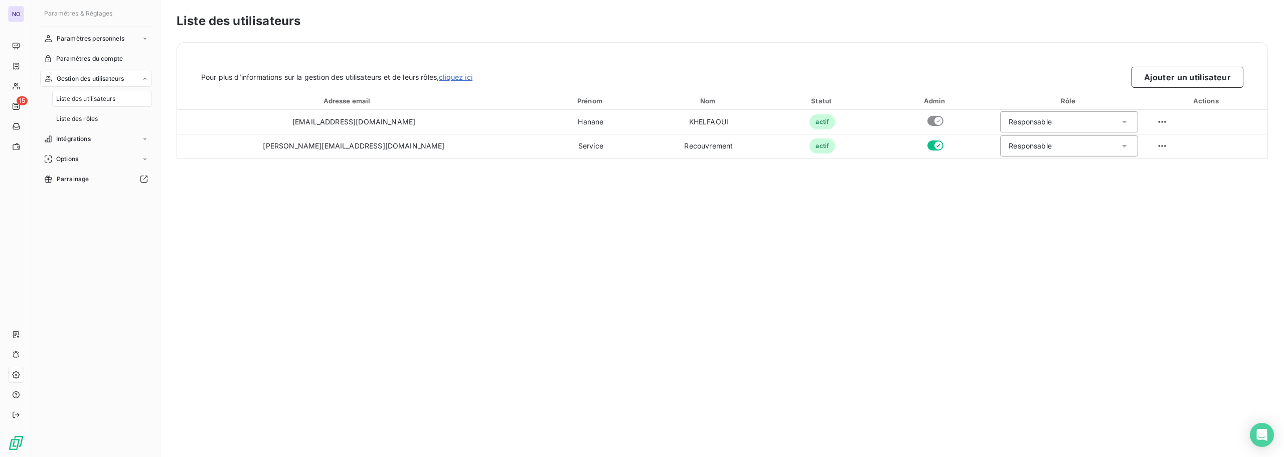
click at [97, 94] on div "Liste des utilisateurs" at bounding box center [102, 99] width 100 height 16
click at [1151, 79] on button "Ajouter un utilisateur" at bounding box center [1187, 77] width 112 height 21
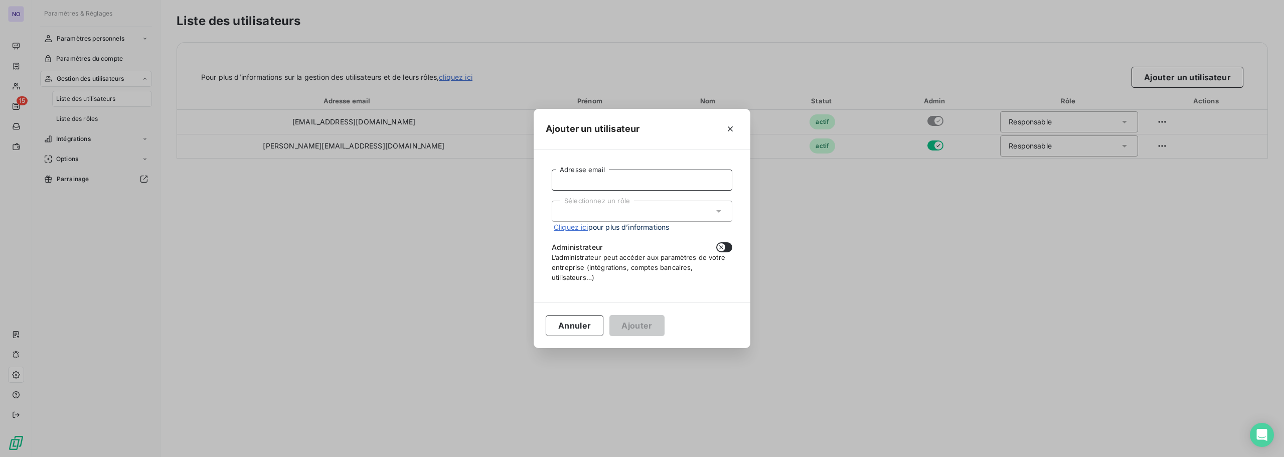
click at [647, 179] on input "Adresse email" at bounding box center [642, 179] width 181 height 21
paste input "[EMAIL_ADDRESS][DOMAIN_NAME]"
type input "[EMAIL_ADDRESS][DOMAIN_NAME]"
click at [587, 213] on div "Sélectionnez un rôle" at bounding box center [642, 211] width 181 height 21
click at [597, 225] on li "Responsable" at bounding box center [642, 233] width 181 height 18
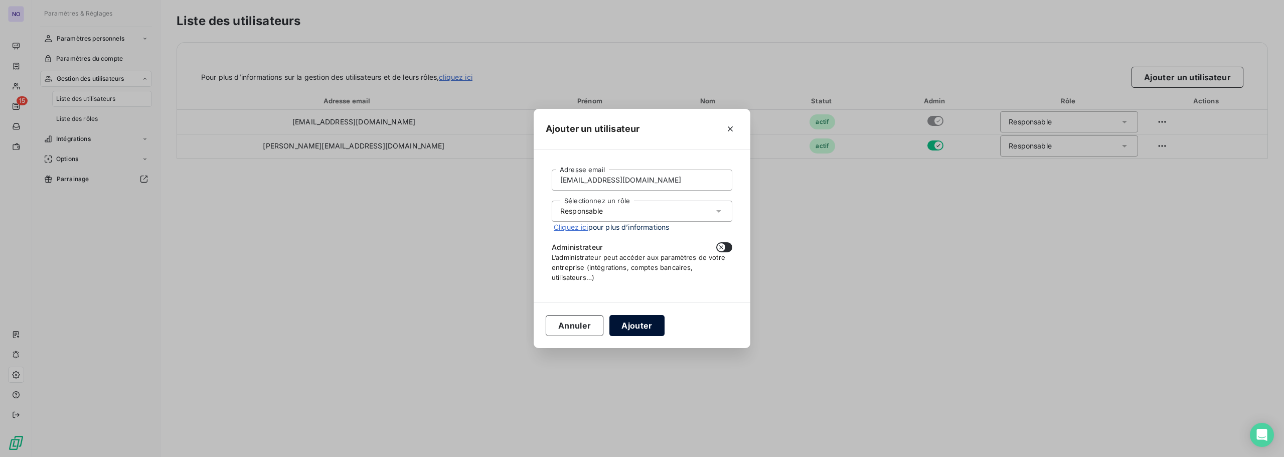
click at [630, 324] on button "Ajouter" at bounding box center [636, 325] width 55 height 21
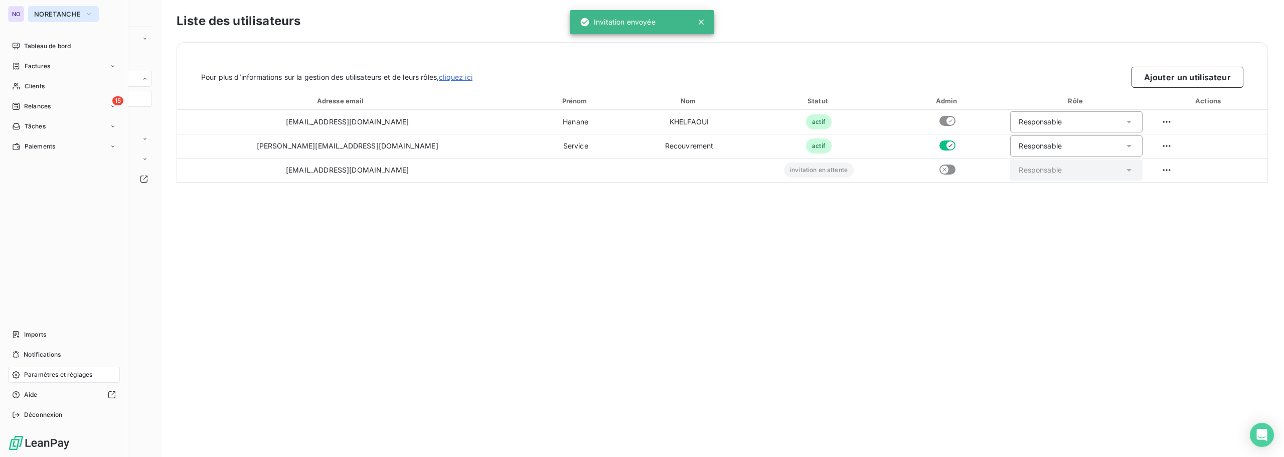
click at [52, 16] on span "NORETANCHE" at bounding box center [57, 14] width 47 height 8
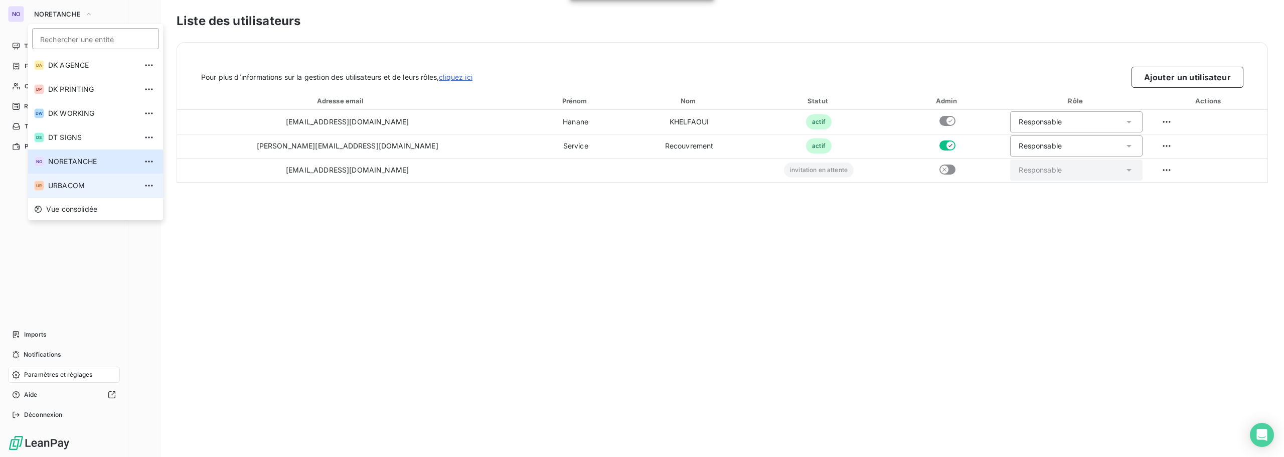
click at [68, 183] on span "URBACOM" at bounding box center [92, 186] width 89 height 10
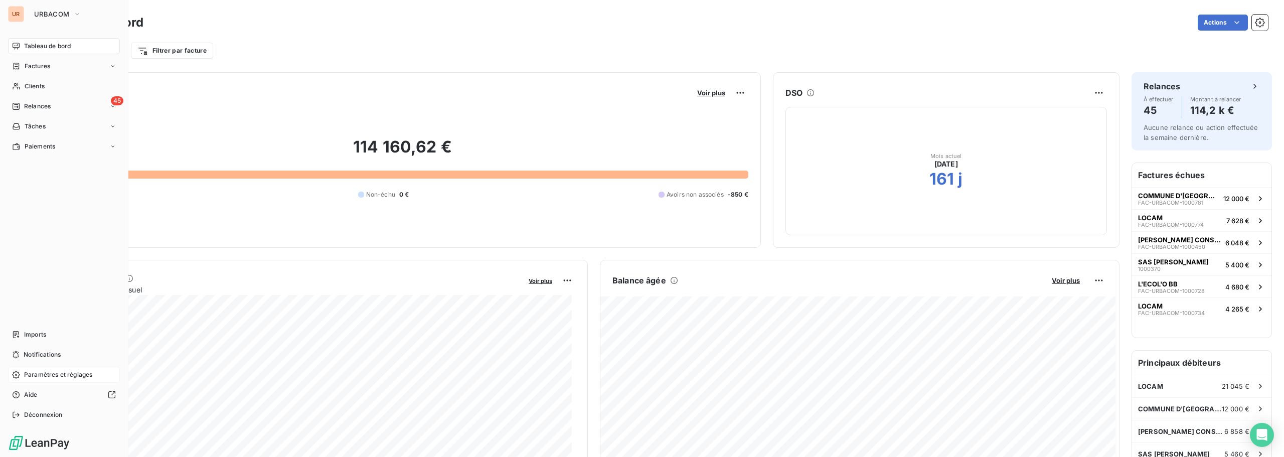
click at [42, 377] on span "Paramètres et réglages" at bounding box center [58, 374] width 68 height 9
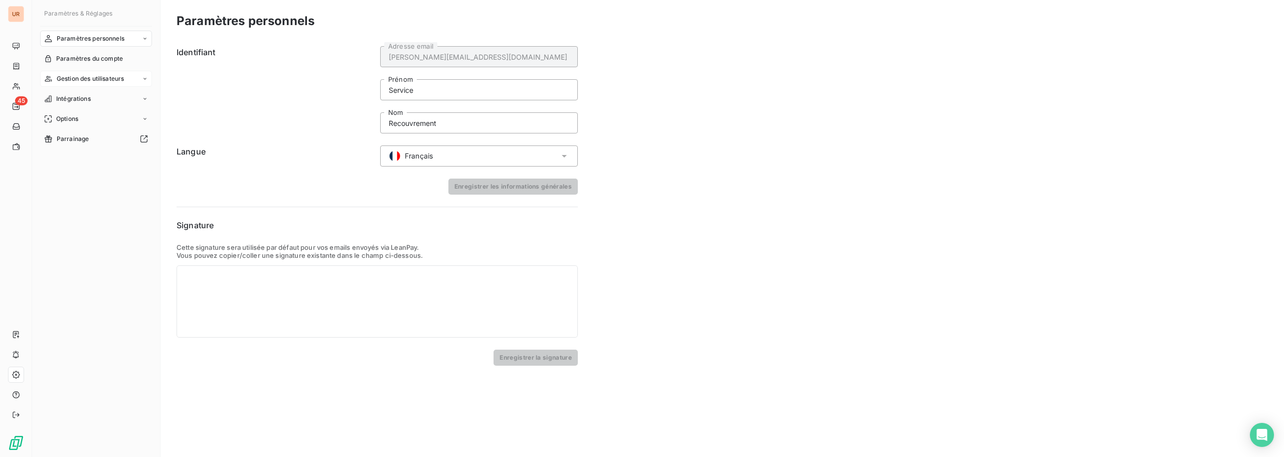
click at [73, 73] on div "Gestion des utilisateurs" at bounding box center [96, 79] width 112 height 16
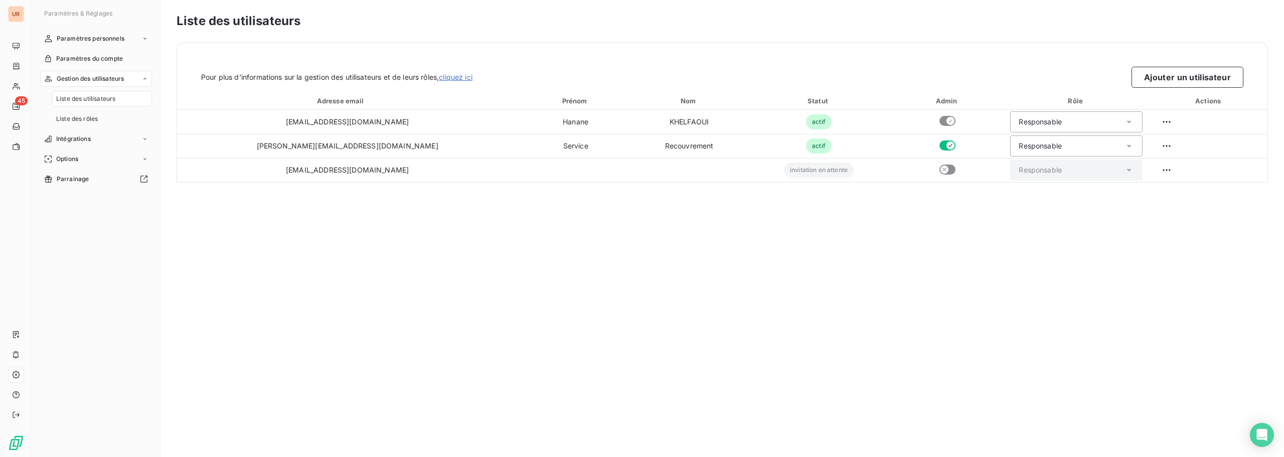
click at [80, 94] on div "Liste des utilisateurs" at bounding box center [102, 99] width 100 height 16
click at [1167, 83] on button "Ajouter un utilisateur" at bounding box center [1187, 77] width 112 height 21
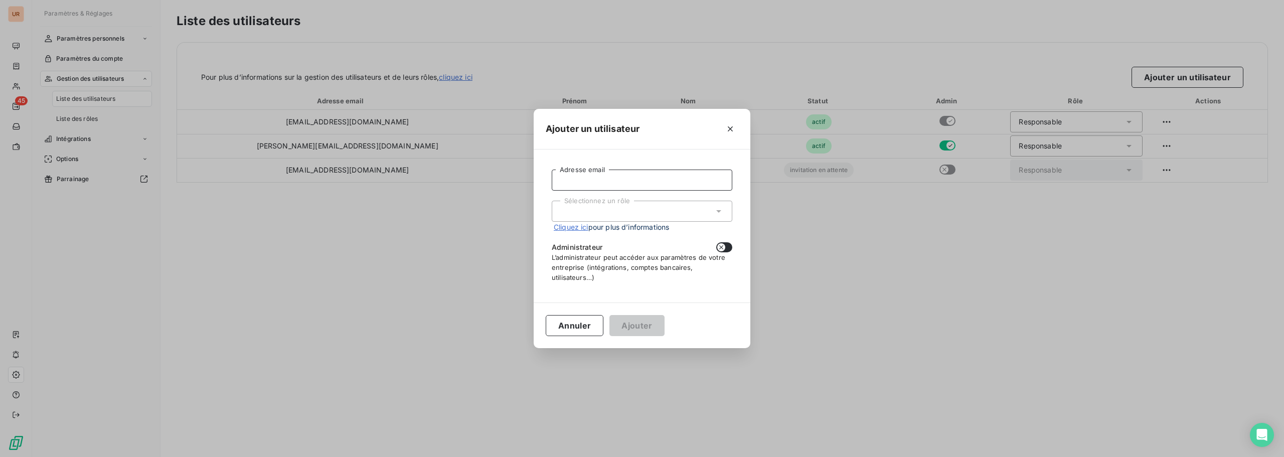
click at [606, 180] on input "Adresse email" at bounding box center [642, 179] width 181 height 21
paste input "[EMAIL_ADDRESS][DOMAIN_NAME]"
type input "[EMAIL_ADDRESS][DOMAIN_NAME]"
click at [593, 212] on div "Sélectionnez un rôle" at bounding box center [642, 211] width 181 height 21
click at [603, 235] on li "Responsable" at bounding box center [642, 233] width 181 height 18
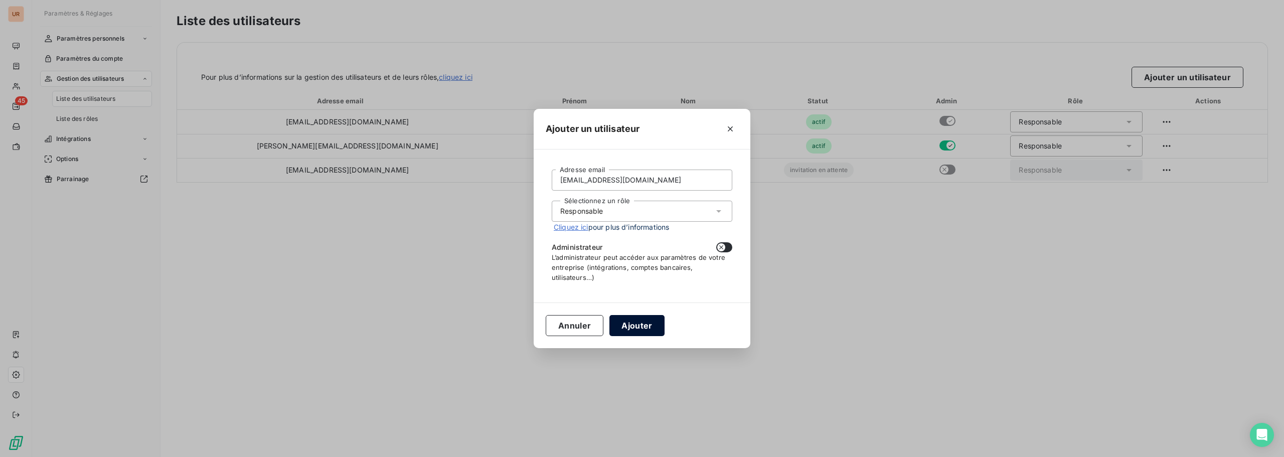
click at [631, 325] on button "Ajouter" at bounding box center [636, 325] width 55 height 21
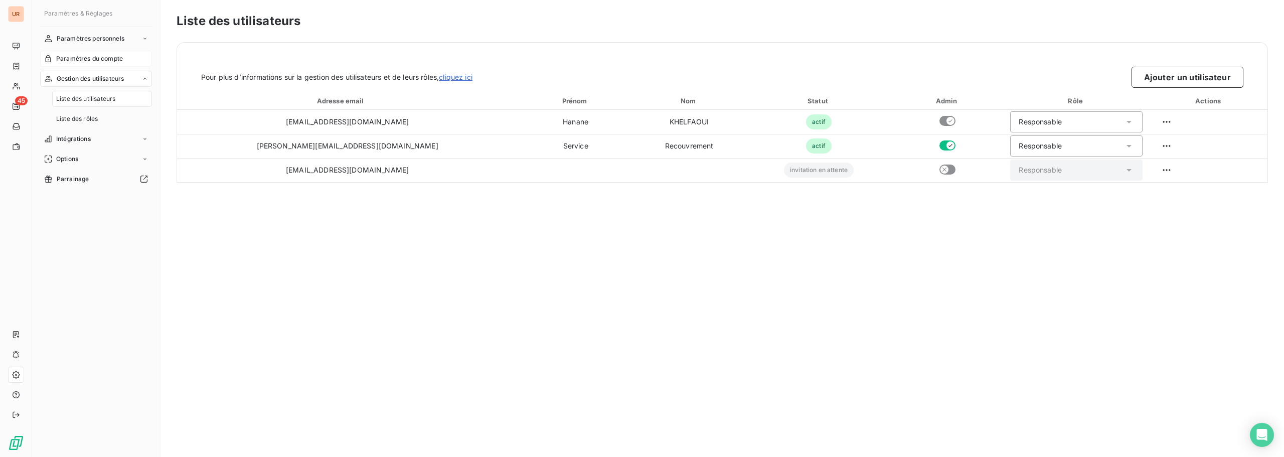
click at [101, 65] on div "Paramètres du compte" at bounding box center [96, 59] width 112 height 16
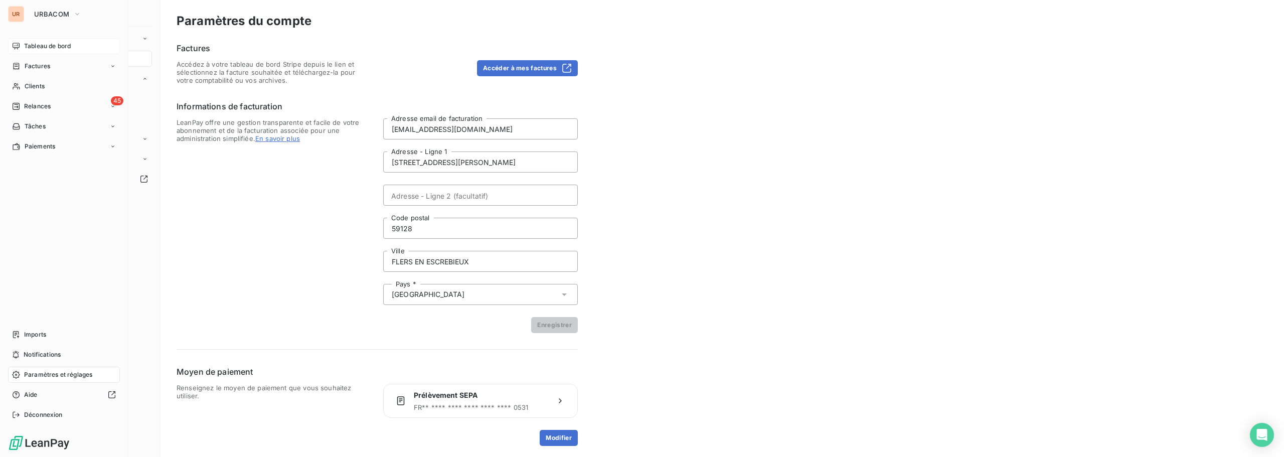
click at [33, 43] on span "Tableau de bord" at bounding box center [47, 46] width 47 height 9
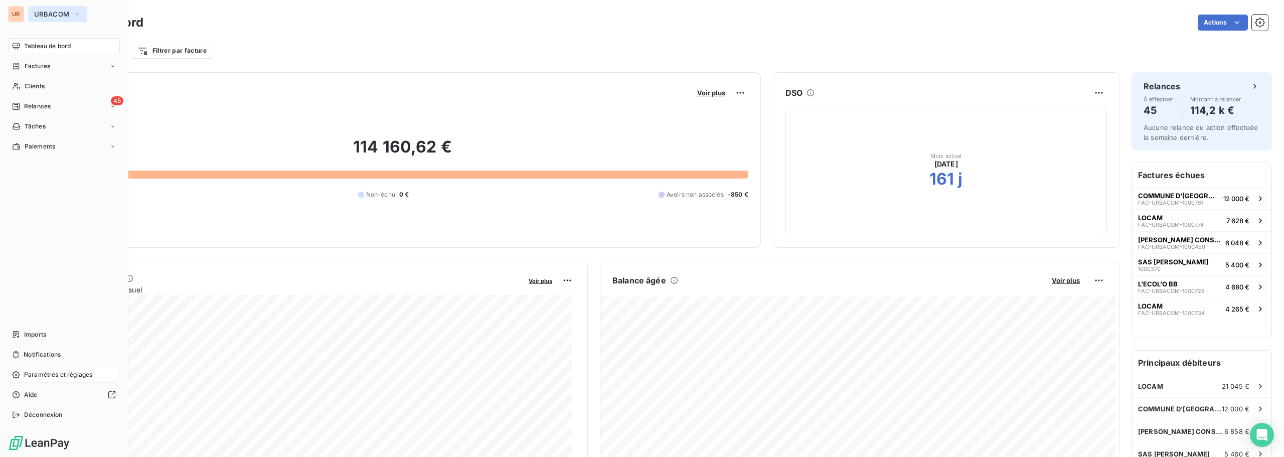
click at [49, 16] on span "URBACOM" at bounding box center [51, 14] width 35 height 8
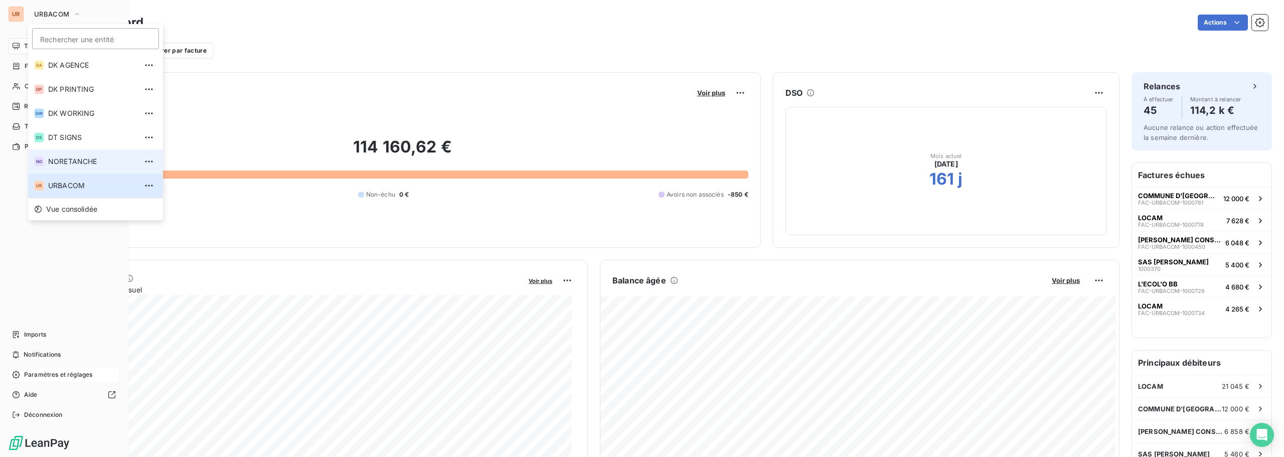
click at [63, 157] on span "NORETANCHE" at bounding box center [92, 161] width 89 height 10
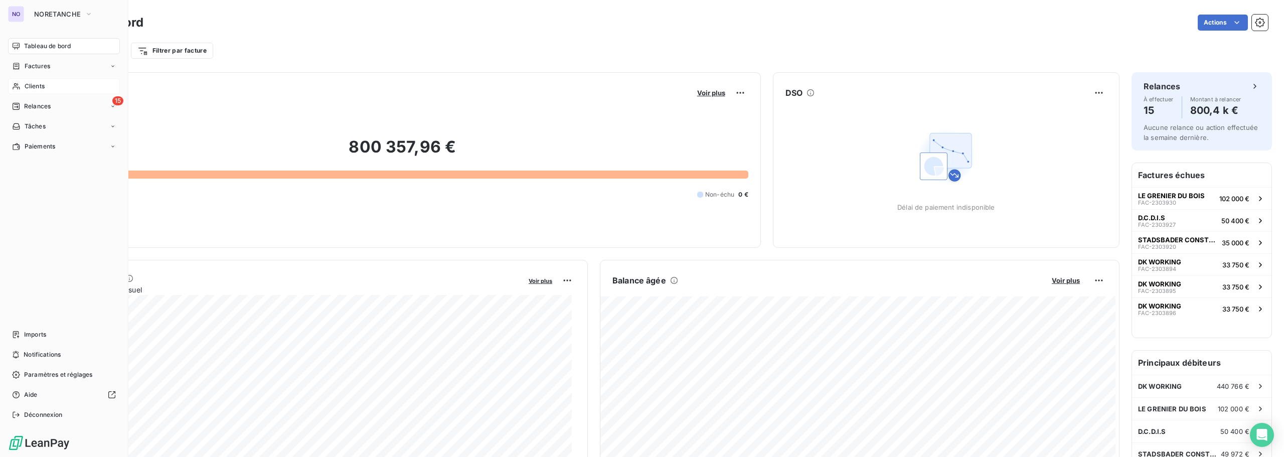
click at [41, 92] on div "Clients" at bounding box center [64, 86] width 112 height 16
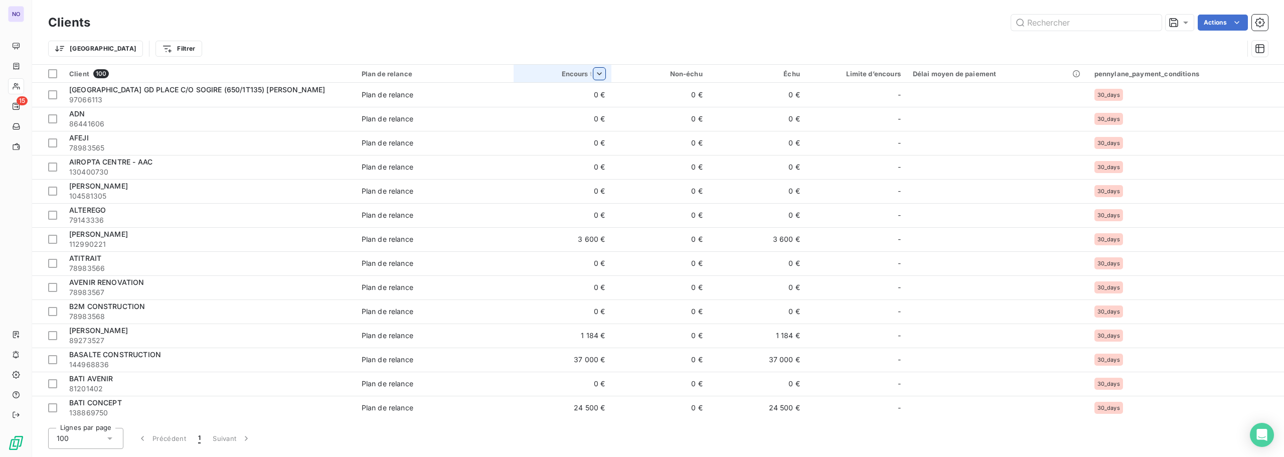
click at [605, 77] on html "NO 15 Clients Actions Trier Filtrer Client 100 Plan de relance Encours total No…" at bounding box center [642, 228] width 1284 height 457
click at [575, 94] on span "Trier par ordre croissant" at bounding box center [547, 95] width 81 height 10
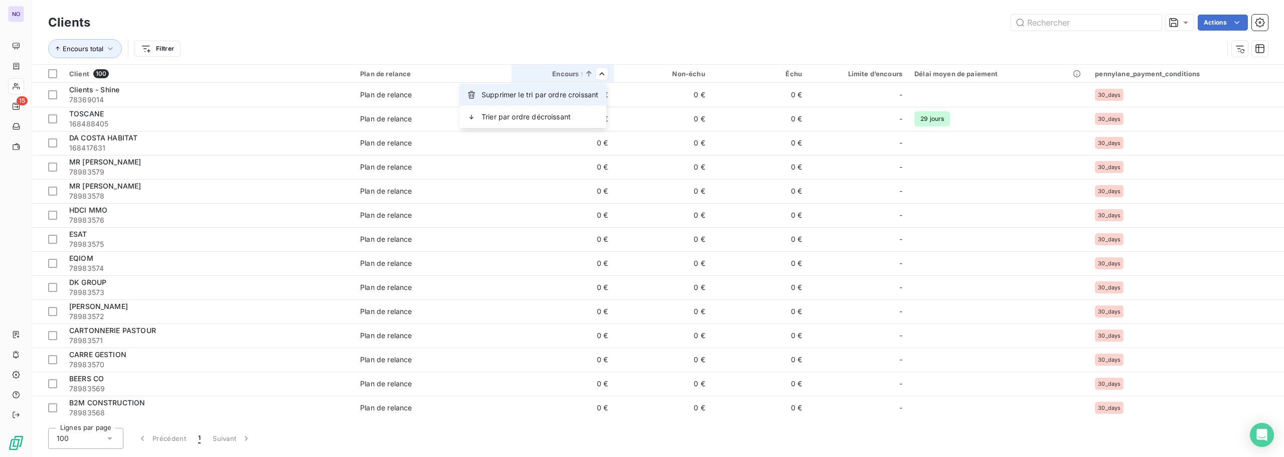
click at [564, 97] on span "Supprimer le tri par ordre croissant" at bounding box center [539, 95] width 117 height 10
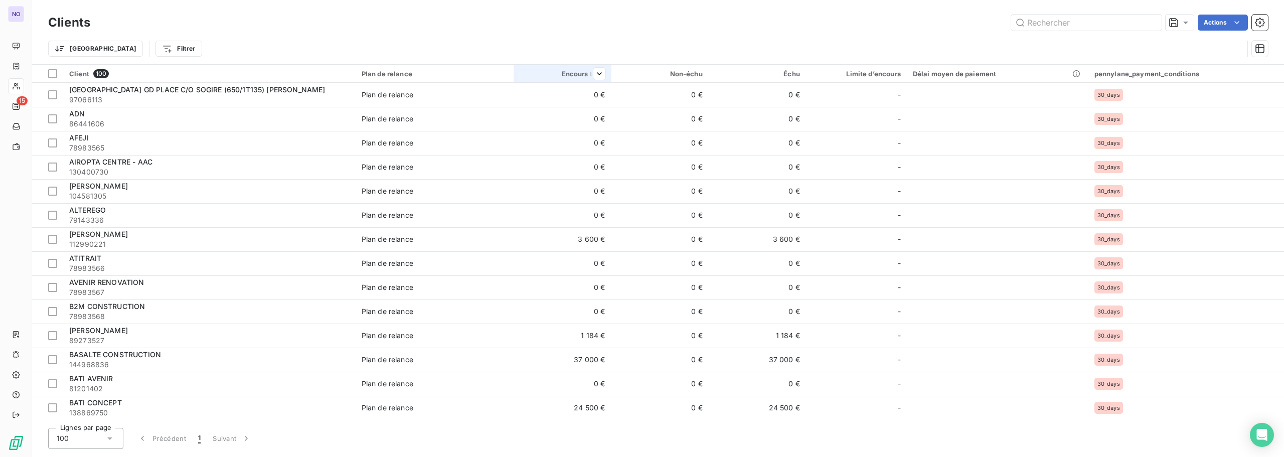
click at [610, 73] on th "Encours total" at bounding box center [561, 74] width 97 height 18
click at [558, 119] on span "Trier par ordre décroissant" at bounding box center [551, 117] width 89 height 10
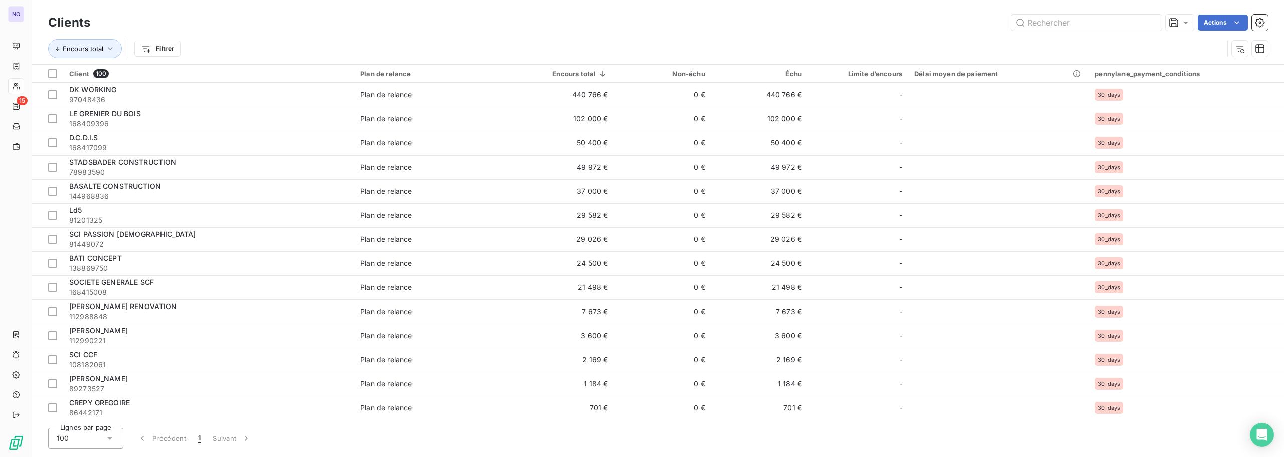
click at [596, 34] on div "Encours total Filtrer" at bounding box center [657, 48] width 1219 height 31
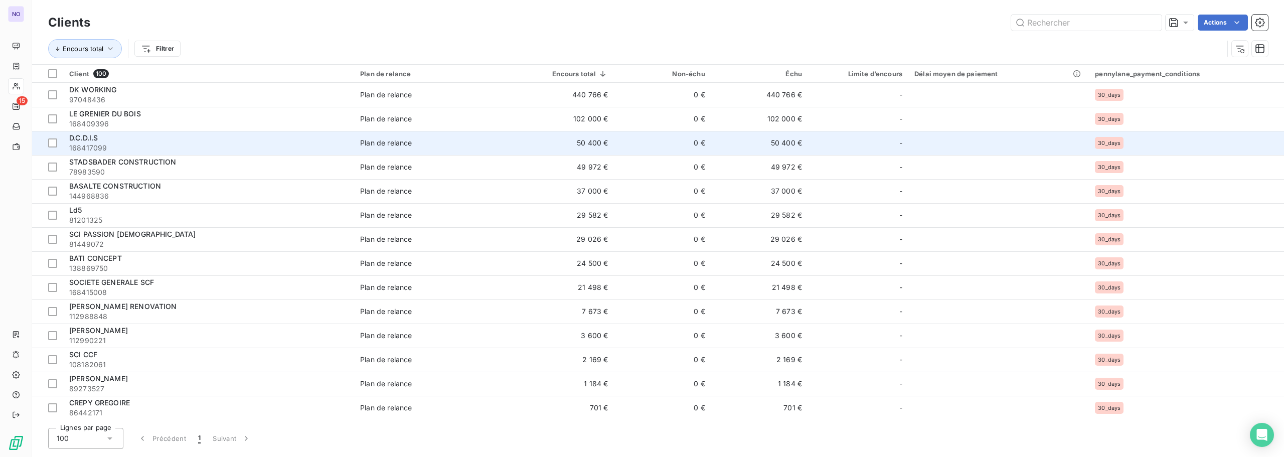
click at [517, 143] on td "50 400 €" at bounding box center [562, 143] width 102 height 24
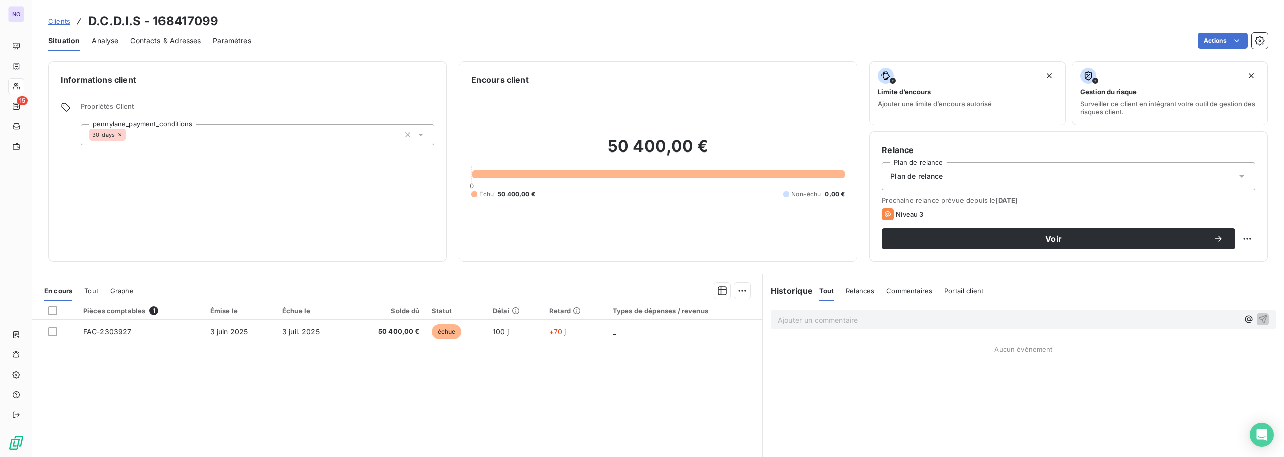
click at [121, 40] on div "Situation Analyse Contacts & Adresses Paramètres Actions" at bounding box center [658, 40] width 1252 height 21
click at [111, 39] on span "Analyse" at bounding box center [105, 41] width 27 height 10
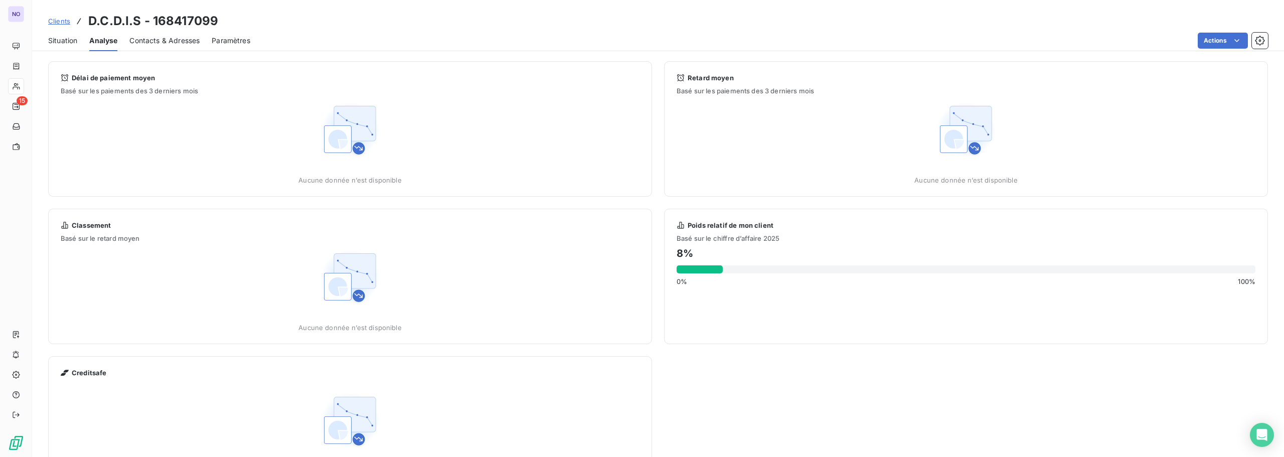
click at [145, 38] on span "Contacts & Adresses" at bounding box center [164, 41] width 70 height 10
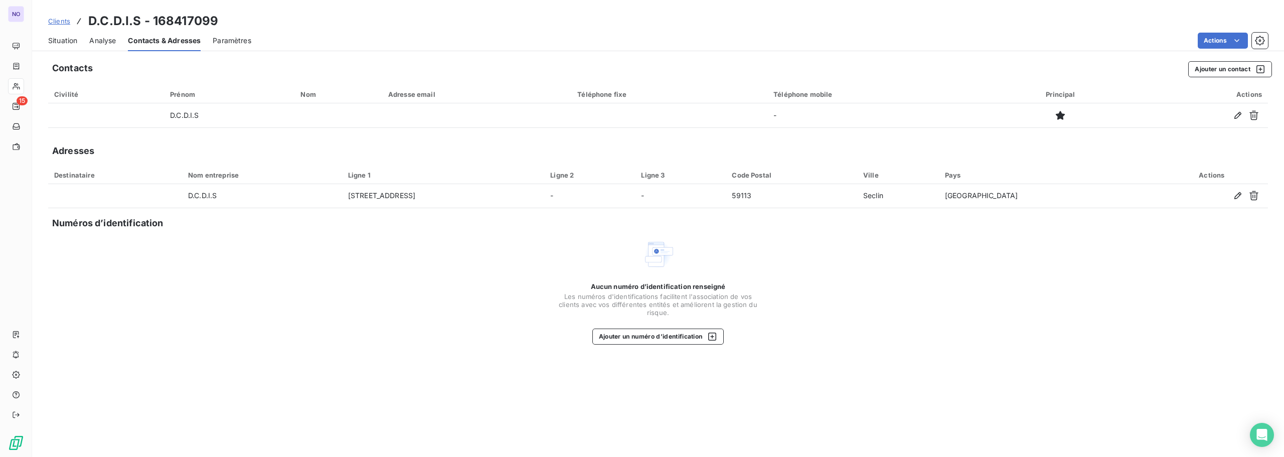
click at [54, 43] on span "Situation" at bounding box center [62, 41] width 29 height 10
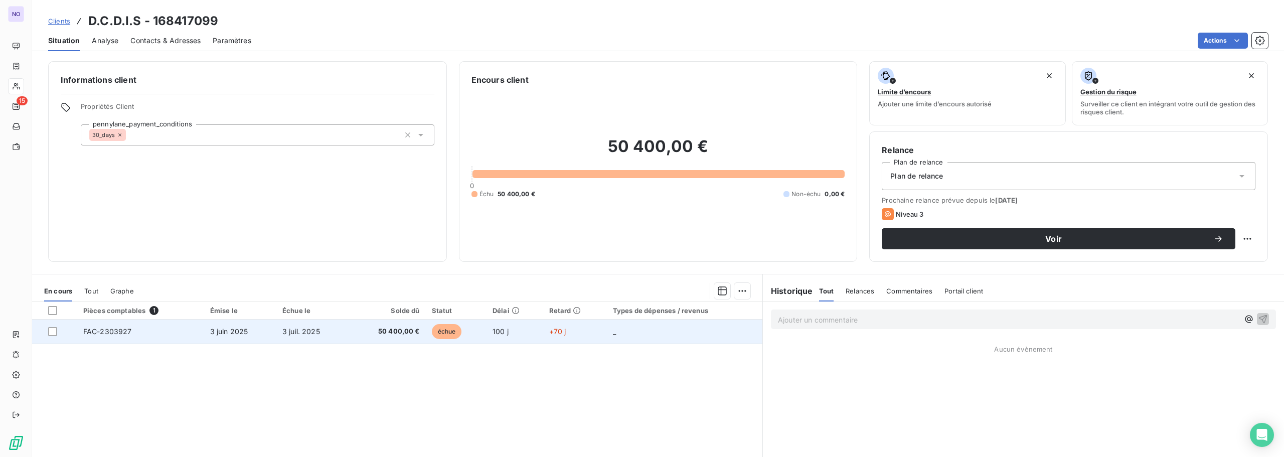
click at [335, 326] on td "3 juil. 2025" at bounding box center [312, 331] width 72 height 24
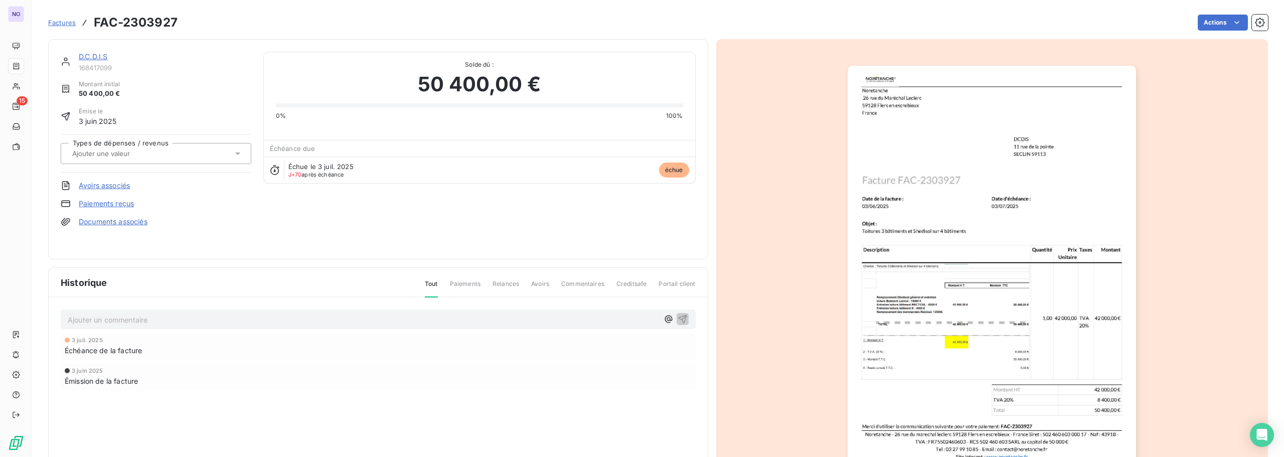
click at [923, 306] on img "button" at bounding box center [991, 270] width 288 height 408
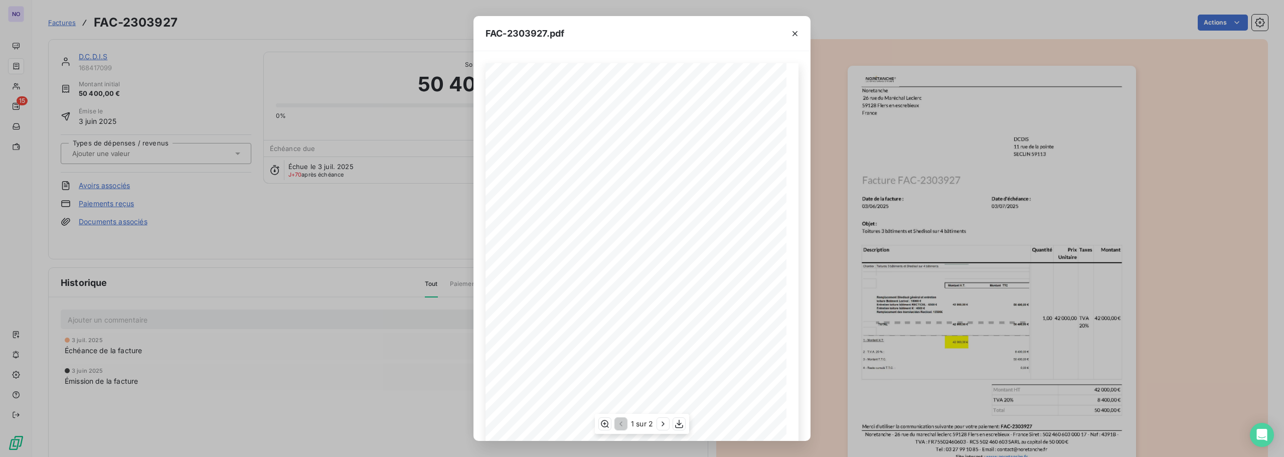
scroll to position [50, 0]
click at [914, 184] on div "FAC-2303927.pdf DCDIS [STREET_ADDRESS] FAC-2303927 Date de la facture : [DATE] …" at bounding box center [642, 228] width 1284 height 457
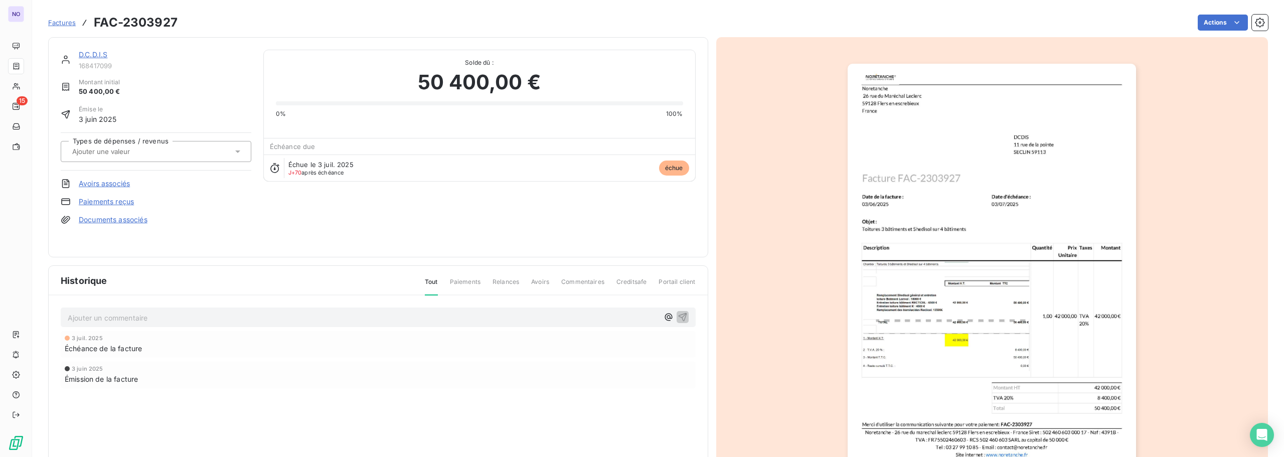
scroll to position [0, 0]
click at [51, 26] on span "Factures" at bounding box center [62, 23] width 28 height 8
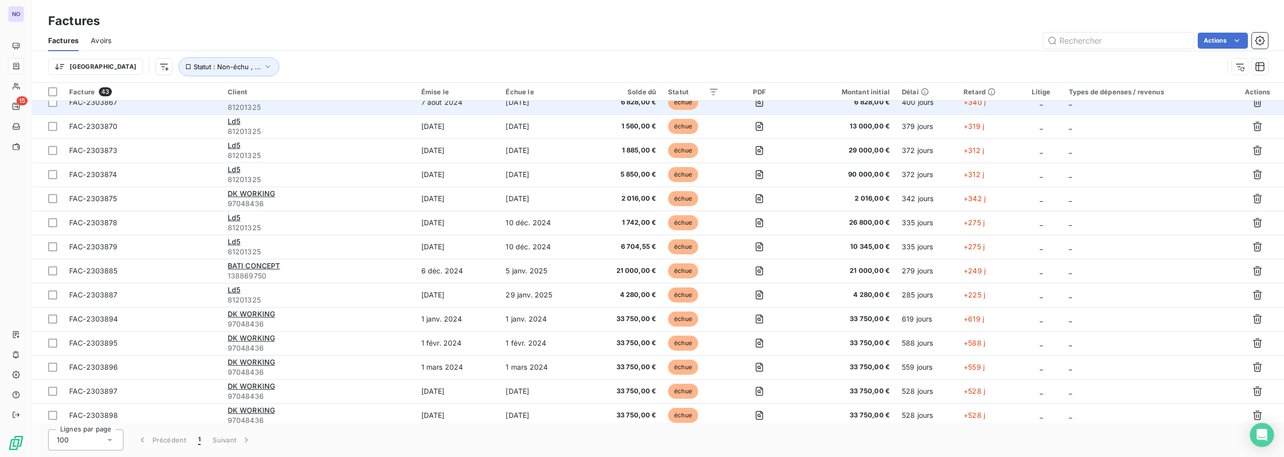
scroll to position [251, 0]
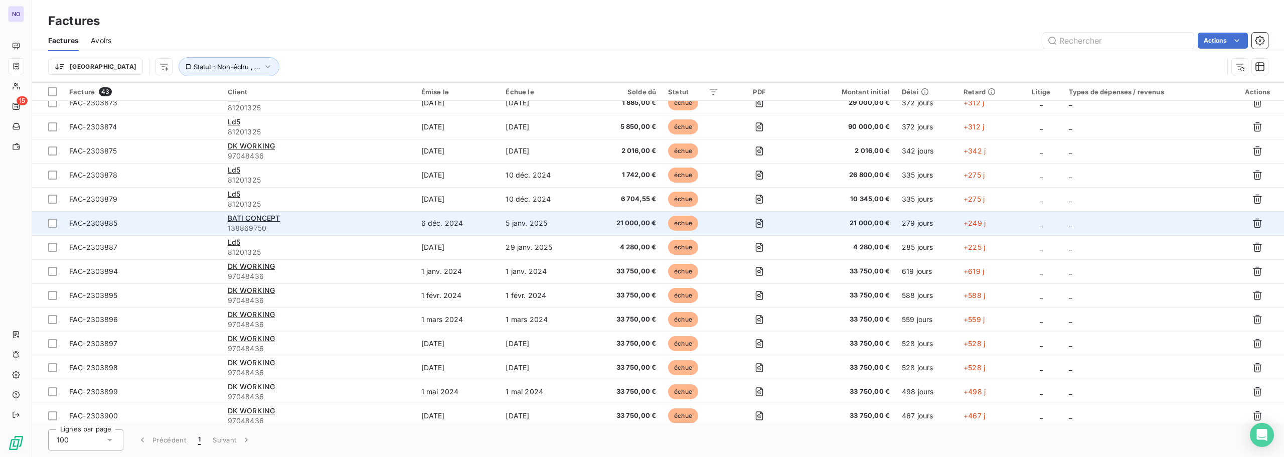
click at [428, 234] on td "6 déc. 2024" at bounding box center [457, 223] width 85 height 24
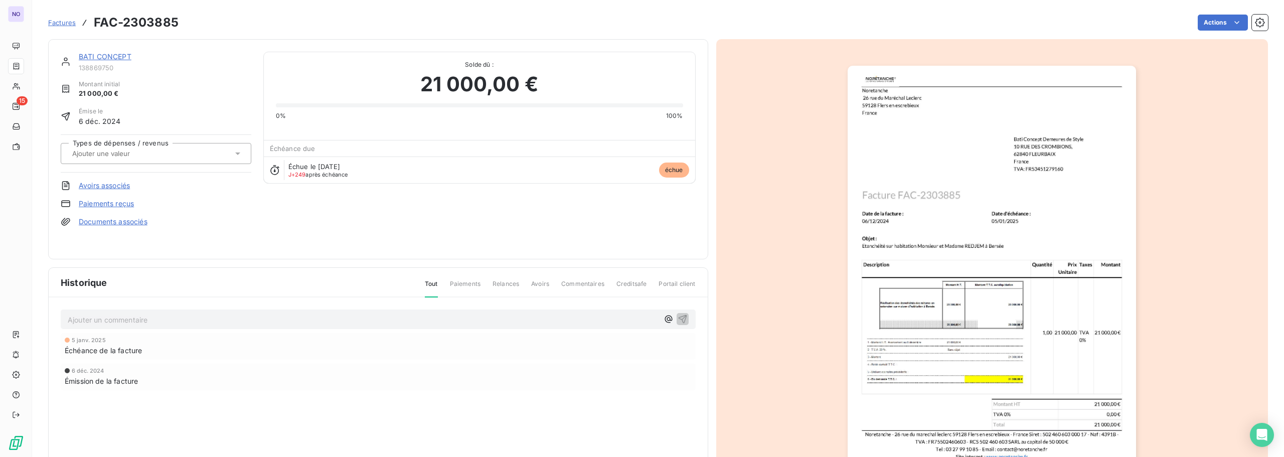
click at [62, 22] on span "Factures" at bounding box center [62, 23] width 28 height 8
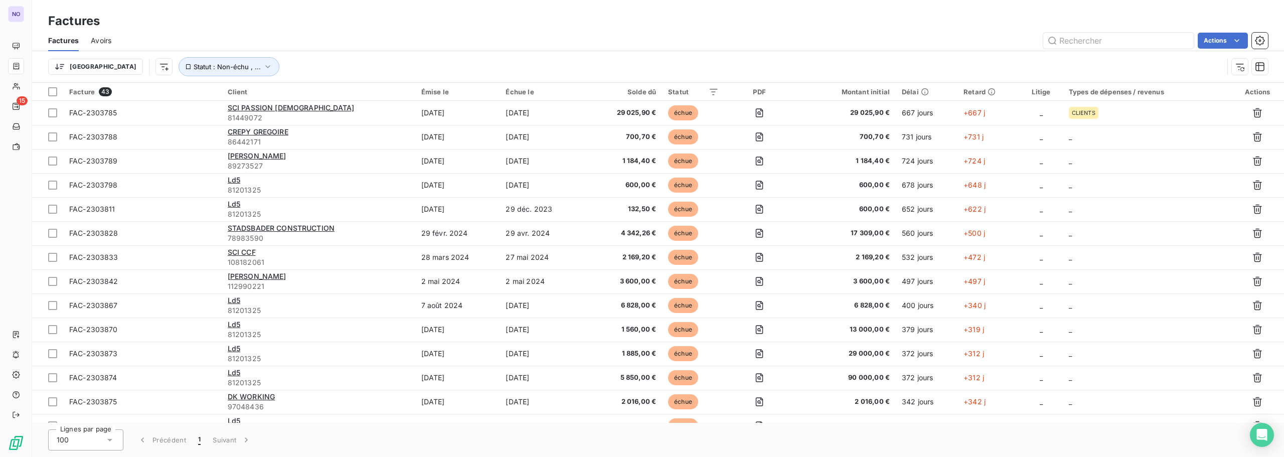
click at [637, 95] on div "Solde dû" at bounding box center [622, 92] width 68 height 8
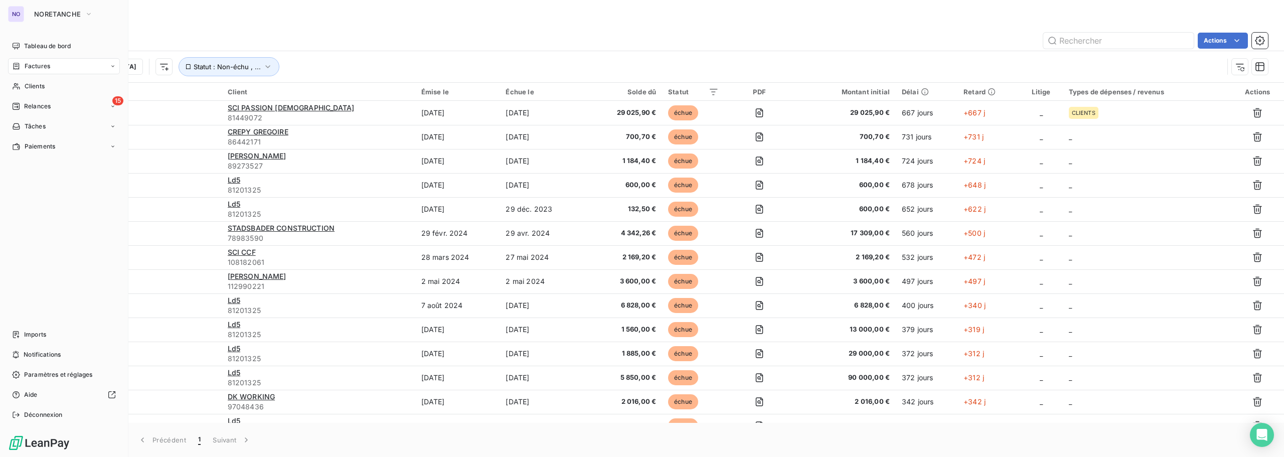
click at [22, 17] on div "NO" at bounding box center [16, 14] width 16 height 16
click at [67, 13] on span "NORETANCHE" at bounding box center [57, 14] width 47 height 8
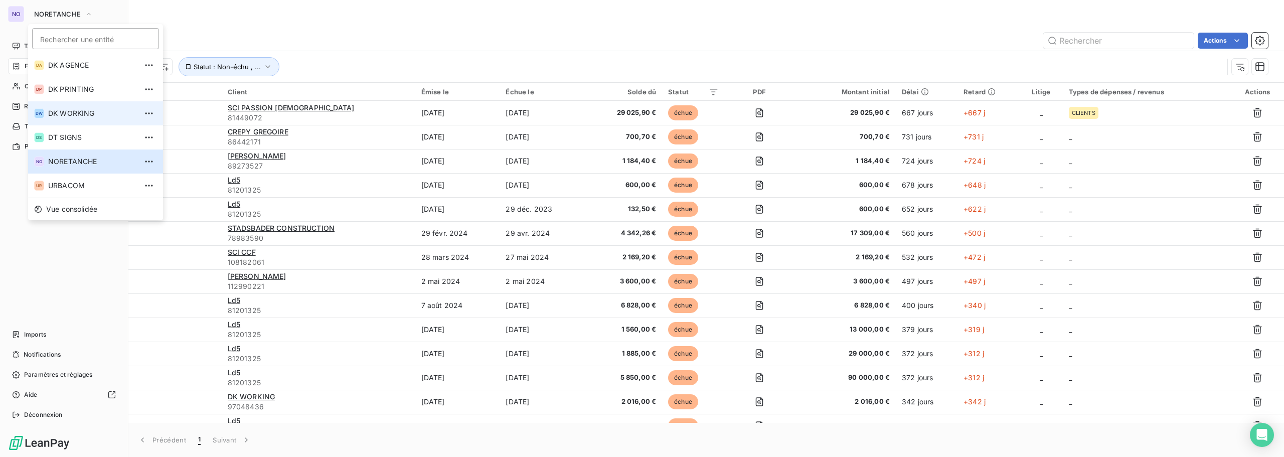
click at [84, 112] on span "DK WORKING" at bounding box center [92, 113] width 89 height 10
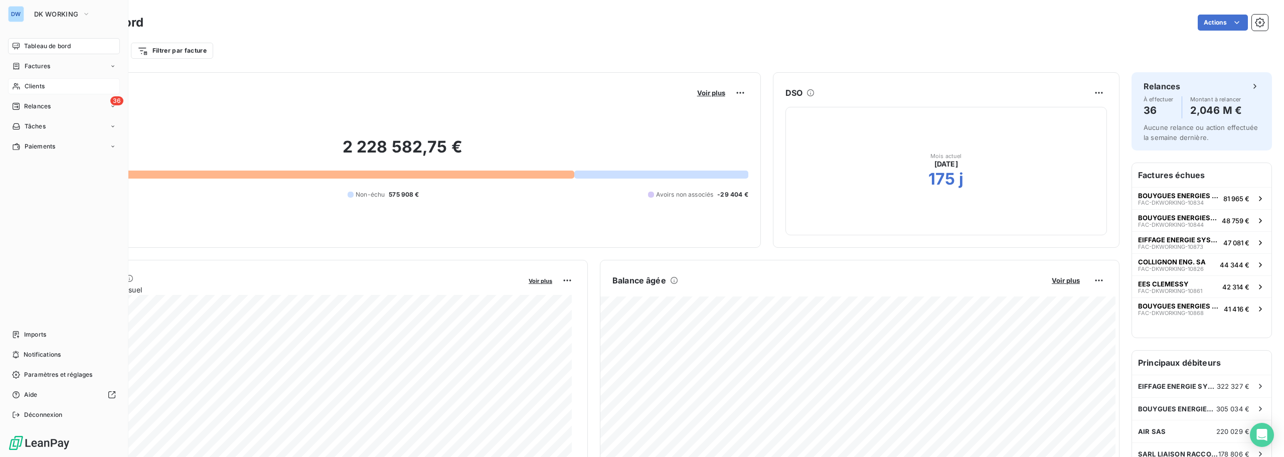
click at [33, 89] on span "Clients" at bounding box center [35, 86] width 20 height 9
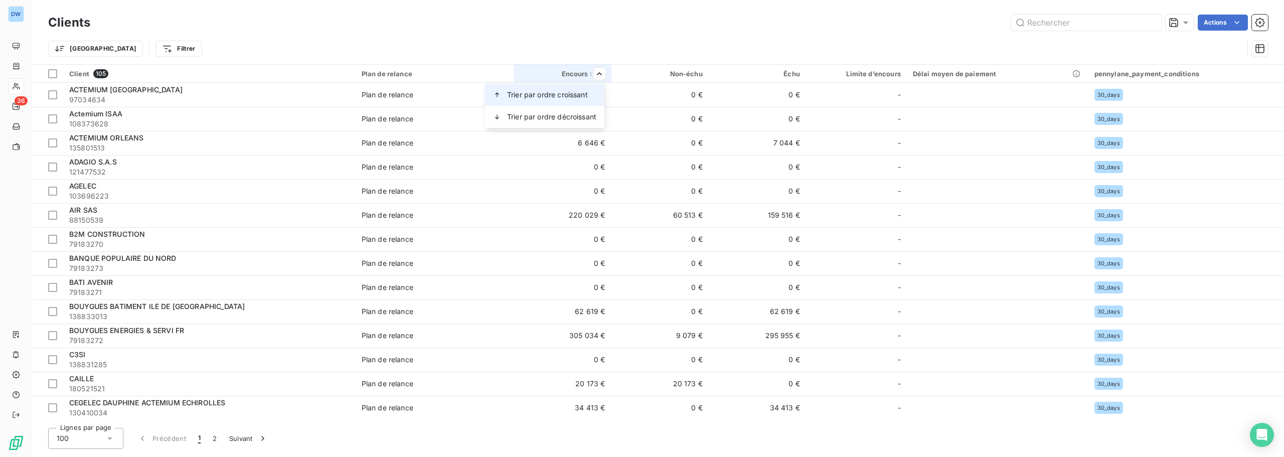
click at [585, 90] on span "Trier par ordre croissant" at bounding box center [547, 95] width 81 height 10
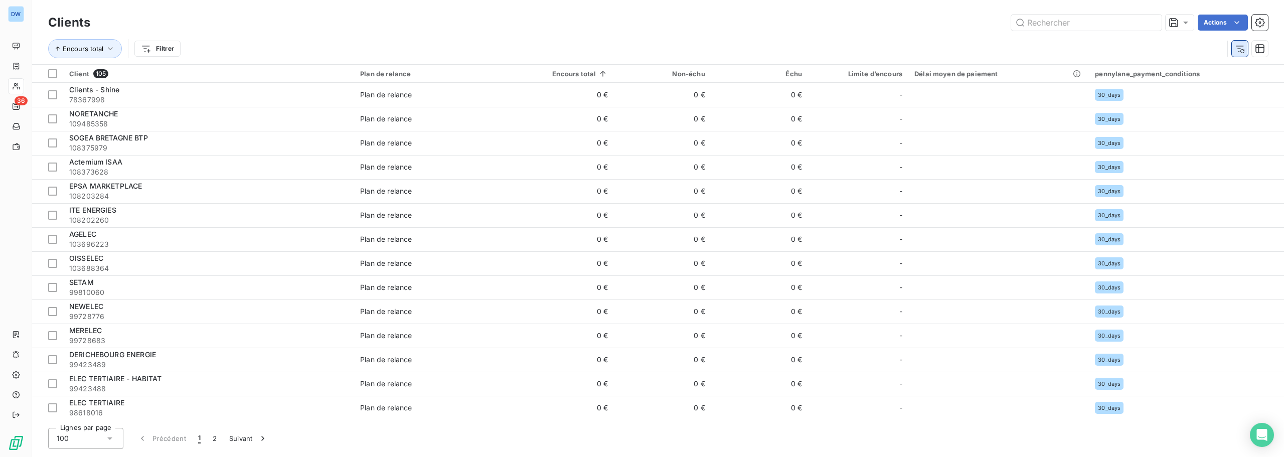
click at [1247, 51] on div at bounding box center [1247, 49] width 41 height 16
click at [1243, 50] on icon "button" at bounding box center [1239, 49] width 10 height 10
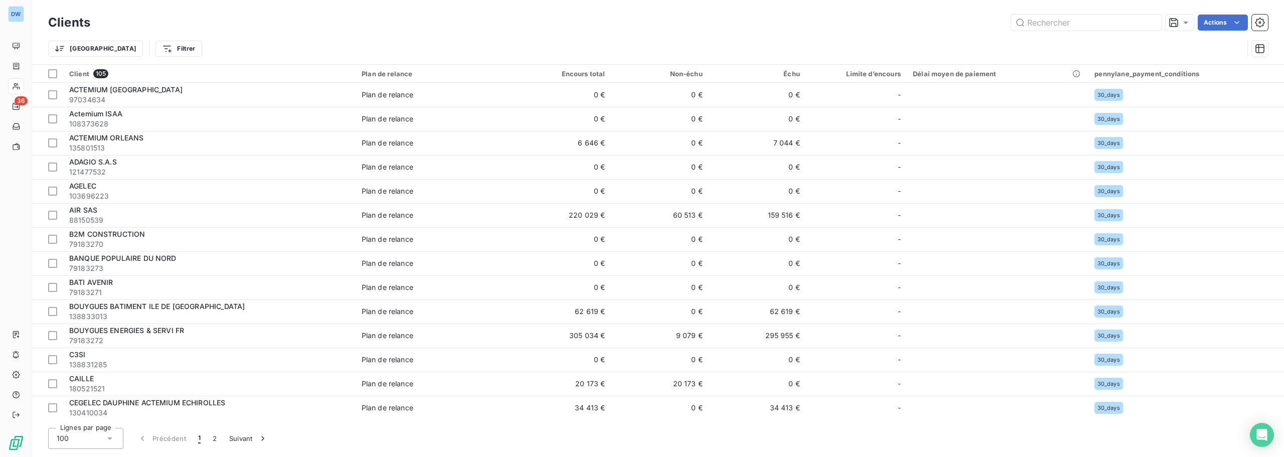
click at [1243, 50] on div "Trier Filtrer" at bounding box center [657, 48] width 1219 height 31
drag, startPoint x: 802, startPoint y: 79, endPoint x: 793, endPoint y: 75, distance: 10.2
click at [800, 79] on html "DW 36 Clients Actions Trier Filtrer Client 105 Plan de relance Encours total No…" at bounding box center [642, 228] width 1284 height 457
click at [773, 118] on span "Trier par ordre décroissant" at bounding box center [746, 117] width 89 height 10
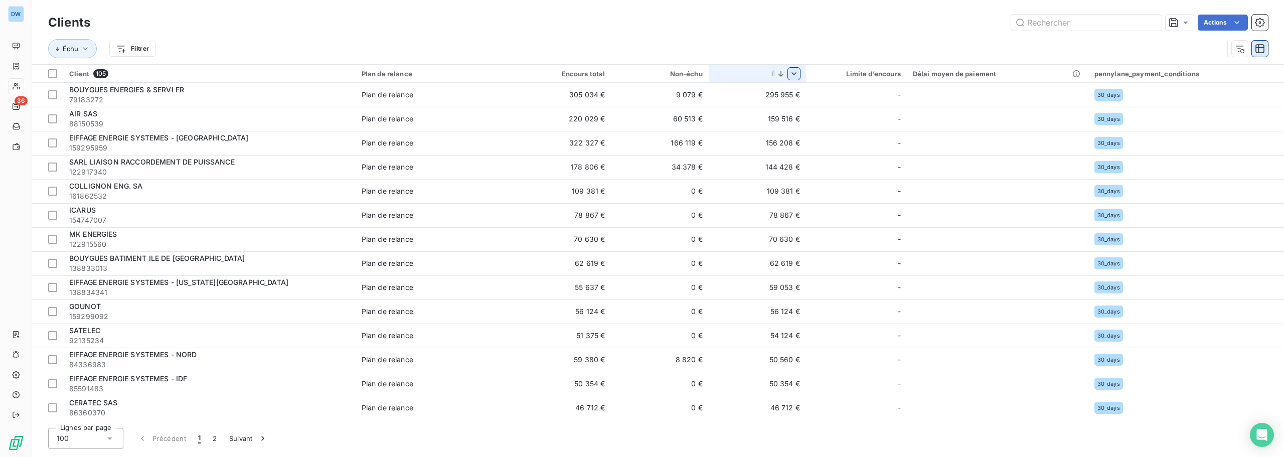
click at [1257, 48] on icon "button" at bounding box center [1260, 49] width 10 height 10
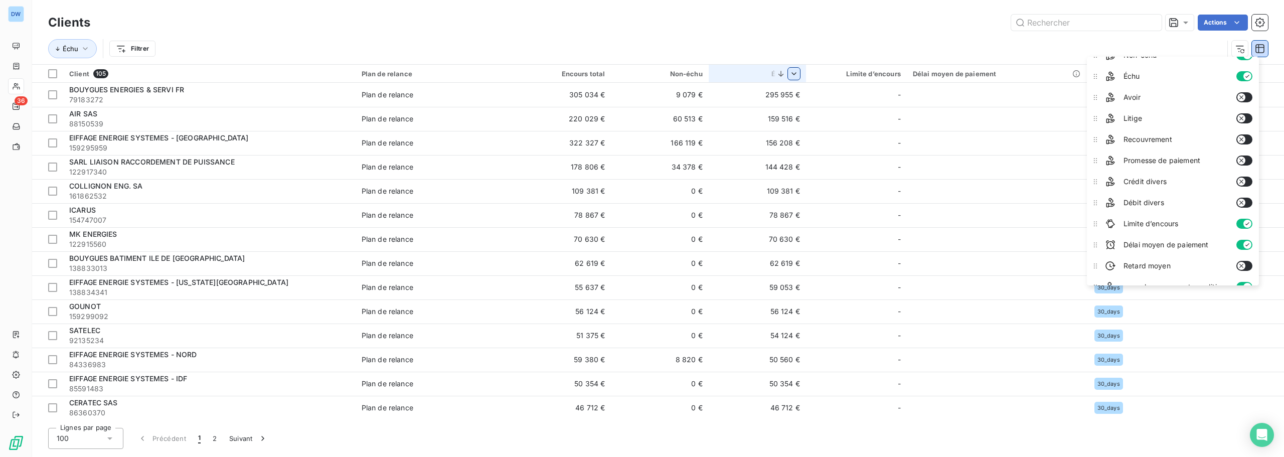
scroll to position [90, 0]
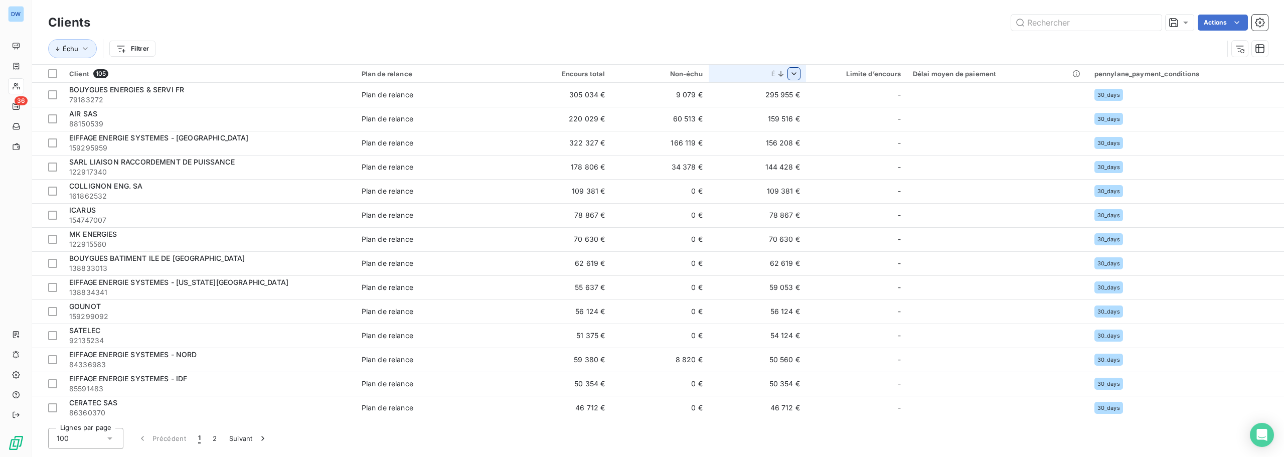
click at [892, 53] on div "Échu Filtrer" at bounding box center [635, 48] width 1175 height 19
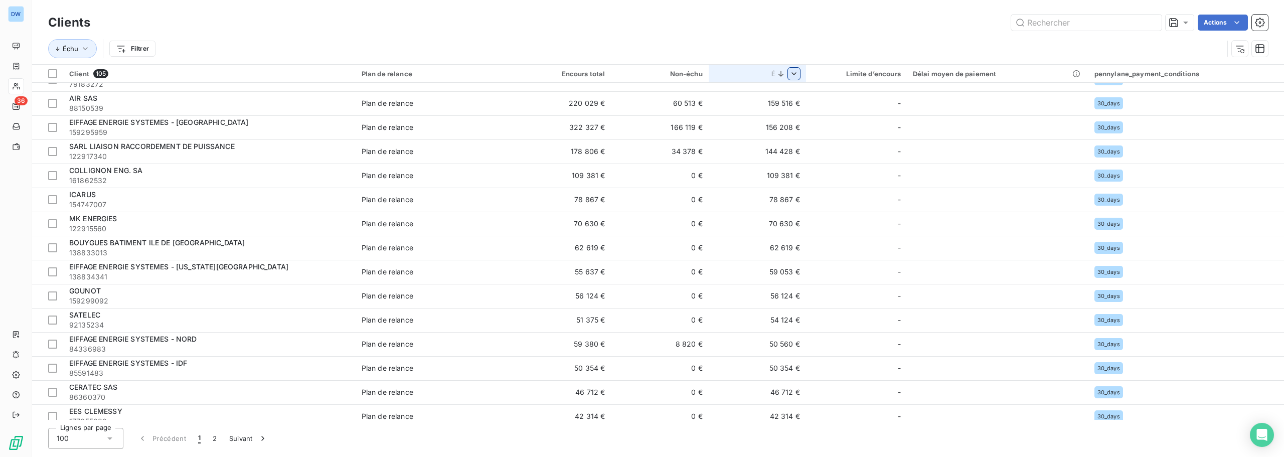
scroll to position [0, 0]
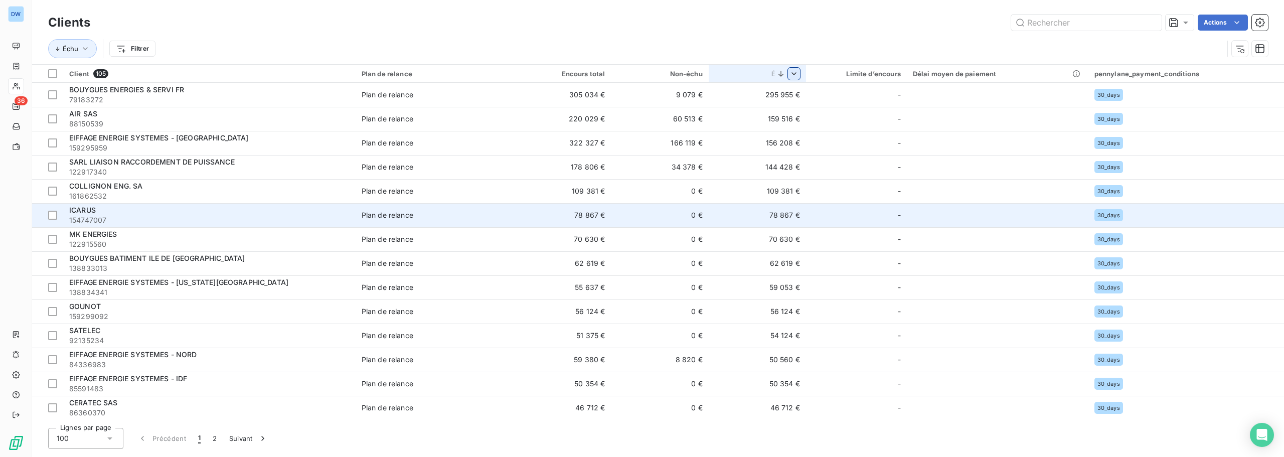
click at [161, 210] on div "ICARUS" at bounding box center [209, 210] width 280 height 10
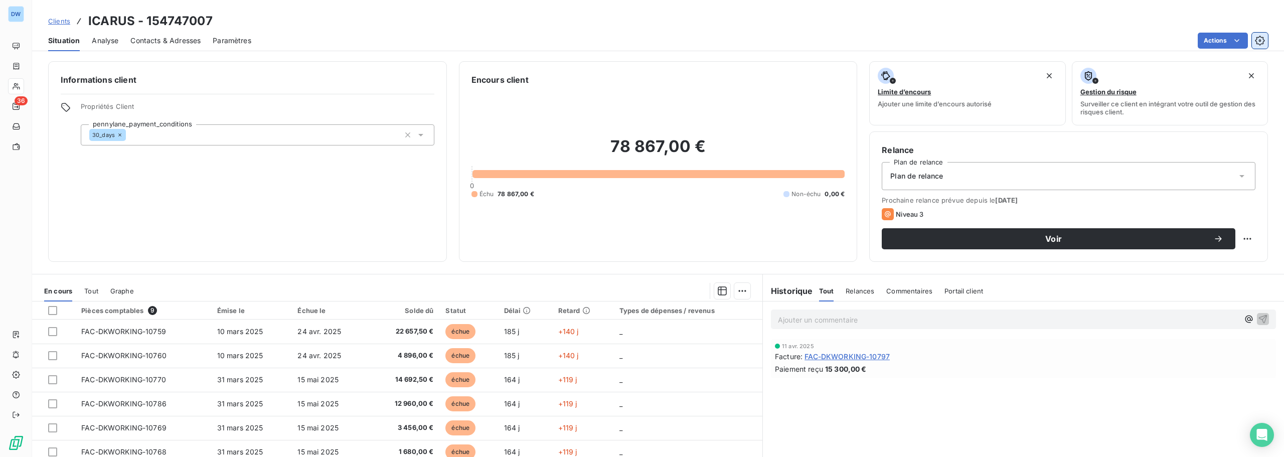
click at [1262, 38] on icon "button" at bounding box center [1260, 41] width 10 height 10
click at [1236, 50] on div "Situation Analyse Contacts & Adresses Paramètres Actions" at bounding box center [658, 40] width 1252 height 21
click at [1226, 45] on html "DW 36 Clients ICARUS - 154747007 Situation Analyse Contacts & Adresses Paramètr…" at bounding box center [642, 228] width 1284 height 457
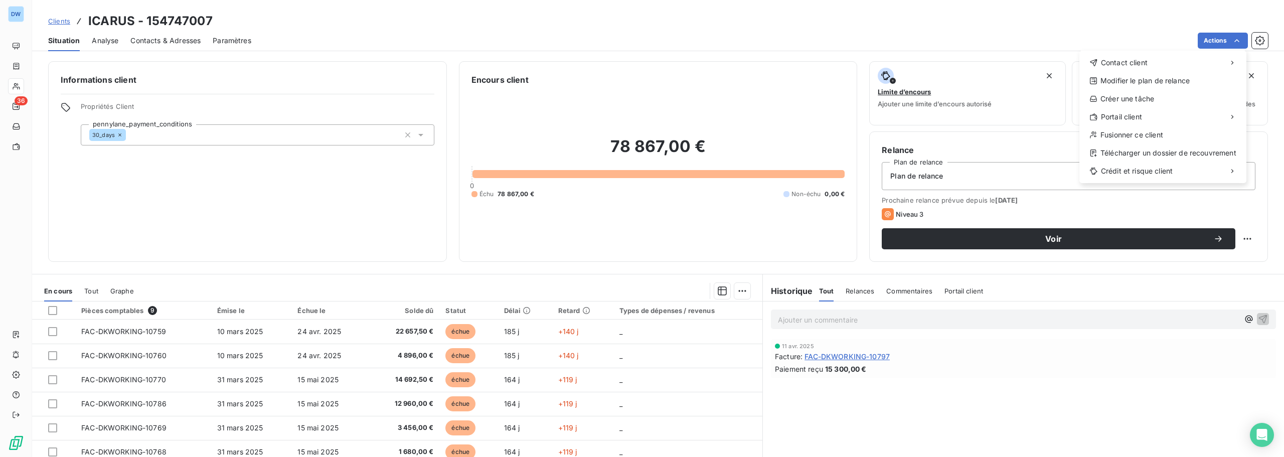
click at [1138, 43] on html "DW 36 Clients ICARUS - 154747007 Situation Analyse Contacts & Adresses Paramètr…" at bounding box center [642, 228] width 1284 height 457
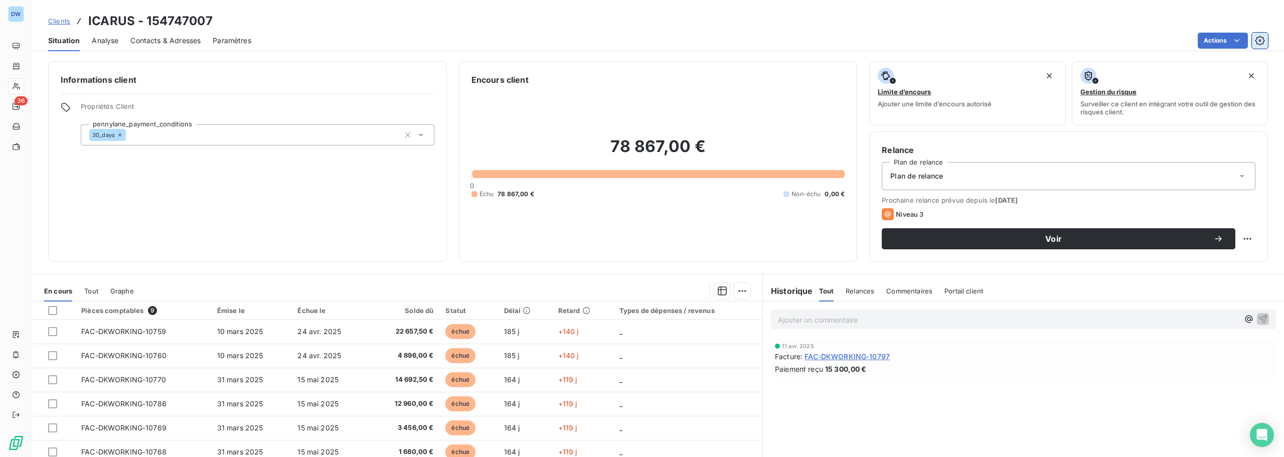
click at [1265, 40] on button "button" at bounding box center [1260, 41] width 16 height 16
click at [876, 320] on p "Ajouter un commentaire ﻿" at bounding box center [1008, 319] width 461 height 13
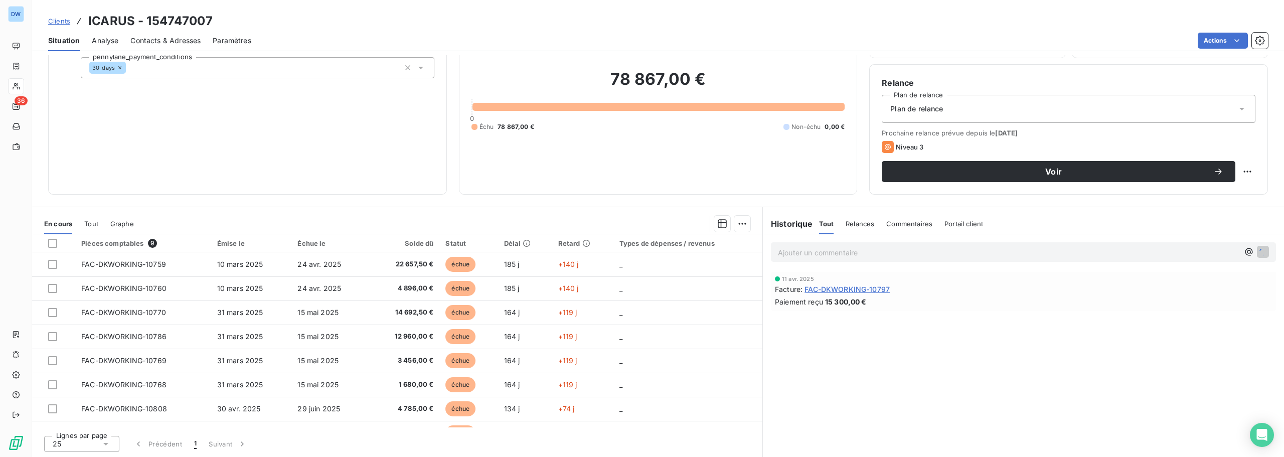
scroll to position [68, 0]
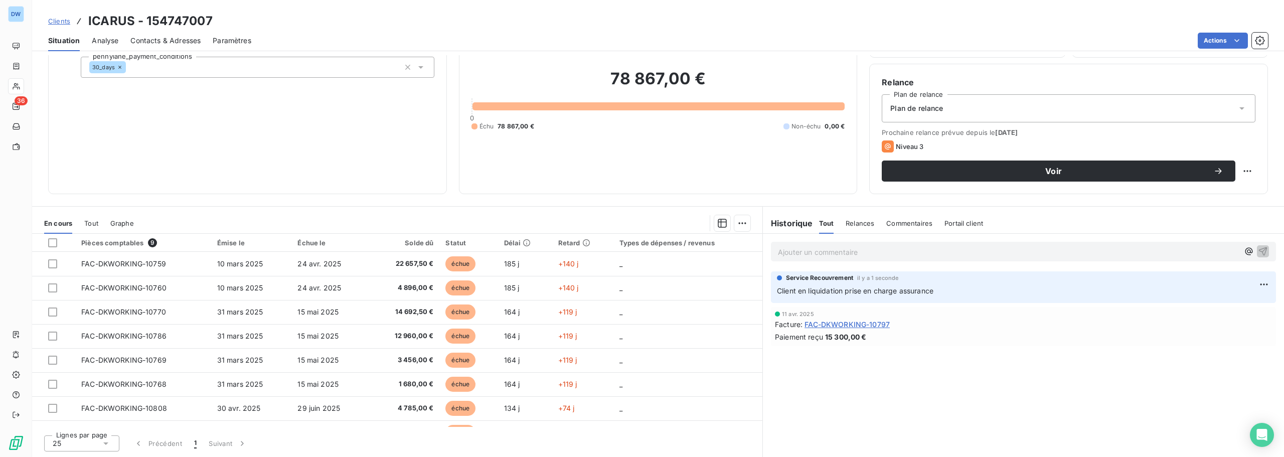
click at [821, 67] on div "78 867,00 € 0 Échu 78 867,00 € Non-échu 0,00 €" at bounding box center [658, 99] width 374 height 163
click at [228, 46] on div "Paramètres" at bounding box center [232, 40] width 39 height 21
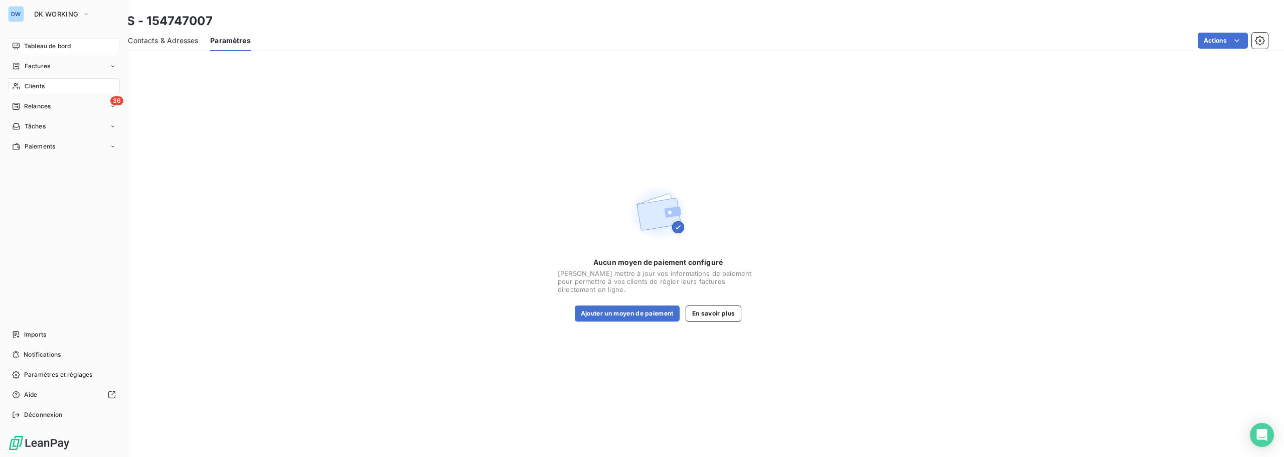
click at [24, 41] on div "Tableau de bord" at bounding box center [64, 46] width 112 height 16
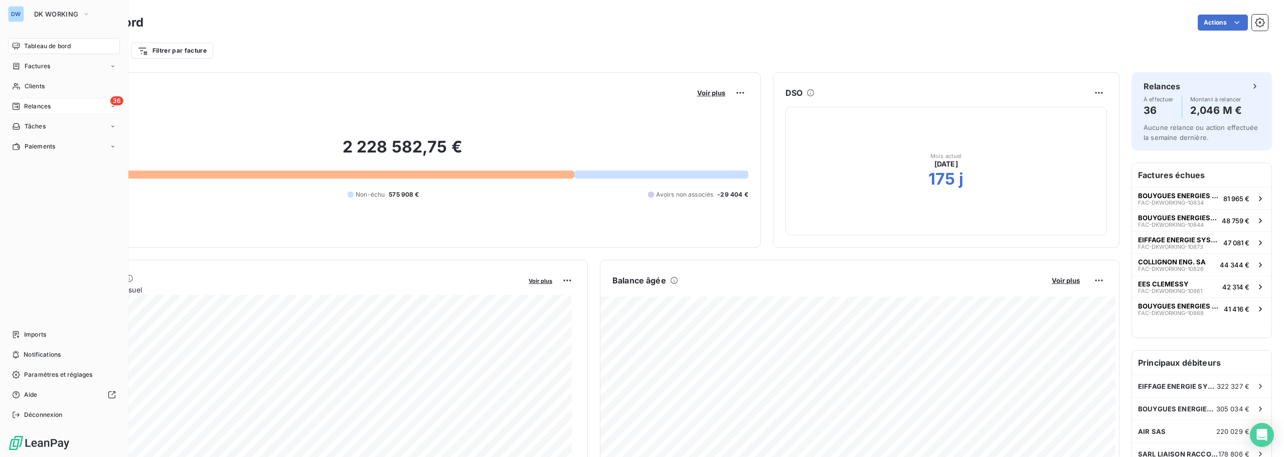
click at [29, 108] on span "Relances" at bounding box center [37, 106] width 27 height 9
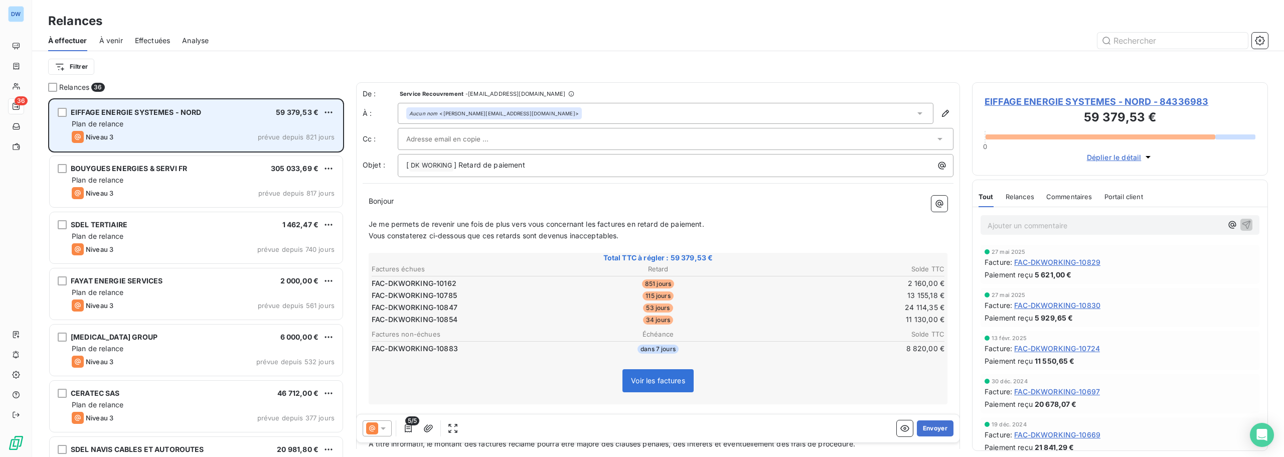
click at [204, 125] on div "Plan de relance" at bounding box center [203, 124] width 263 height 10
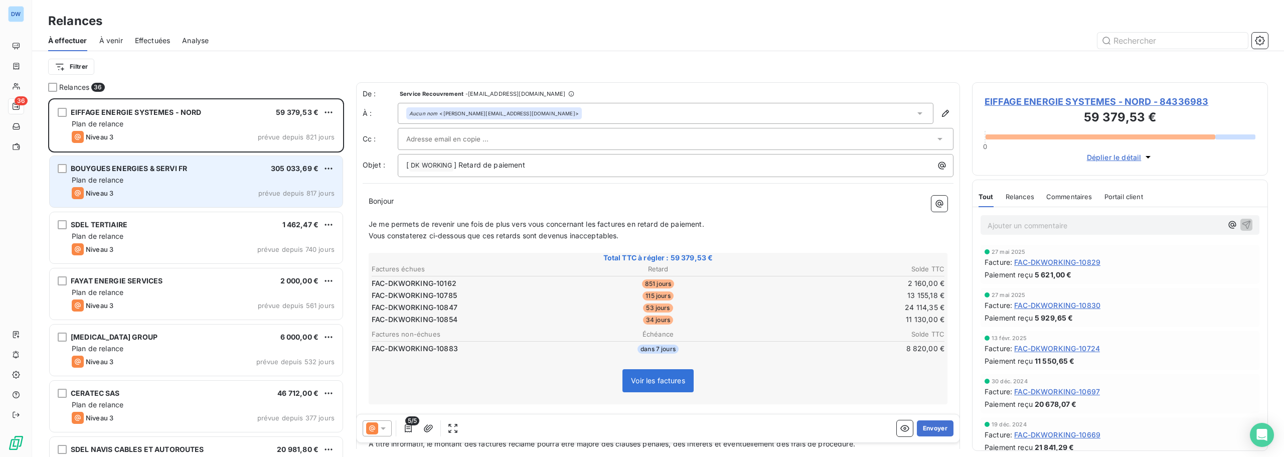
click at [216, 176] on div "Plan de relance" at bounding box center [203, 180] width 263 height 10
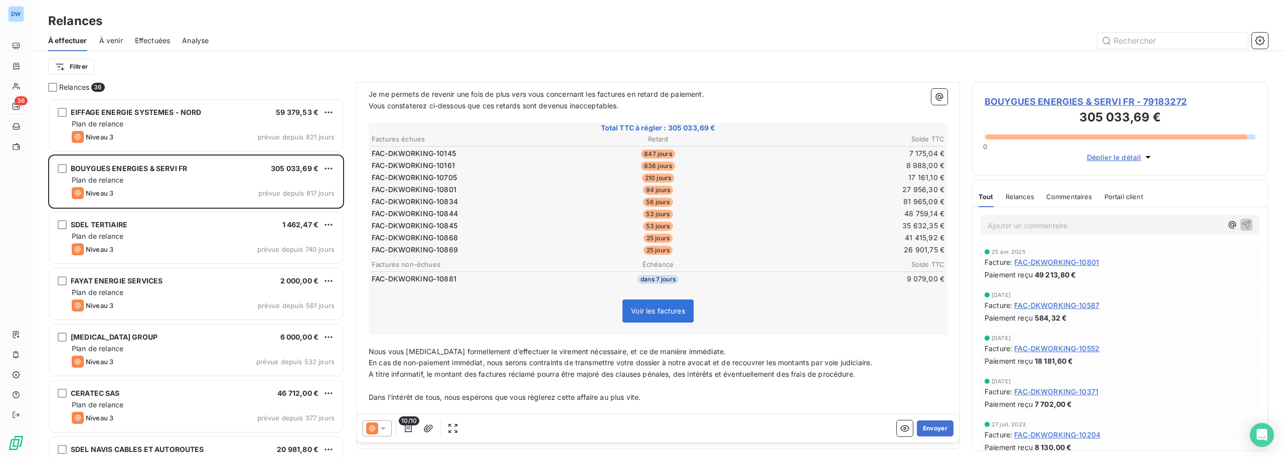
scroll to position [71, 0]
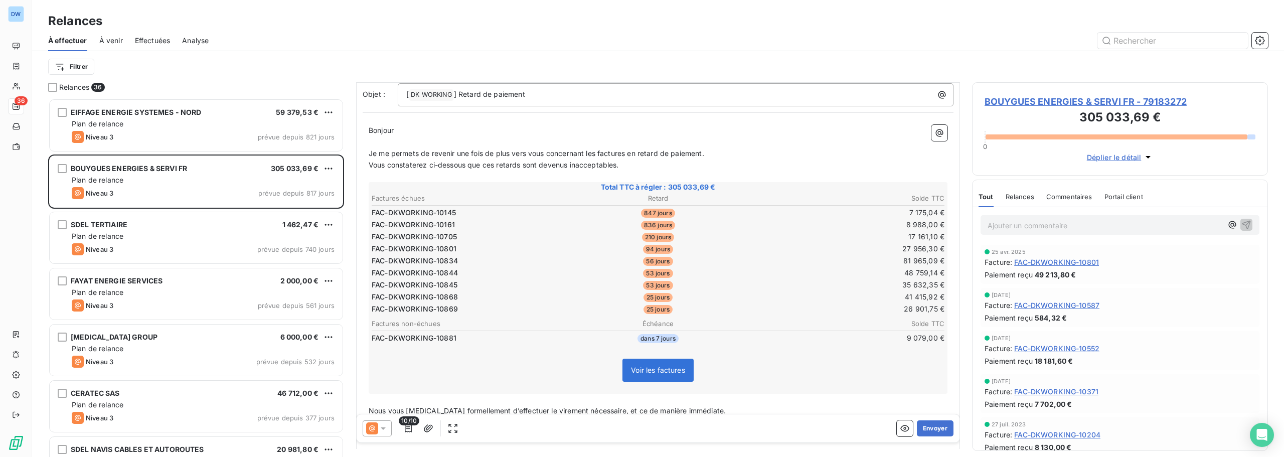
click at [449, 206] on table "Factures échues Retard Solde TTC FAC-DKWORKING-10145 847 jours 7 175,04 € FAC-D…" at bounding box center [658, 253] width 576 height 123
click at [447, 211] on span "FAC-DKWORKING-10145" at bounding box center [414, 213] width 84 height 10
drag, startPoint x: 447, startPoint y: 211, endPoint x: 441, endPoint y: 213, distance: 5.9
click at [441, 213] on span "FAC-DKWORKING-10145" at bounding box center [414, 213] width 84 height 10
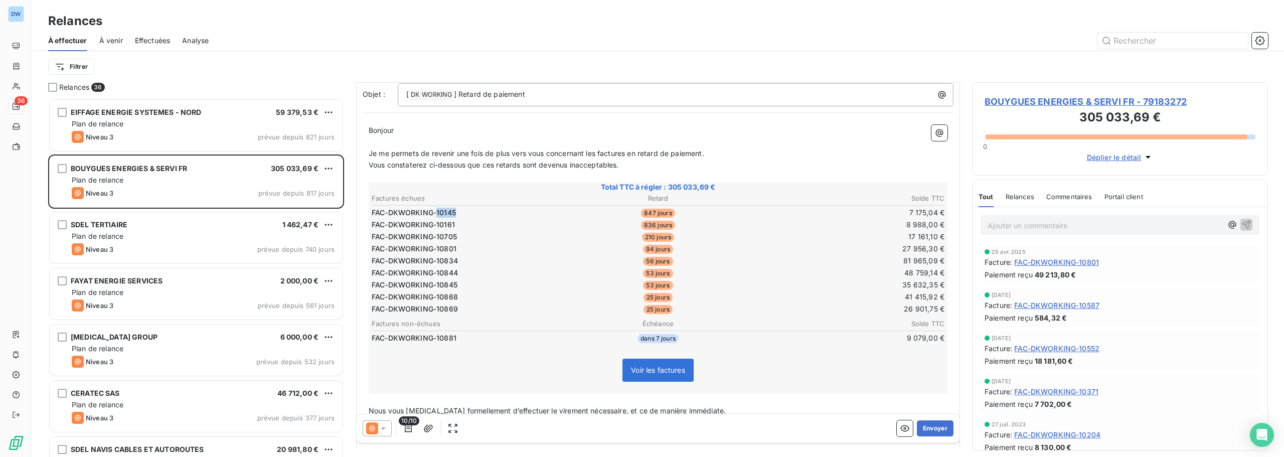
drag, startPoint x: 436, startPoint y: 213, endPoint x: 461, endPoint y: 210, distance: 24.8
click at [461, 210] on td "FAC-DKWORKING-10145" at bounding box center [466, 212] width 191 height 11
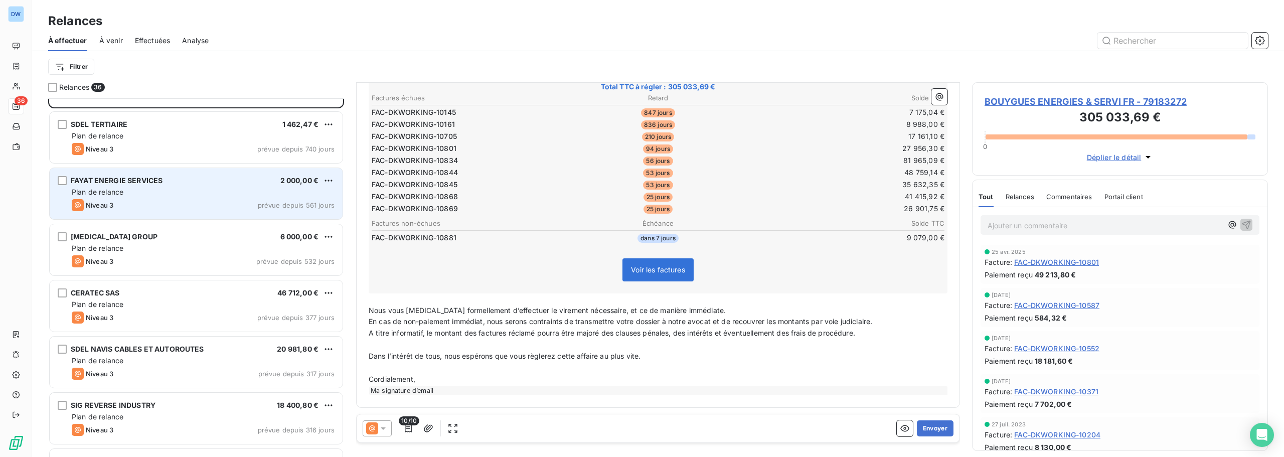
click at [226, 196] on div "EIFFAGE ENERGIE SYSTEMES - NORD 59 379,53 € Plan de relance Niveau 3 prévue dep…" at bounding box center [196, 277] width 296 height 359
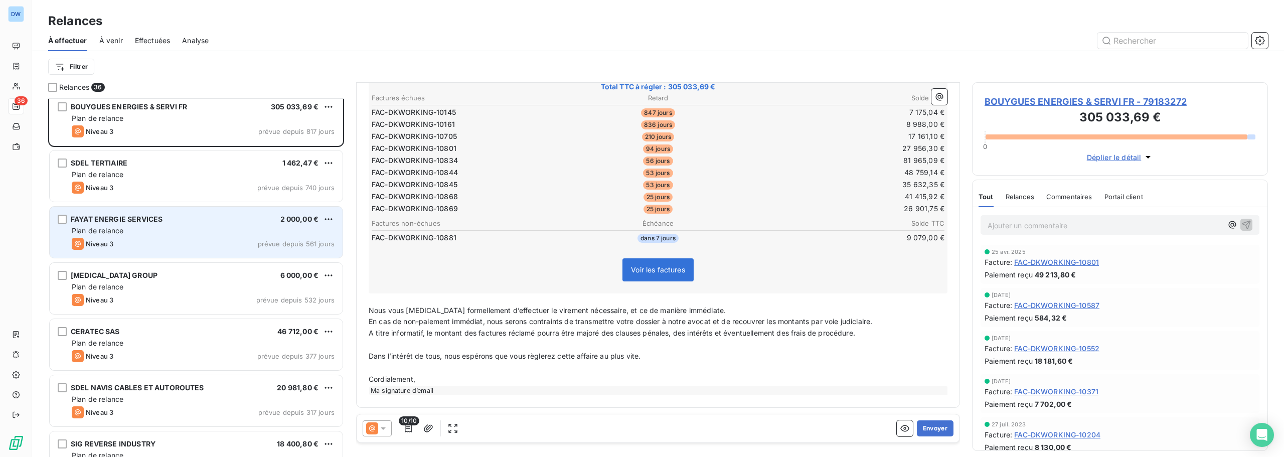
scroll to position [51, 0]
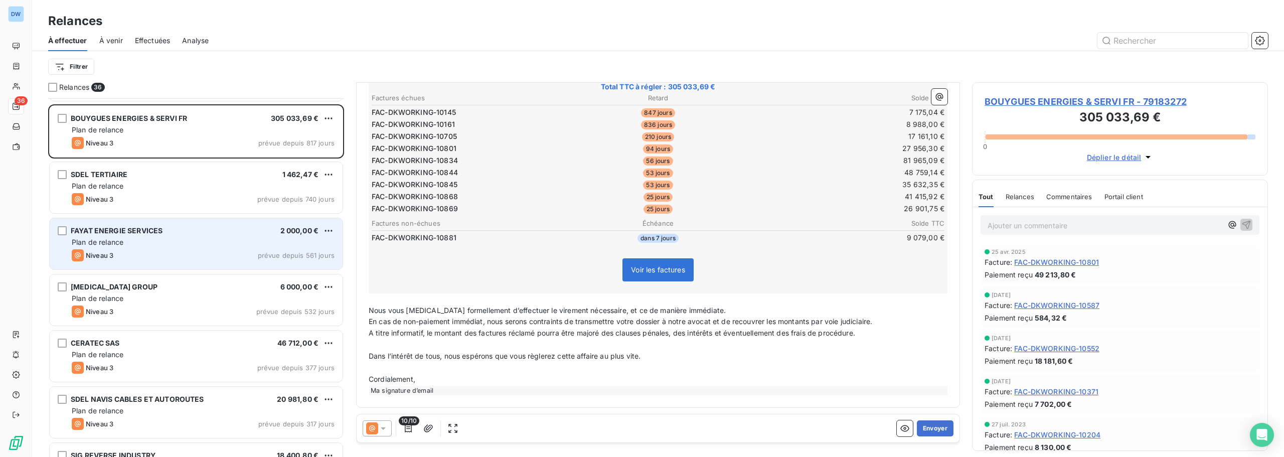
click at [224, 250] on div "Niveau 3 prévue depuis 561 jours" at bounding box center [203, 255] width 263 height 12
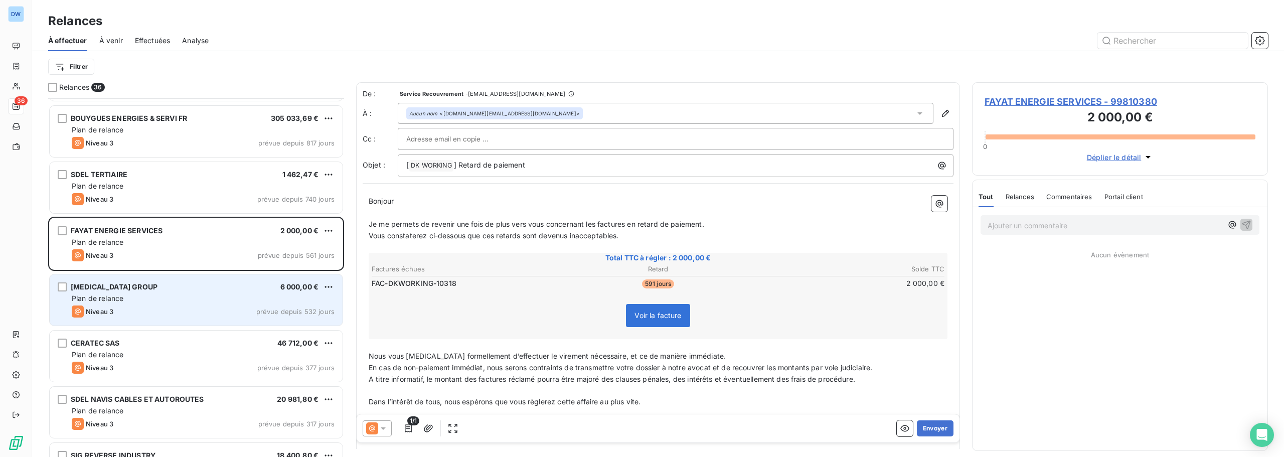
click at [222, 296] on div "Plan de relance" at bounding box center [203, 298] width 263 height 10
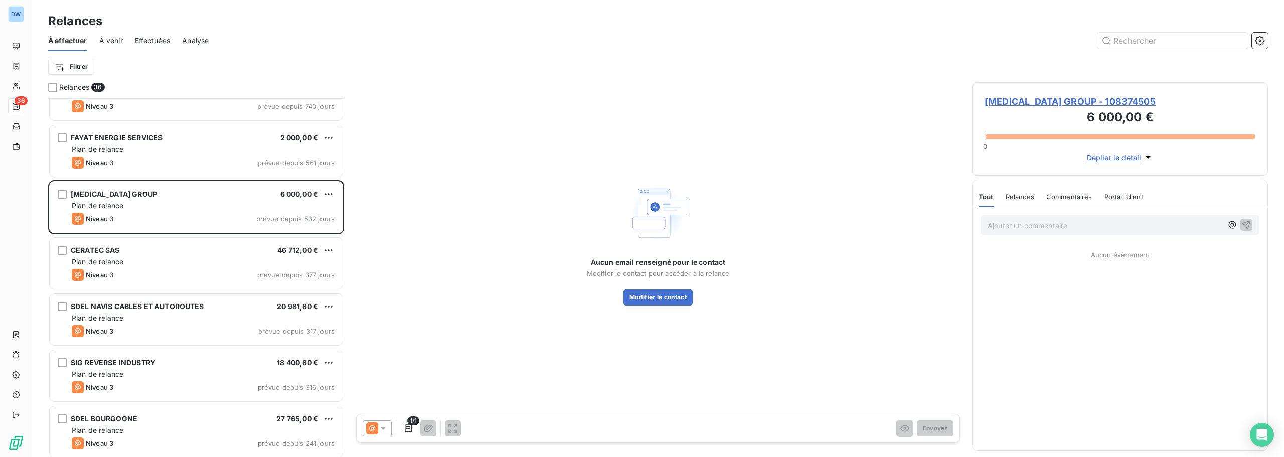
scroll to position [201, 0]
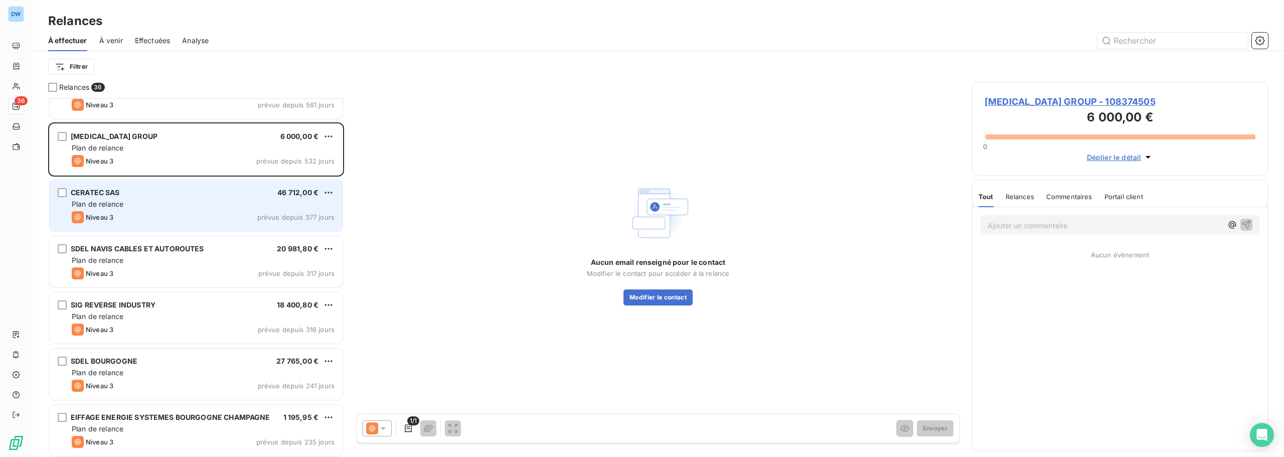
click at [226, 199] on div "Plan de relance" at bounding box center [203, 204] width 263 height 10
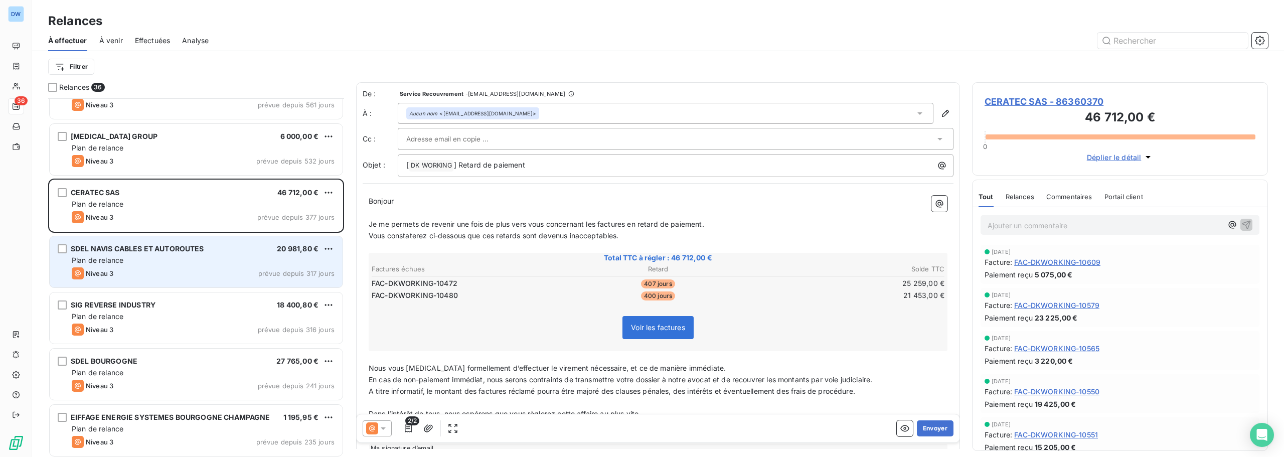
click at [222, 270] on div "Niveau 3 prévue depuis 317 jours" at bounding box center [203, 273] width 263 height 12
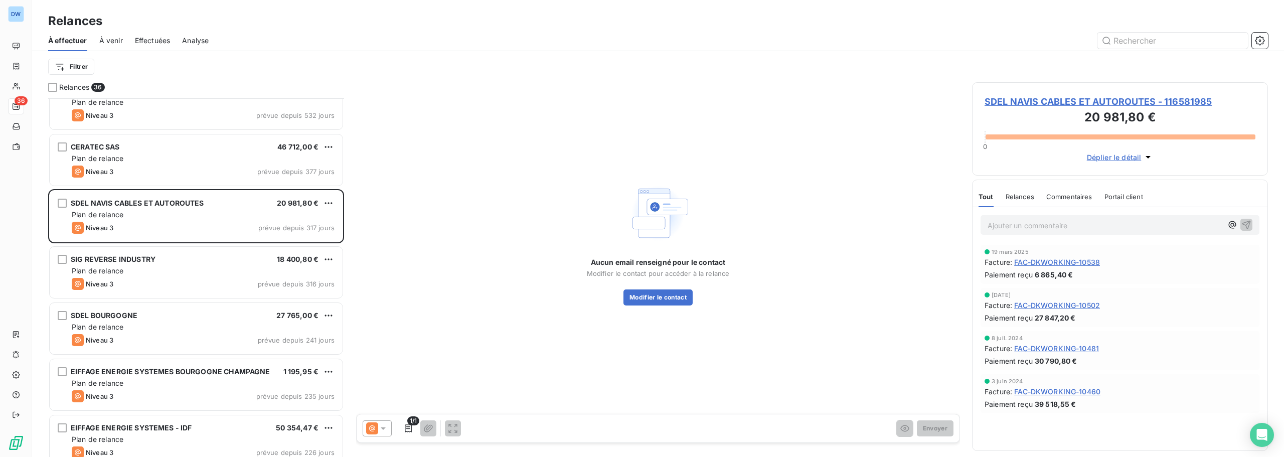
scroll to position [251, 0]
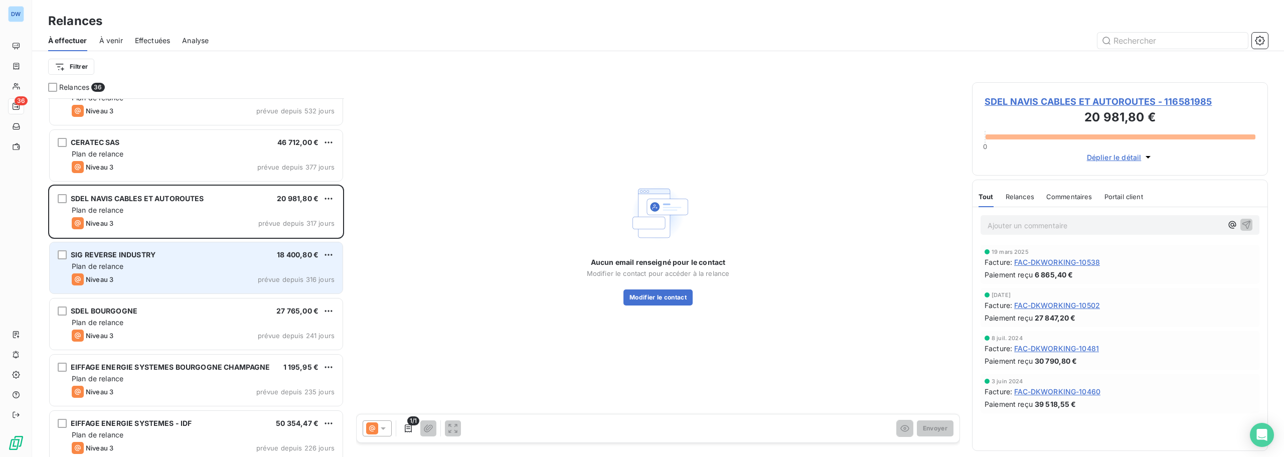
click at [227, 262] on div "Plan de relance" at bounding box center [203, 266] width 263 height 10
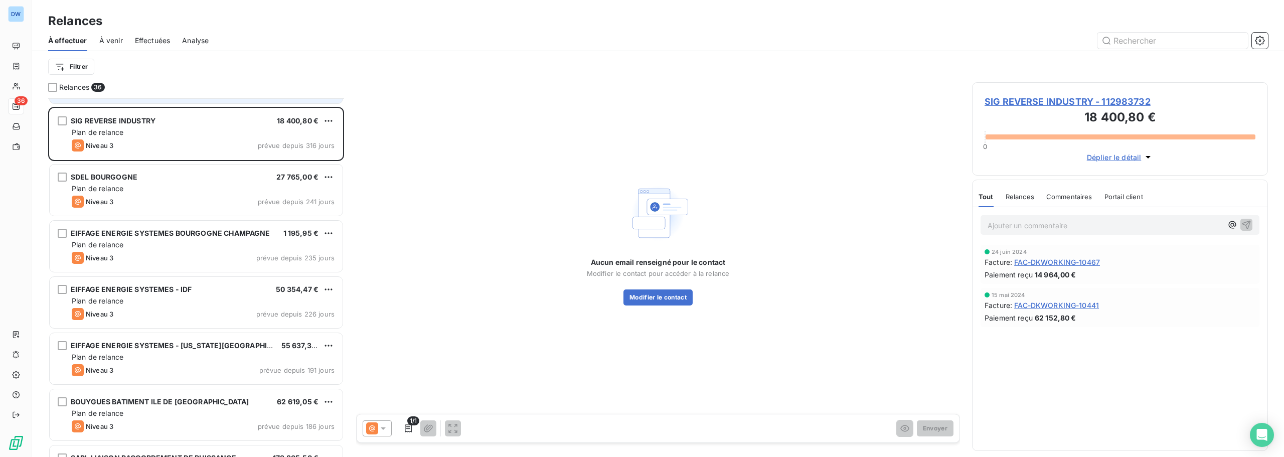
scroll to position [402, 0]
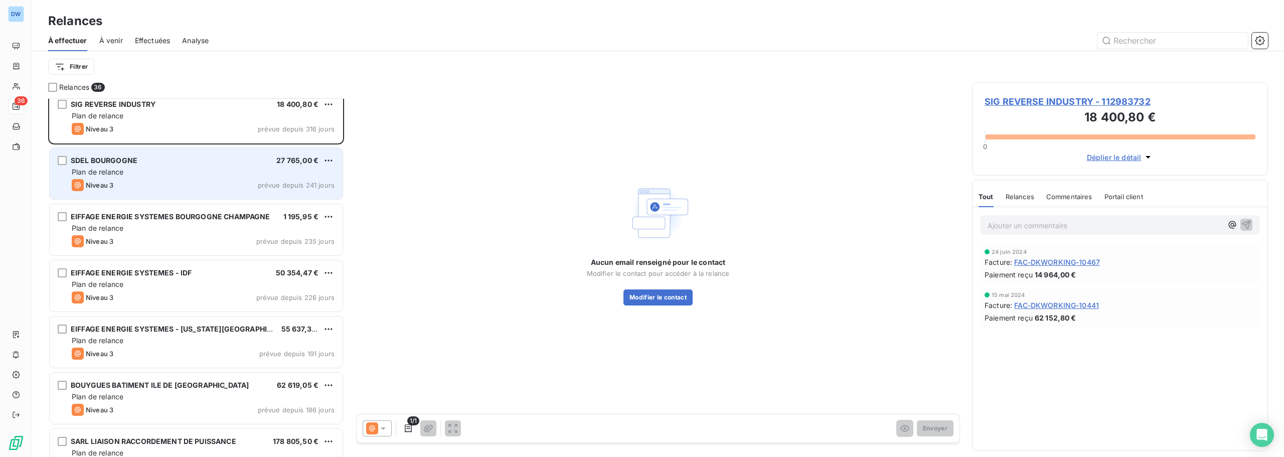
click at [227, 169] on div "Plan de relance" at bounding box center [203, 172] width 263 height 10
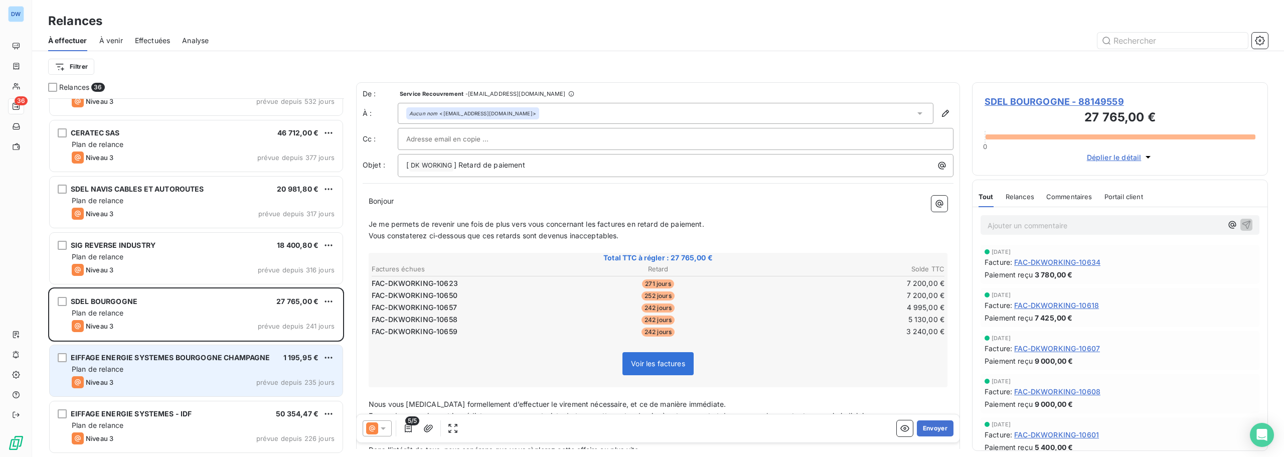
scroll to position [201, 0]
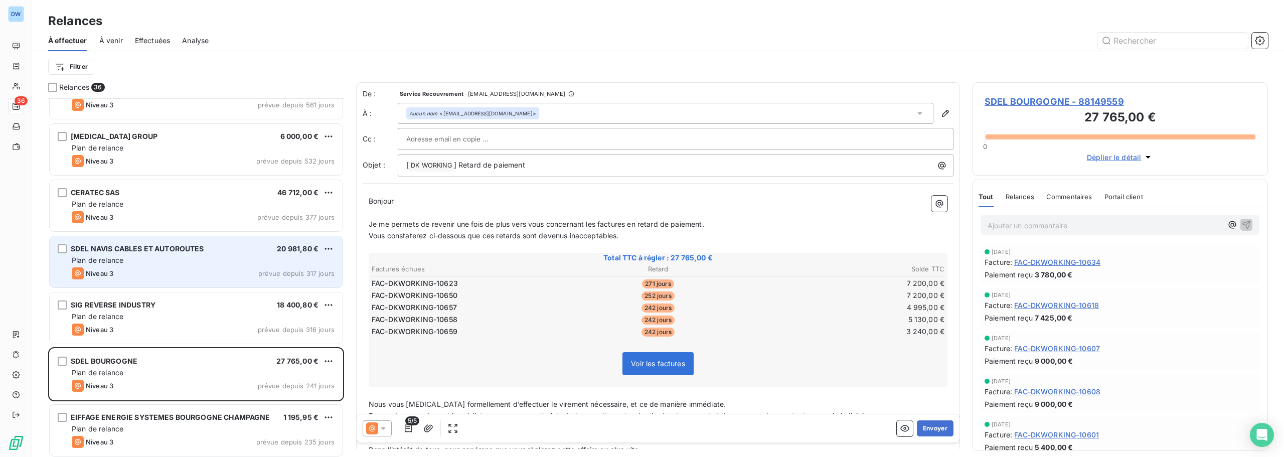
click at [216, 281] on div "SDEL NAVIS CABLES ET AUTOROUTES 20 981,80 € Plan de relance Niveau 3 prévue dep…" at bounding box center [196, 261] width 293 height 51
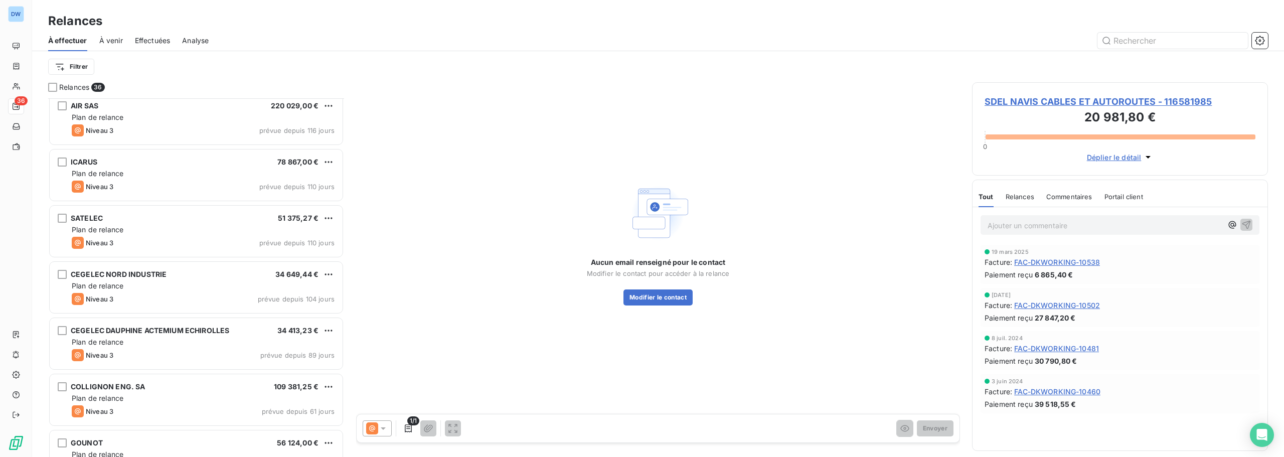
scroll to position [811, 0]
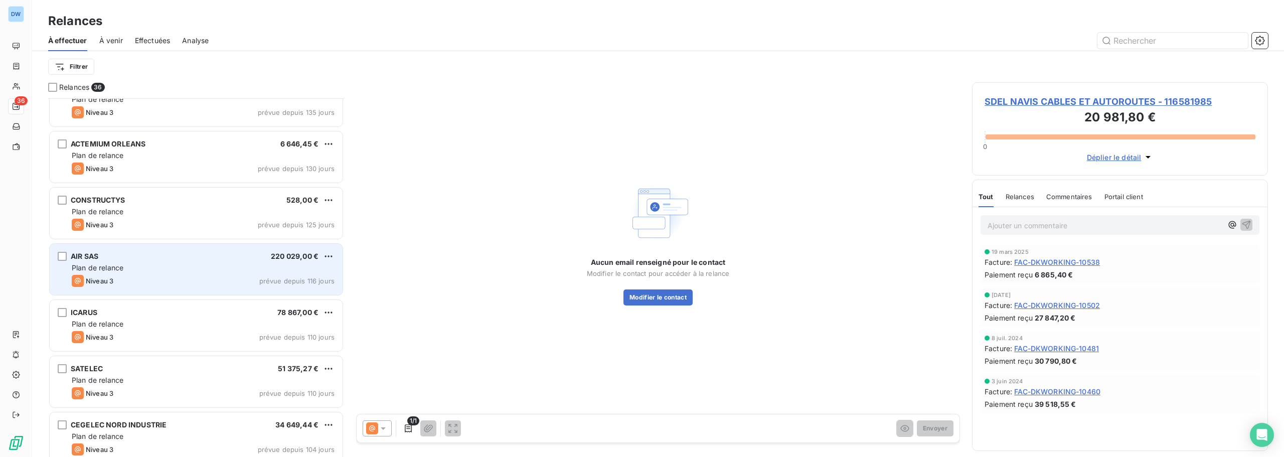
click at [216, 265] on div "Plan de relance" at bounding box center [203, 268] width 263 height 10
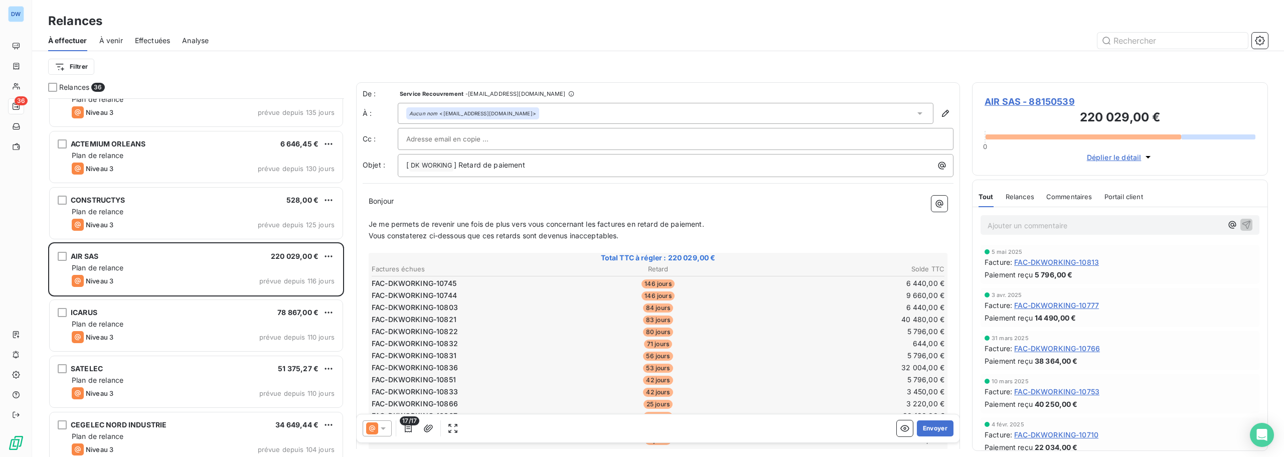
click at [452, 285] on span "FAC-DKWORKING-10745" at bounding box center [414, 283] width 85 height 10
copy span "10745"
click at [449, 292] on span "FAC-DKWORKING-10744" at bounding box center [414, 295] width 85 height 10
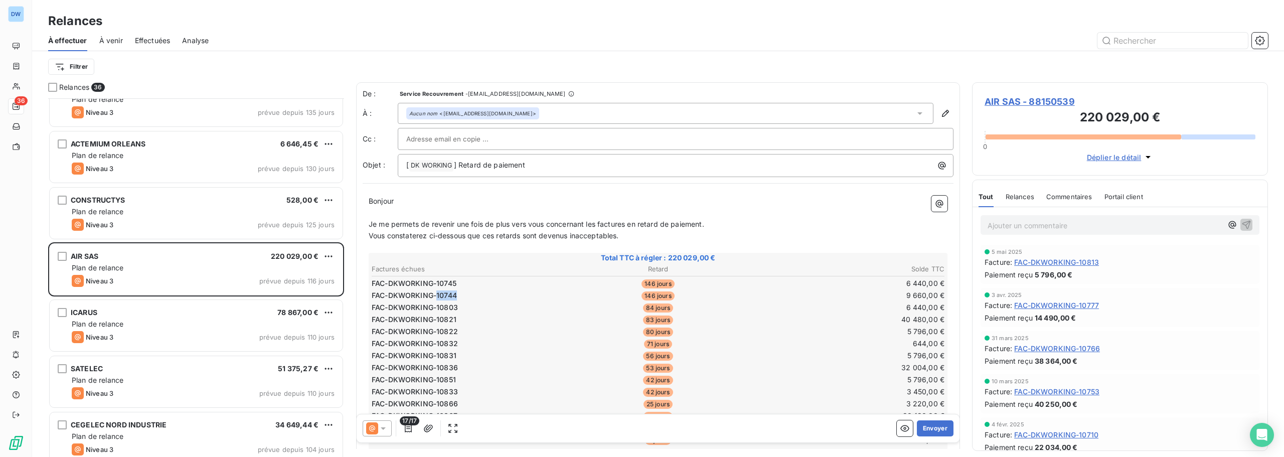
drag, startPoint x: 459, startPoint y: 300, endPoint x: 436, endPoint y: 295, distance: 24.0
click at [436, 295] on td "FAC-DKWORKING-10744" at bounding box center [466, 295] width 191 height 11
click at [442, 299] on span "FAC-DKWORKING-10744" at bounding box center [414, 295] width 85 height 10
copy span "10744"
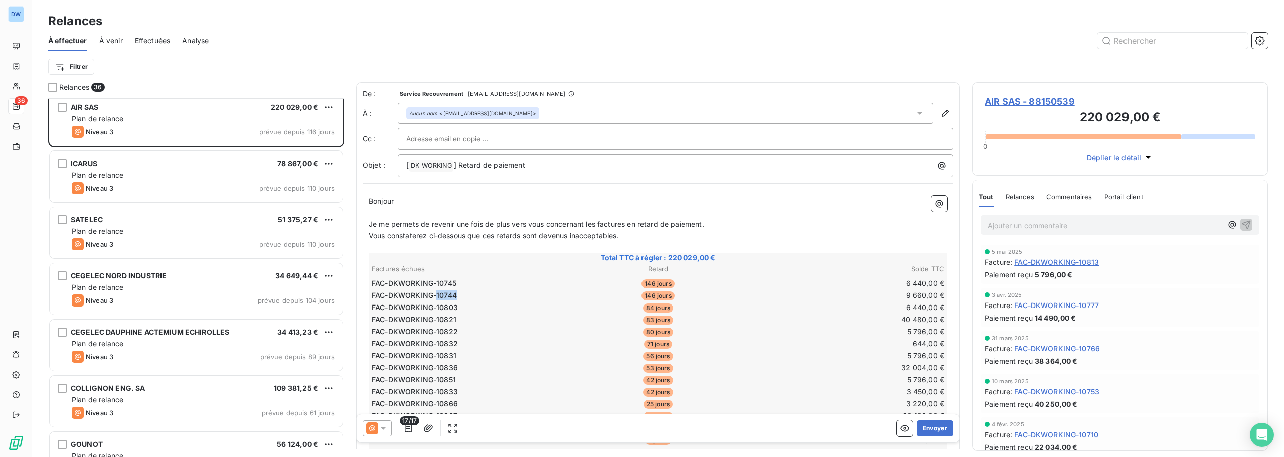
scroll to position [861, 0]
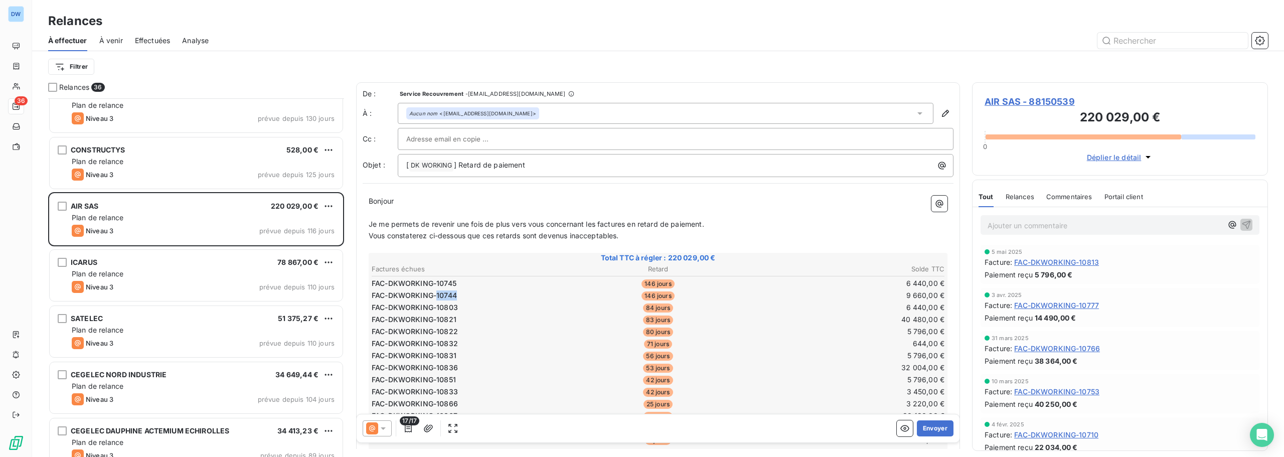
click at [112, 34] on div "À venir" at bounding box center [111, 40] width 24 height 21
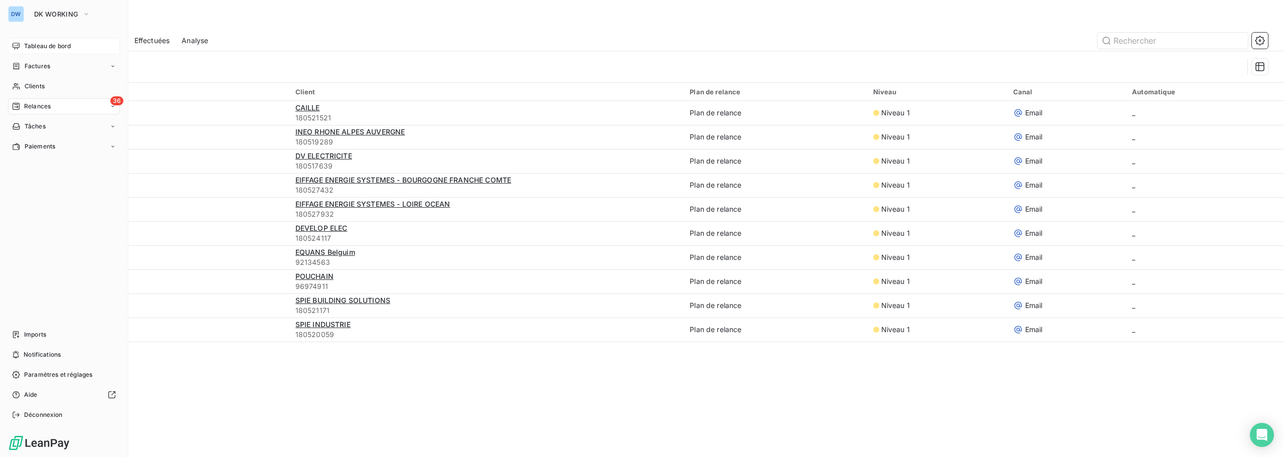
click at [41, 43] on span "Tableau de bord" at bounding box center [47, 46] width 47 height 9
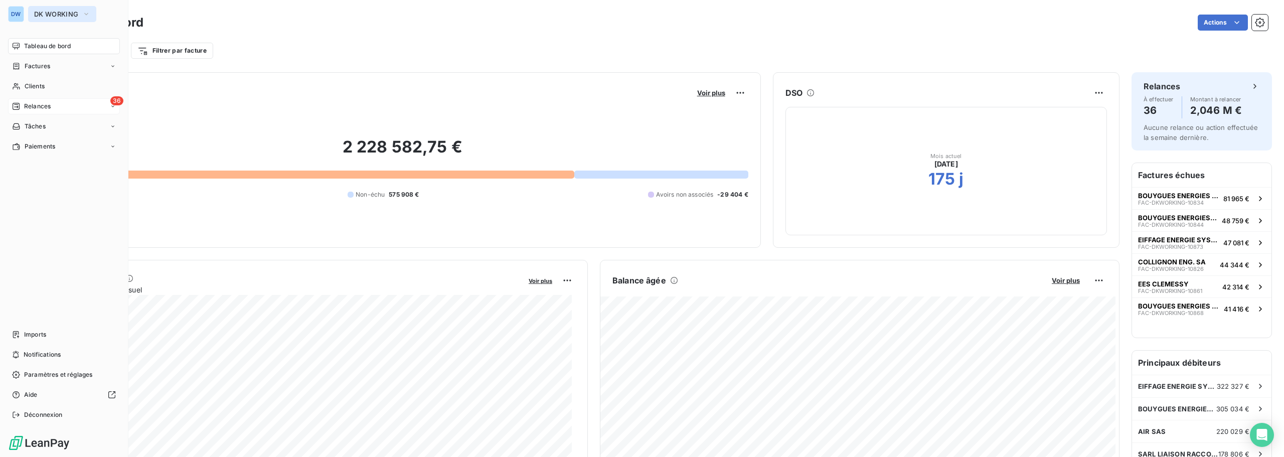
click at [56, 10] on button "DK WORKING" at bounding box center [62, 14] width 68 height 16
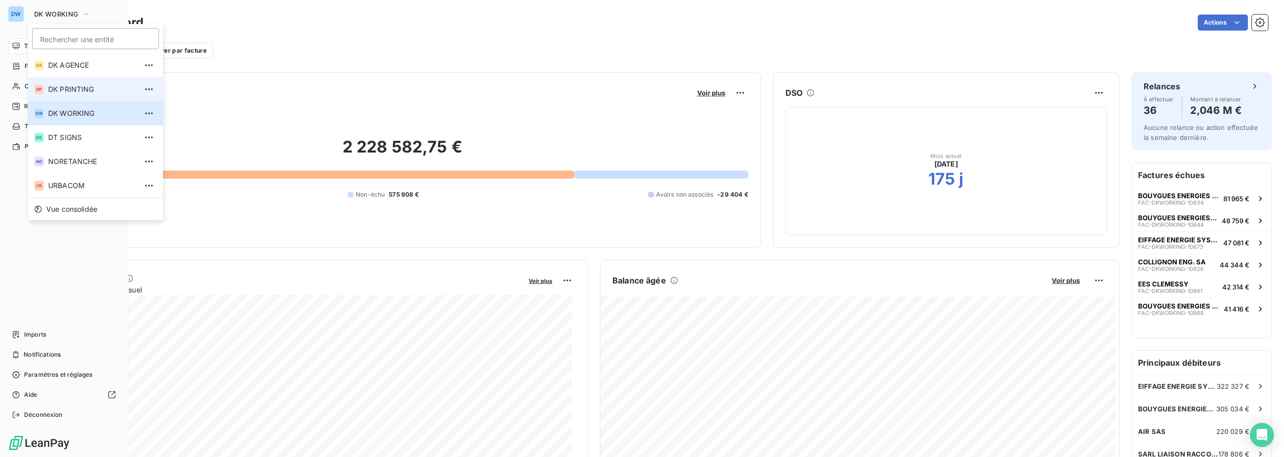
click at [69, 80] on li "DP DK PRINTING" at bounding box center [95, 89] width 135 height 24
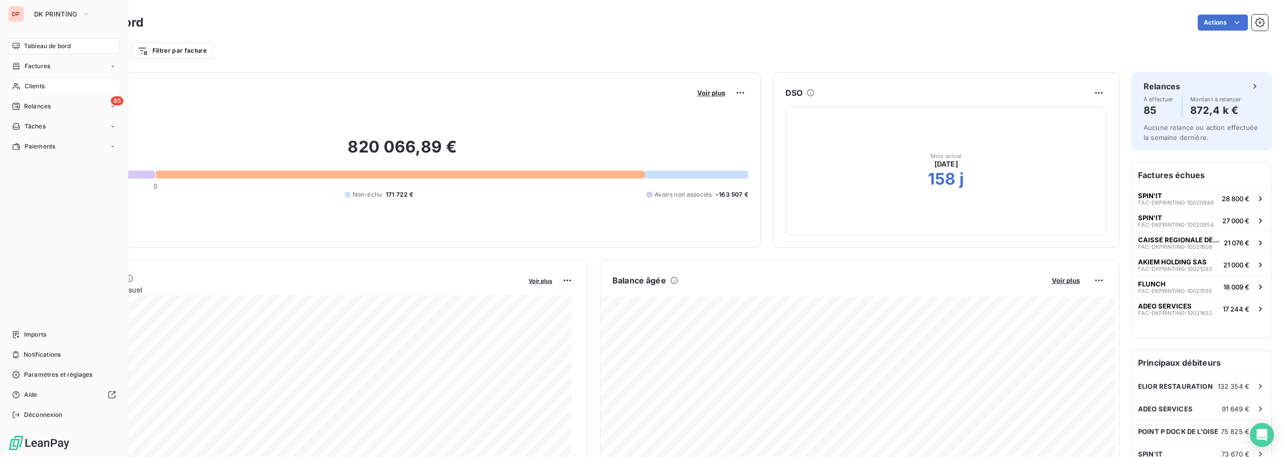
click at [32, 91] on div "Clients" at bounding box center [64, 86] width 112 height 16
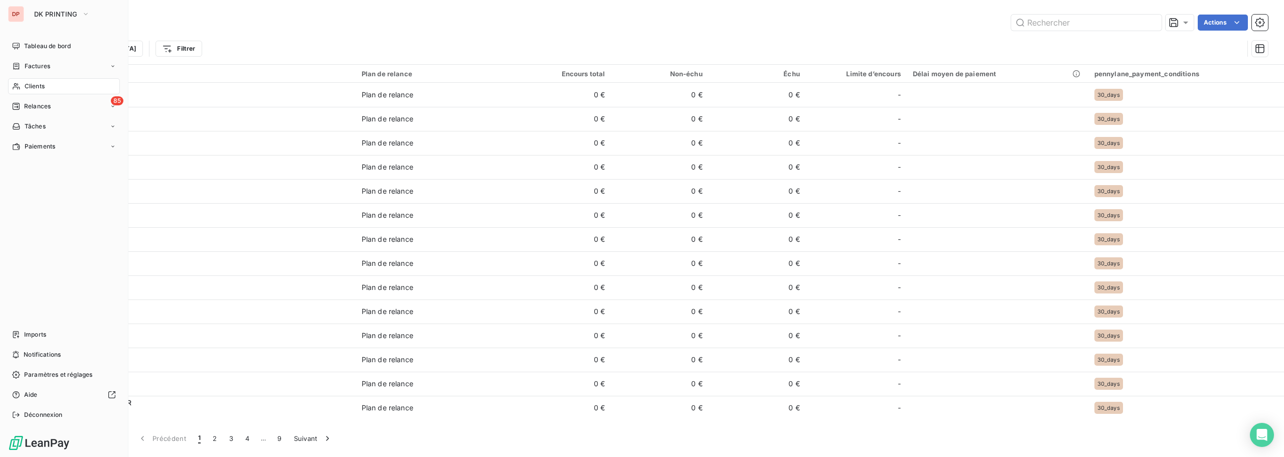
click at [16, 85] on icon at bounding box center [16, 86] width 9 height 8
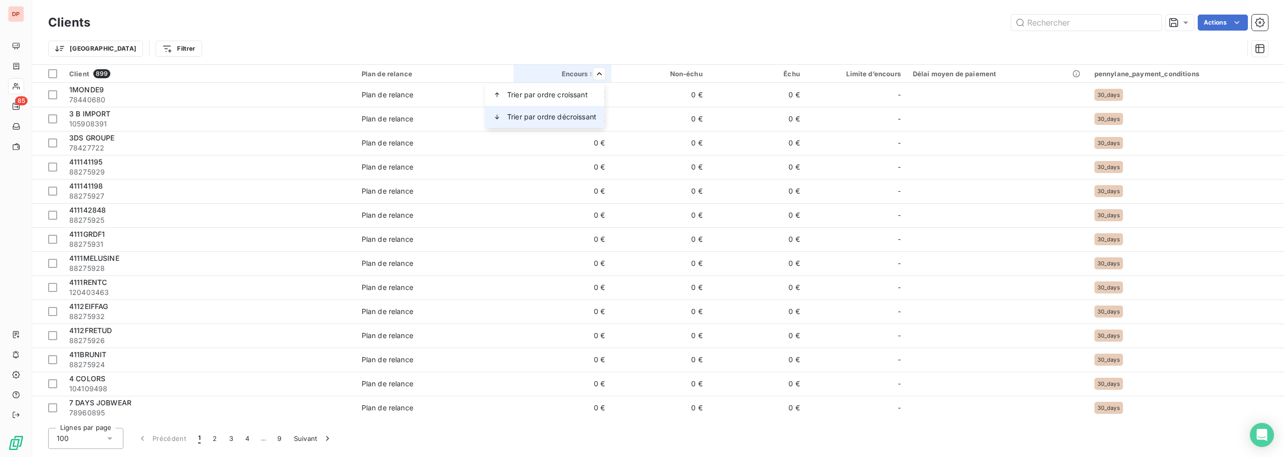
click at [587, 113] on span "Trier par ordre décroissant" at bounding box center [551, 117] width 89 height 10
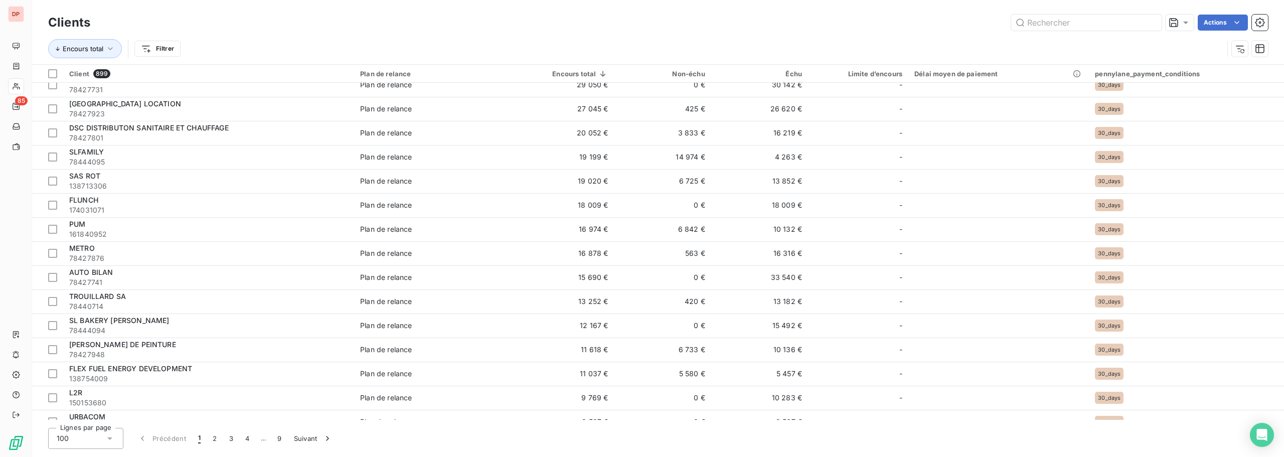
scroll to position [401, 0]
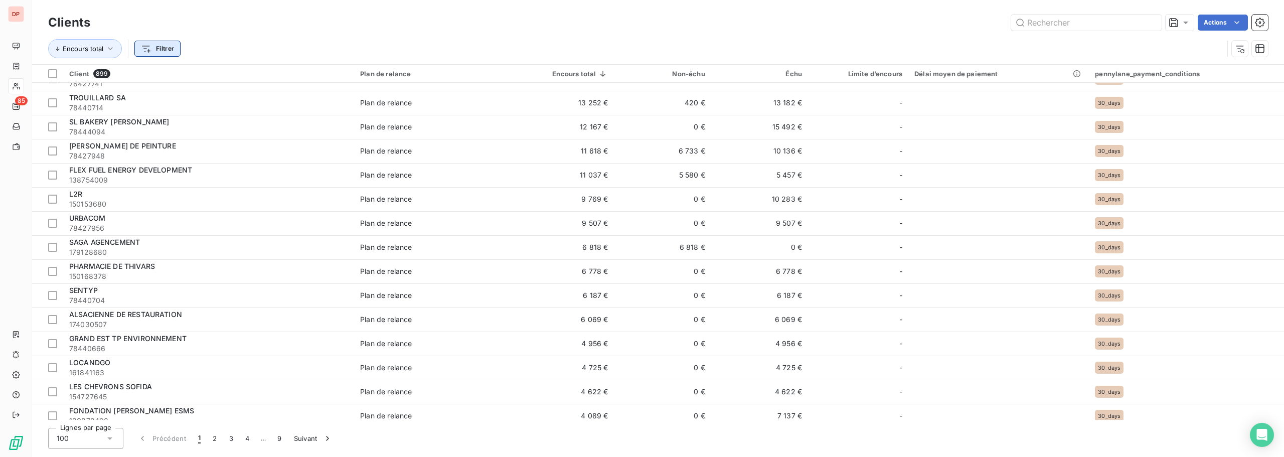
click at [144, 50] on html "DP 85 Clients Actions Encours total Filtrer Client 899 Plan de relance Encours …" at bounding box center [642, 228] width 1284 height 457
click at [180, 143] on div "Délai moyen de paiement" at bounding box center [207, 141] width 139 height 16
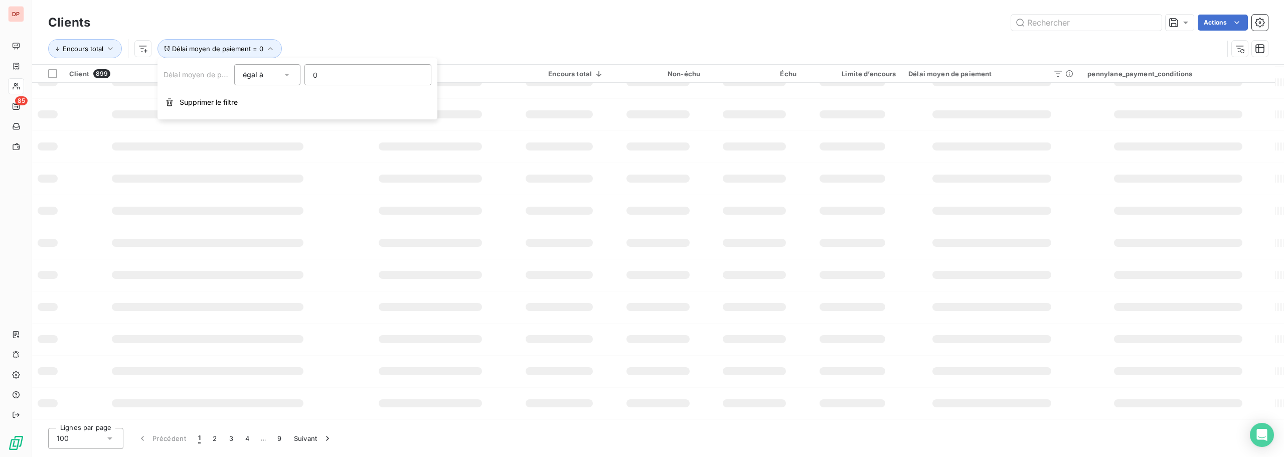
scroll to position [0, 0]
click at [479, 222] on div "Client 1 Plan de relance Encours total Non-échu Échu Limite d’encours Délai moy…" at bounding box center [658, 242] width 1252 height 355
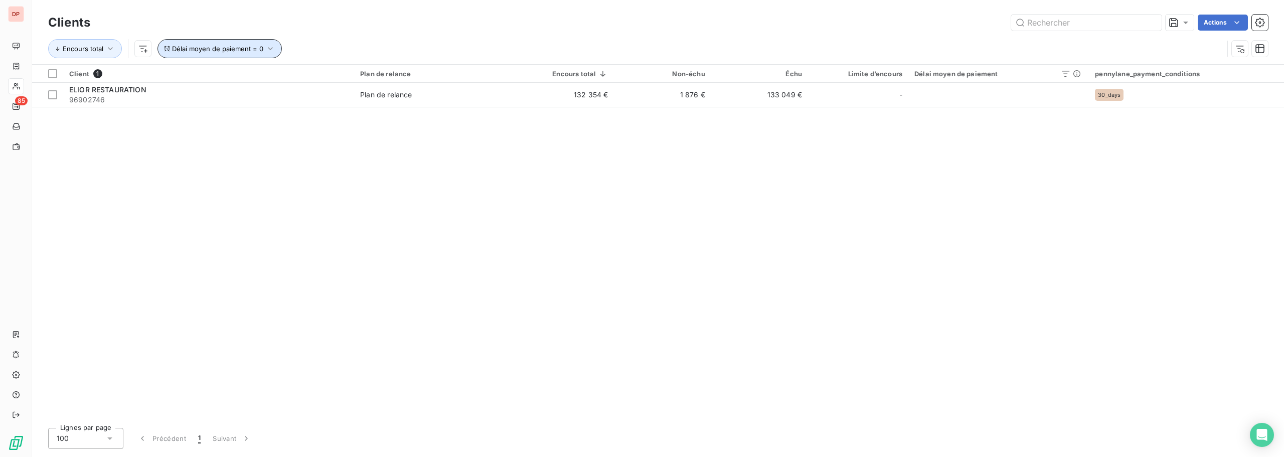
click at [269, 48] on icon "button" at bounding box center [270, 49] width 10 height 10
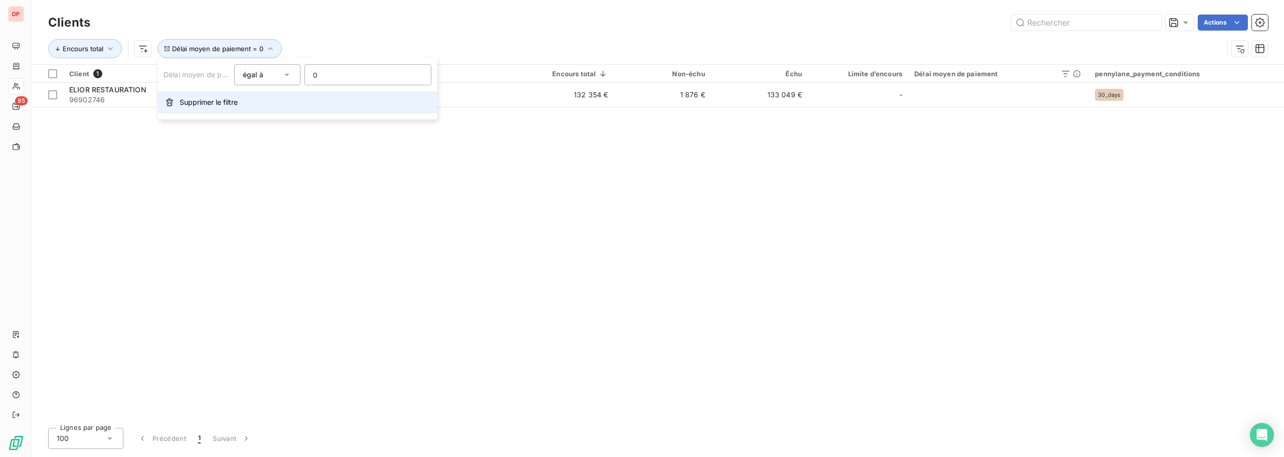
click at [228, 97] on span "Supprimer le filtre" at bounding box center [209, 102] width 58 height 10
